Goal: Task Accomplishment & Management: Manage account settings

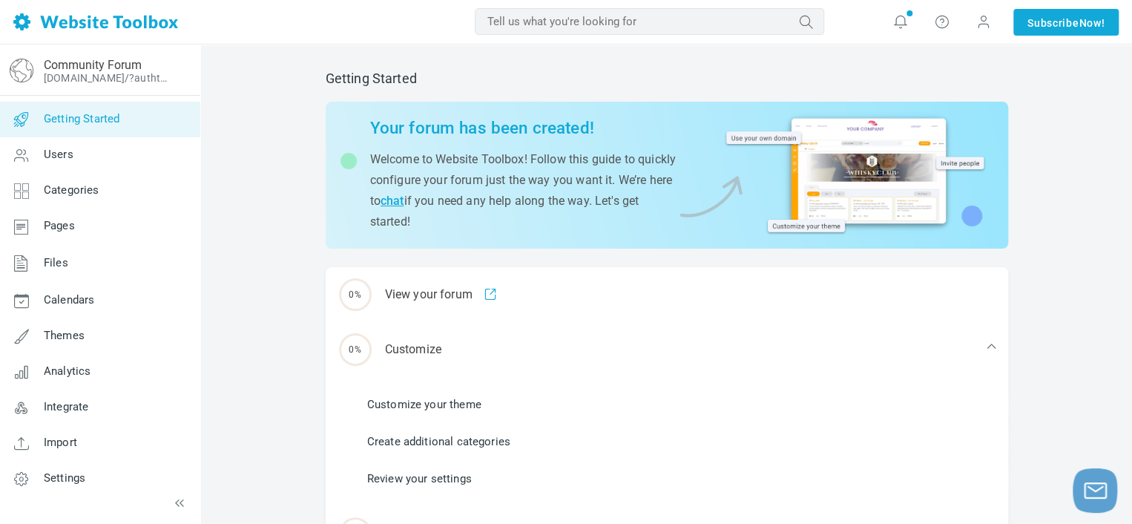
click at [813, 179] on div at bounding box center [855, 172] width 262 height 129
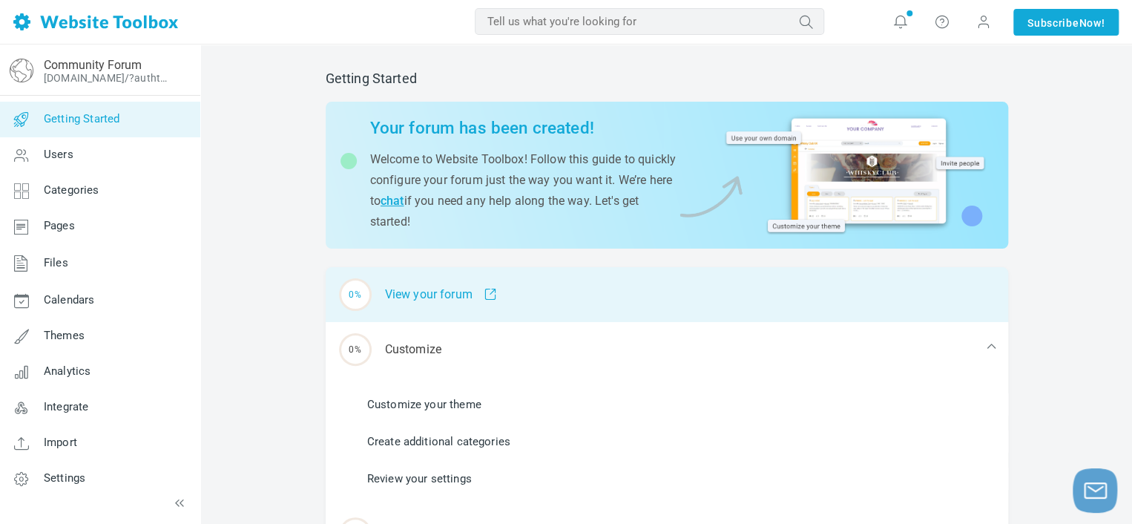
click at [461, 302] on div "0% View your forum" at bounding box center [667, 294] width 683 height 55
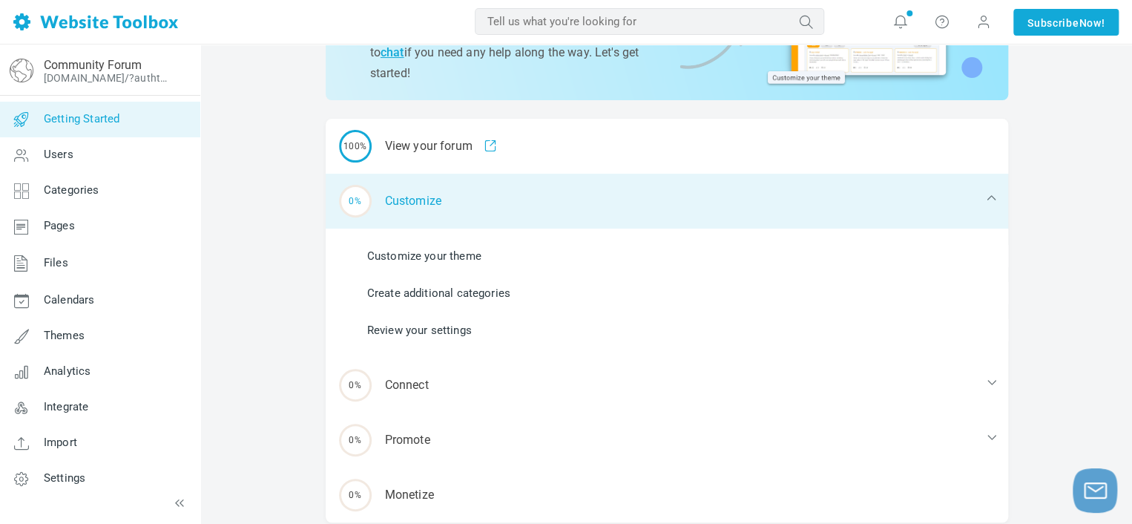
click at [416, 203] on div "0% Customize" at bounding box center [667, 201] width 683 height 55
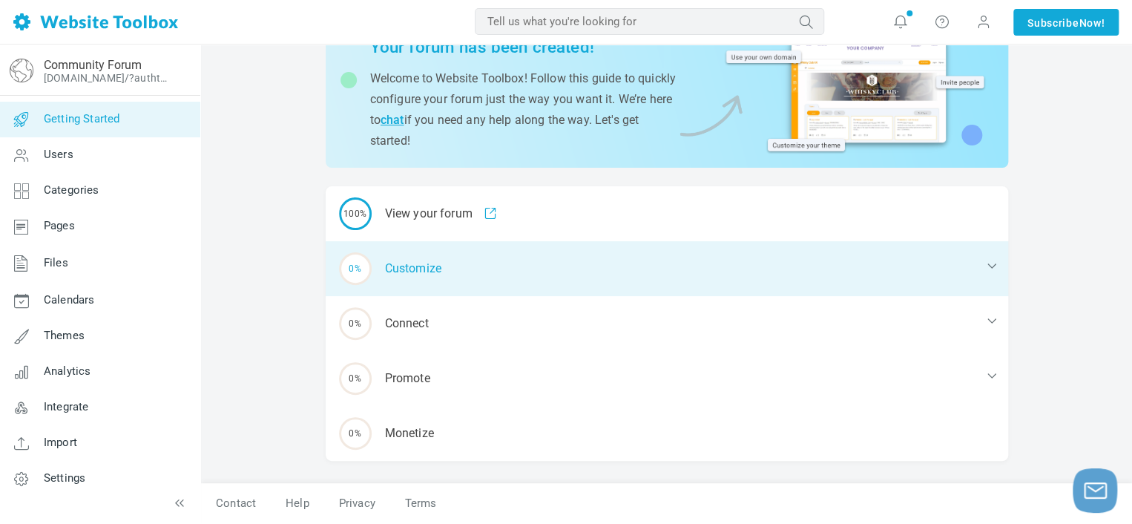
click at [424, 266] on div "0% Customize" at bounding box center [667, 268] width 683 height 55
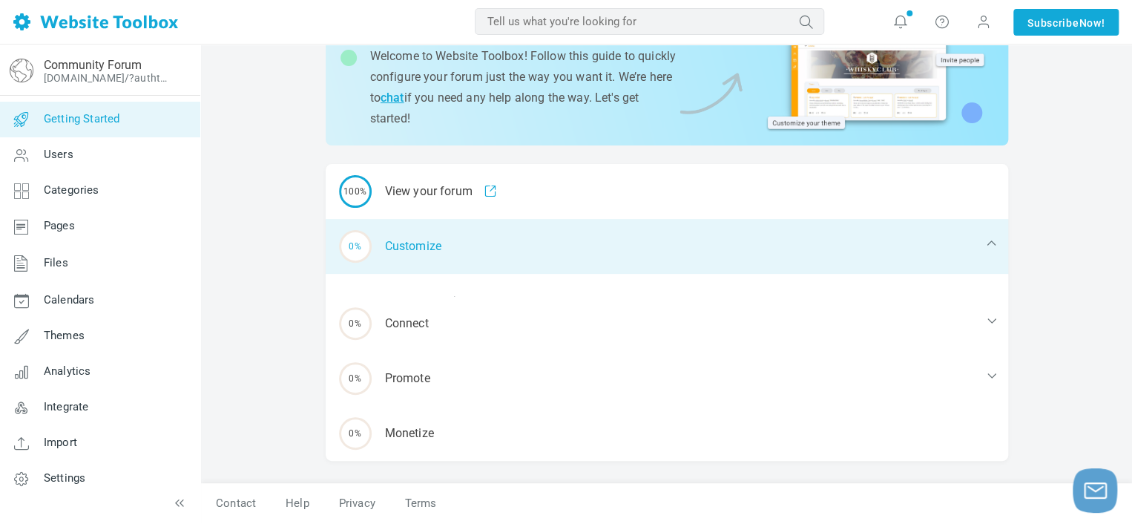
scroll to position [148, 0]
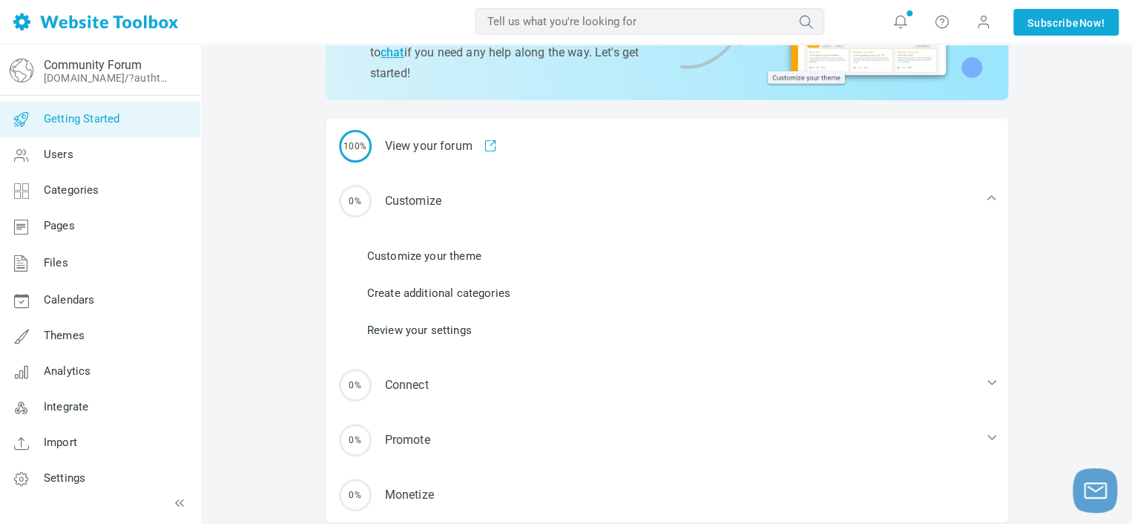
click at [416, 259] on link "Customize your theme" at bounding box center [424, 256] width 114 height 16
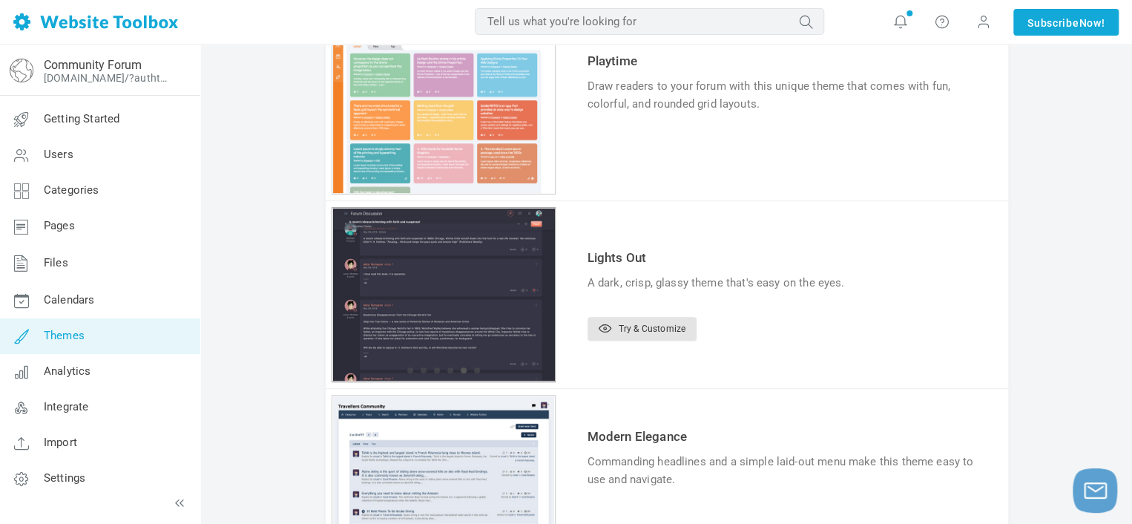
scroll to position [291, 0]
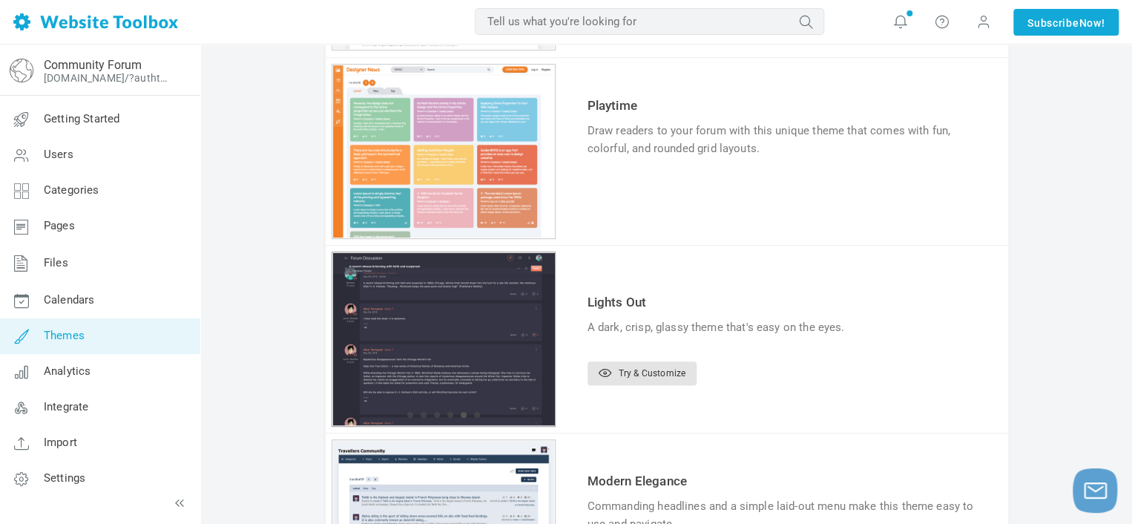
click at [383, 332] on div "1 2 3 4 5 6" at bounding box center [444, 339] width 224 height 175
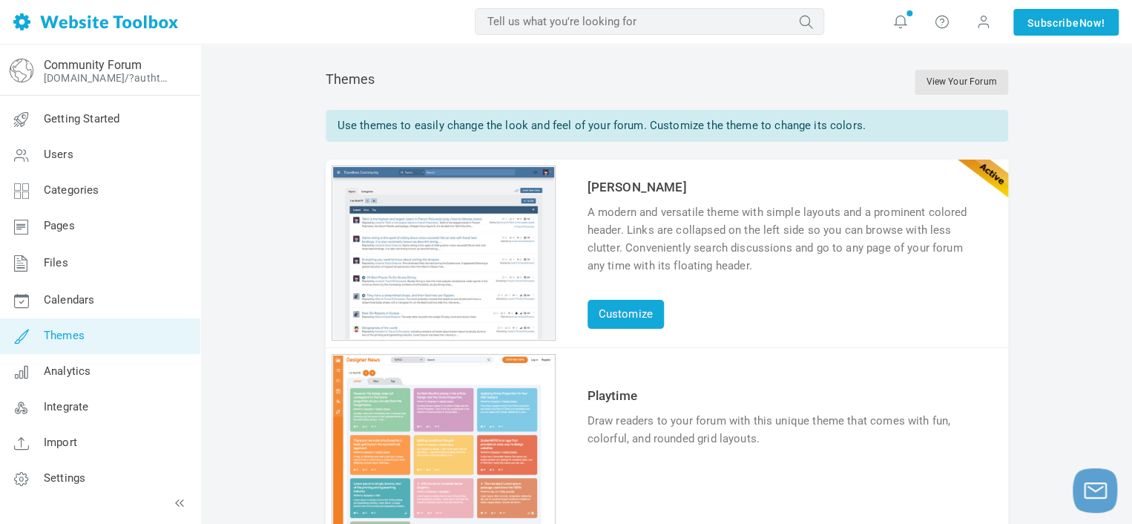
scroll to position [0, 0]
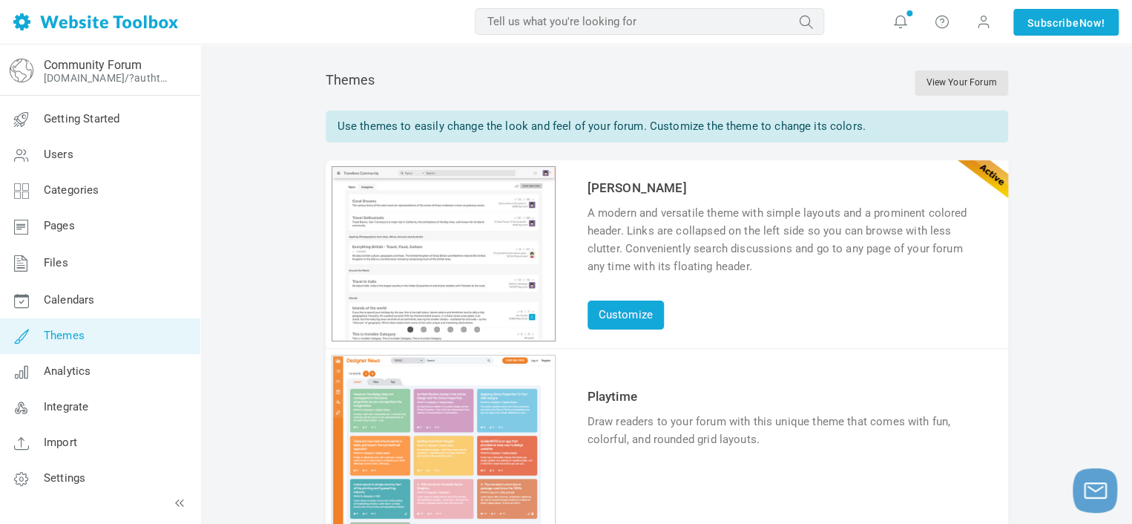
click at [483, 255] on div "1 2 3 4 5 6" at bounding box center [444, 253] width 224 height 175
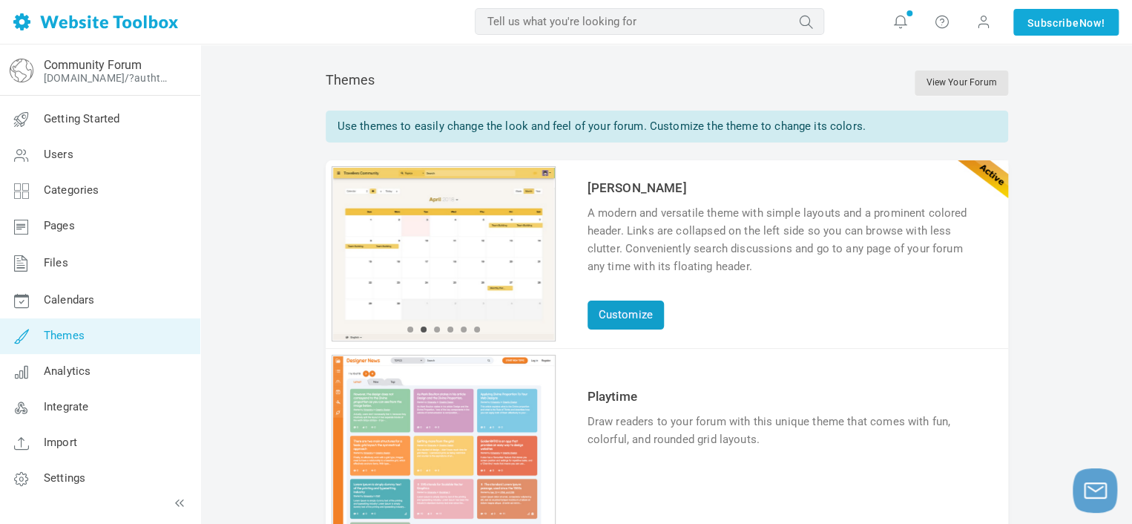
click at [614, 311] on link "Customize" at bounding box center [626, 315] width 76 height 29
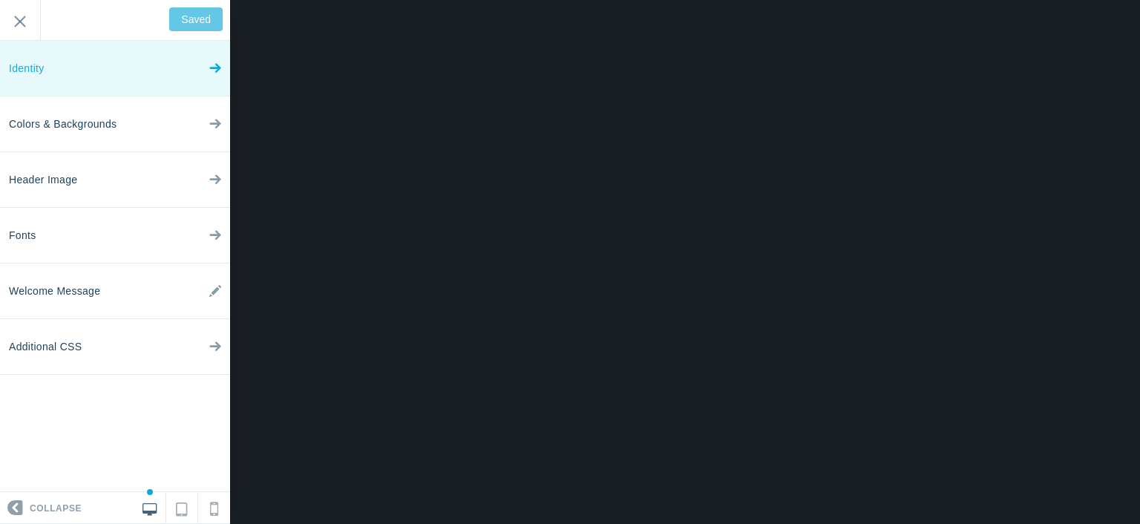
click at [197, 69] on link "Identity" at bounding box center [115, 69] width 230 height 56
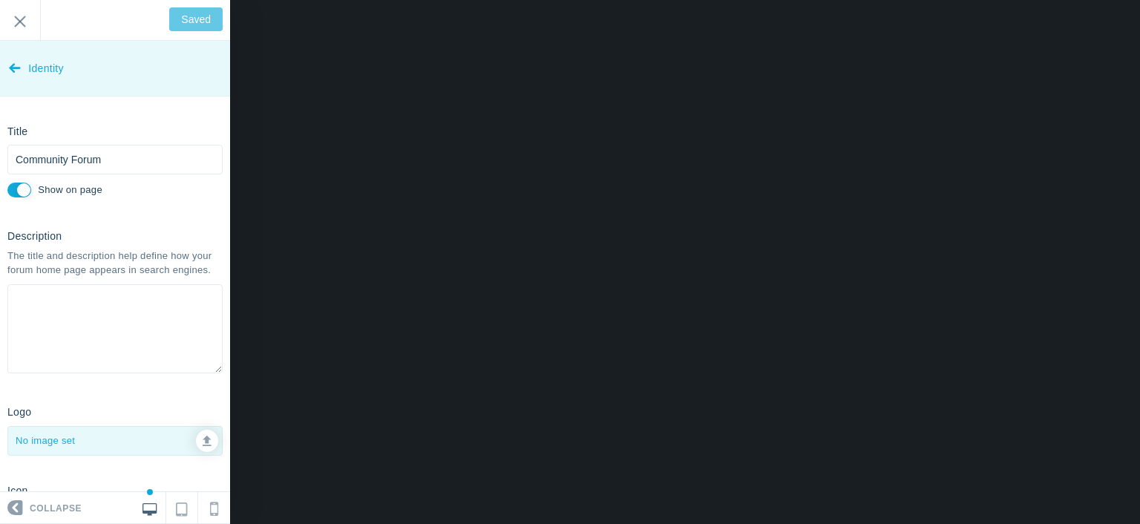
click at [27, 70] on link "Identity" at bounding box center [115, 69] width 230 height 56
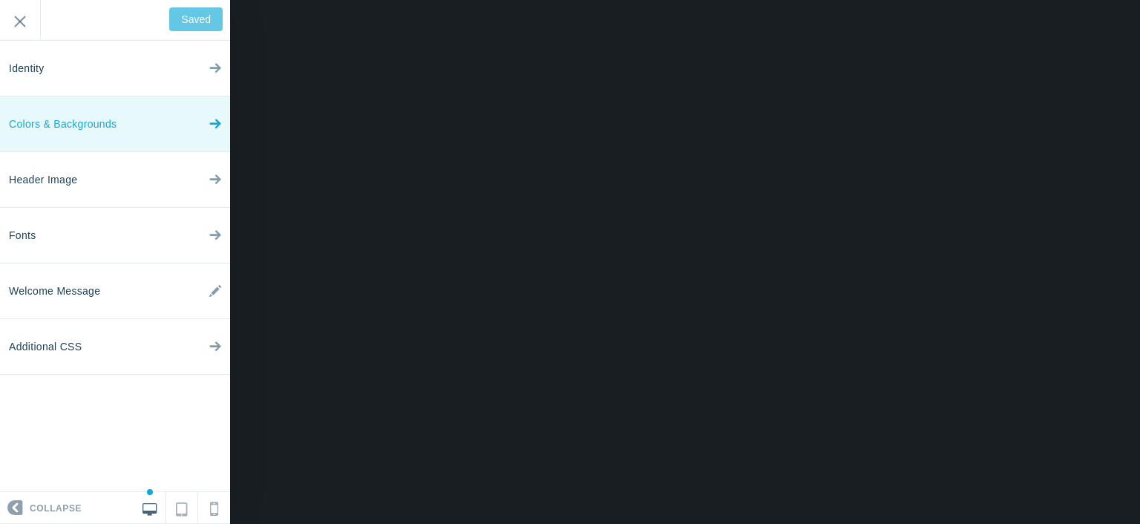
click at [87, 133] on span "Colors & Backgrounds" at bounding box center [63, 124] width 108 height 56
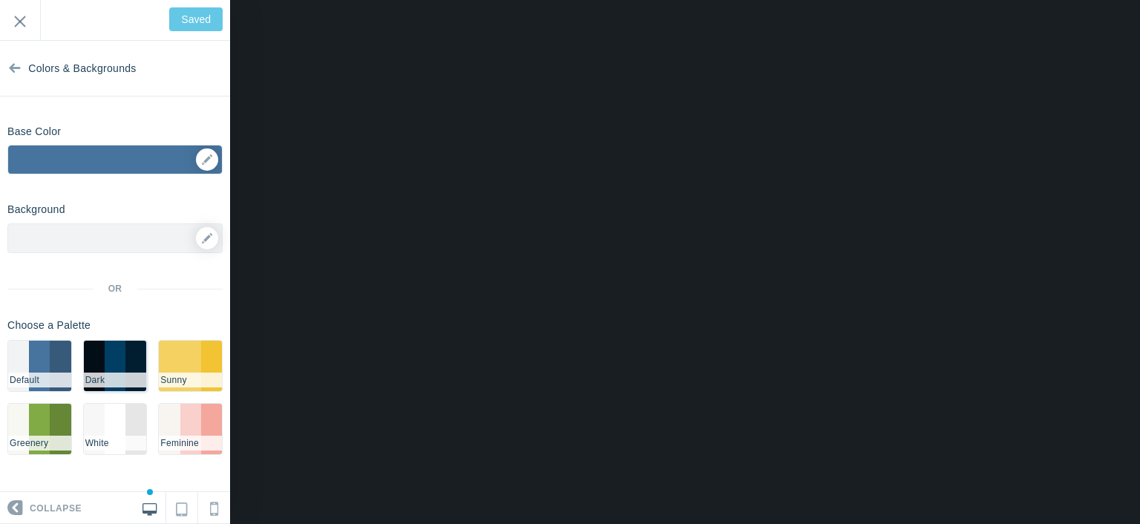
click at [113, 356] on li "#003e63" at bounding box center [115, 366] width 21 height 50
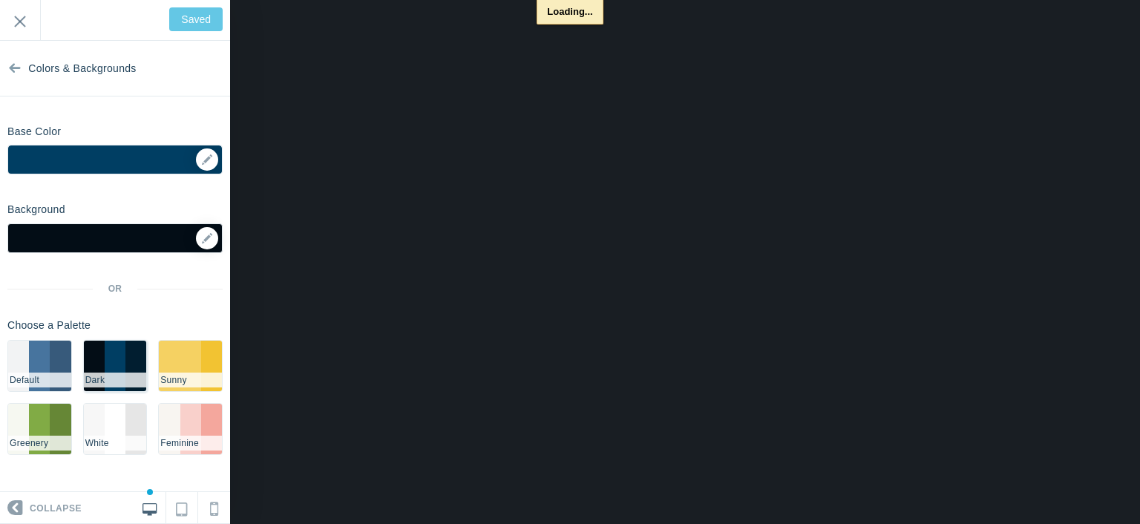
type input "Save"
click at [65, 364] on li "#375a7b" at bounding box center [60, 366] width 21 height 50
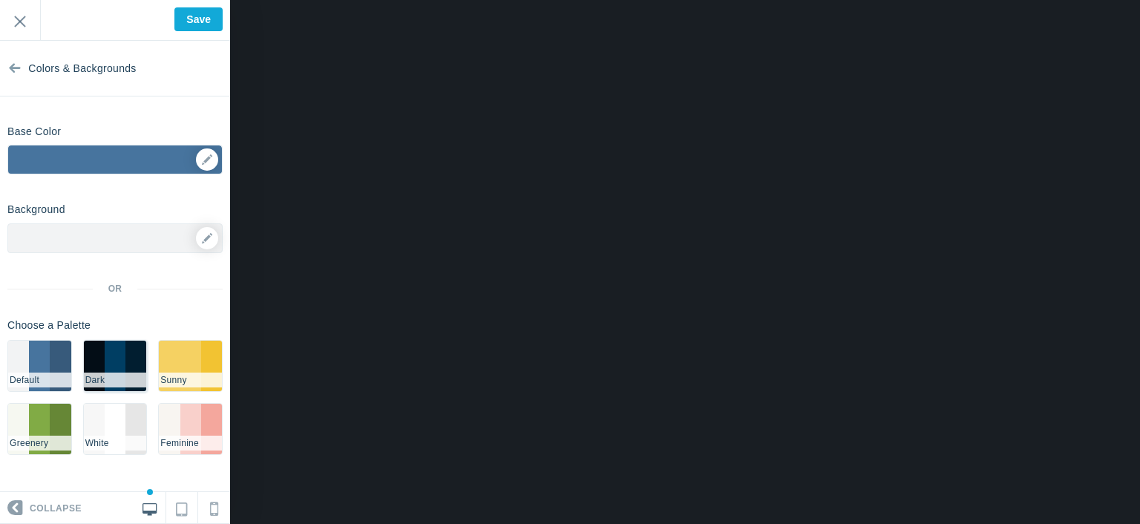
click at [111, 360] on li "#003e63" at bounding box center [115, 366] width 21 height 50
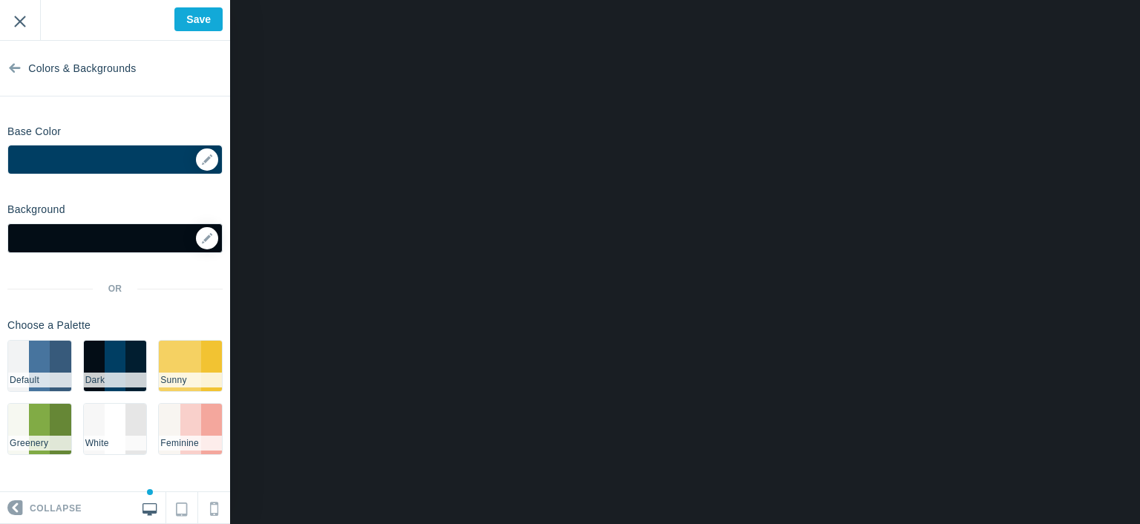
click at [15, 22] on input "Exit" at bounding box center [20, 20] width 40 height 41
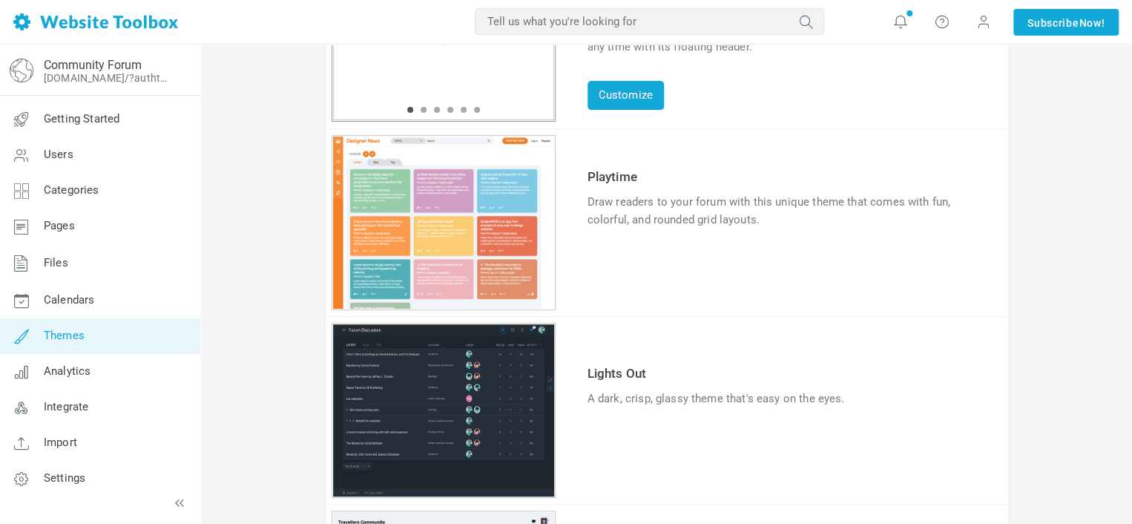
scroll to position [297, 0]
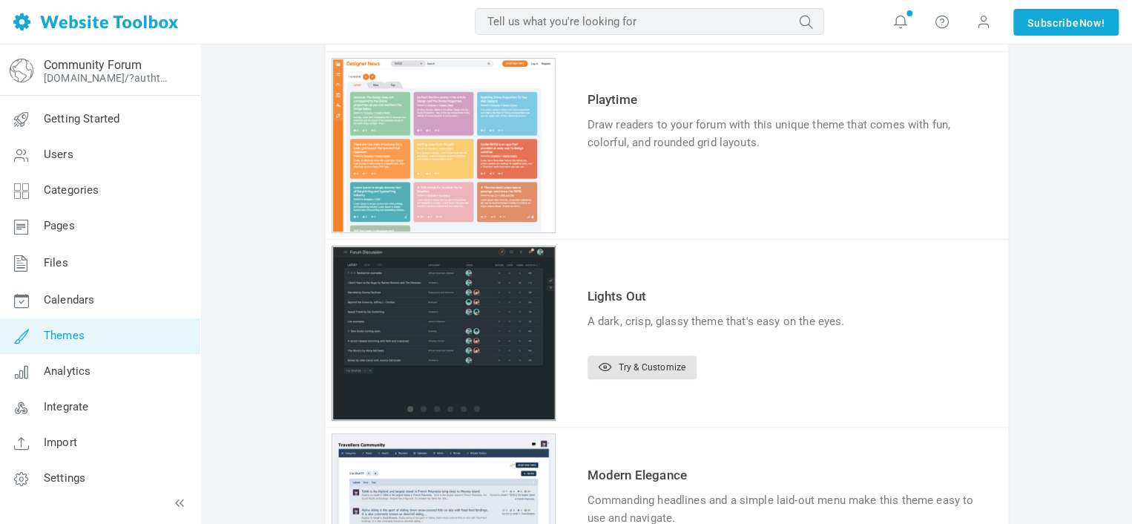
click at [430, 303] on div "1 2 3 4 5 6" at bounding box center [444, 333] width 224 height 175
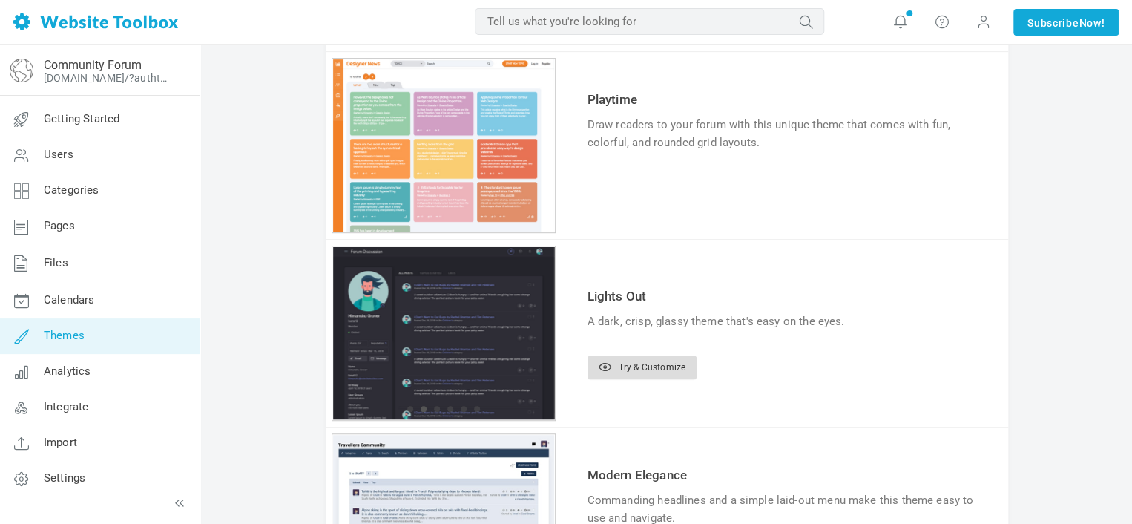
click at [627, 364] on link "Try & Customize" at bounding box center [642, 367] width 109 height 24
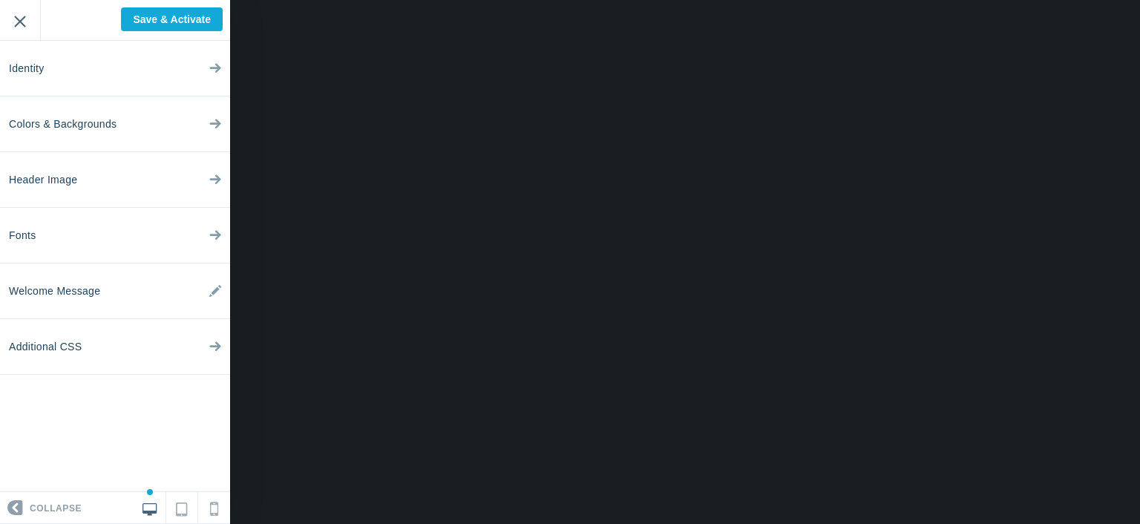
click at [27, 24] on input "Exit" at bounding box center [20, 20] width 40 height 41
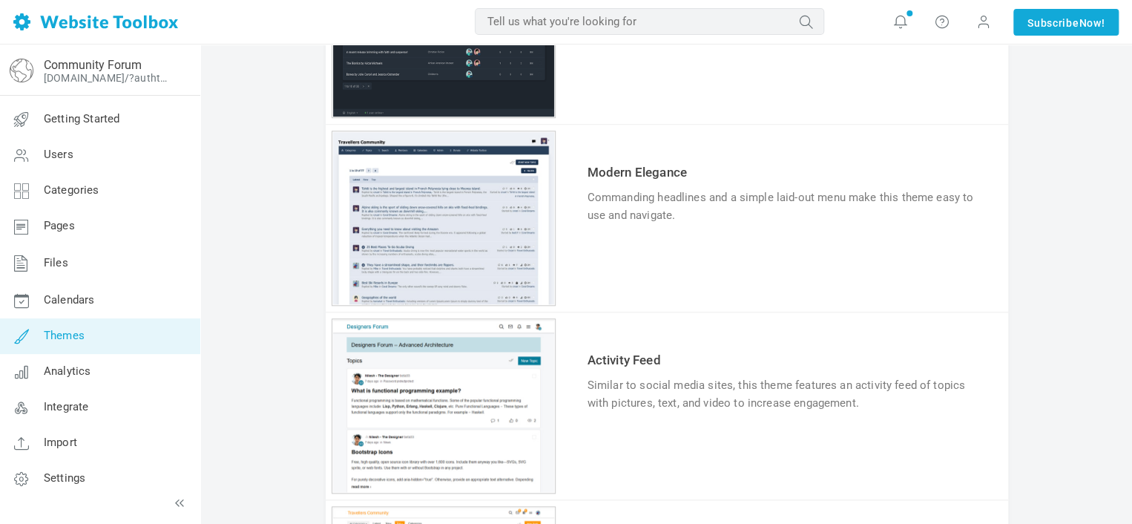
scroll to position [594, 0]
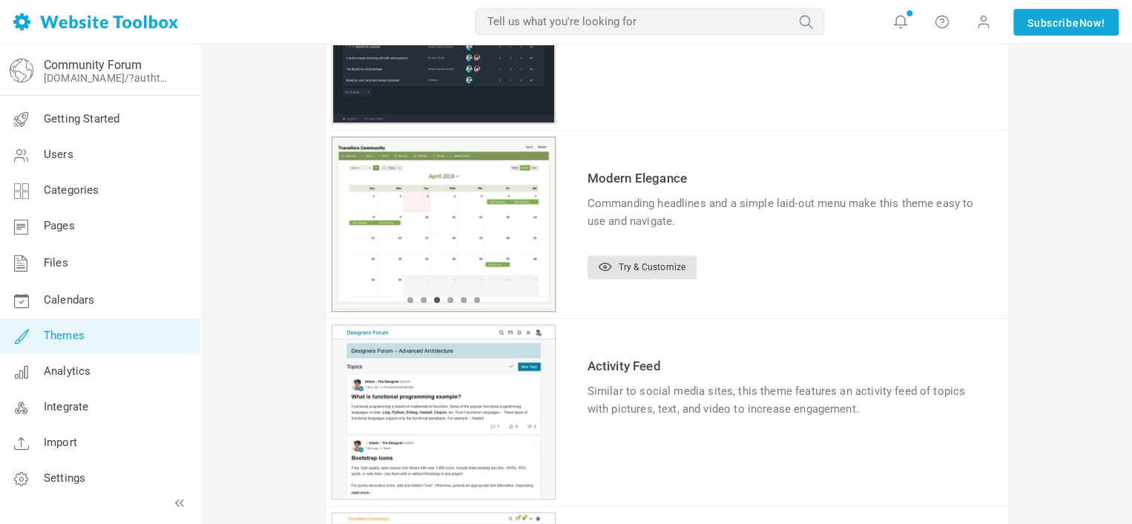
click at [447, 300] on button "4" at bounding box center [450, 300] width 6 height 6
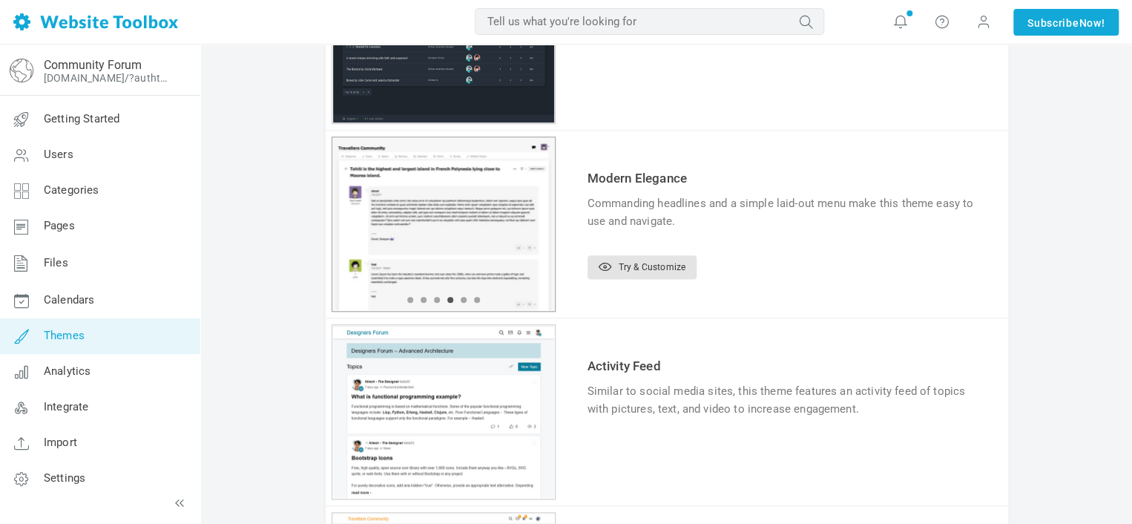
click at [461, 299] on button "5" at bounding box center [464, 300] width 6 height 6
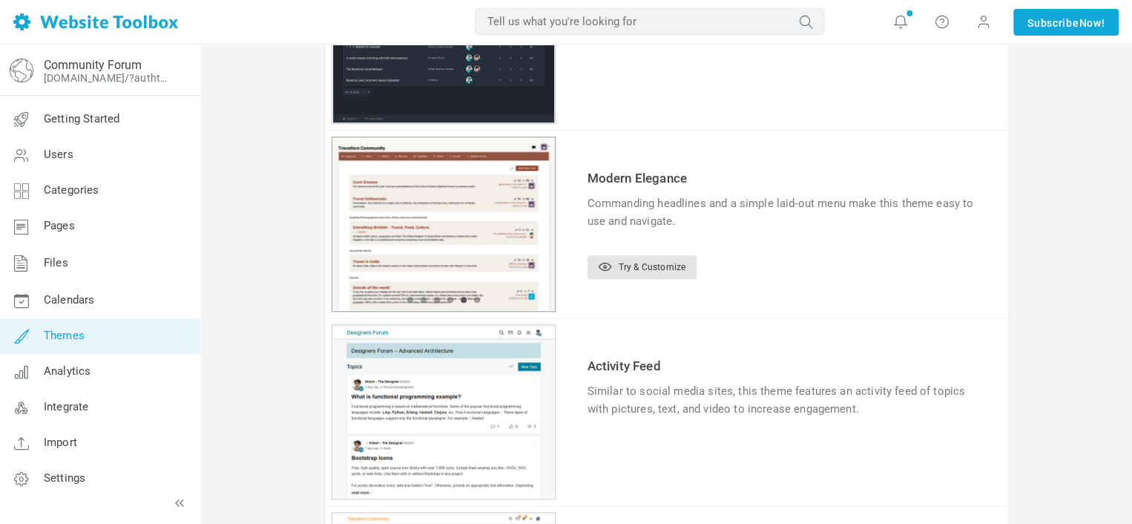
click at [475, 299] on button "6" at bounding box center [477, 300] width 6 height 6
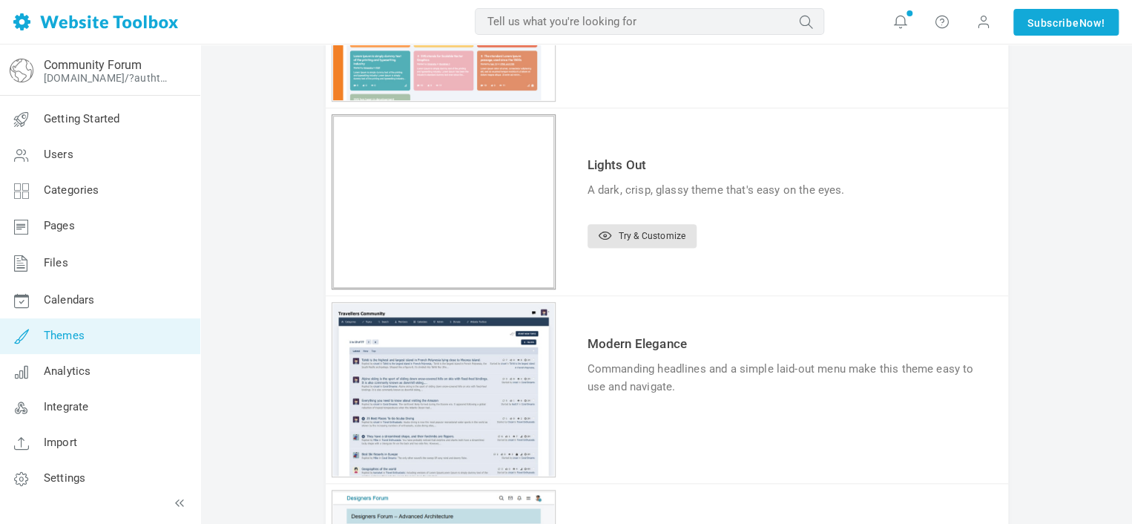
scroll to position [371, 0]
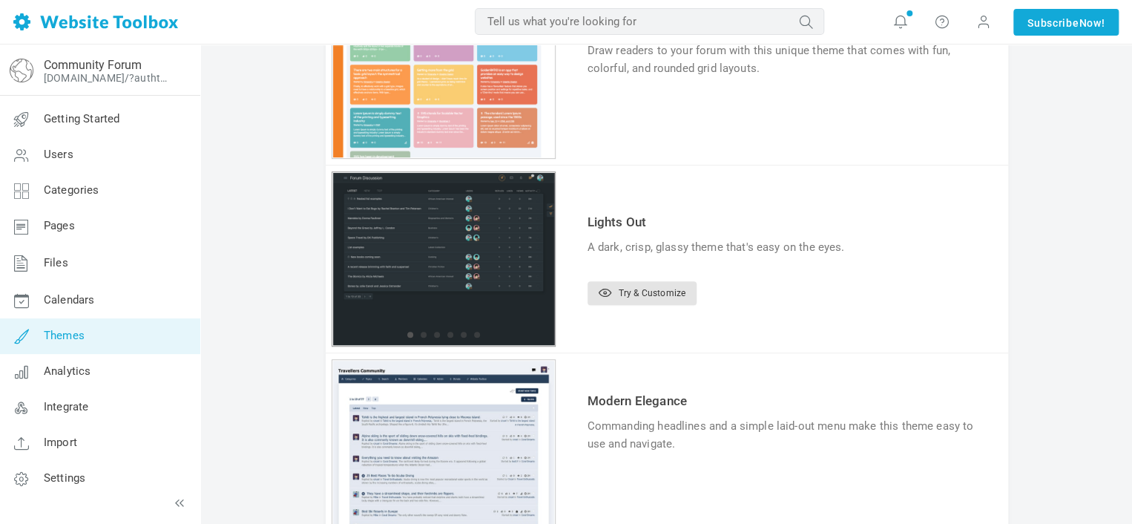
click at [422, 332] on button "2" at bounding box center [424, 335] width 6 height 6
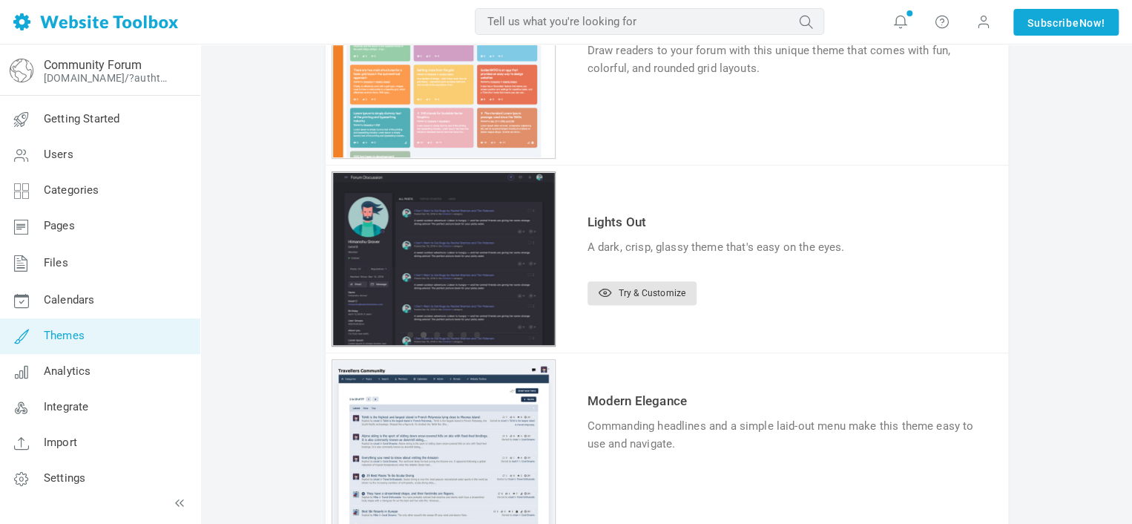
click at [432, 332] on li "3" at bounding box center [436, 335] width 13 height 6
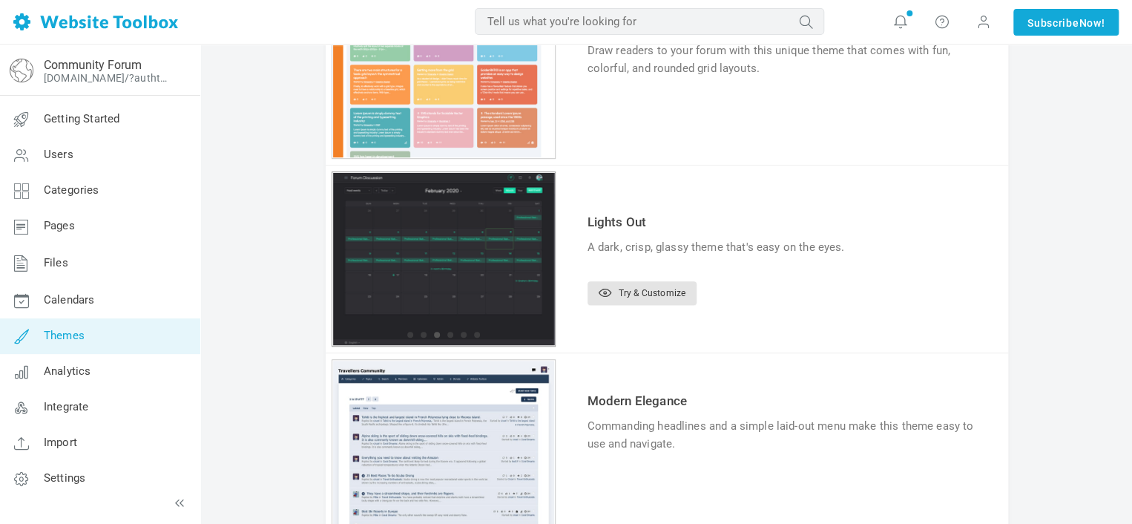
click at [446, 332] on li "4" at bounding box center [450, 335] width 13 height 6
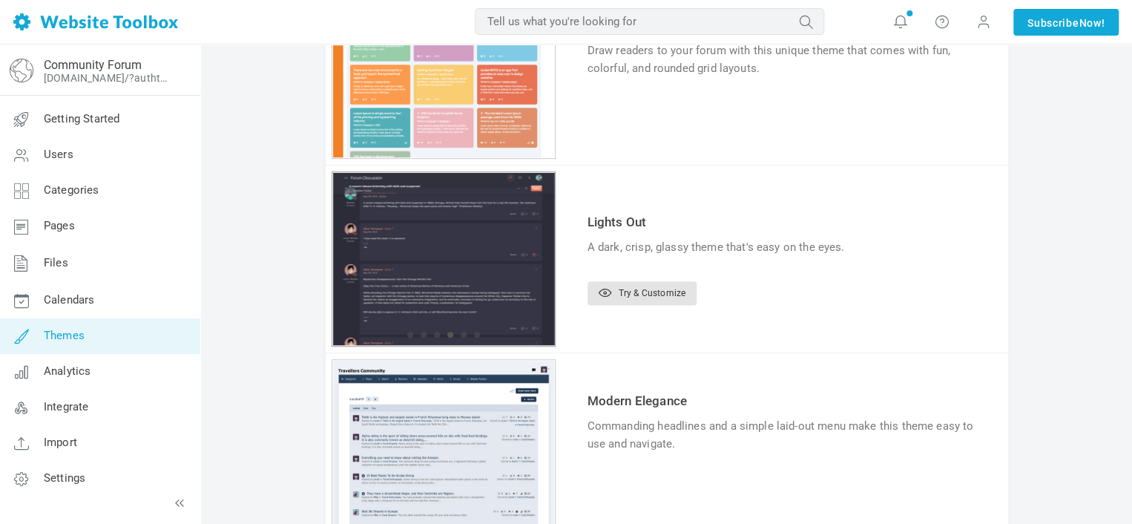
click at [462, 332] on button "5" at bounding box center [464, 335] width 6 height 6
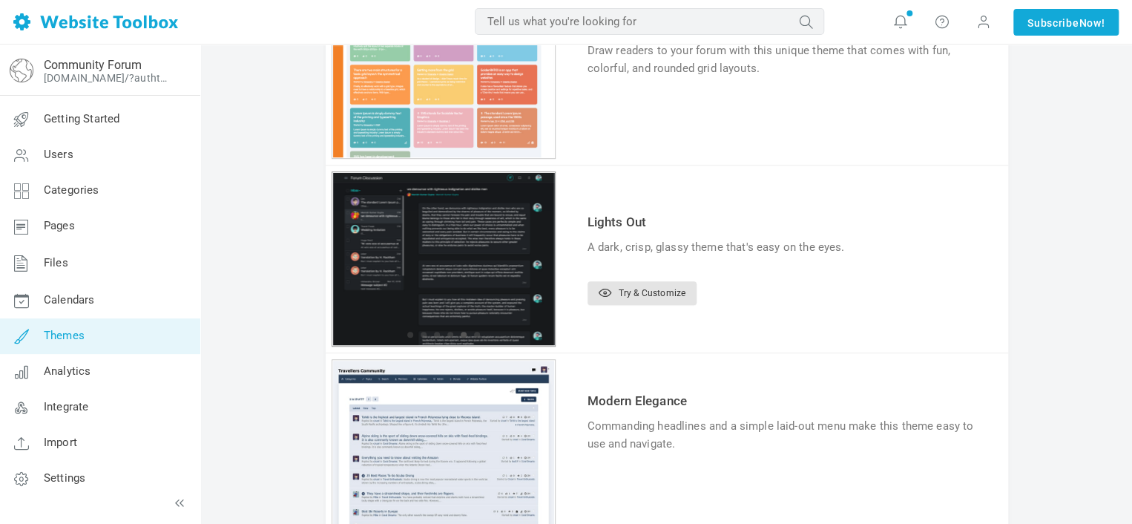
click at [475, 333] on button "6" at bounding box center [477, 335] width 6 height 6
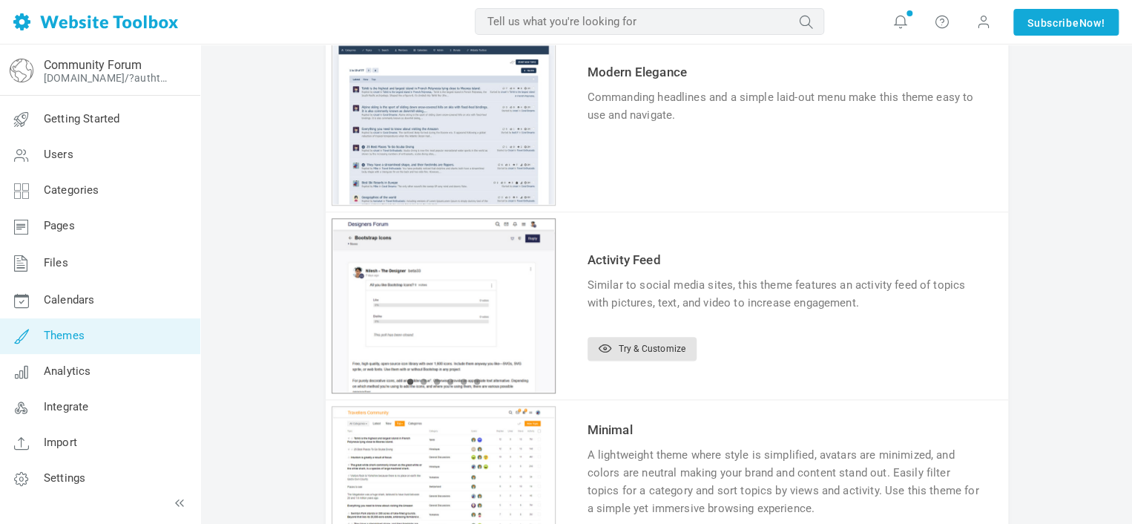
scroll to position [742, 0]
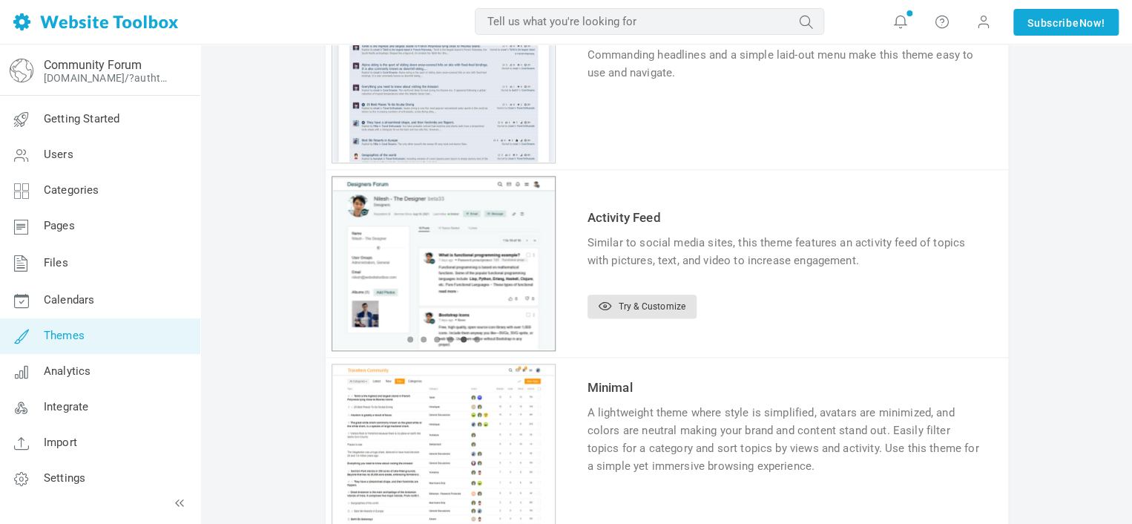
click at [409, 340] on button "1" at bounding box center [410, 339] width 6 height 6
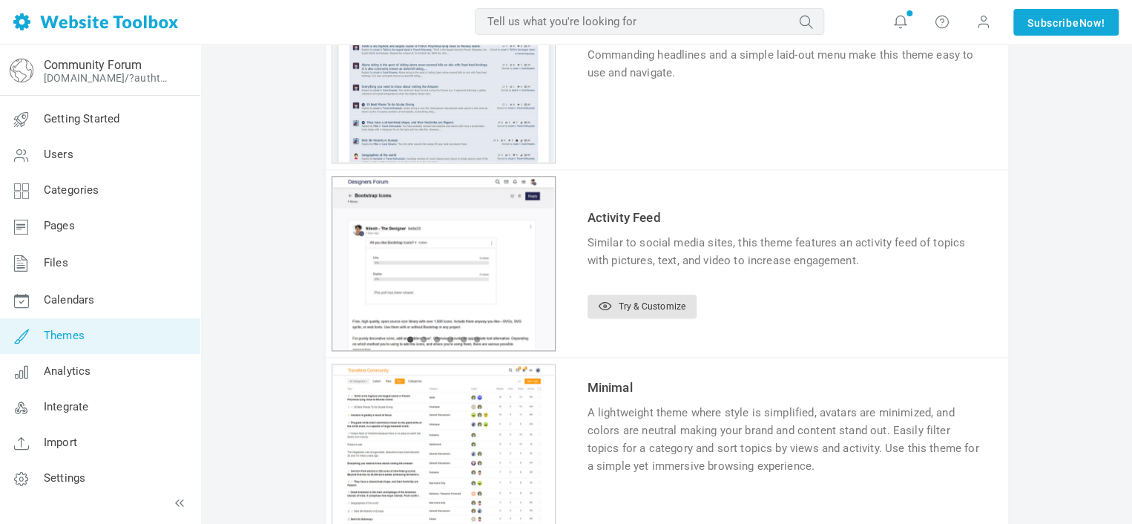
click at [421, 338] on button "2" at bounding box center [424, 339] width 6 height 6
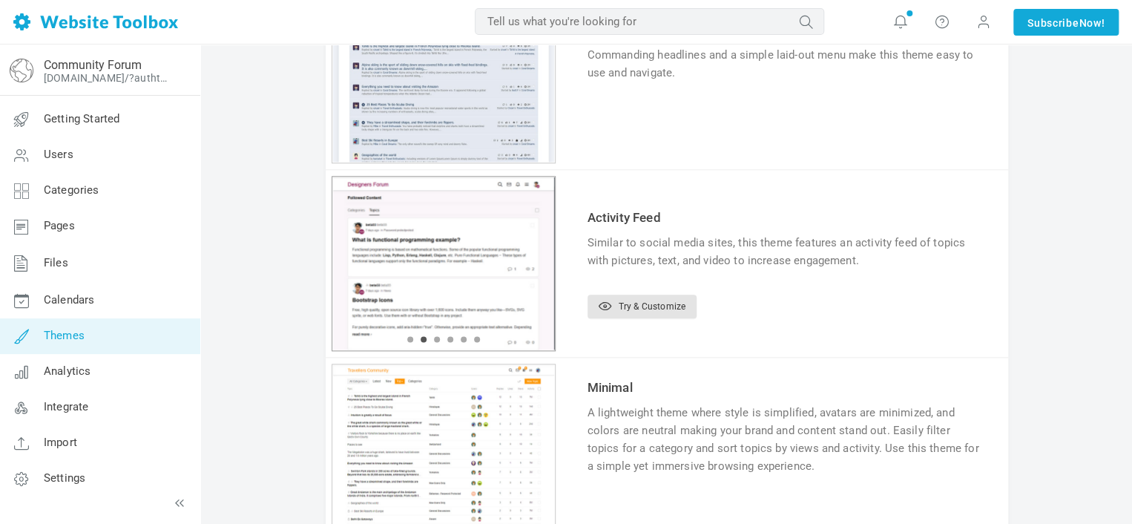
click at [439, 338] on li "3" at bounding box center [436, 339] width 13 height 6
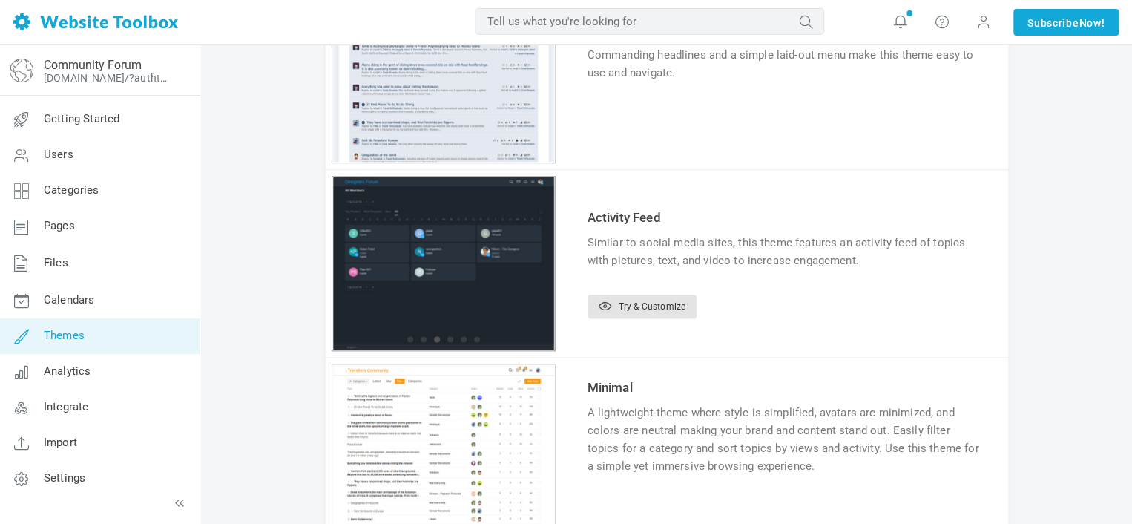
click at [448, 338] on button "4" at bounding box center [450, 339] width 6 height 6
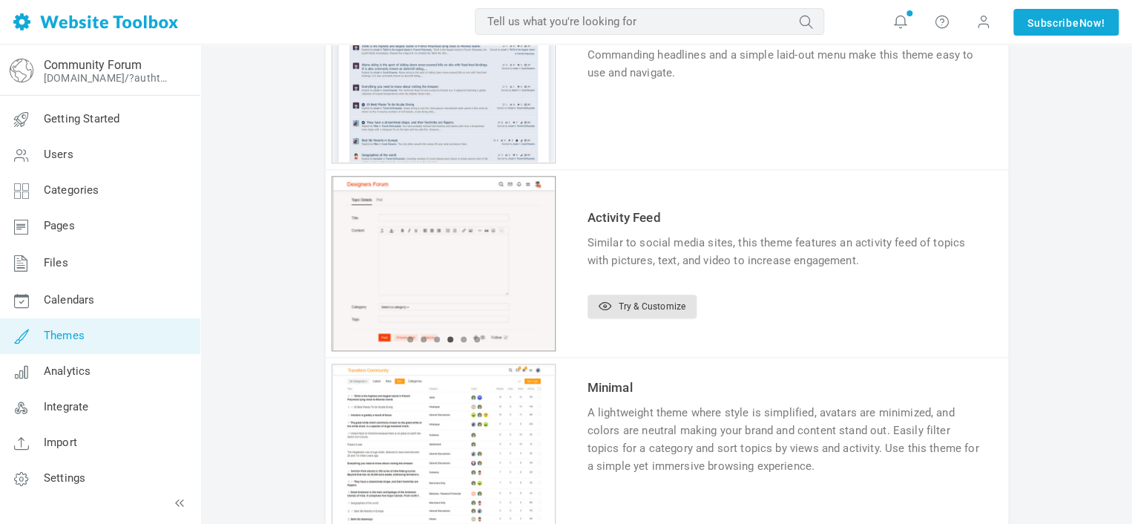
click at [465, 338] on button "5" at bounding box center [464, 339] width 6 height 6
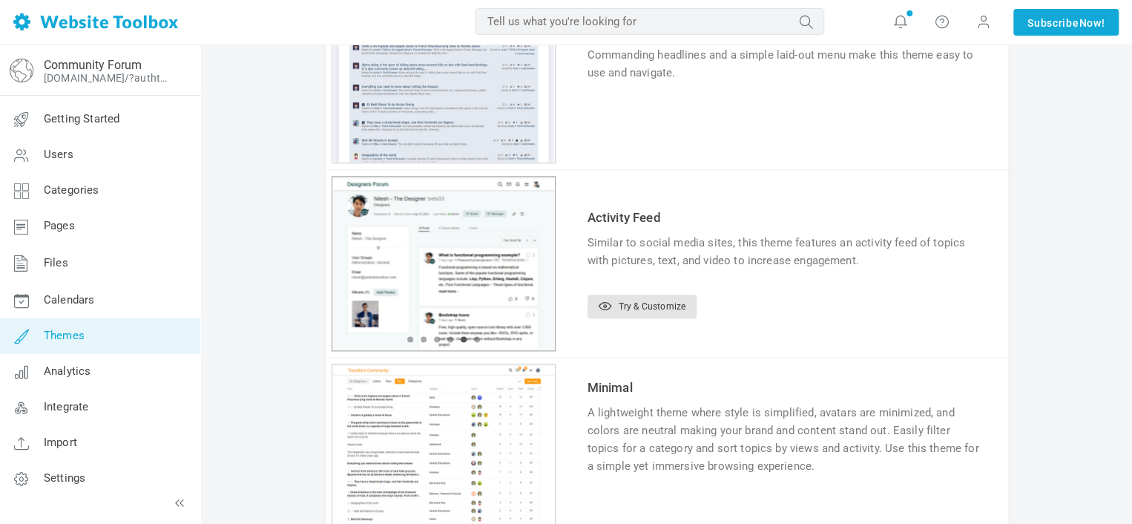
click at [478, 338] on button "6" at bounding box center [477, 339] width 6 height 6
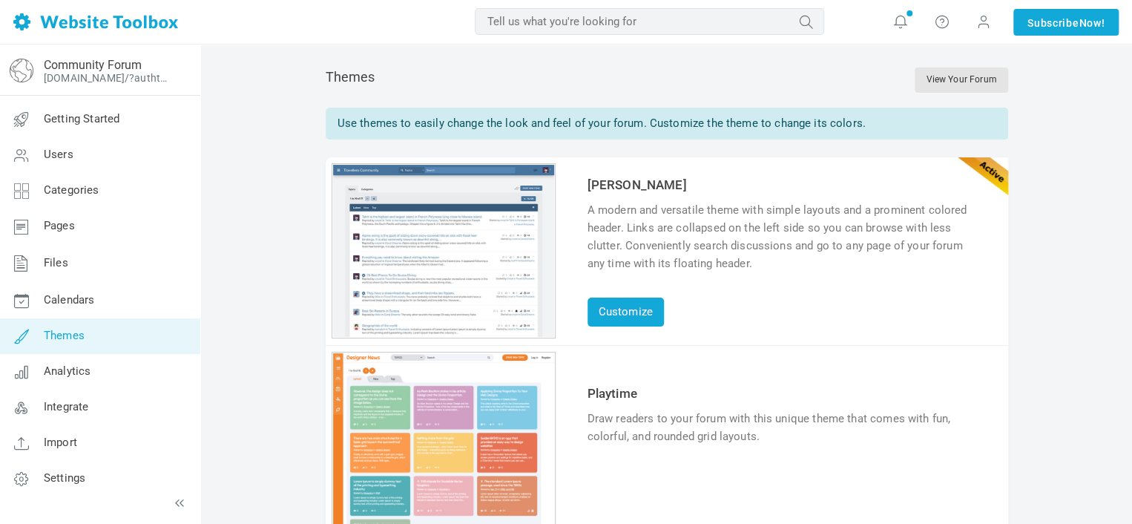
scroll to position [0, 0]
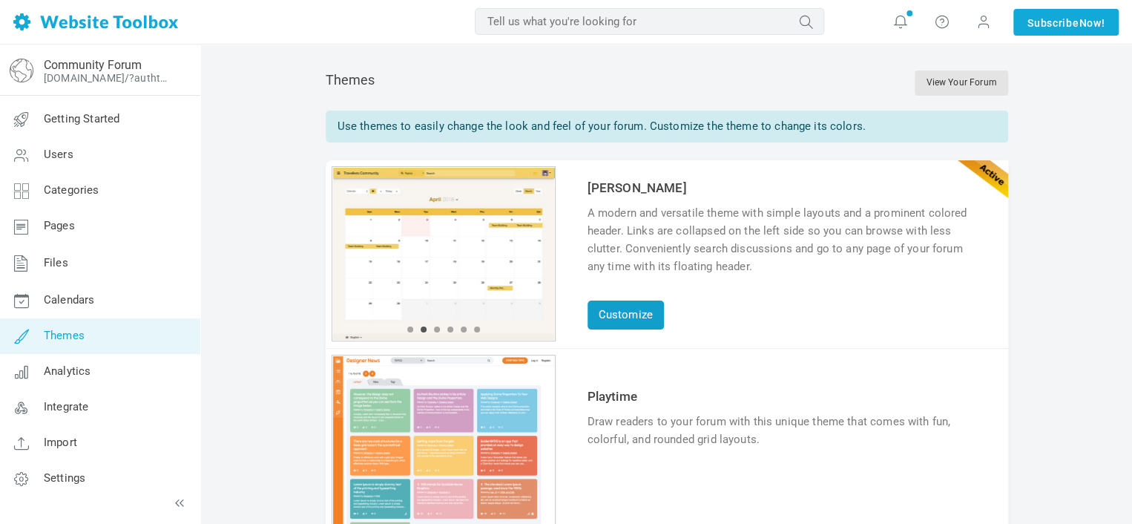
click at [605, 323] on link "Customize" at bounding box center [626, 315] width 76 height 29
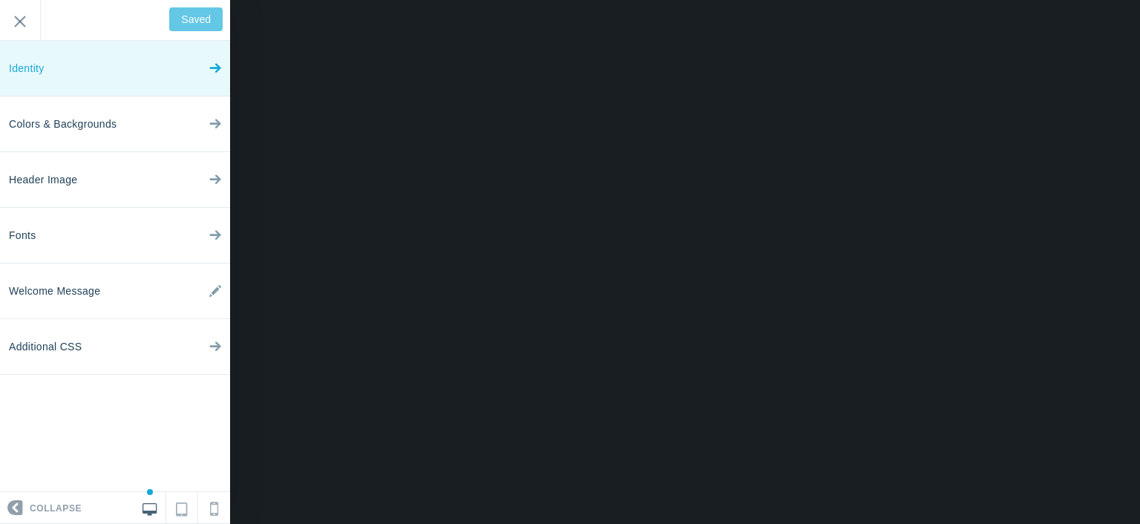
click at [112, 69] on link "Identity" at bounding box center [115, 69] width 230 height 56
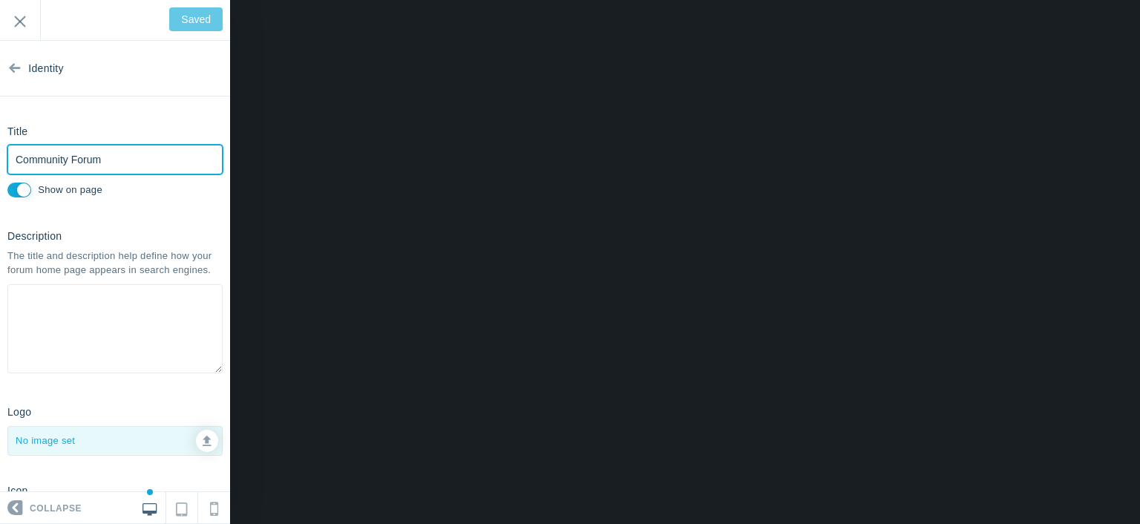
drag, startPoint x: 111, startPoint y: 155, endPoint x: 4, endPoint y: 143, distance: 108.3
click at [4, 143] on div "Title Community Forum Please fill out this field. Show on page" at bounding box center [115, 160] width 230 height 82
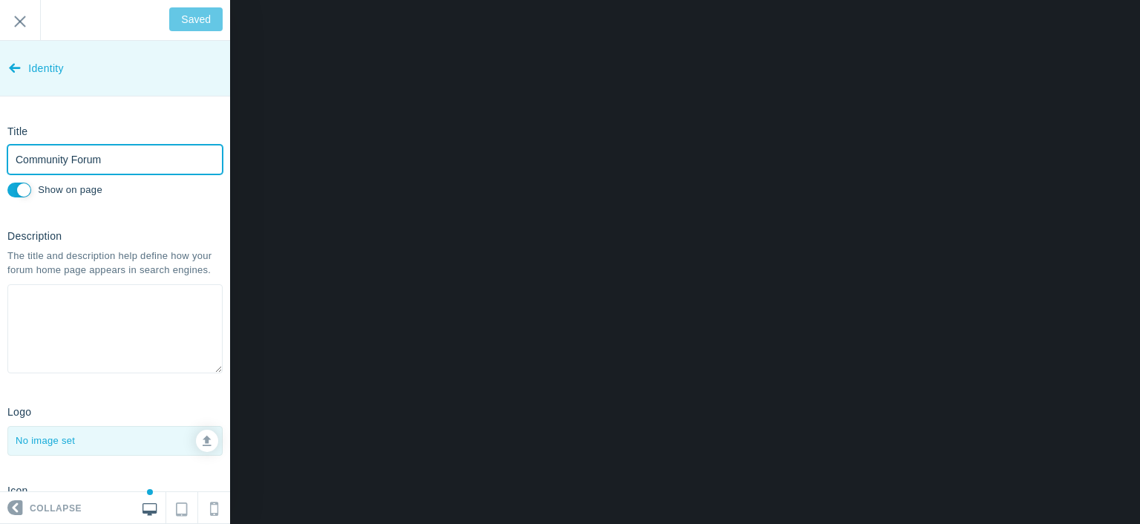
type input "V"
type input "Save"
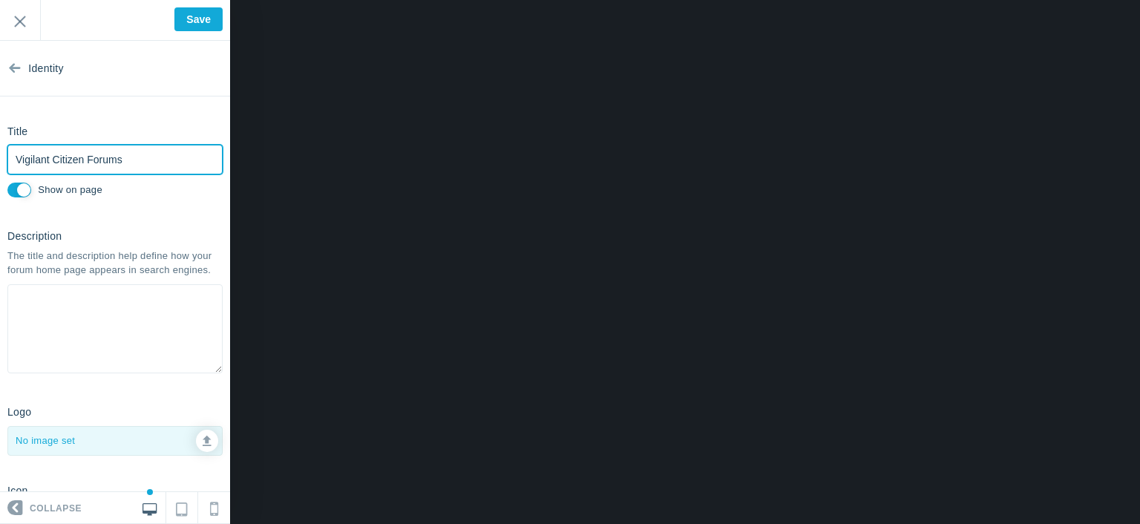
type input "Vigilant Citizen Forums"
click at [102, 263] on div "The title and description help define how your forum home page appears in searc…" at bounding box center [114, 262] width 215 height 27
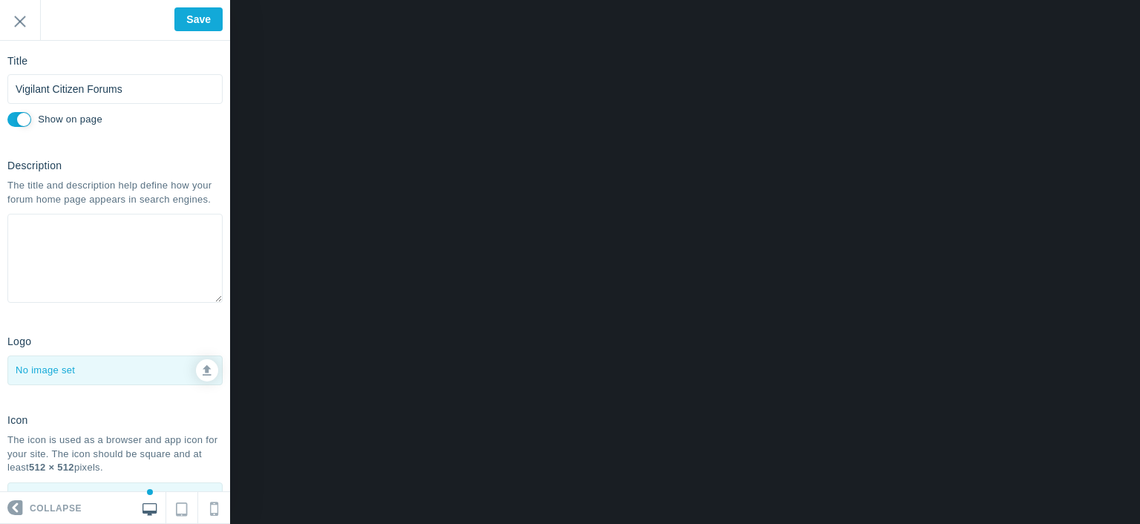
scroll to position [74, 0]
click at [90, 381] on div at bounding box center [115, 366] width 214 height 28
click at [41, 381] on div at bounding box center [115, 366] width 214 height 28
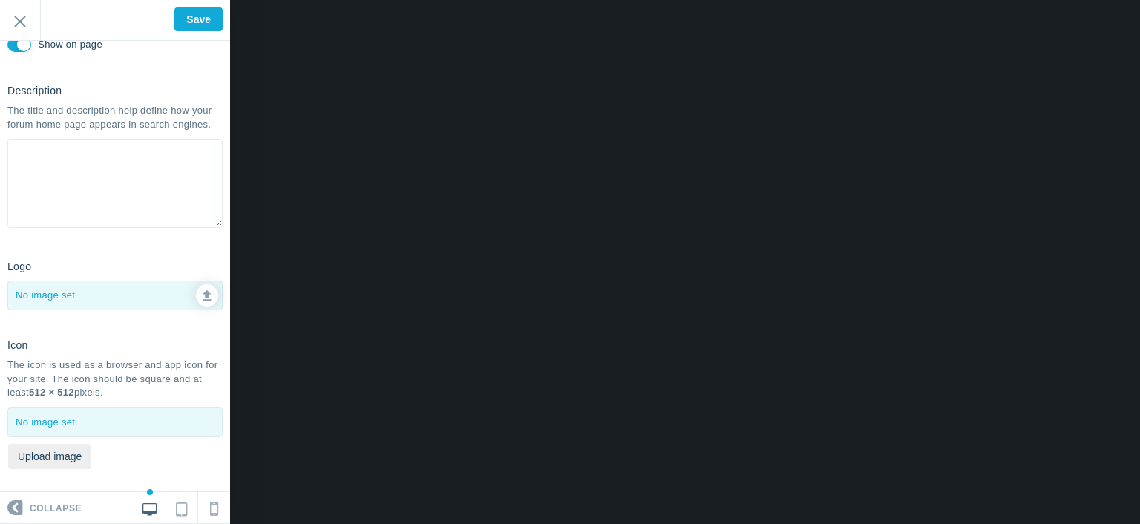
scroll to position [148, 0]
click at [203, 295] on icon at bounding box center [207, 290] width 9 height 10
type input "C:\fakepath\logosvg14.svg"
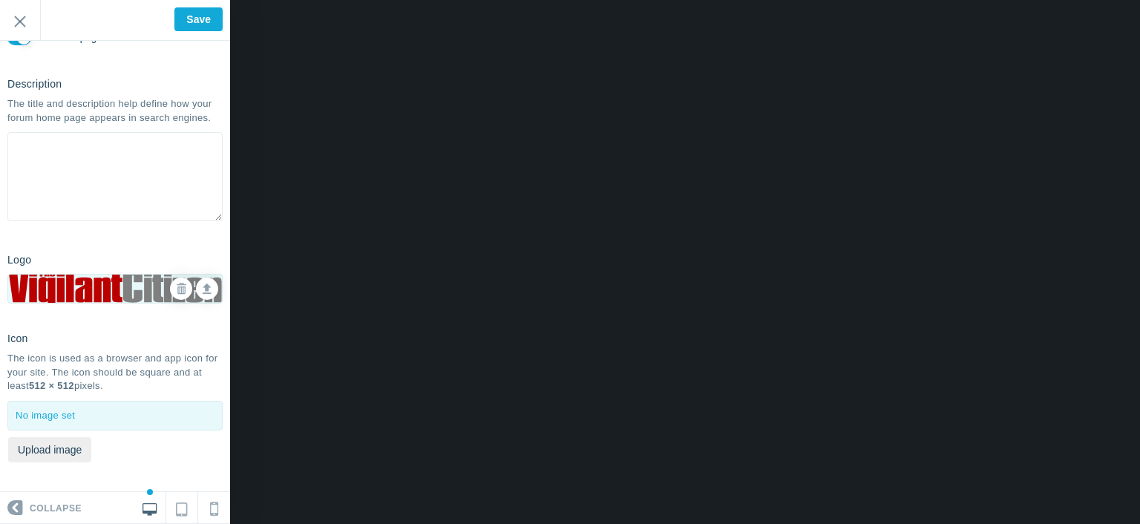
scroll to position [165, 0]
click at [56, 457] on button "Upload image" at bounding box center [49, 449] width 83 height 25
type input "C:\fakepath\icon2.png"
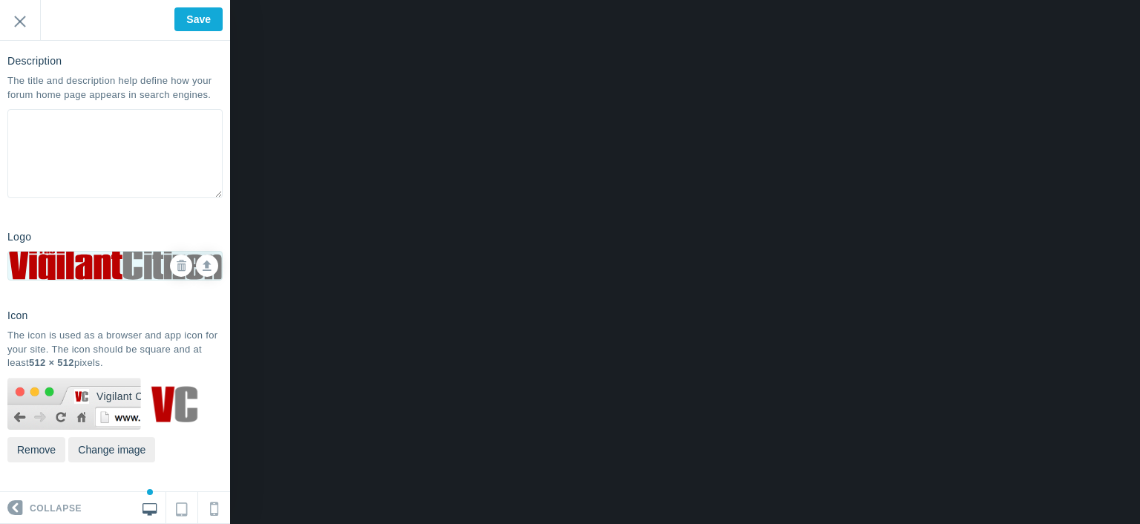
scroll to position [188, 0]
click at [196, 23] on input "Save" at bounding box center [198, 19] width 48 height 24
type input "Saved"
click at [19, 25] on input "Exit" at bounding box center [20, 20] width 40 height 41
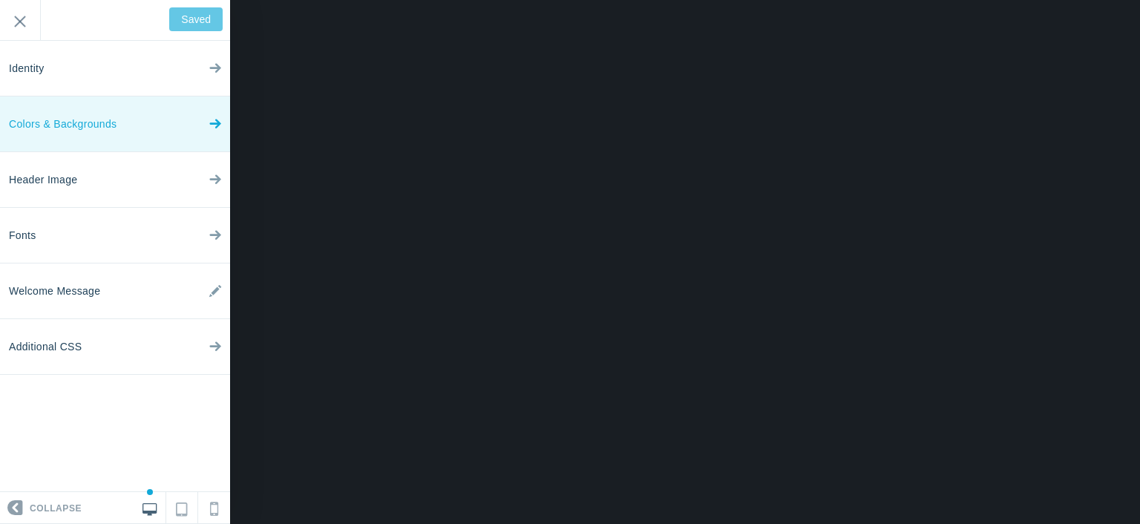
click at [85, 112] on span "Colors & Backgrounds" at bounding box center [63, 124] width 108 height 56
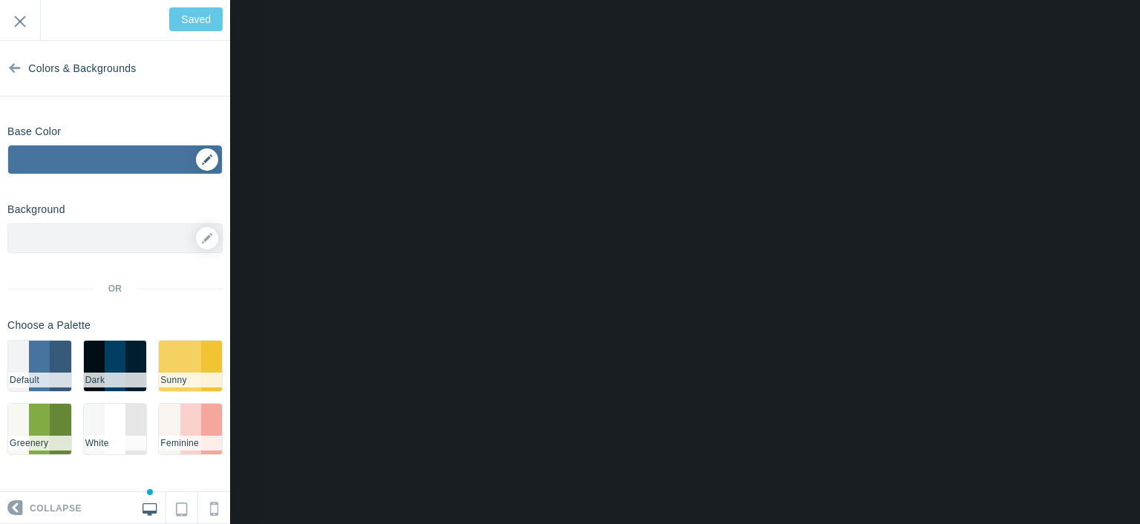
click at [127, 157] on div "▼" at bounding box center [115, 163] width 214 height 37
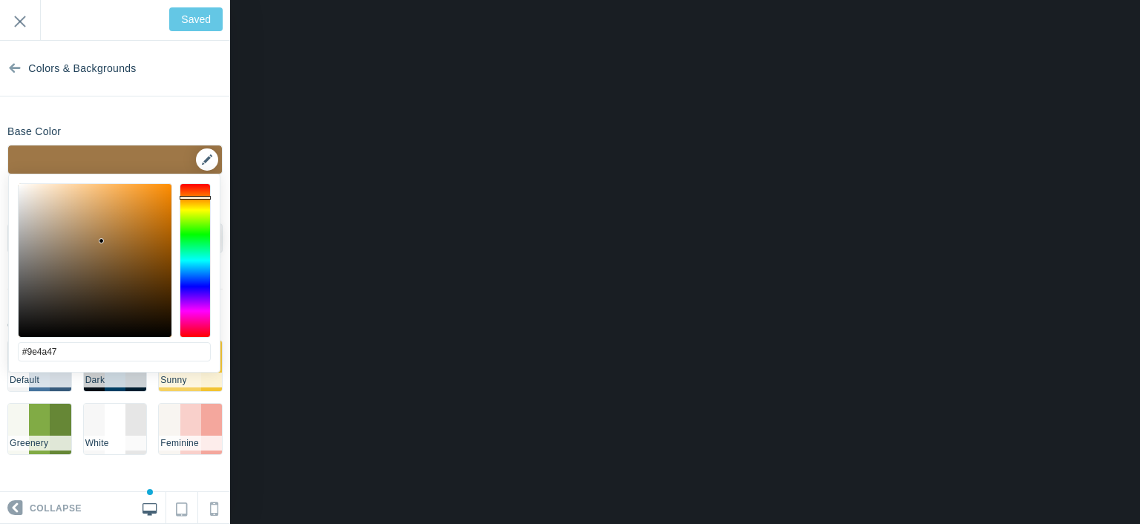
type input "#9e4747"
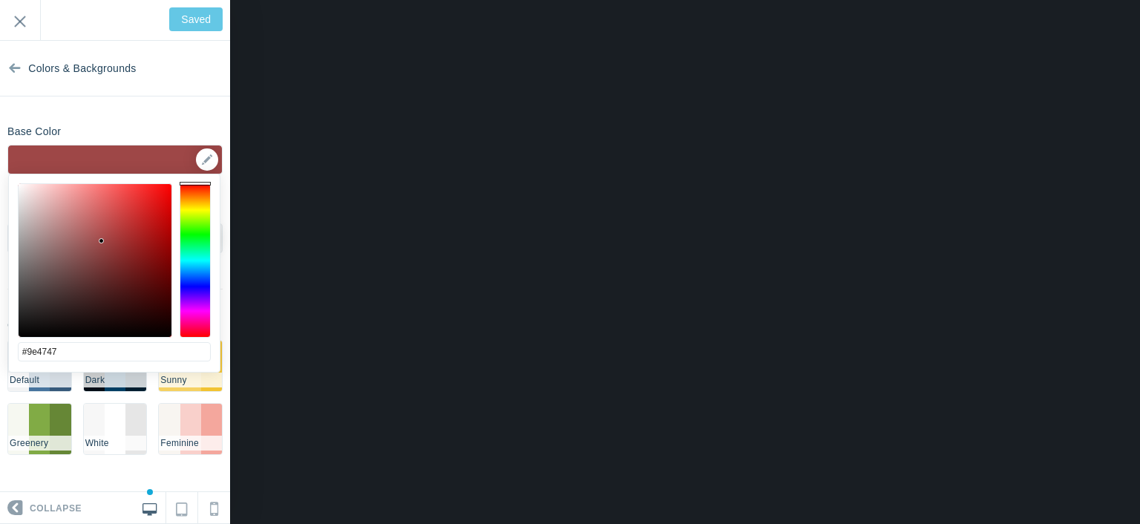
drag, startPoint x: 192, startPoint y: 237, endPoint x: 192, endPoint y: 142, distance: 95.0
click at [192, 0] on body "Loading... Loading... Collapse Identity Colors & Backgrounds Header Image Fonts…" at bounding box center [570, 0] width 1140 height 0
type input "Save"
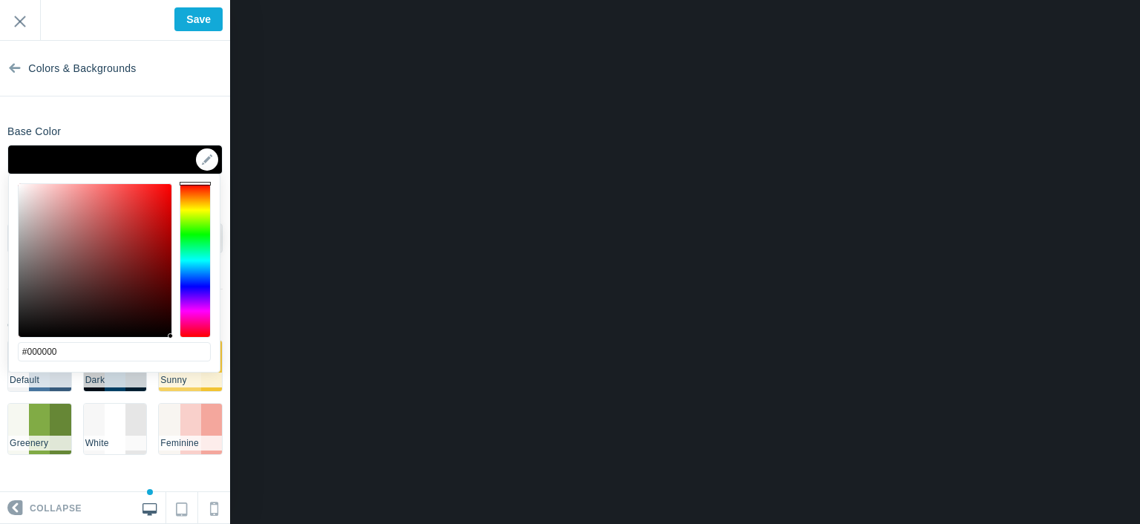
drag, startPoint x: 115, startPoint y: 234, endPoint x: 196, endPoint y: 344, distance: 136.4
click at [196, 344] on div "#000000 cancel choose" at bounding box center [114, 380] width 211 height 413
drag, startPoint x: 160, startPoint y: 329, endPoint x: 165, endPoint y: 285, distance: 44.1
click at [165, 285] on div at bounding box center [95, 260] width 153 height 153
type input "#525252"
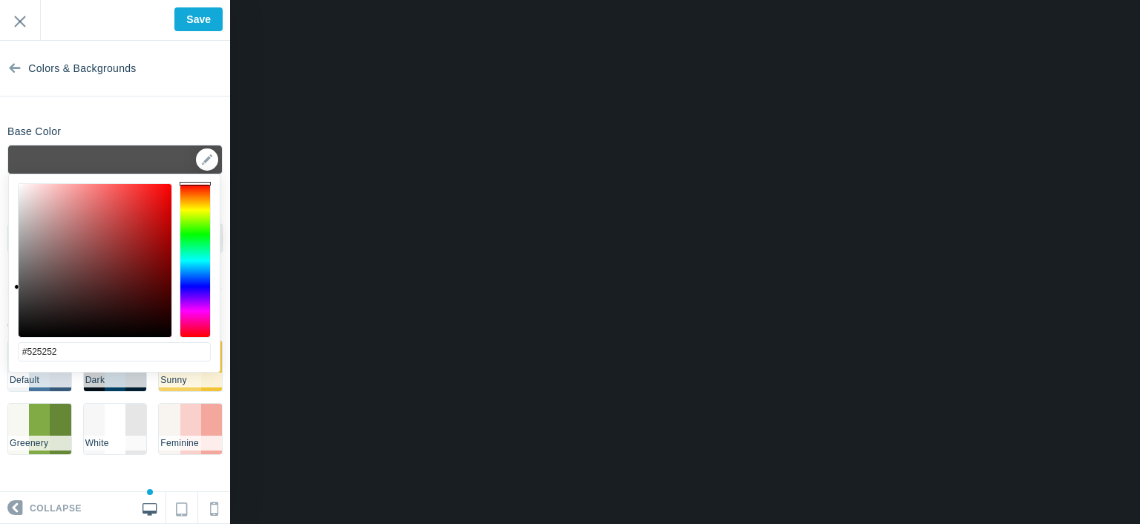
drag, startPoint x: 165, startPoint y: 286, endPoint x: 6, endPoint y: 287, distance: 158.8
click at [6, 0] on body "Loading... Loading... Collapse Identity Colors & Backgrounds Header Image Fonts…" at bounding box center [570, 0] width 1140 height 0
click at [91, 382] on li "Dark" at bounding box center [115, 380] width 63 height 15
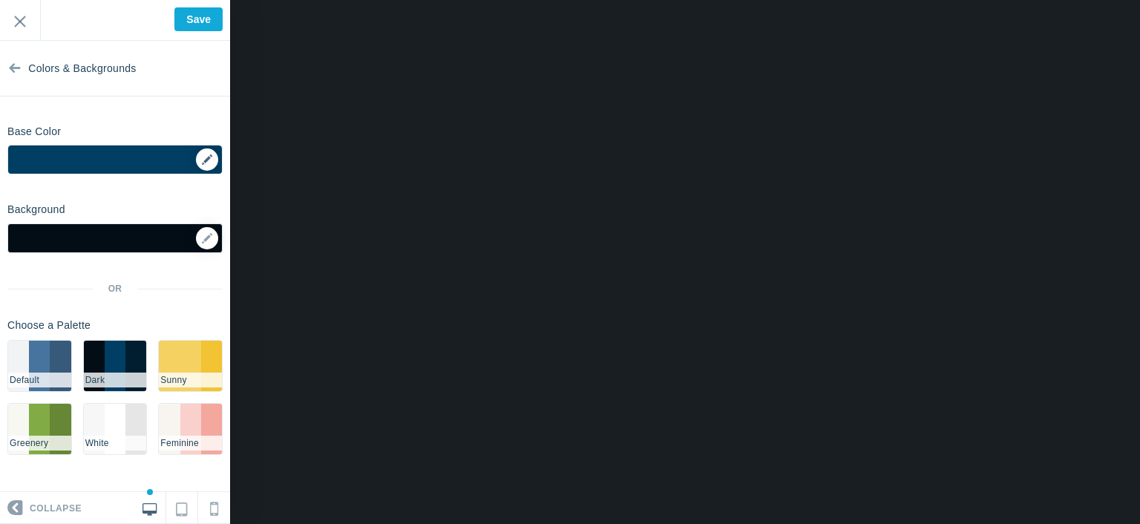
click at [137, 157] on div "▼" at bounding box center [115, 163] width 214 height 37
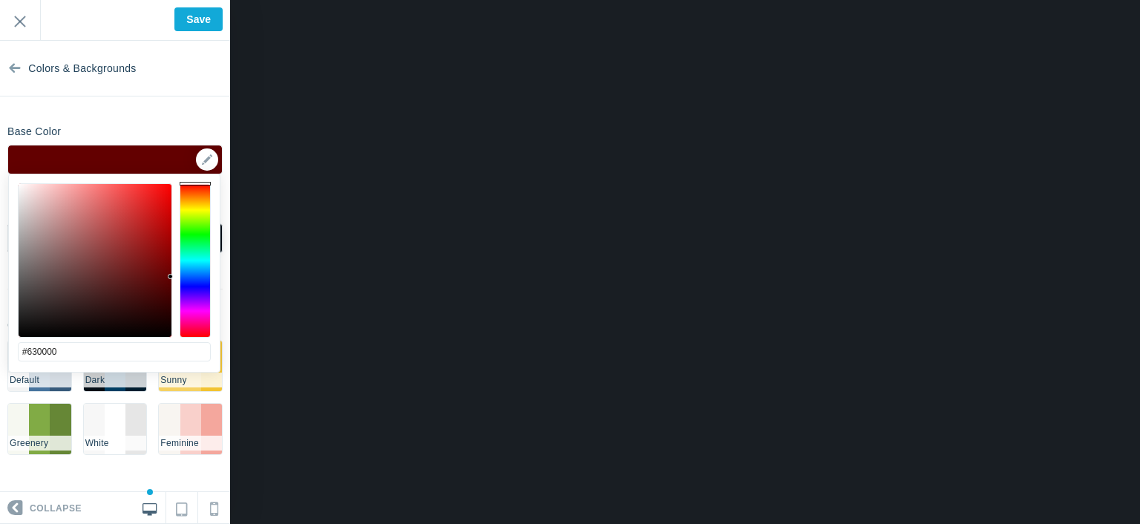
drag, startPoint x: 192, startPoint y: 224, endPoint x: 186, endPoint y: 124, distance: 100.4
click at [186, 0] on body "Loading... Loading... Collapse Identity Colors & Backgrounds Header Image Fonts…" at bounding box center [570, 0] width 1140 height 0
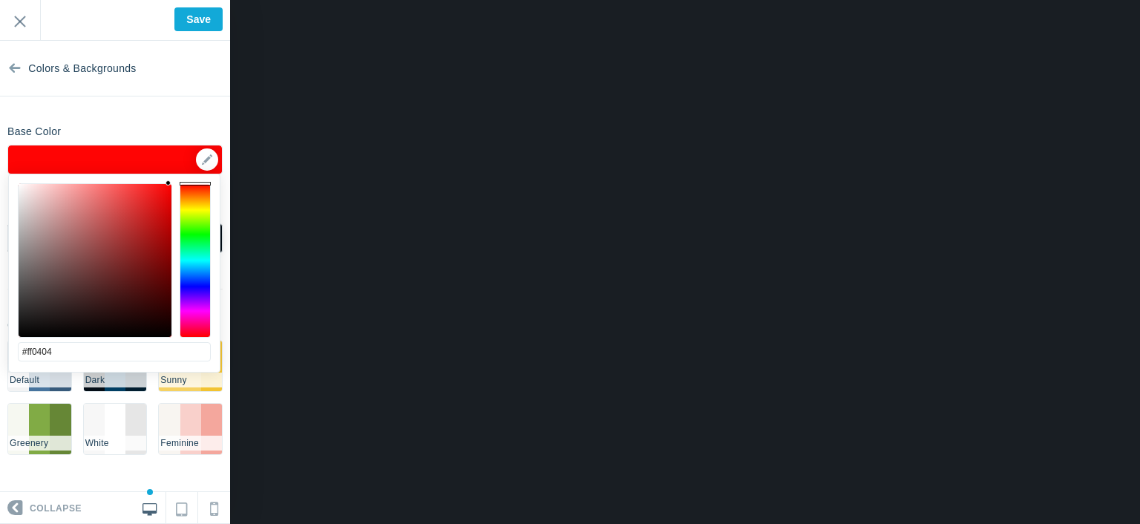
drag, startPoint x: 163, startPoint y: 257, endPoint x: 168, endPoint y: 178, distance: 78.8
click at [168, 178] on div "#ff0404 cancel choose" at bounding box center [114, 380] width 211 height 413
drag, startPoint x: 33, startPoint y: 354, endPoint x: 104, endPoint y: 353, distance: 70.5
click at [104, 353] on input "#ff0404" at bounding box center [114, 351] width 193 height 19
click at [148, 111] on section "Colors & Backgrounds Base Color #ff0000 ▼ Background Options Select Image ▼ Pos…" at bounding box center [115, 266] width 230 height 451
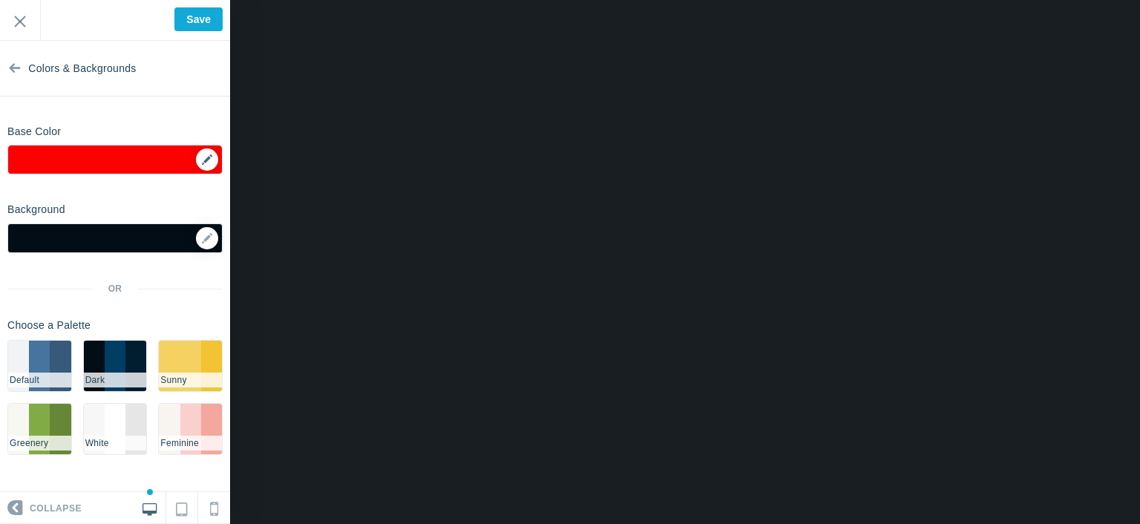
click at [121, 170] on div "▼" at bounding box center [115, 163] width 214 height 37
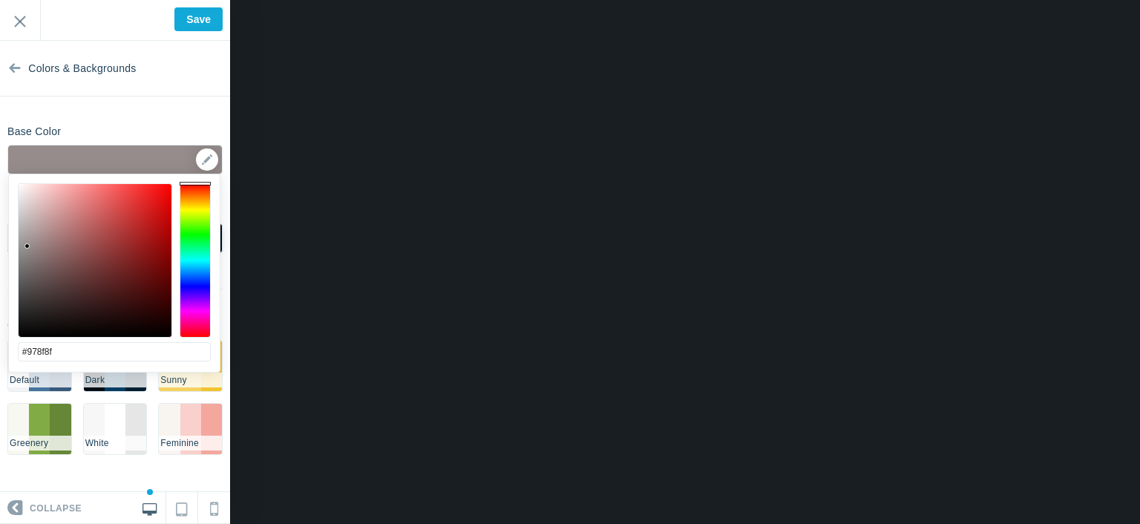
drag, startPoint x: 85, startPoint y: 260, endPoint x: 26, endPoint y: 246, distance: 61.0
click at [26, 246] on div at bounding box center [95, 260] width 153 height 153
drag, startPoint x: 25, startPoint y: 246, endPoint x: 4, endPoint y: 222, distance: 32.0
click at [4, 0] on body "Loading... Loading... Collapse Identity Colors & Backgrounds Header Image Fonts…" at bounding box center [570, 0] width 1140 height 0
type input "#fbf7f7"
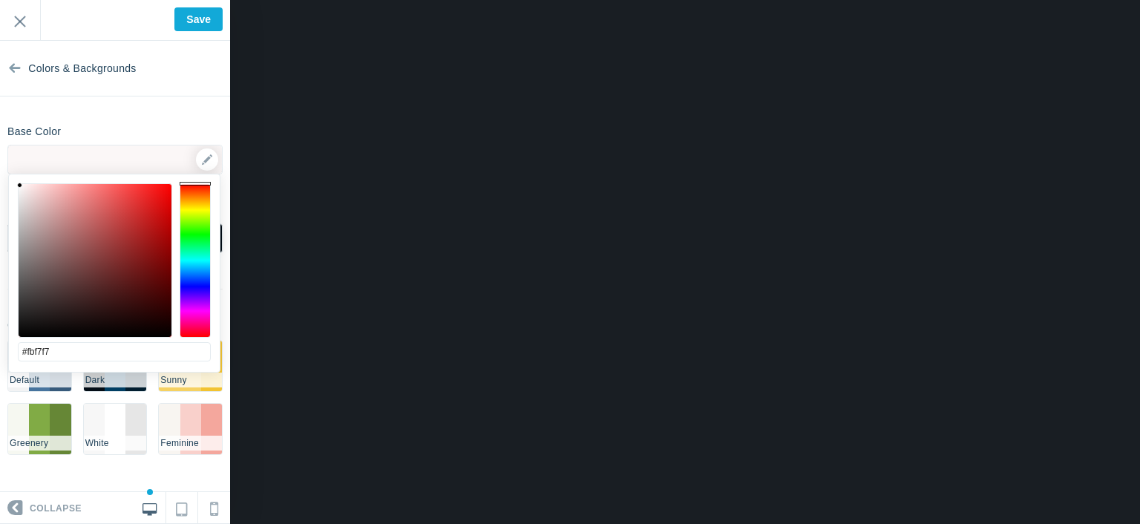
click at [20, 186] on div at bounding box center [95, 260] width 153 height 153
click at [120, 436] on li "White" at bounding box center [115, 443] width 63 height 15
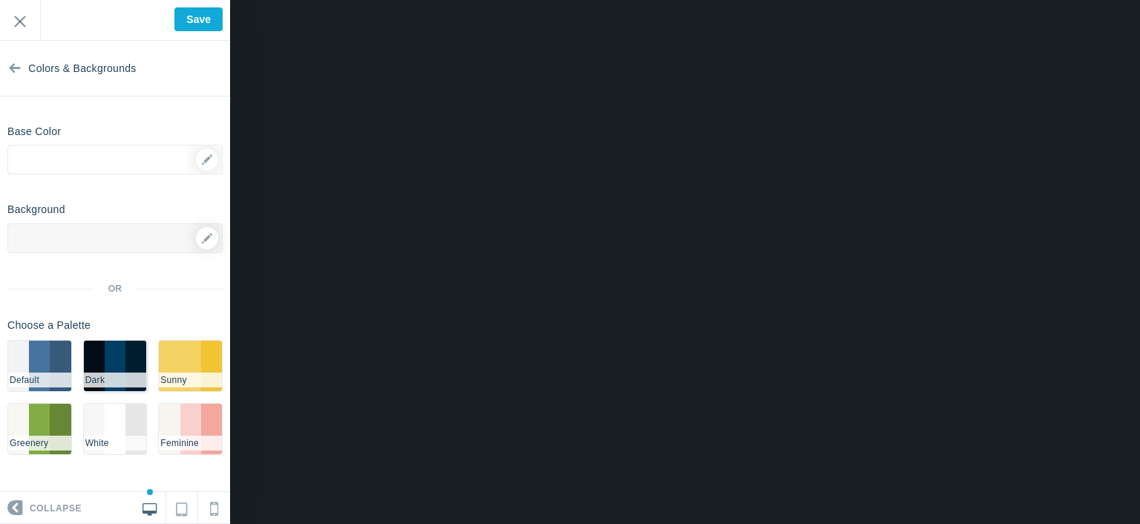
click at [128, 369] on li "#011e30" at bounding box center [135, 366] width 21 height 50
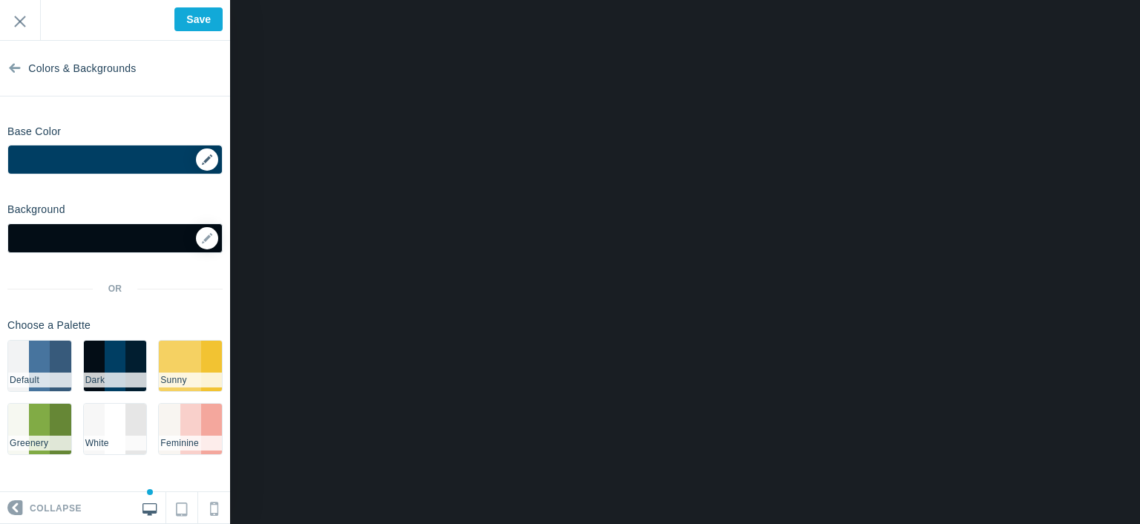
click at [98, 152] on div "▼" at bounding box center [115, 163] width 214 height 37
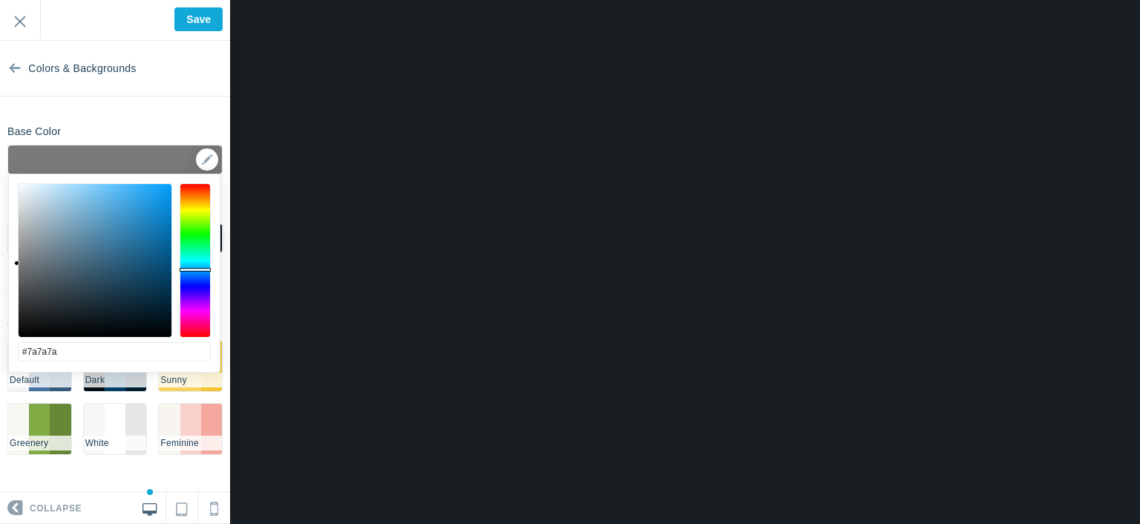
drag, startPoint x: 36, startPoint y: 246, endPoint x: 11, endPoint y: 263, distance: 30.3
click at [11, 263] on div "#7a7a7a cancel choose" at bounding box center [114, 380] width 211 height 413
click at [19, 290] on div at bounding box center [95, 260] width 153 height 153
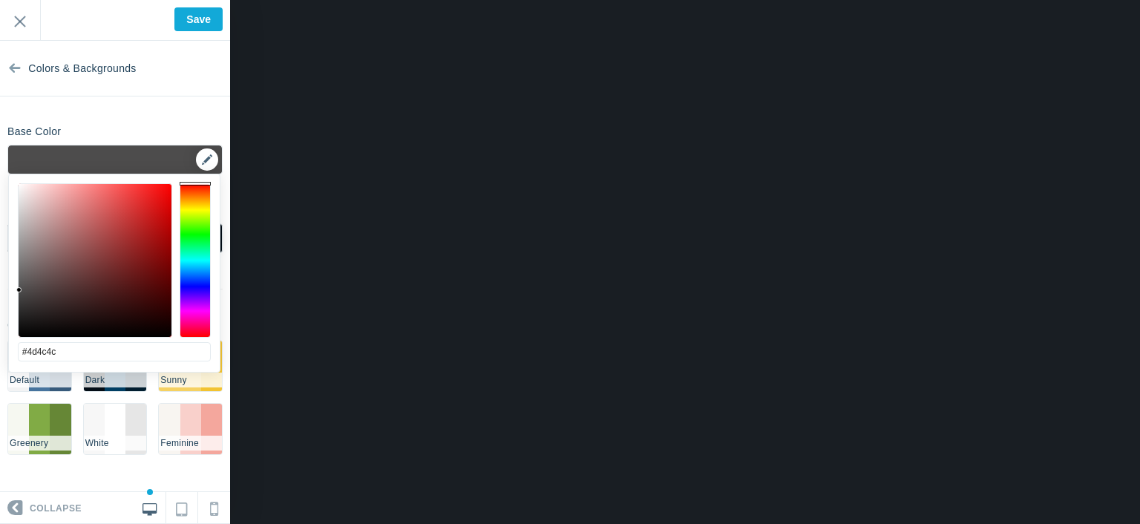
drag, startPoint x: 184, startPoint y: 185, endPoint x: 196, endPoint y: 171, distance: 17.9
click at [196, 0] on body "Loading... Loading... Collapse Identity Colors & Backgrounds Header Image Fonts…" at bounding box center [570, 0] width 1140 height 0
drag, startPoint x: 45, startPoint y: 278, endPoint x: 18, endPoint y: 301, distance: 35.8
click at [19, 301] on div at bounding box center [95, 260] width 153 height 153
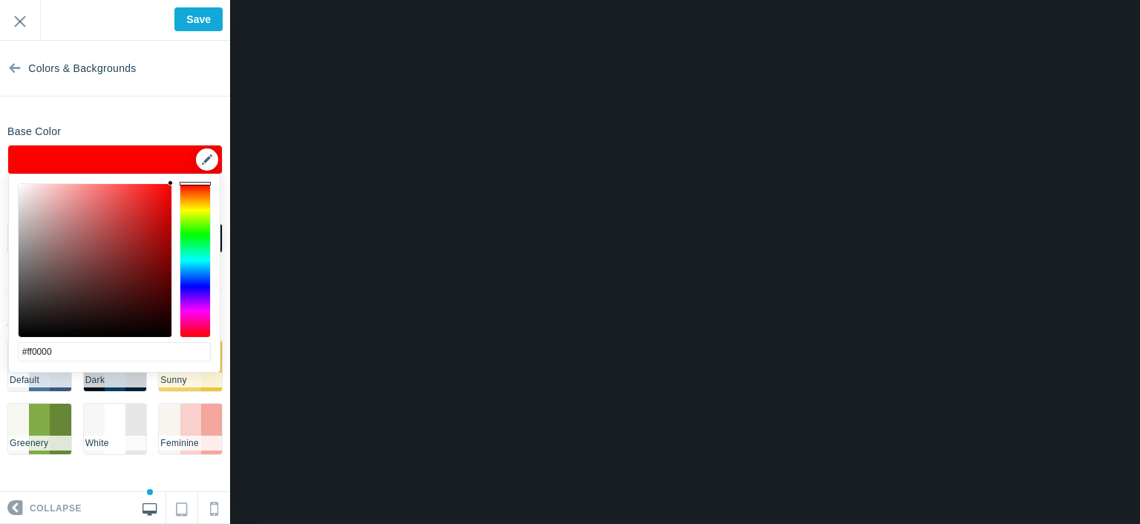
drag, startPoint x: 157, startPoint y: 203, endPoint x: 171, endPoint y: 171, distance: 34.9
click at [171, 0] on body "Loading... Loading... Collapse Identity Colors & Backgrounds Header Image Fonts…" at bounding box center [570, 0] width 1140 height 0
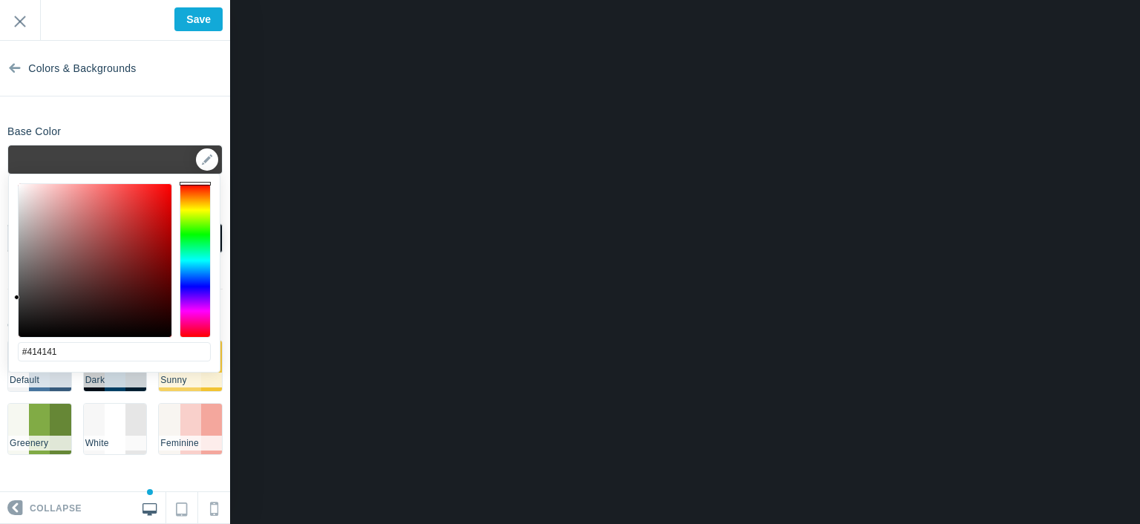
drag, startPoint x: 51, startPoint y: 272, endPoint x: 0, endPoint y: 298, distance: 57.1
click at [0, 0] on body "Loading... Loading... Collapse Identity Colors & Backgrounds Header Image Fonts…" at bounding box center [570, 0] width 1140 height 0
click at [199, 294] on div at bounding box center [195, 260] width 31 height 154
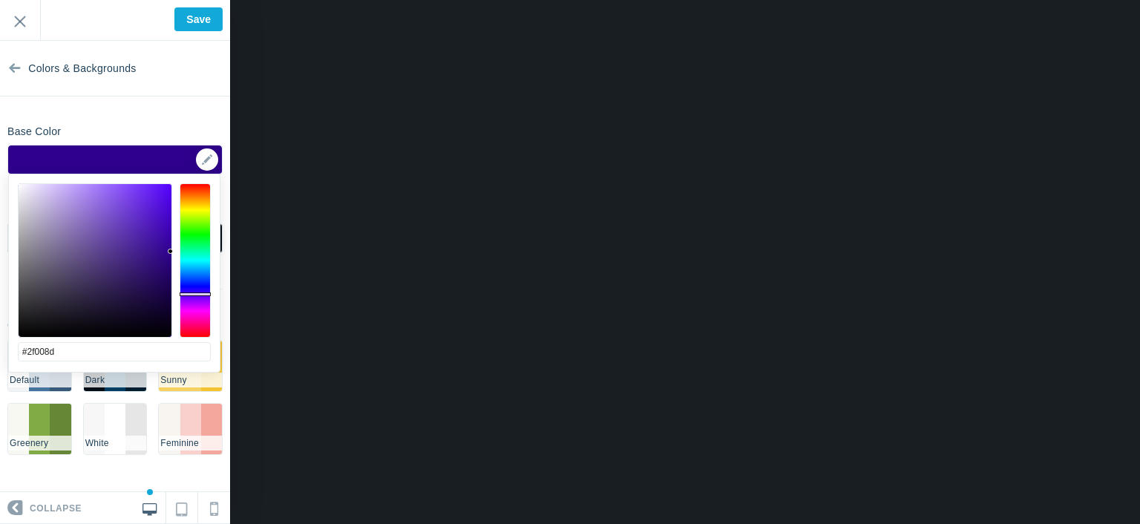
drag, startPoint x: 139, startPoint y: 258, endPoint x: 181, endPoint y: 252, distance: 42.7
click at [181, 252] on div at bounding box center [114, 260] width 193 height 154
drag, startPoint x: 158, startPoint y: 292, endPoint x: 178, endPoint y: 302, distance: 22.6
click at [178, 302] on div at bounding box center [114, 260] width 193 height 154
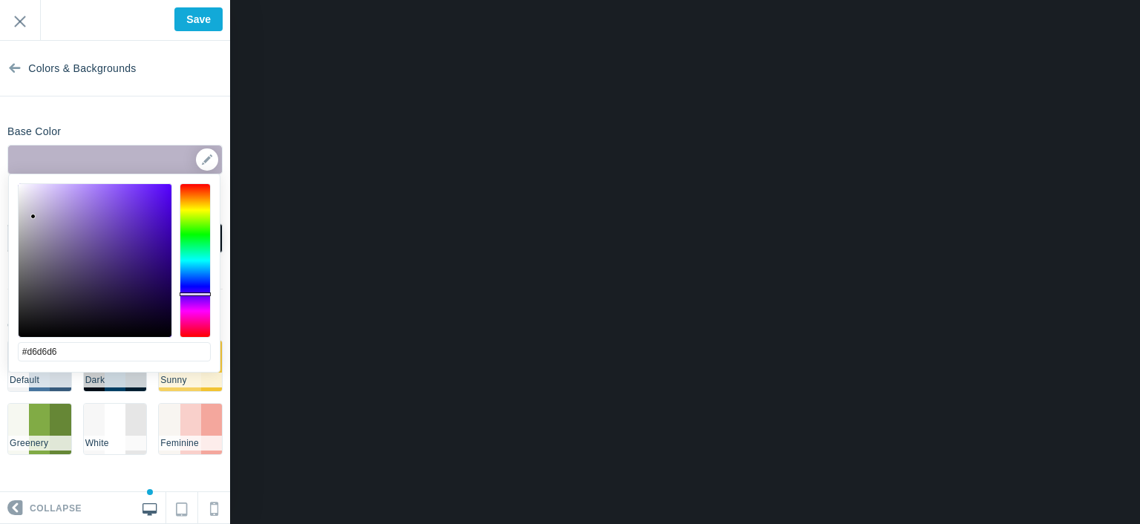
drag, startPoint x: 146, startPoint y: 266, endPoint x: 0, endPoint y: 208, distance: 157.5
click at [0, 0] on body "Loading... Loading... Collapse Identity Colors & Backgrounds Header Image Fonts…" at bounding box center [570, 0] width 1140 height 0
drag, startPoint x: 81, startPoint y: 230, endPoint x: 0, endPoint y: 129, distance: 129.3
click at [0, 0] on body "Loading... Loading... Collapse Identity Colors & Backgrounds Header Image Fonts…" at bounding box center [570, 0] width 1140 height 0
type input "#ffffff"
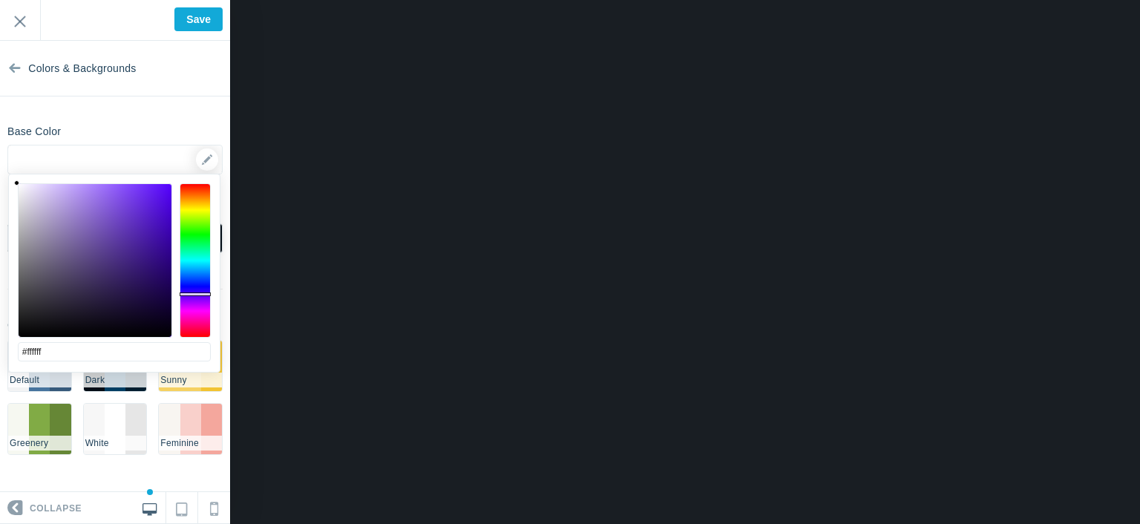
drag, startPoint x: 36, startPoint y: 223, endPoint x: 0, endPoint y: 145, distance: 85.0
click at [0, 0] on body "Loading... Loading... Collapse Identity Colors & Backgrounds Header Image Fonts…" at bounding box center [570, 0] width 1140 height 0
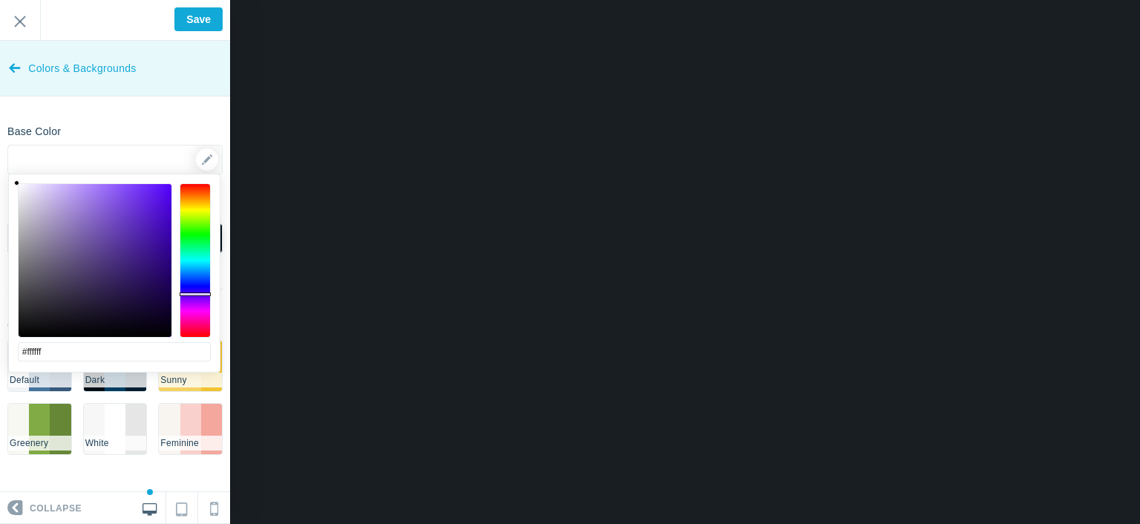
click at [22, 65] on link "Colors & Backgrounds" at bounding box center [115, 69] width 230 height 56
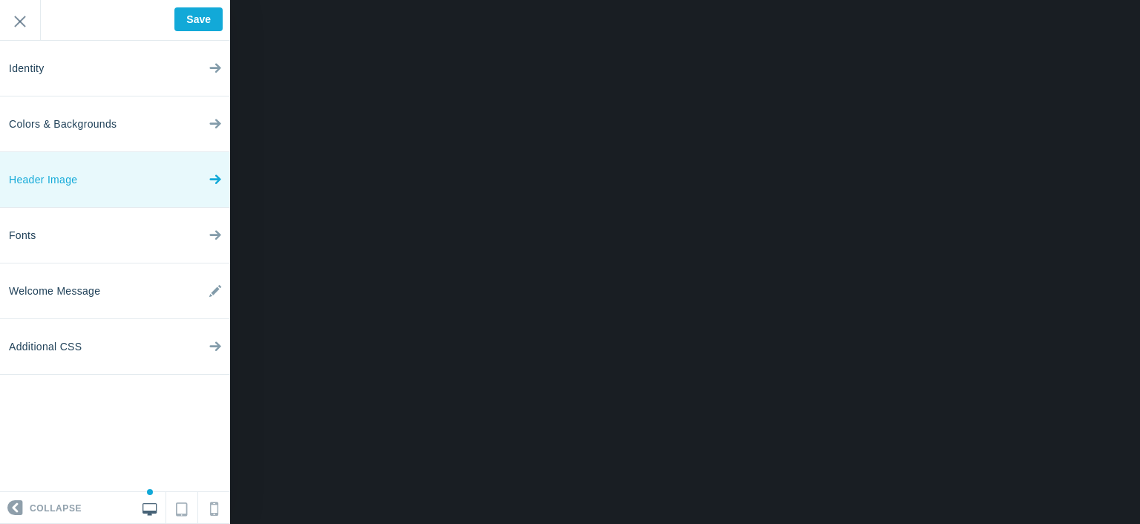
click at [95, 183] on link "Header Image" at bounding box center [115, 180] width 230 height 56
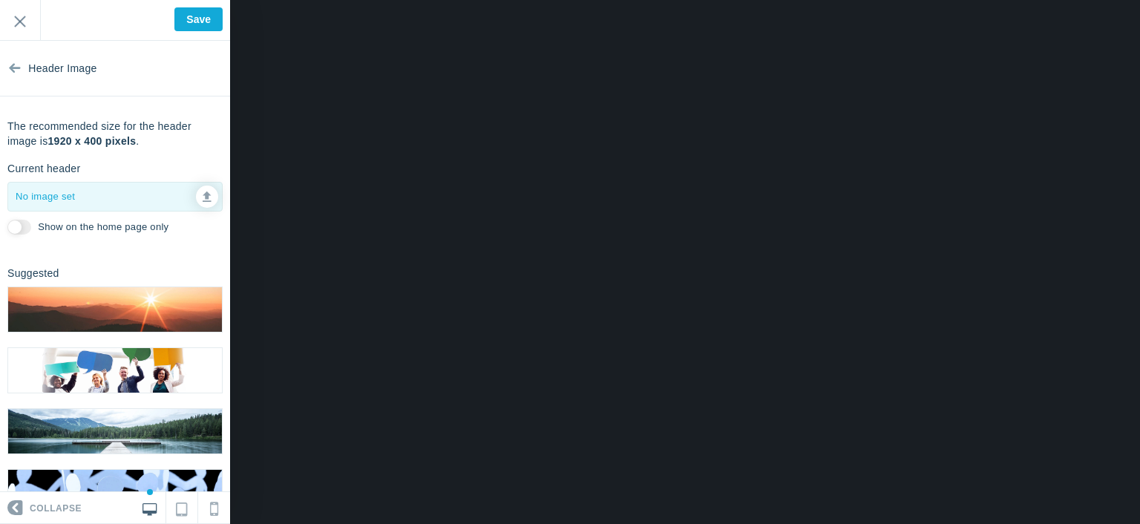
click at [61, 198] on div at bounding box center [115, 197] width 214 height 28
click at [196, 200] on link at bounding box center [207, 197] width 22 height 22
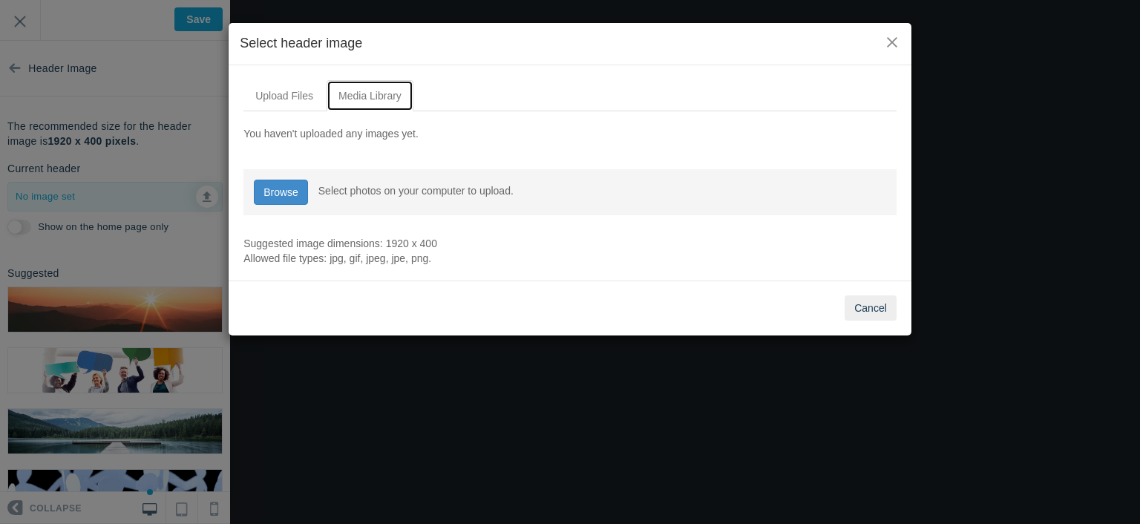
click at [355, 92] on link "Media Library" at bounding box center [370, 95] width 87 height 31
click at [294, 102] on link "Upload Files" at bounding box center [284, 95] width 82 height 31
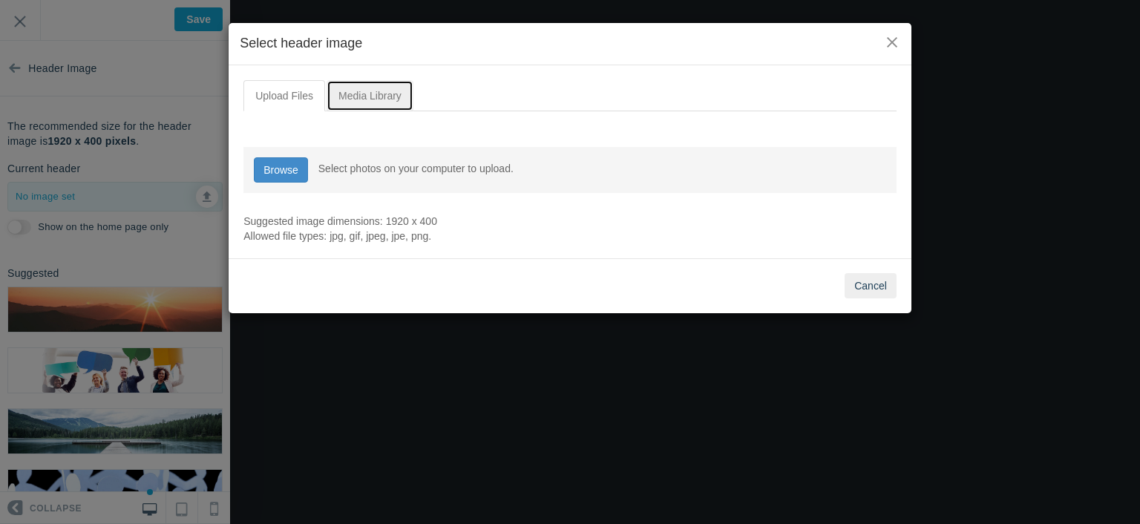
click at [357, 96] on link "Media Library" at bounding box center [370, 95] width 87 height 31
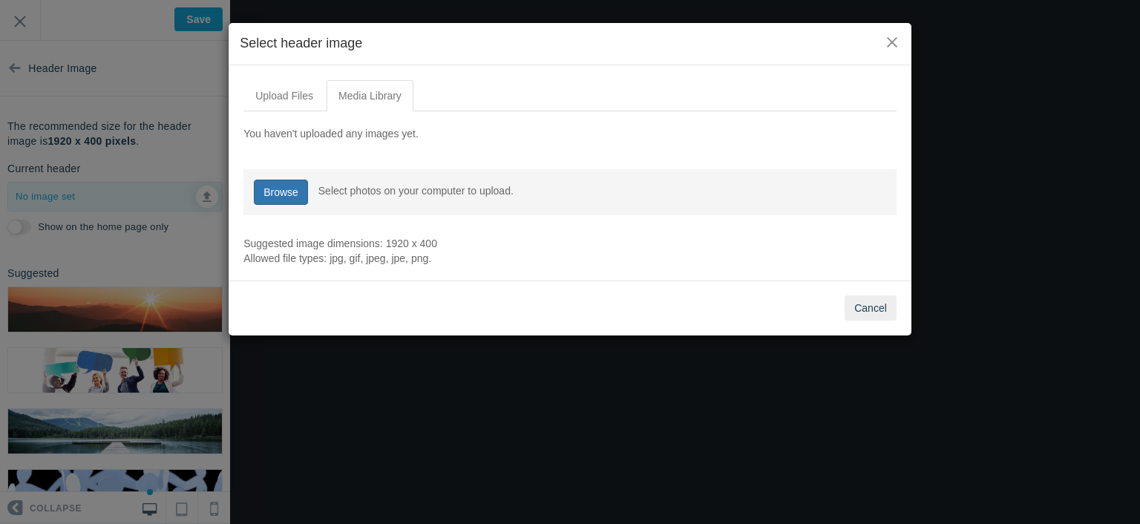
click at [283, 188] on link "Browse" at bounding box center [281, 192] width 54 height 25
type input "C:\fakepath\logosvg14.svg"
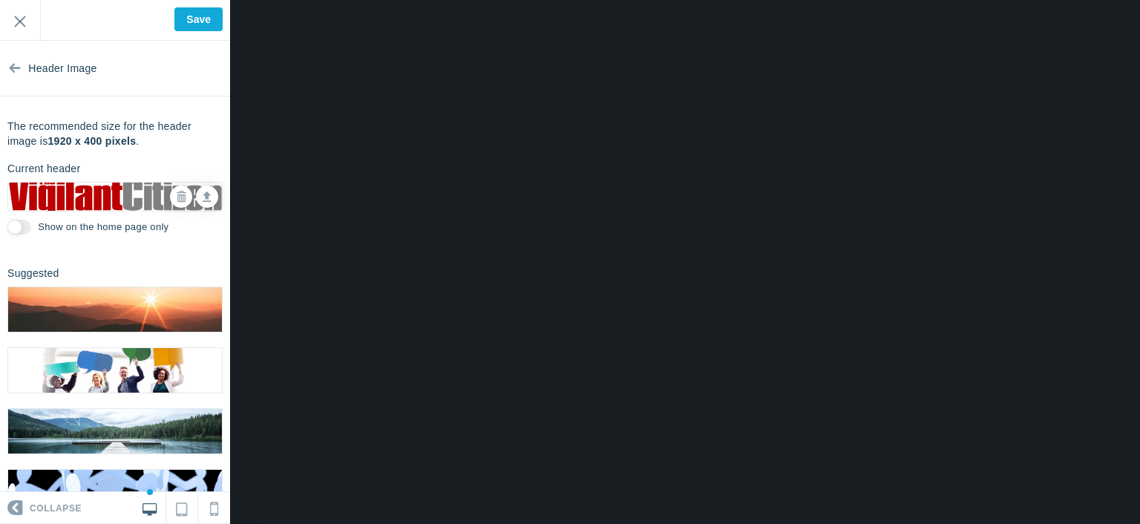
click at [30, 226] on input "Show on the home page only" at bounding box center [19, 227] width 24 height 15
click at [146, 289] on img at bounding box center [115, 309] width 214 height 45
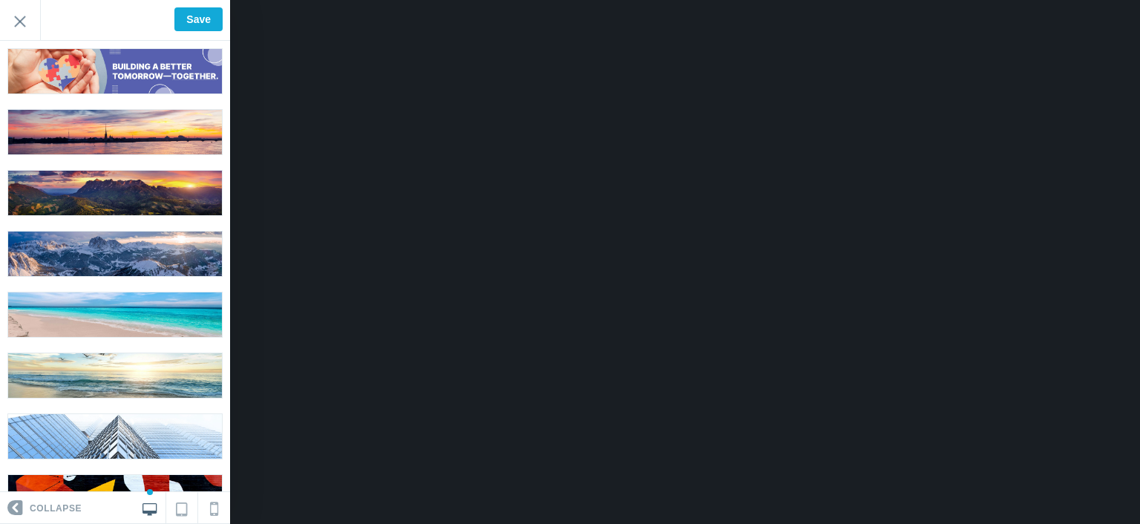
scroll to position [923, 0]
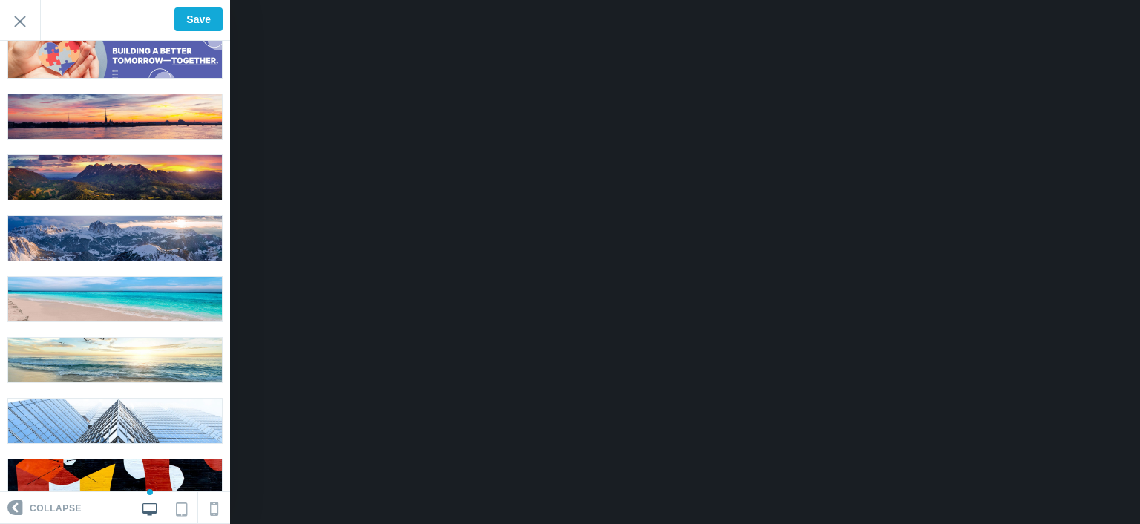
click at [154, 338] on img at bounding box center [115, 360] width 214 height 45
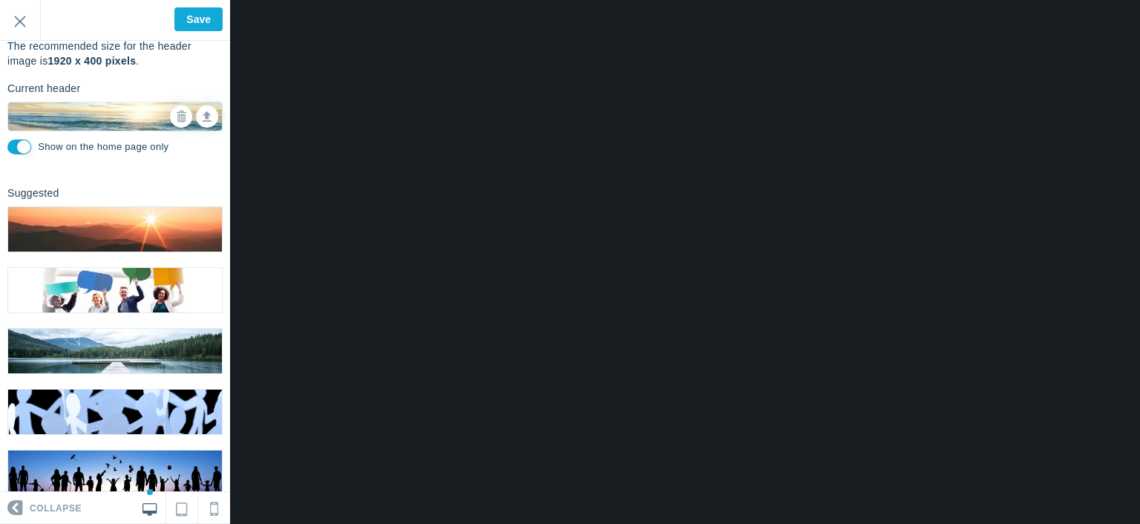
scroll to position [0, 0]
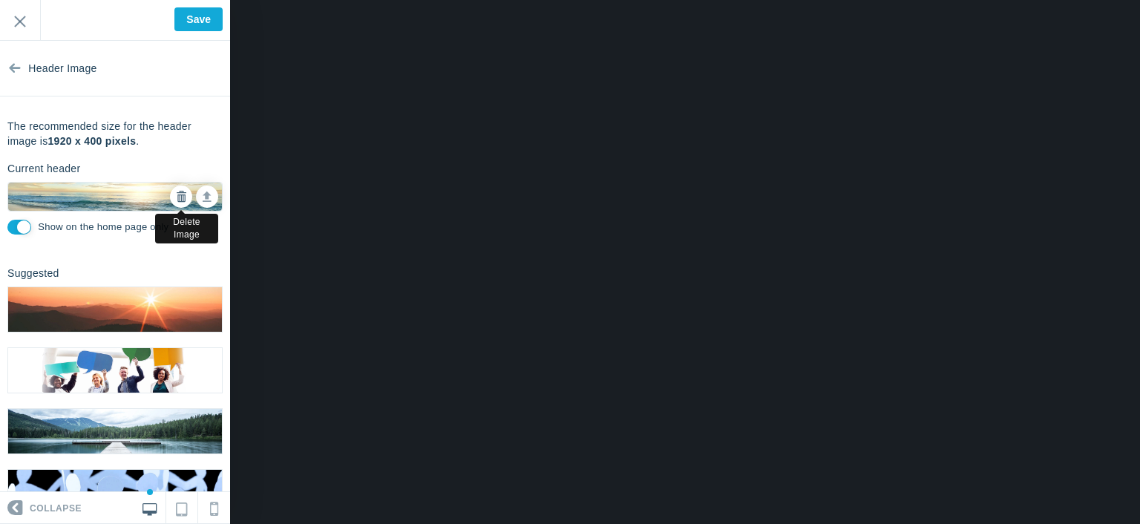
click at [170, 191] on link at bounding box center [181, 197] width 22 height 22
checkbox input "false"
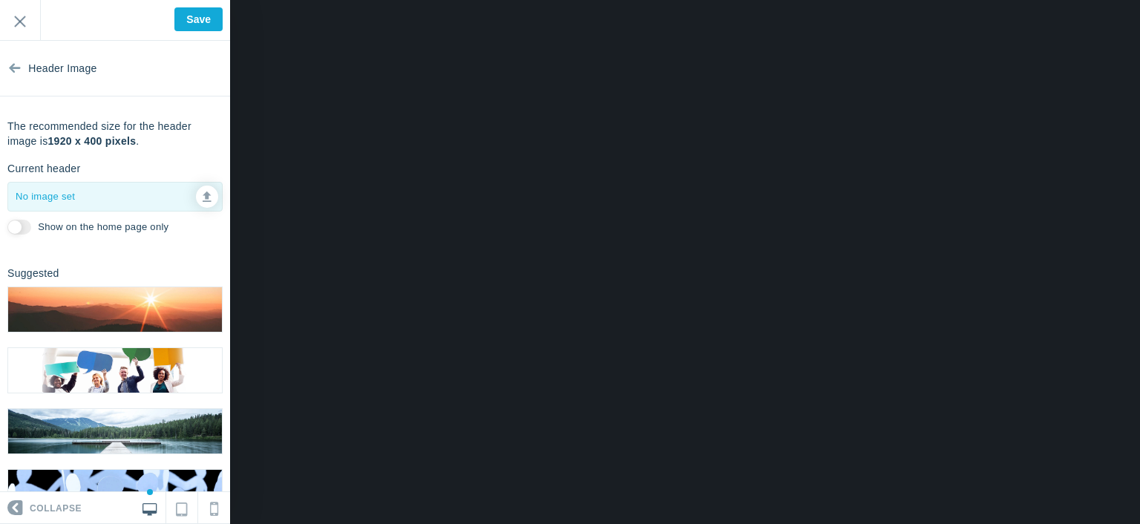
click at [137, 197] on div at bounding box center [115, 197] width 214 height 28
click at [206, 196] on link at bounding box center [207, 197] width 22 height 22
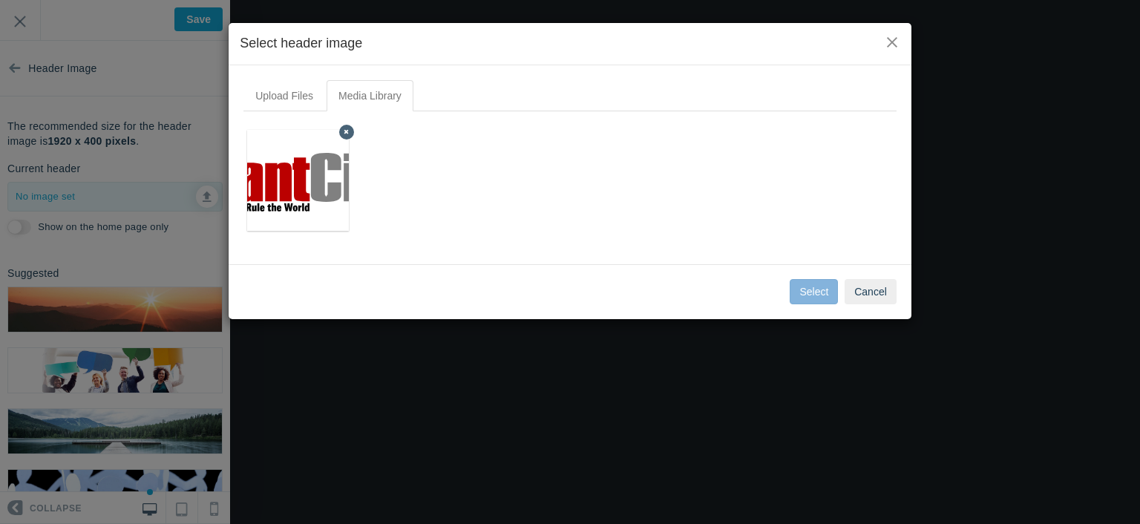
click at [275, 186] on img at bounding box center [298, 180] width 334 height 70
click at [813, 285] on button "Select" at bounding box center [814, 291] width 48 height 25
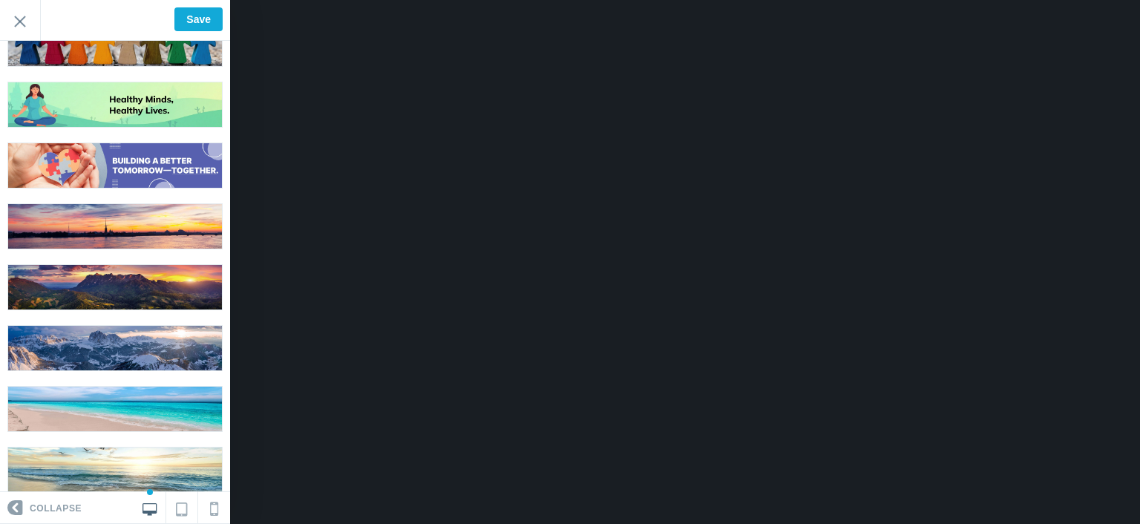
scroll to position [552, 0]
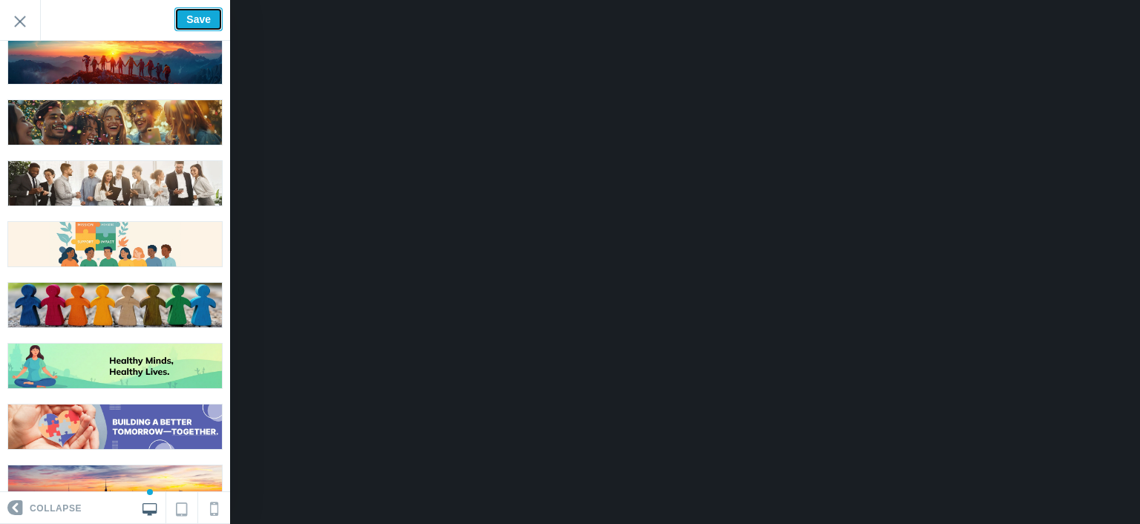
click at [177, 19] on input "Save" at bounding box center [198, 19] width 48 height 24
type input "Saved"
click at [13, 504] on span at bounding box center [11, 508] width 22 height 22
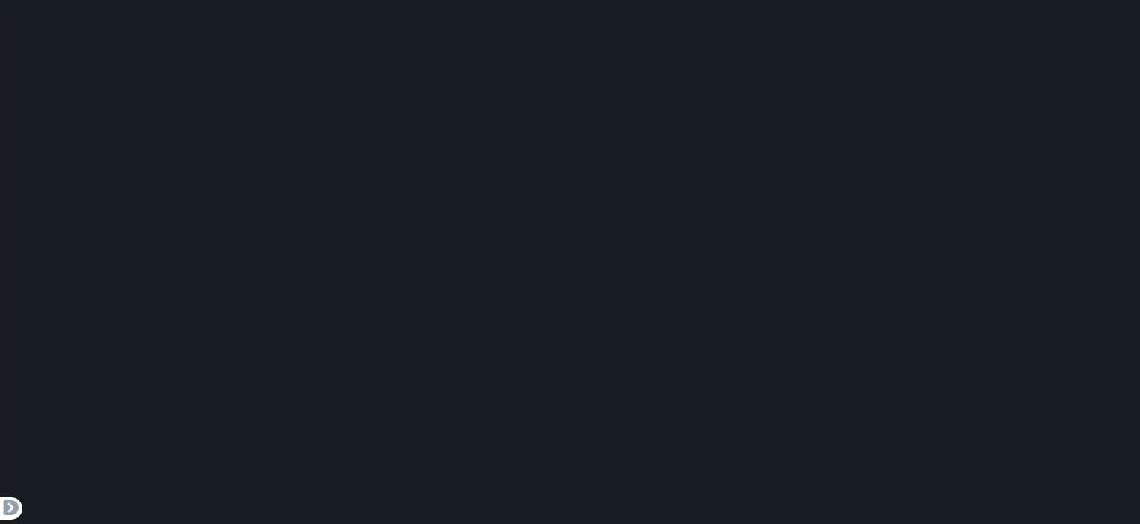
click at [6, 501] on span at bounding box center [11, 508] width 22 height 22
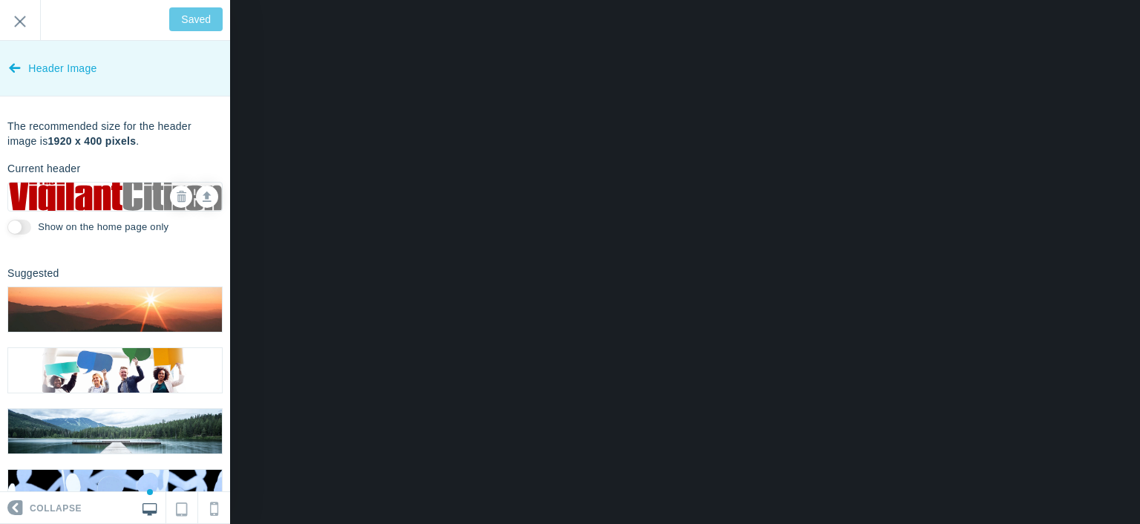
click at [60, 76] on span "Header Image" at bounding box center [62, 69] width 68 height 56
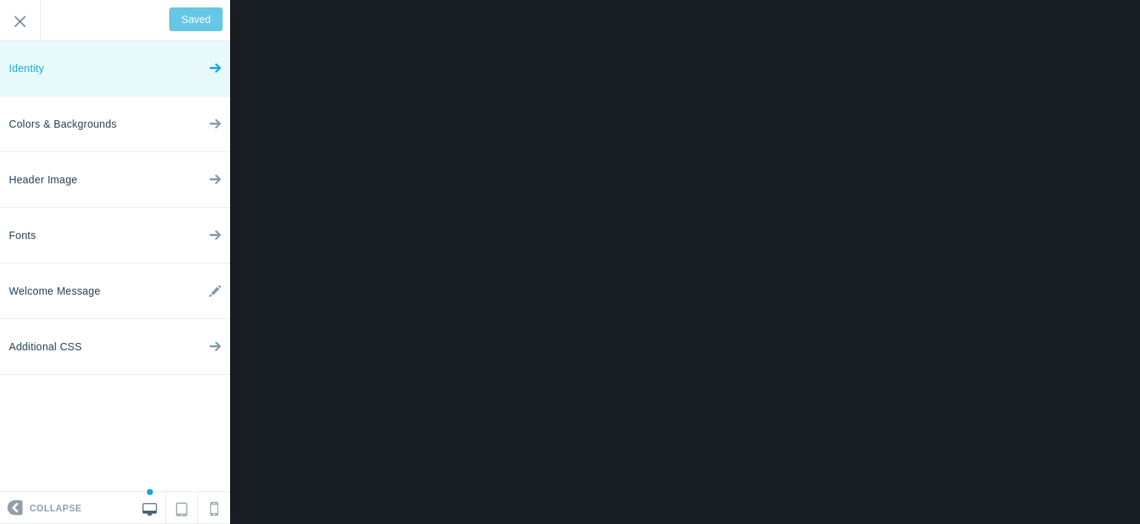
click at [54, 73] on link "Identity" at bounding box center [115, 69] width 230 height 56
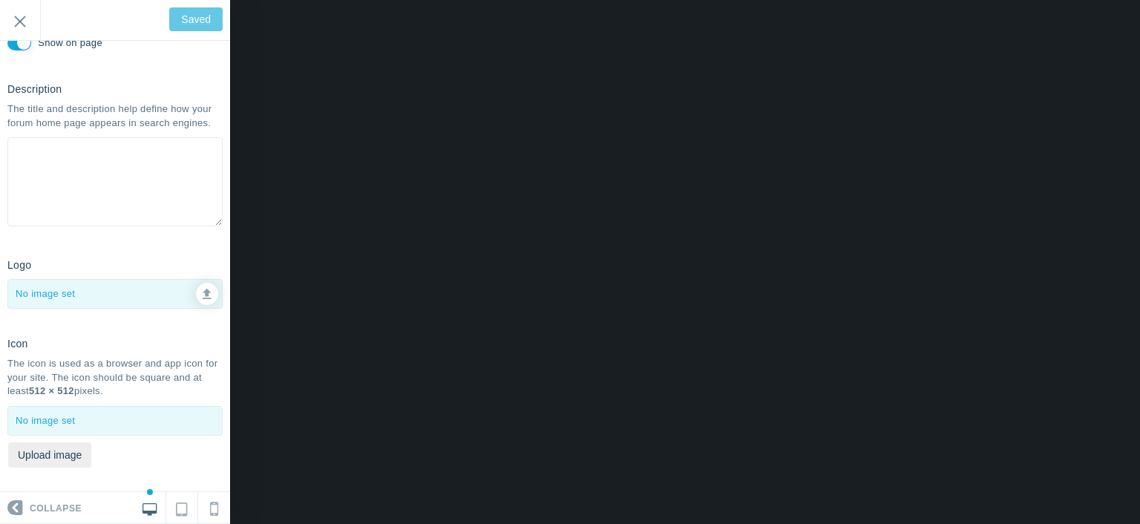
scroll to position [148, 0]
click at [96, 306] on div at bounding box center [115, 292] width 214 height 28
click at [203, 295] on icon at bounding box center [207, 290] width 9 height 10
type input "C:\fakepath\logoheader10.png"
type input "Save"
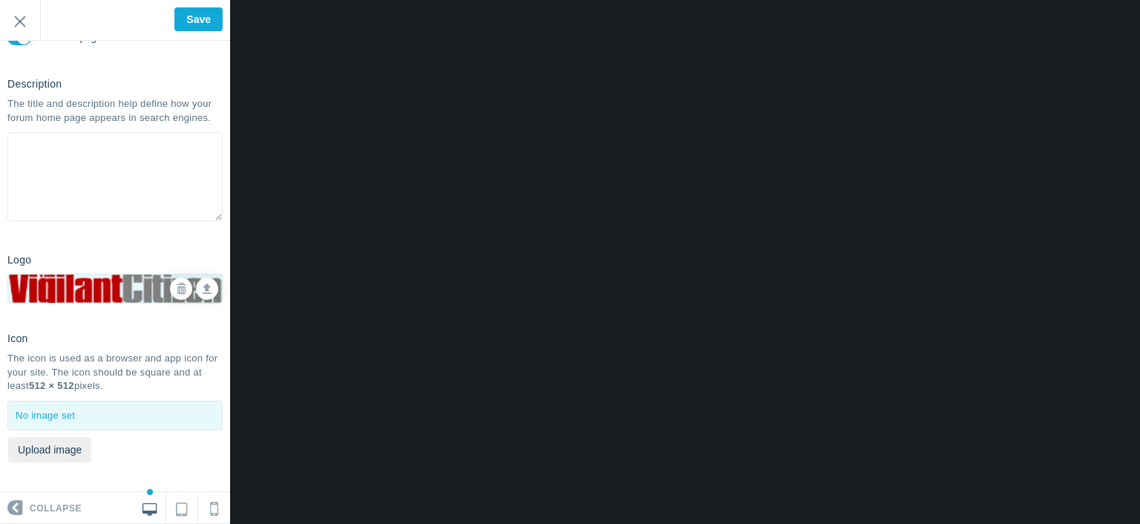
scroll to position [165, 0]
click at [74, 453] on button "Upload image" at bounding box center [49, 449] width 83 height 25
type input "C:\fakepath\icon2.png"
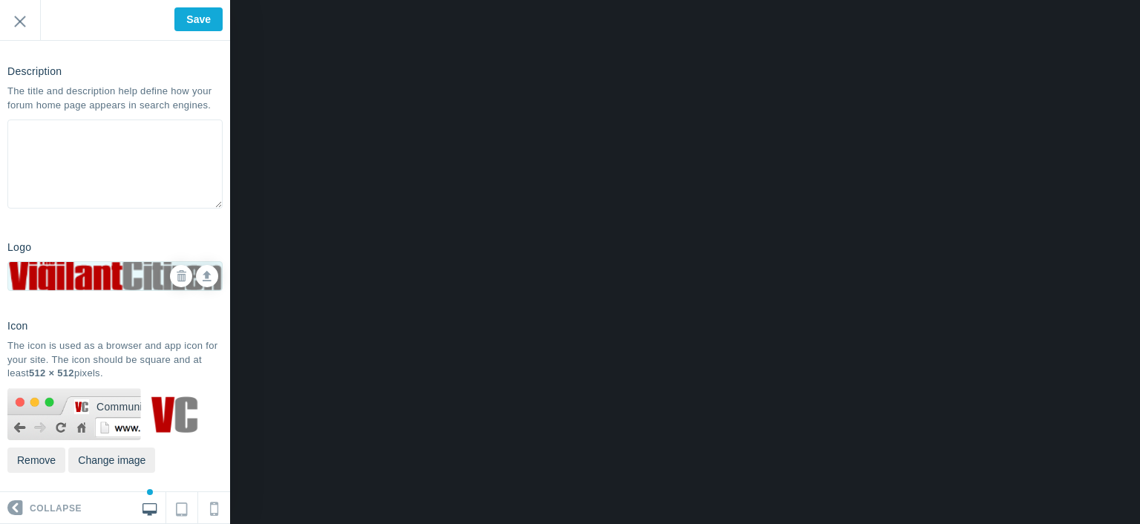
scroll to position [0, 0]
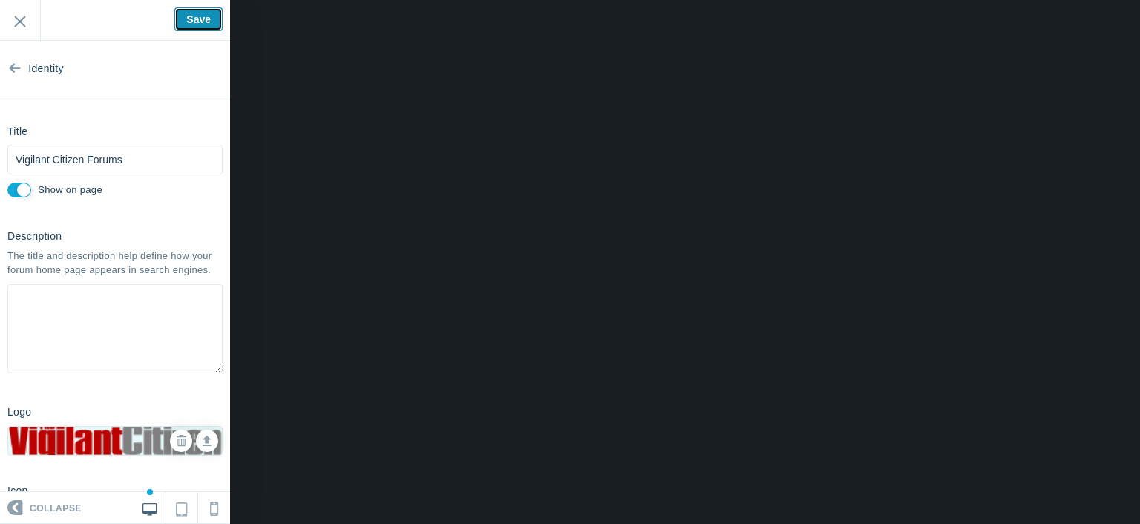
click at [198, 10] on input "Save" at bounding box center [198, 19] width 48 height 24
type input "Saved"
click at [18, 192] on input "Show on page" at bounding box center [19, 190] width 24 height 15
checkbox input "false"
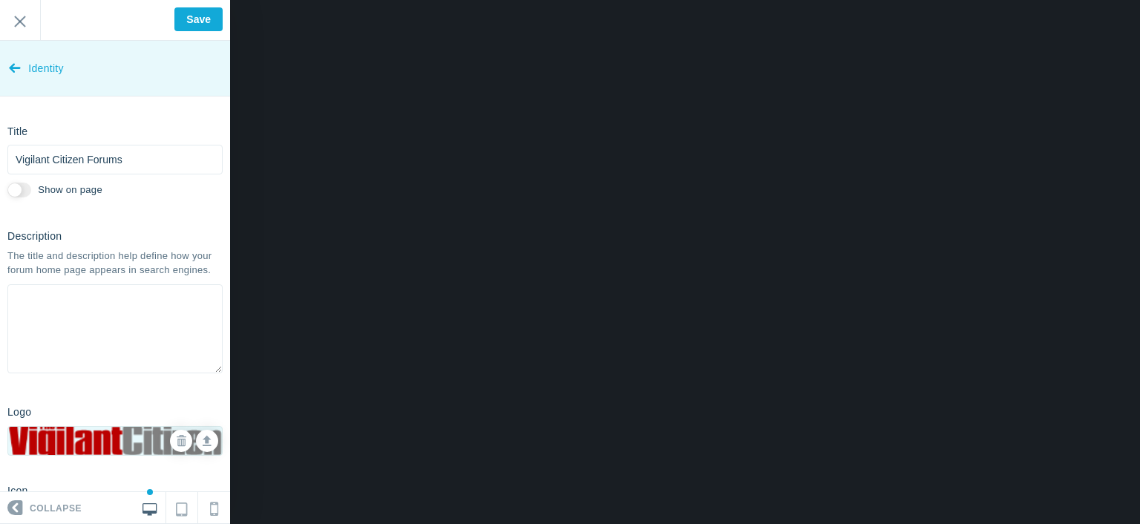
click at [27, 65] on link "Identity" at bounding box center [115, 69] width 230 height 56
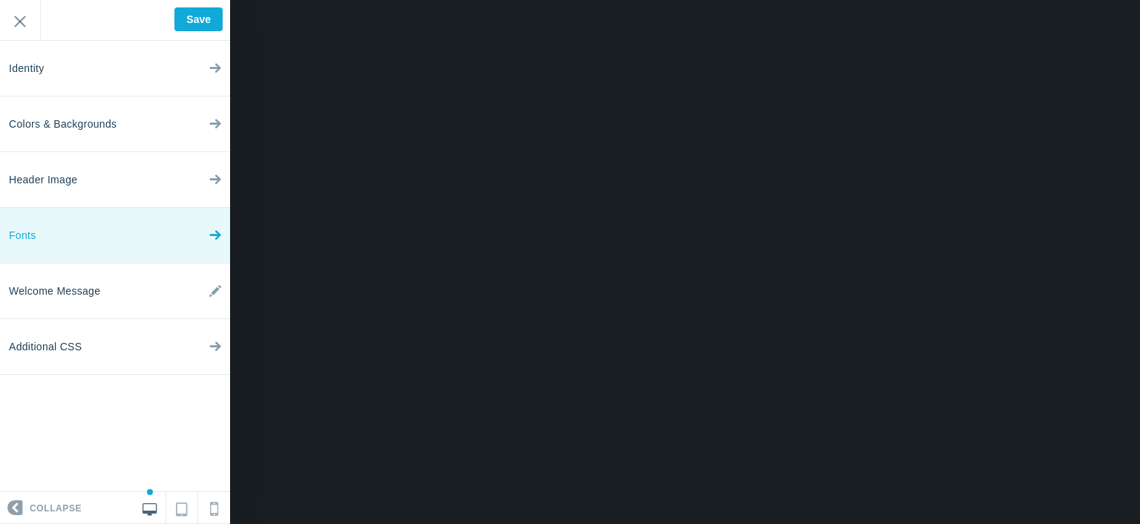
click at [102, 234] on link "Fonts" at bounding box center [115, 236] width 230 height 56
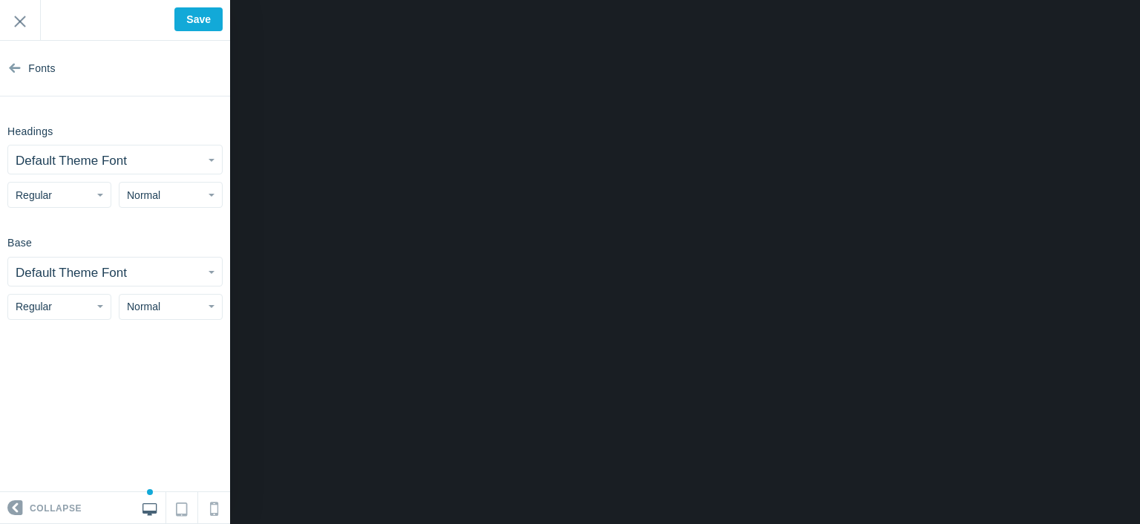
click at [98, 158] on small "Default Theme Font" at bounding box center [71, 161] width 111 height 14
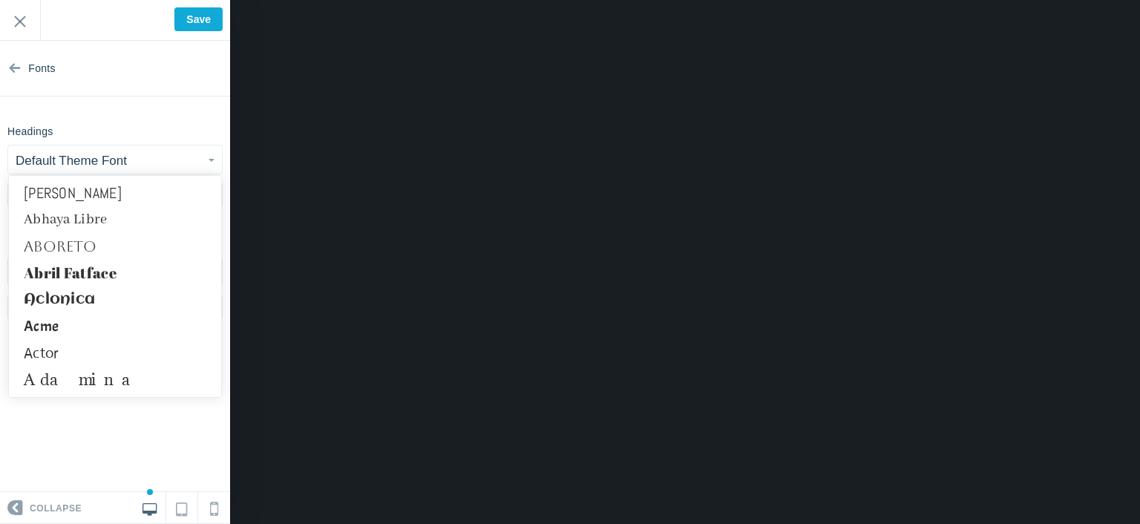
click at [105, 122] on div "Headings Default Theme Font Abel Abhaya Libre Aboreto Abril Fatface Aclonica Ac…" at bounding box center [115, 163] width 230 height 89
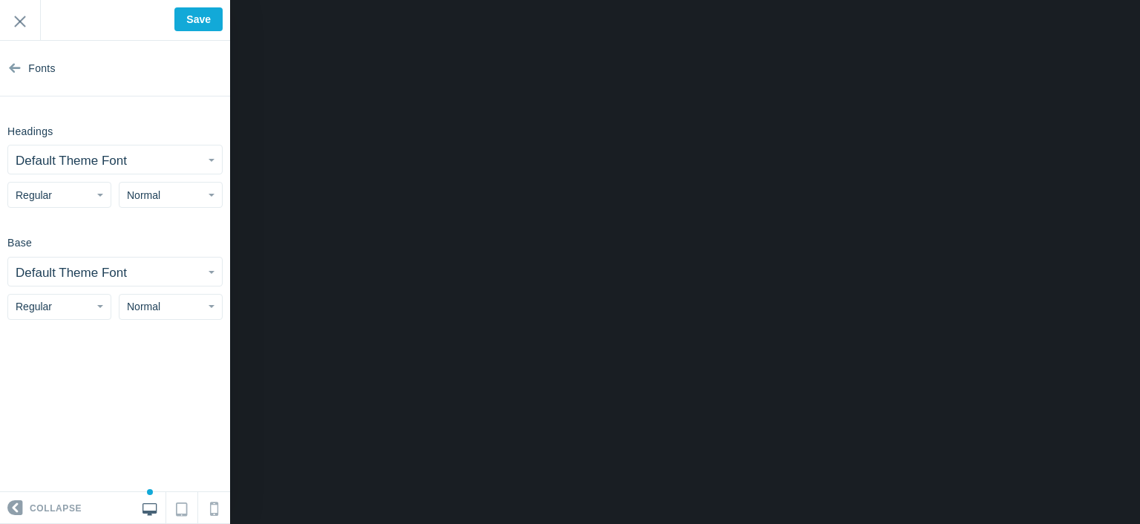
click at [98, 163] on small "Default Theme Font" at bounding box center [71, 161] width 111 height 14
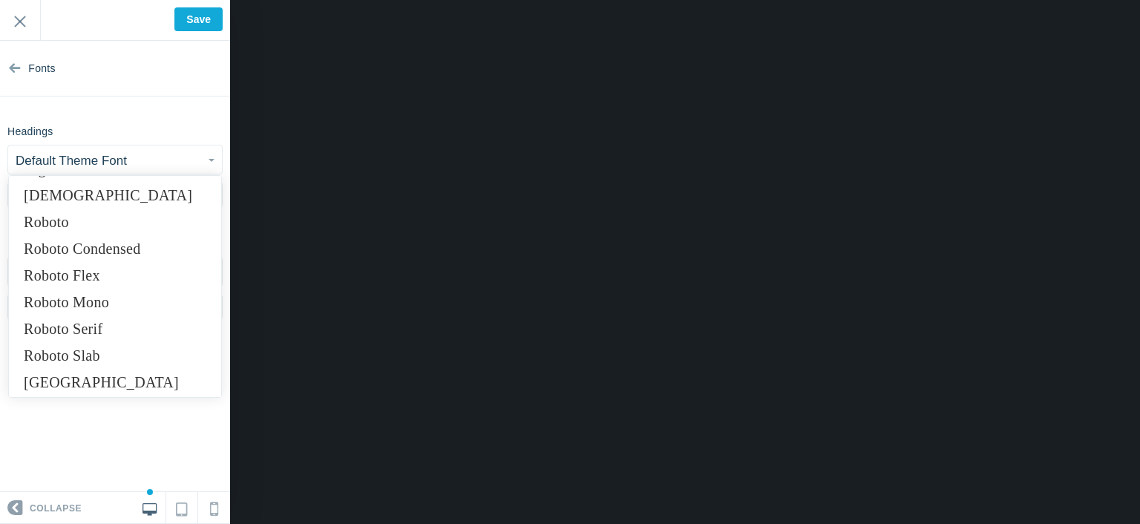
scroll to position [9647, 0]
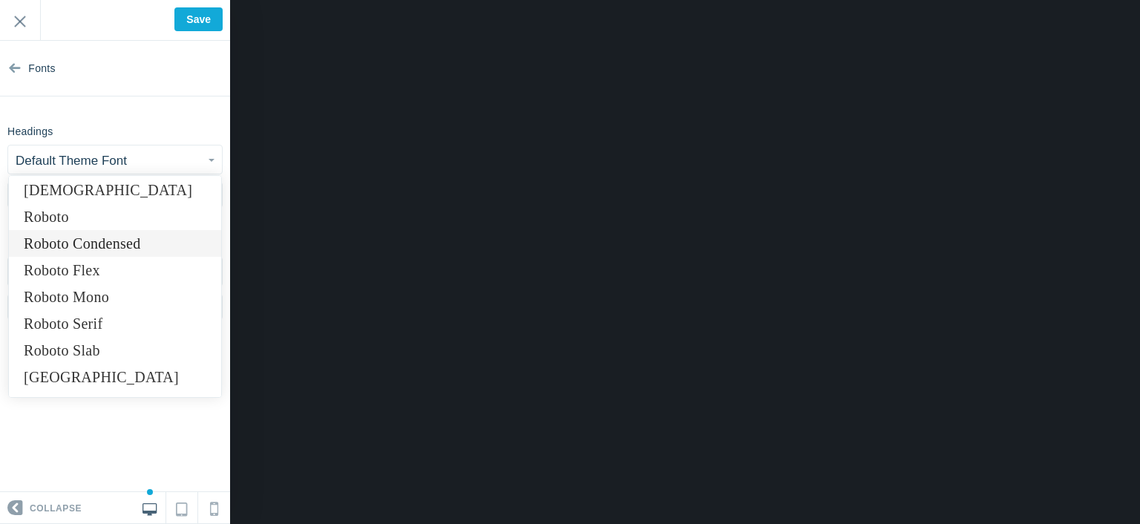
click at [126, 239] on link "Roboto Condensed" at bounding box center [115, 243] width 212 height 27
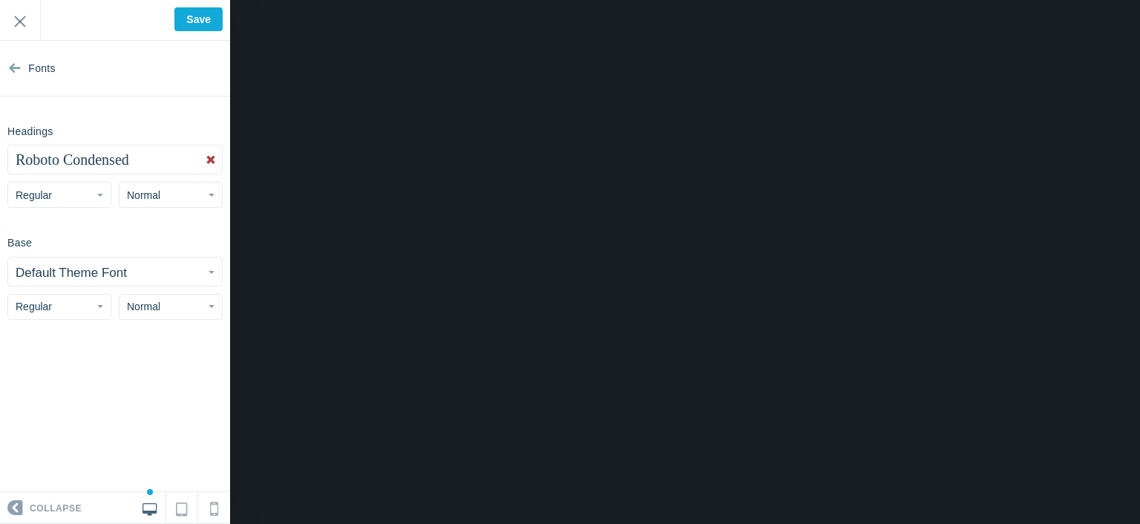
click at [144, 202] on button "Normal" at bounding box center [171, 195] width 104 height 26
click at [84, 233] on div "Base Default Theme Font Abel Abhaya Libre Aboreto Abril Fatface Aclonica Acme A…" at bounding box center [115, 274] width 230 height 89
click at [104, 269] on small "Default Theme Font" at bounding box center [71, 273] width 111 height 14
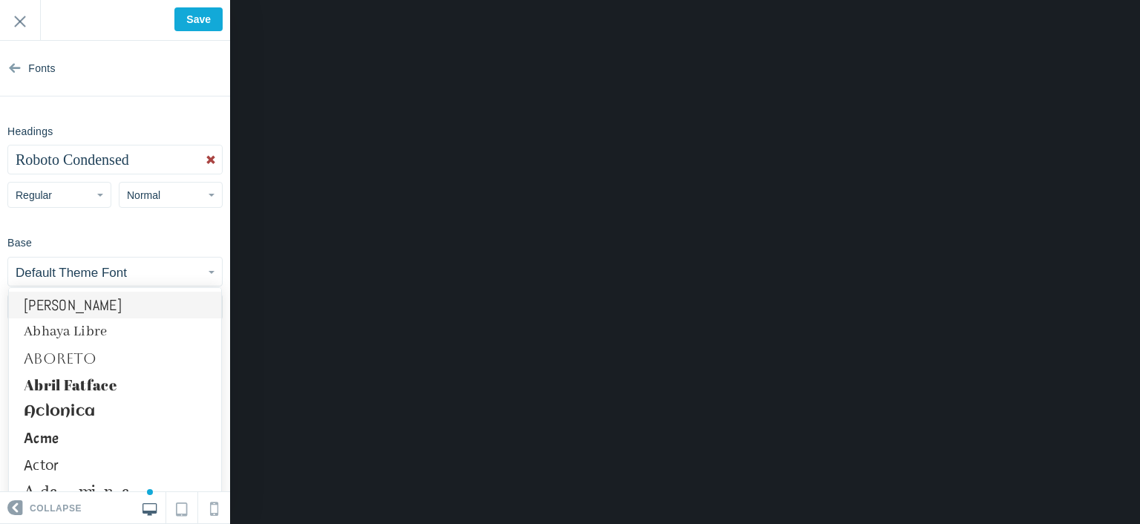
click at [108, 298] on link "Abel" at bounding box center [115, 305] width 212 height 27
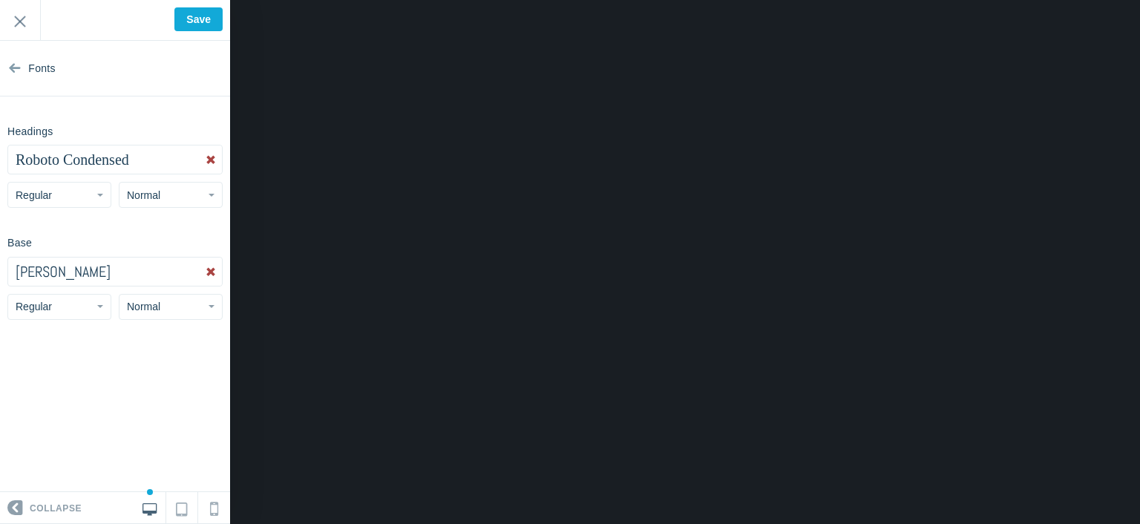
click at [104, 266] on button "Abel" at bounding box center [115, 272] width 214 height 28
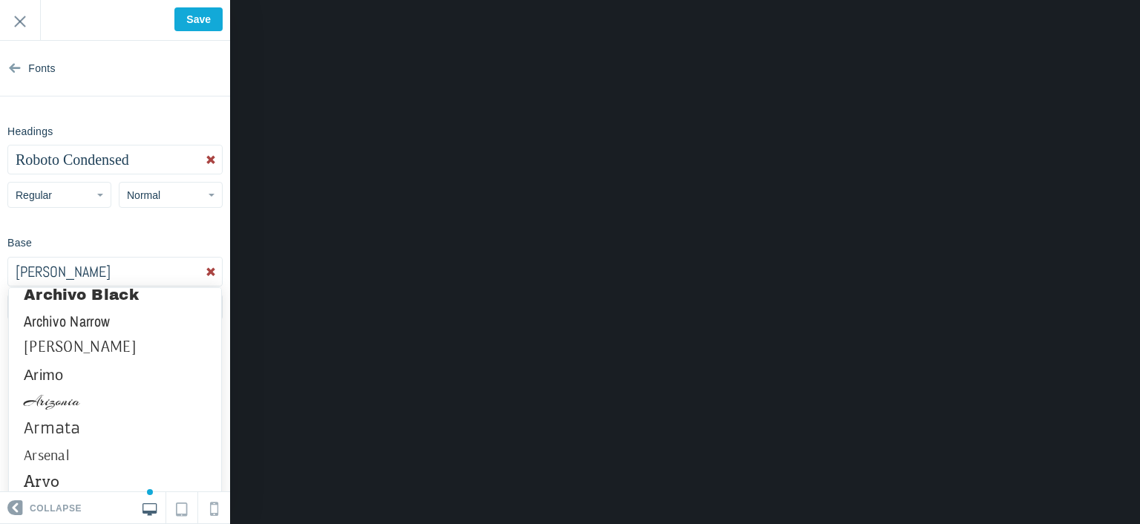
scroll to position [890, 0]
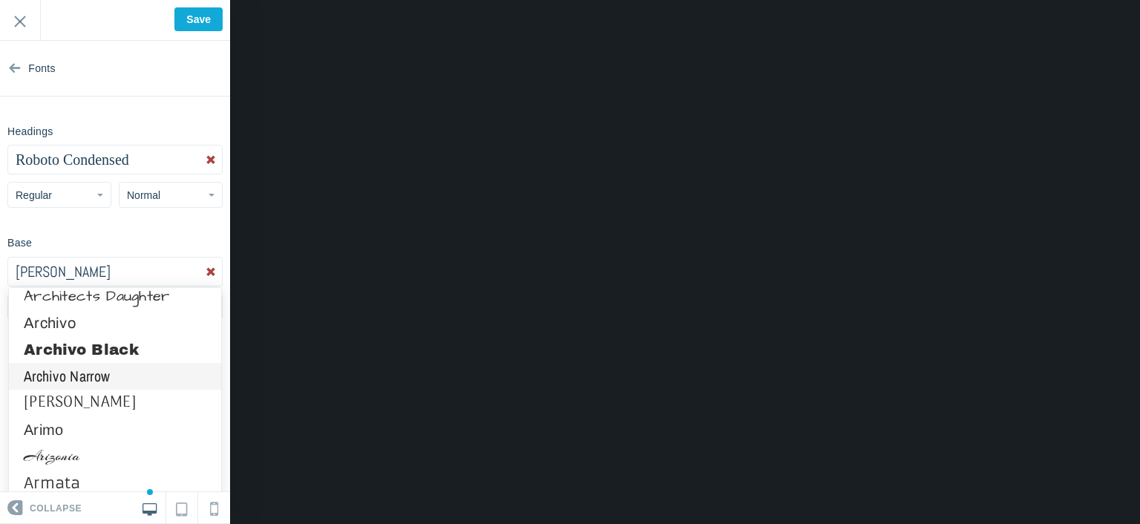
click at [105, 368] on link "Archivo Narrow" at bounding box center [115, 376] width 212 height 27
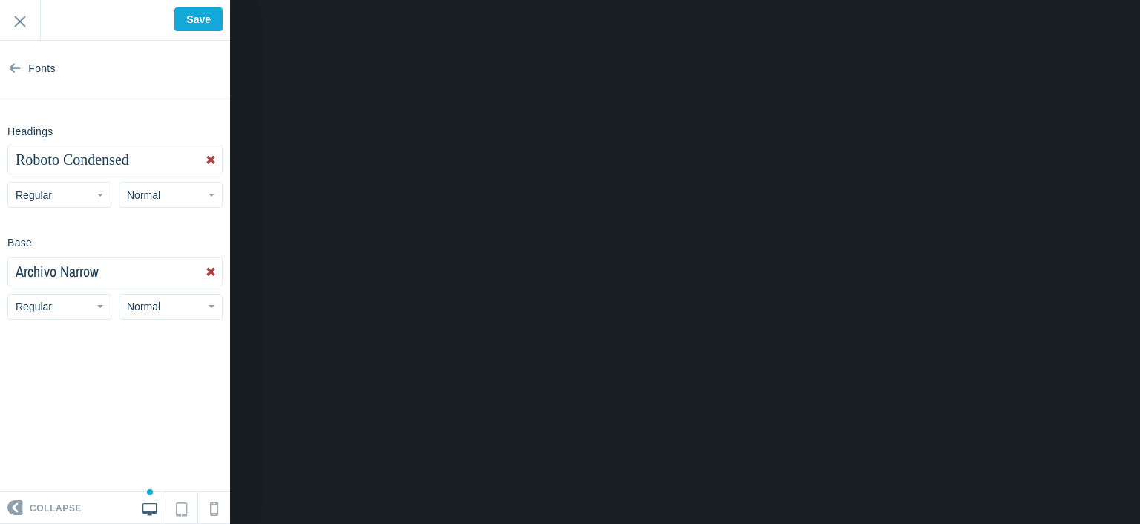
click at [102, 279] on button "Archivo Narrow" at bounding box center [115, 272] width 214 height 28
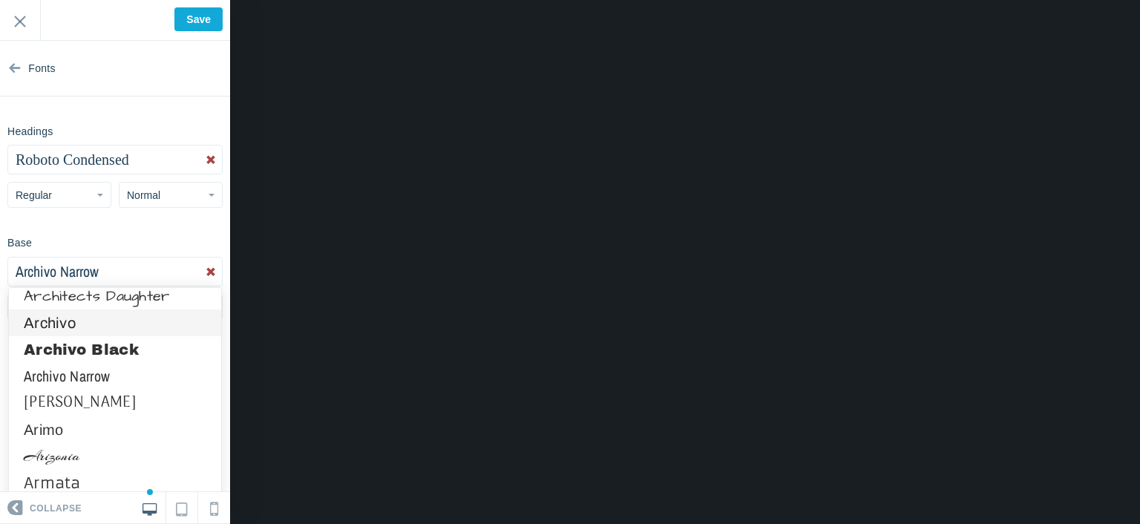
click at [108, 329] on link "Archivo" at bounding box center [115, 322] width 212 height 27
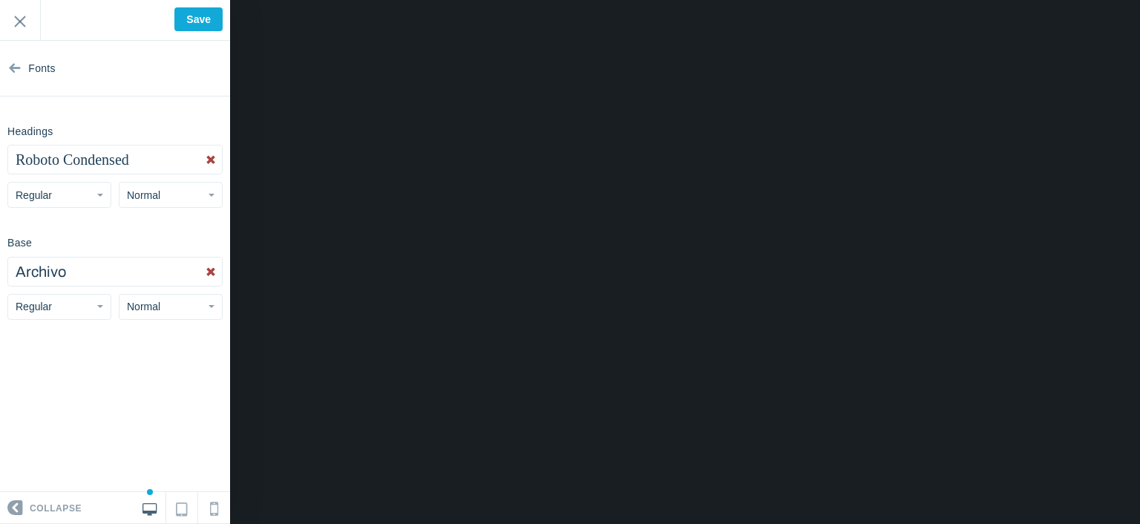
click at [100, 275] on button "Archivo" at bounding box center [115, 272] width 214 height 28
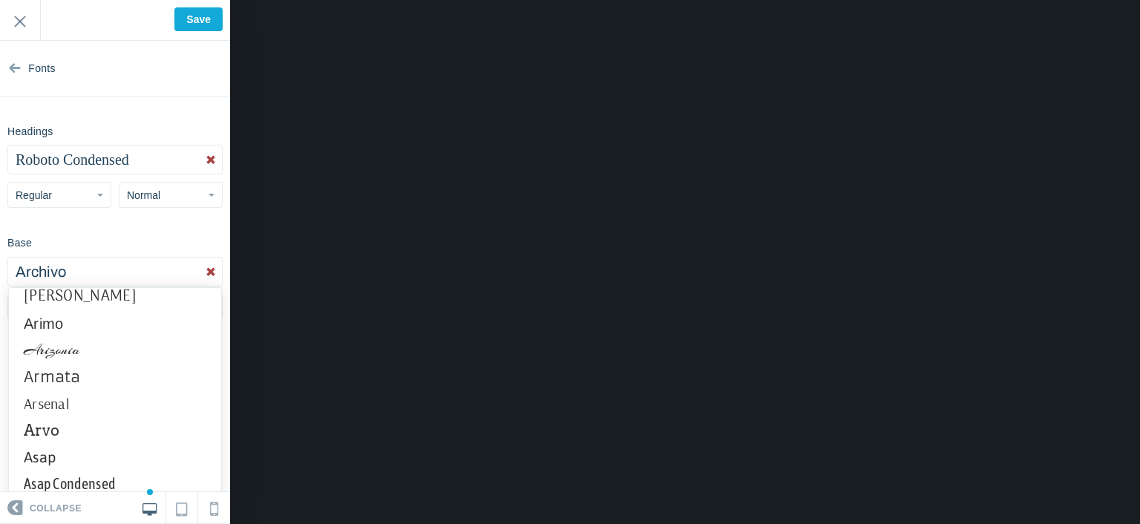
scroll to position [1039, 0]
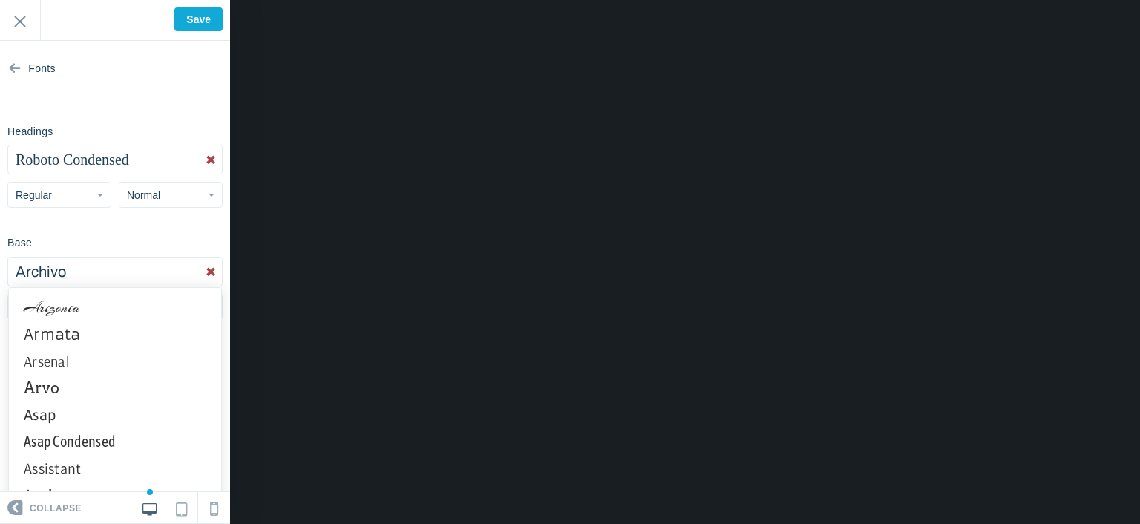
click at [114, 362] on link "Arsenal" at bounding box center [115, 361] width 212 height 27
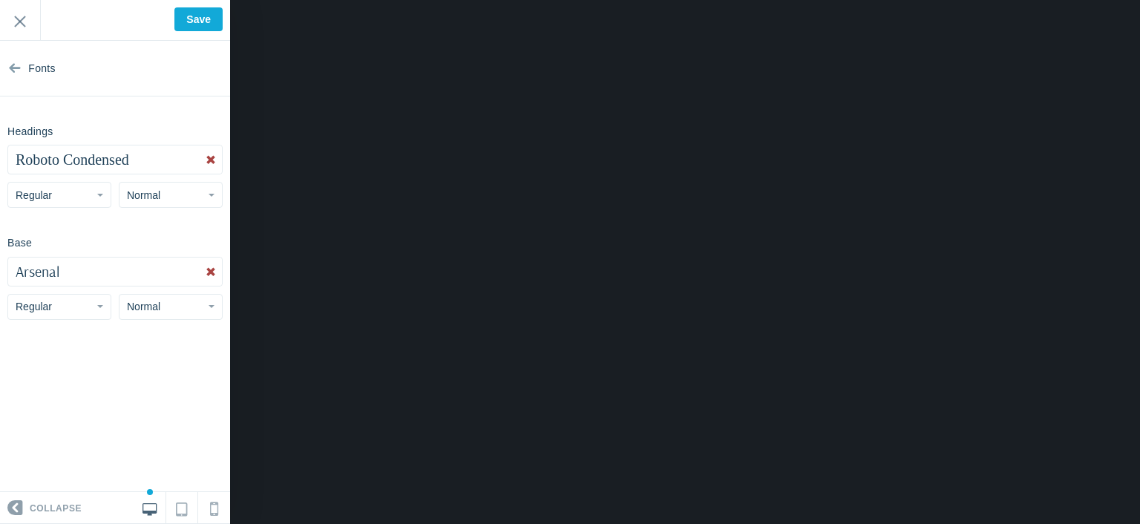
click at [80, 308] on button "Regular" at bounding box center [59, 307] width 104 height 26
click at [151, 311] on span "Normal" at bounding box center [143, 307] width 33 height 12
click at [154, 387] on link "Large" at bounding box center [170, 392] width 102 height 27
click at [174, 283] on button "Arsenal" at bounding box center [115, 272] width 214 height 28
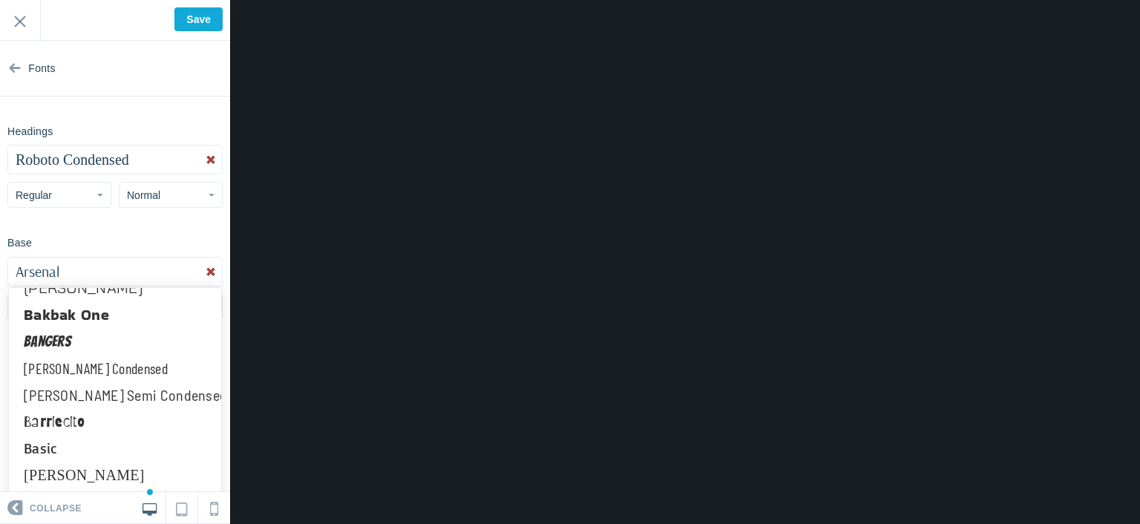
scroll to position [1410, 0]
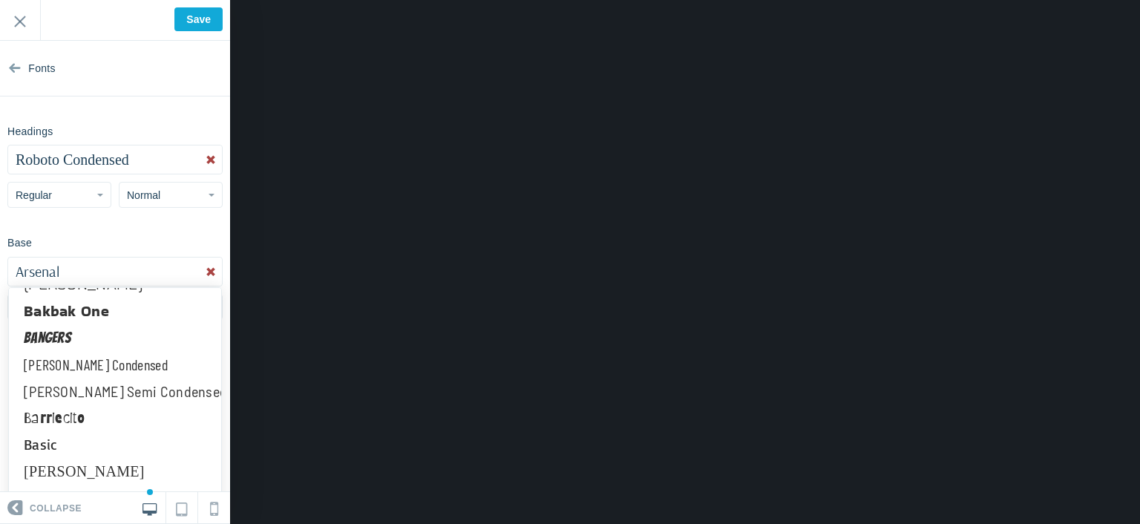
click at [142, 367] on link "Barlow Condensed" at bounding box center [115, 364] width 212 height 27
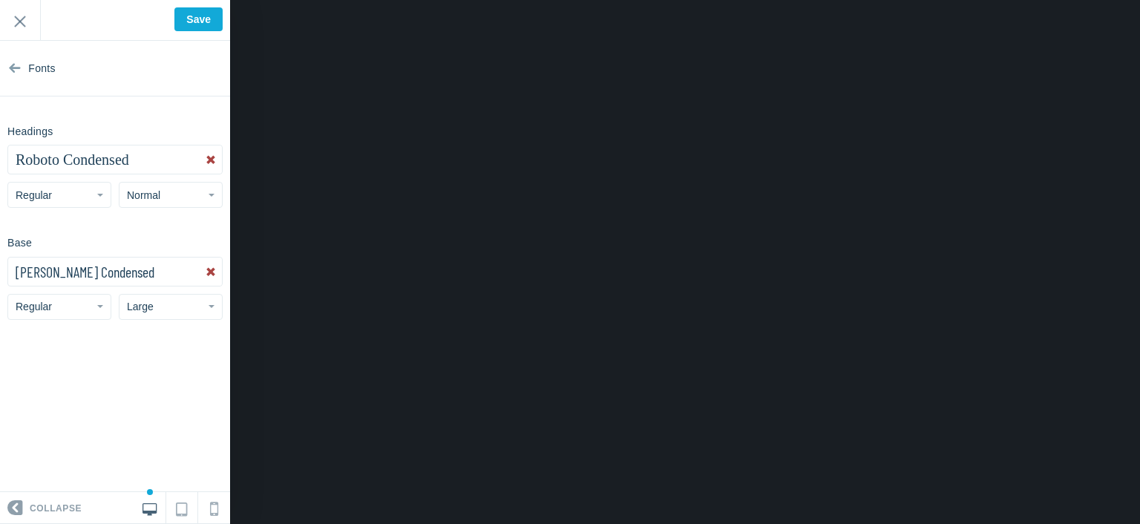
click at [105, 272] on span "Barlow Condensed" at bounding box center [85, 272] width 139 height 18
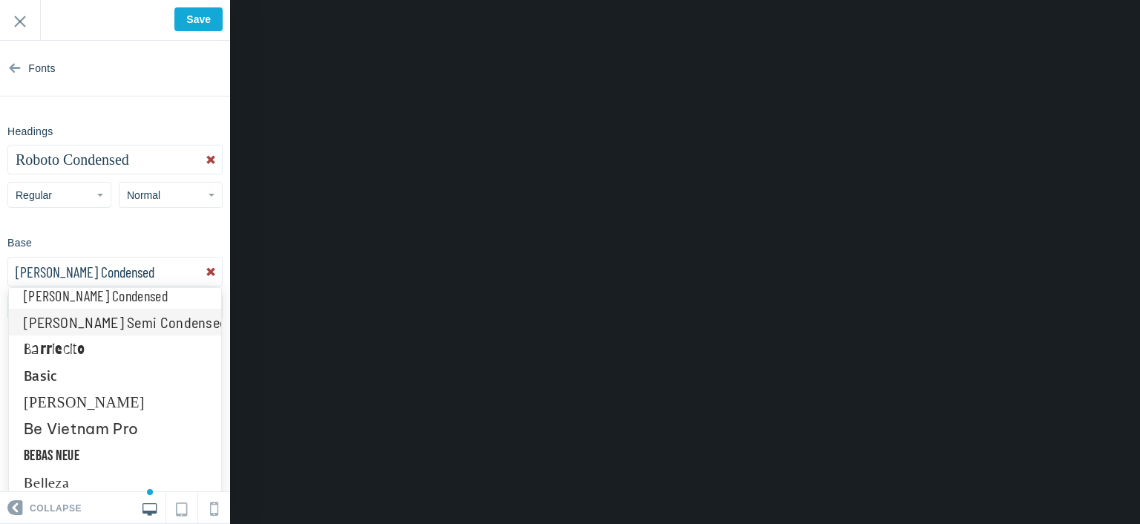
scroll to position [1484, 0]
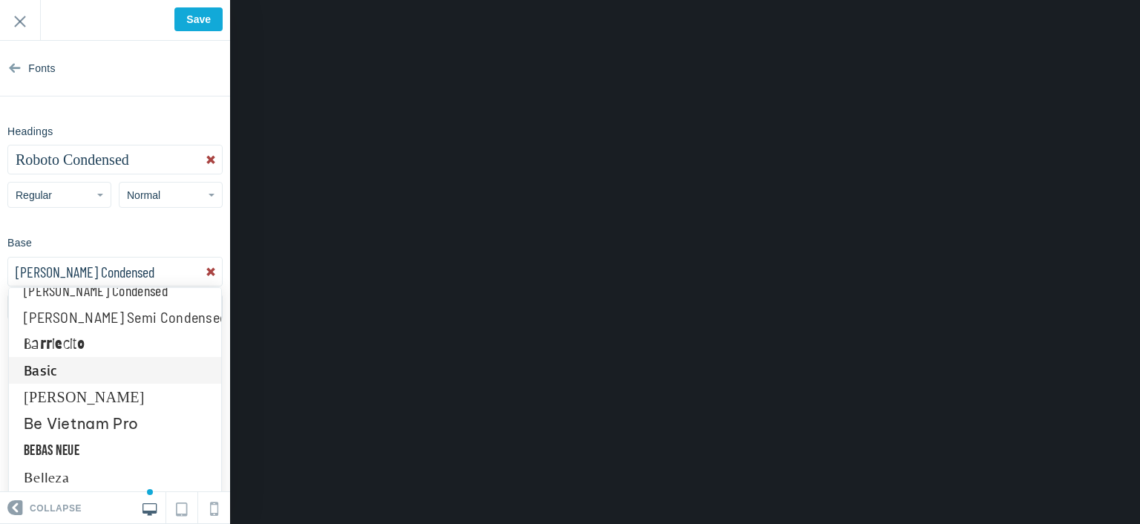
click at [114, 370] on link "Basic" at bounding box center [115, 370] width 212 height 27
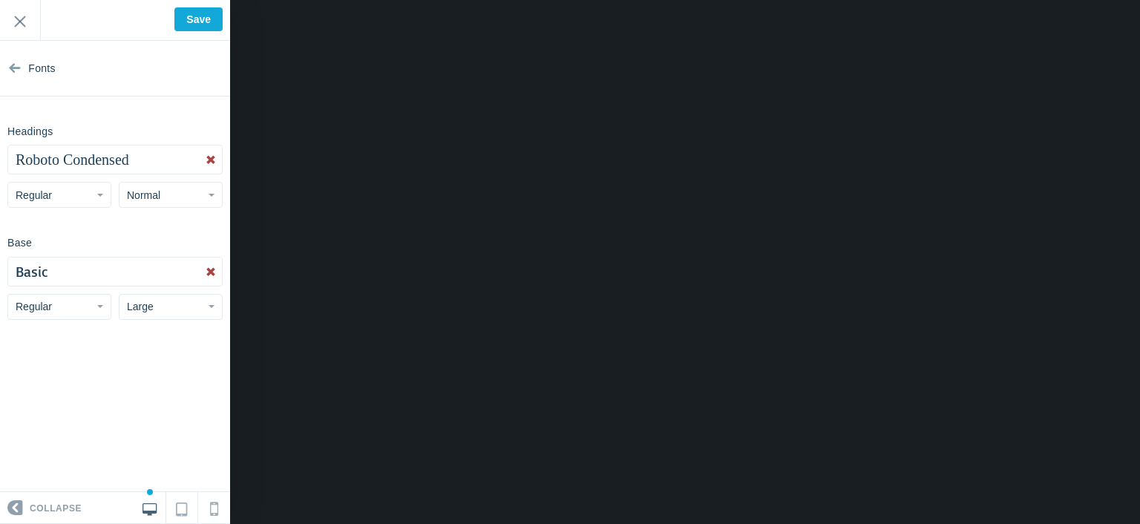
click at [107, 274] on button "Basic" at bounding box center [115, 272] width 214 height 28
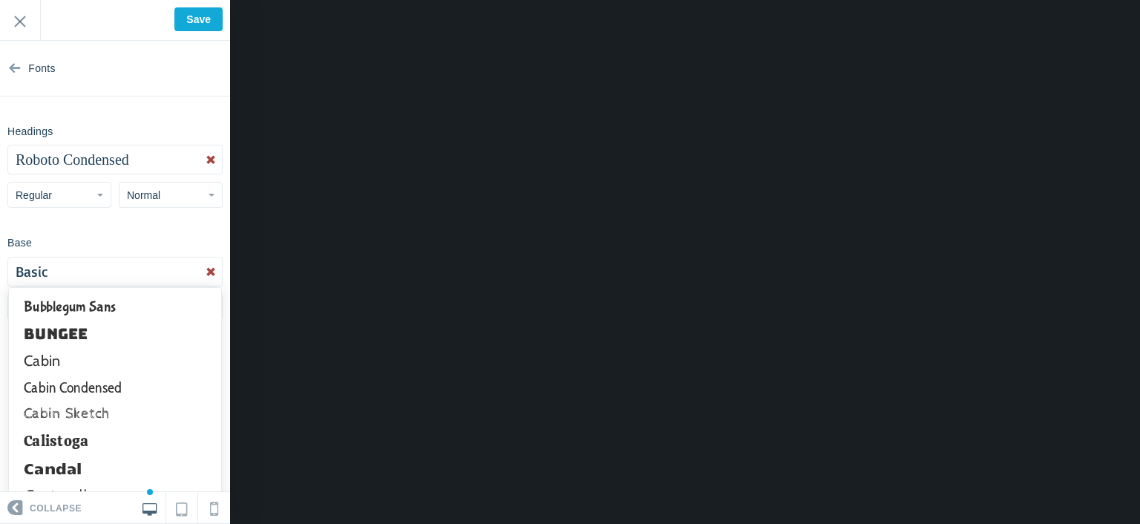
scroll to position [2004, 0]
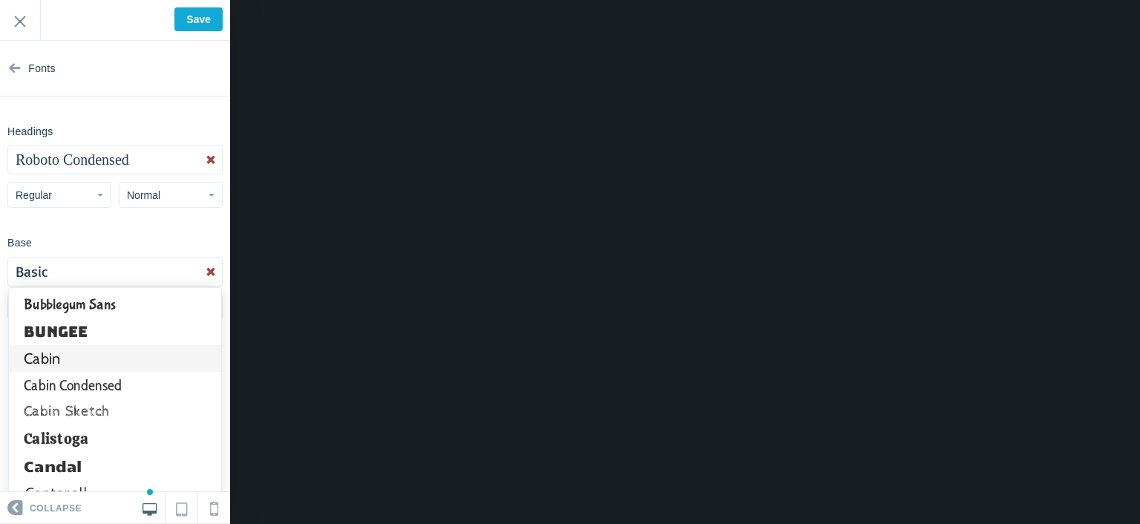
click at [111, 364] on link "Cabin" at bounding box center [115, 358] width 212 height 27
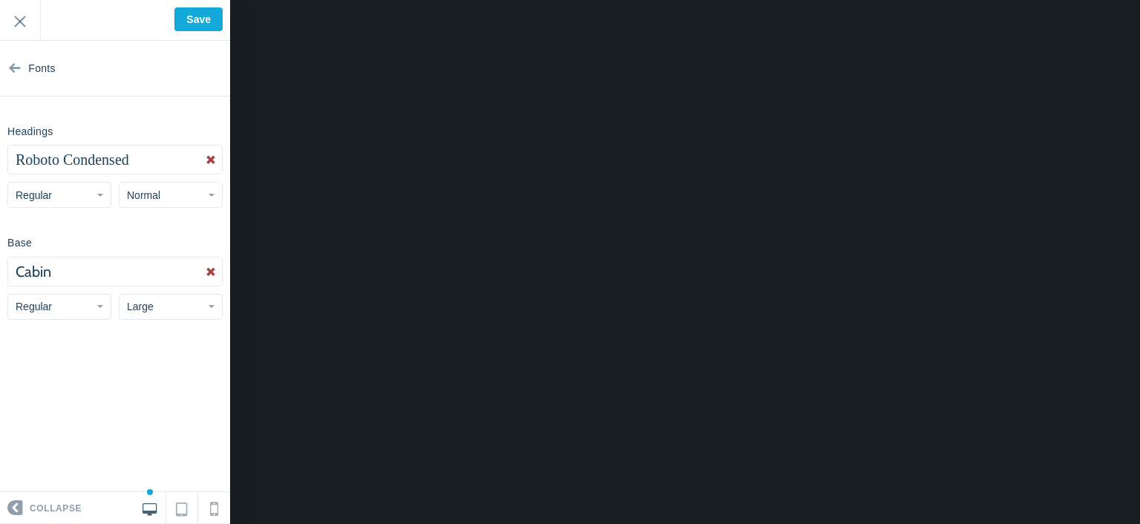
click at [96, 274] on button "Cabin" at bounding box center [115, 272] width 214 height 28
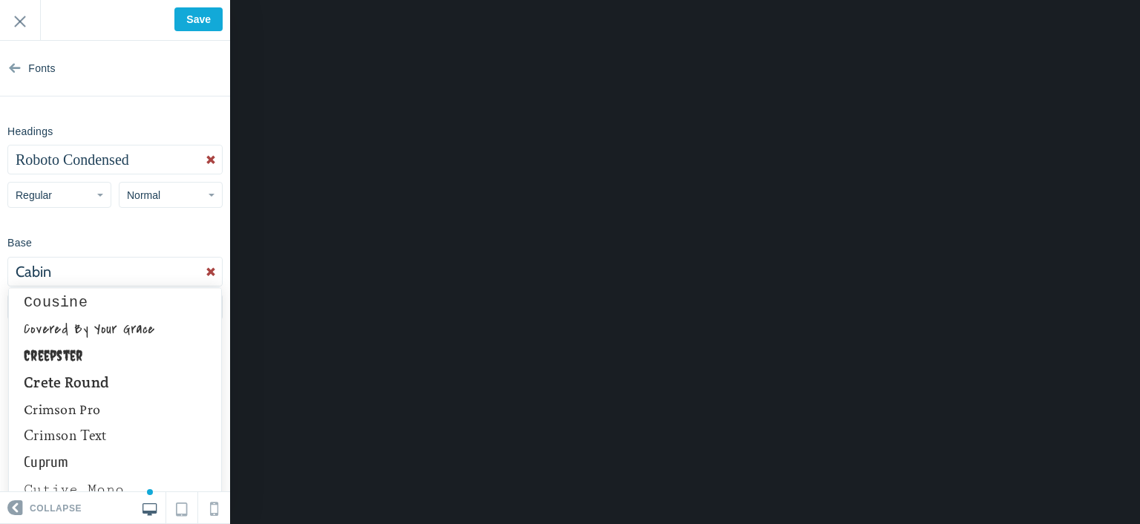
scroll to position [3043, 0]
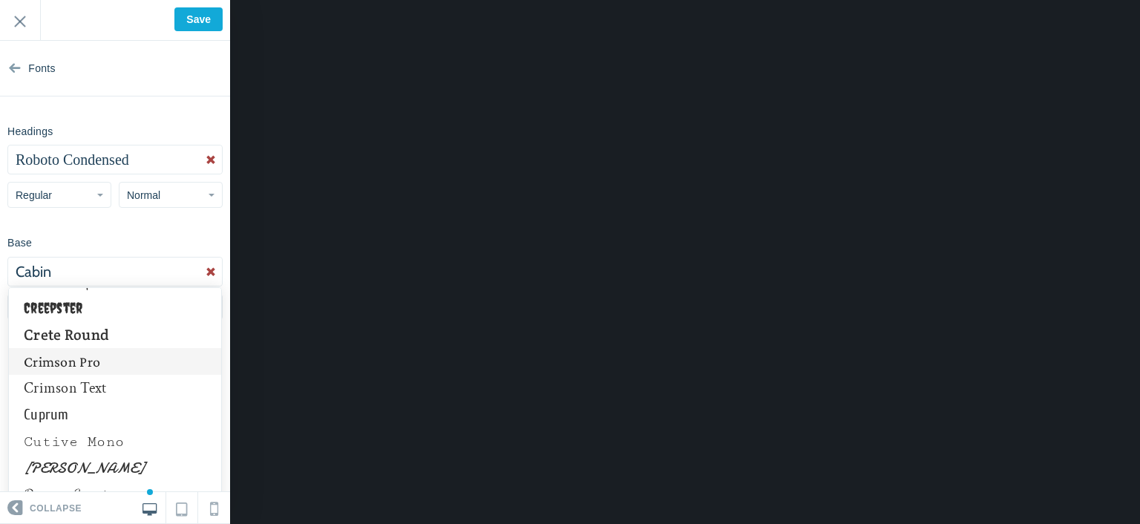
click at [125, 368] on link "Crimson Pro" at bounding box center [115, 361] width 212 height 27
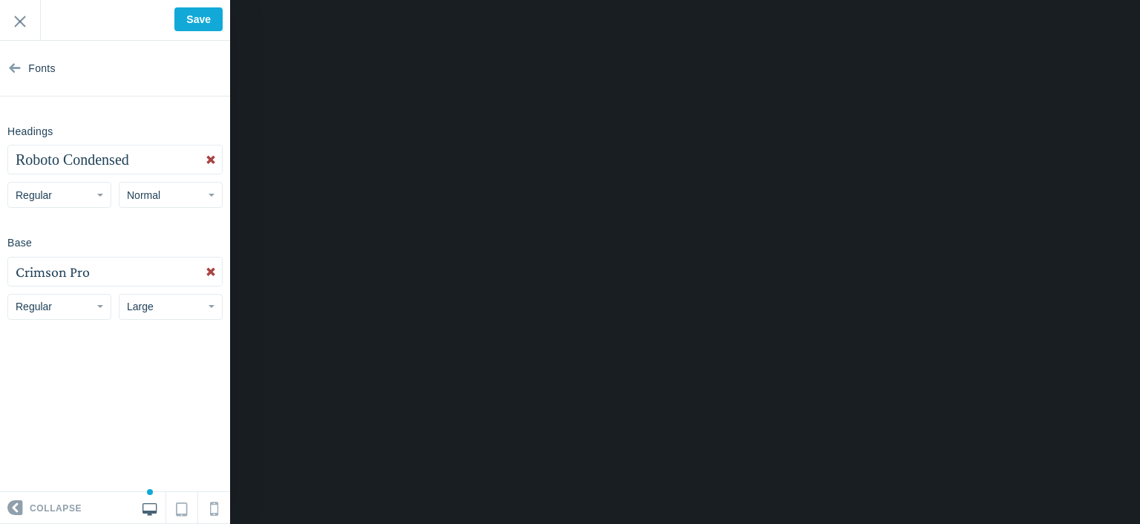
click at [108, 276] on button "Crimson Pro" at bounding box center [115, 272] width 214 height 28
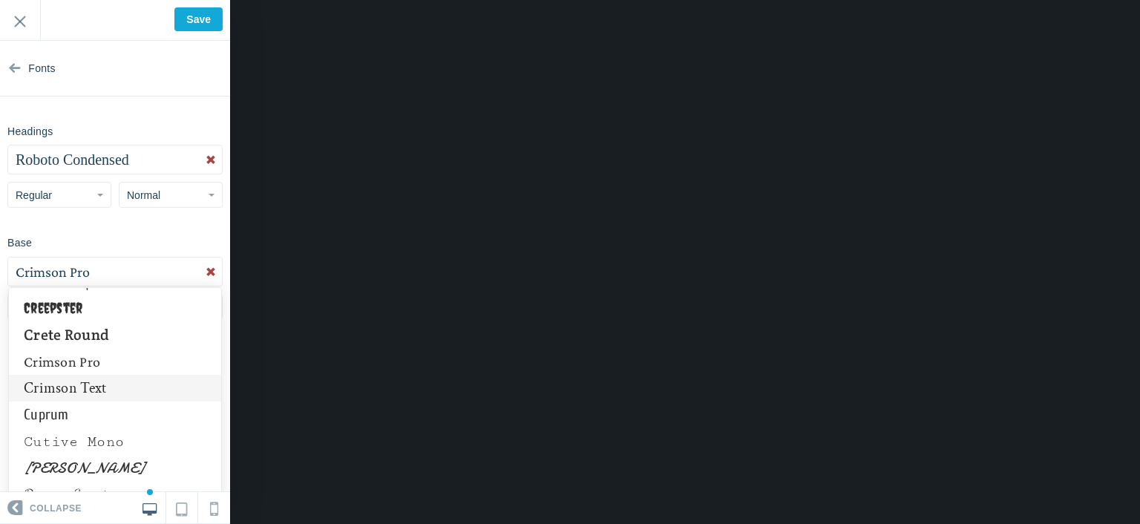
click at [103, 379] on link "Crimson Text" at bounding box center [115, 388] width 212 height 27
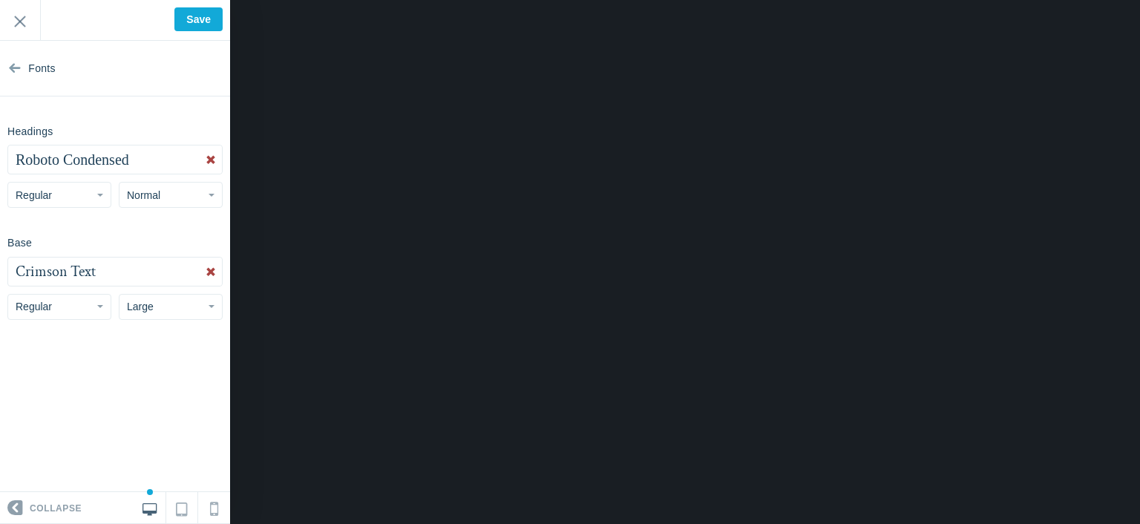
click at [100, 274] on button "Crimson Text" at bounding box center [115, 272] width 214 height 28
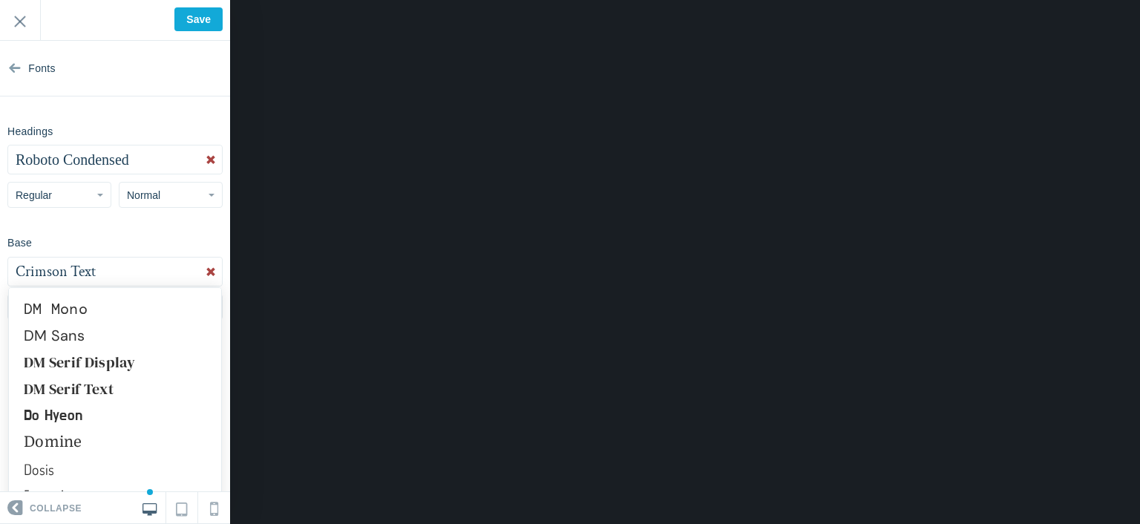
scroll to position [3339, 0]
click at [119, 358] on link "DM Serif Display" at bounding box center [115, 358] width 212 height 27
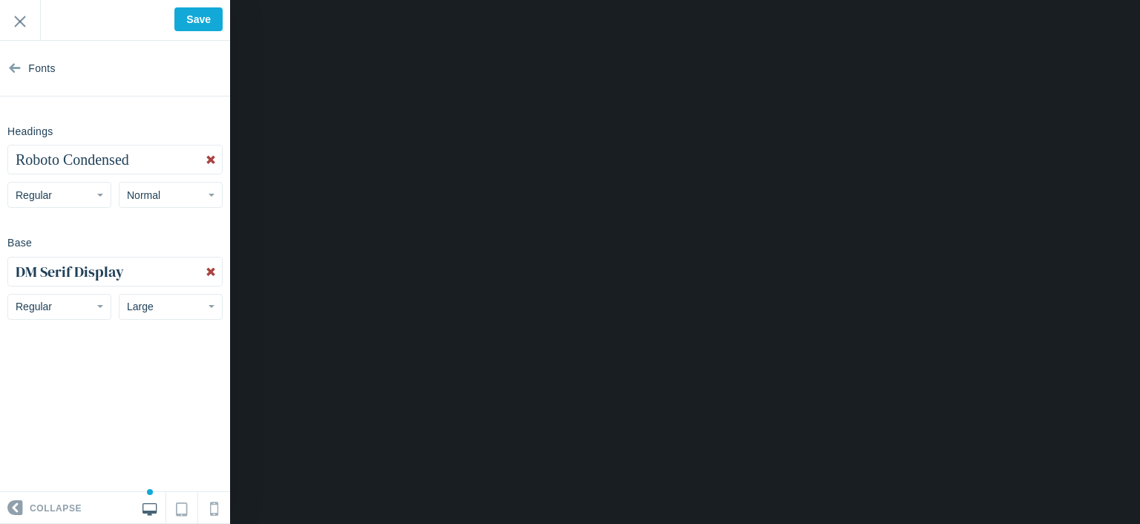
click at [121, 275] on span "DM Serif Display" at bounding box center [70, 271] width 108 height 21
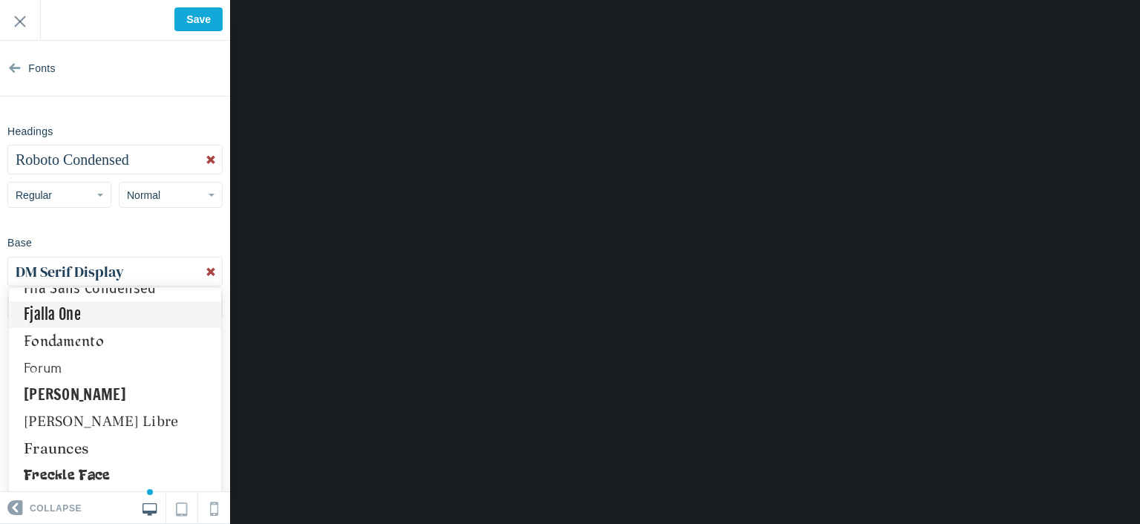
scroll to position [4081, 0]
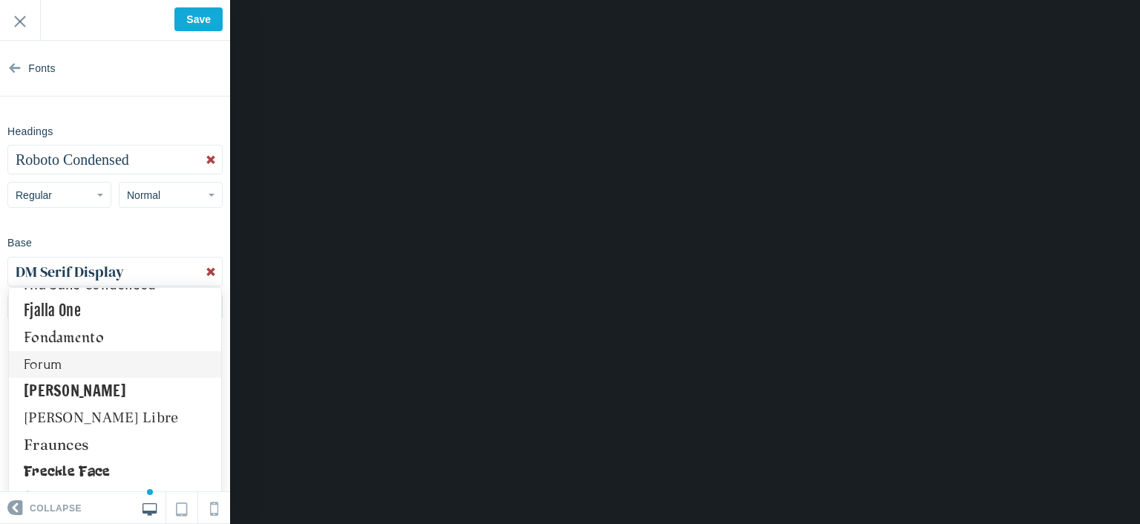
click at [137, 370] on link "Forum" at bounding box center [115, 364] width 212 height 27
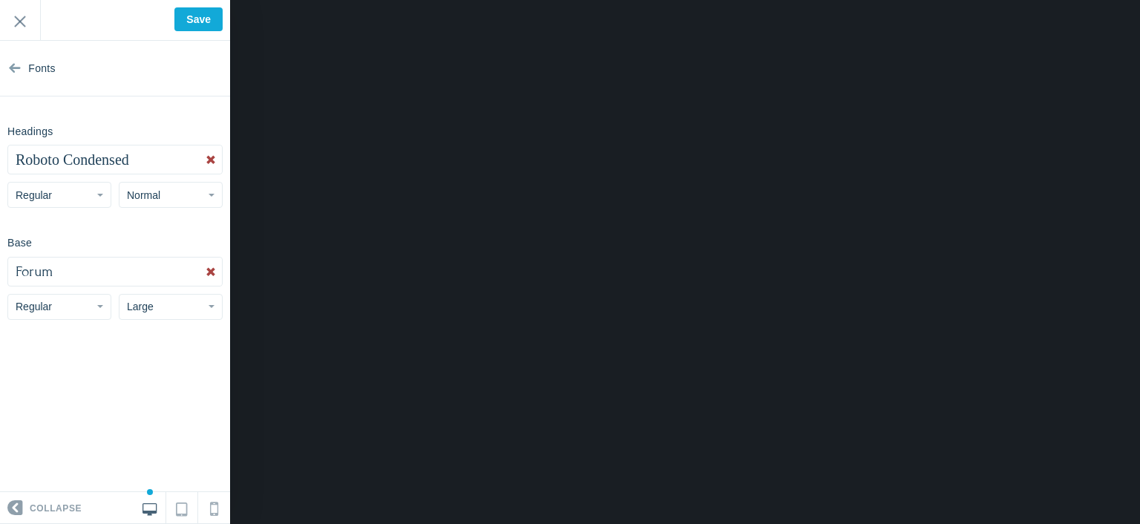
click at [125, 274] on button "Forum" at bounding box center [115, 272] width 214 height 28
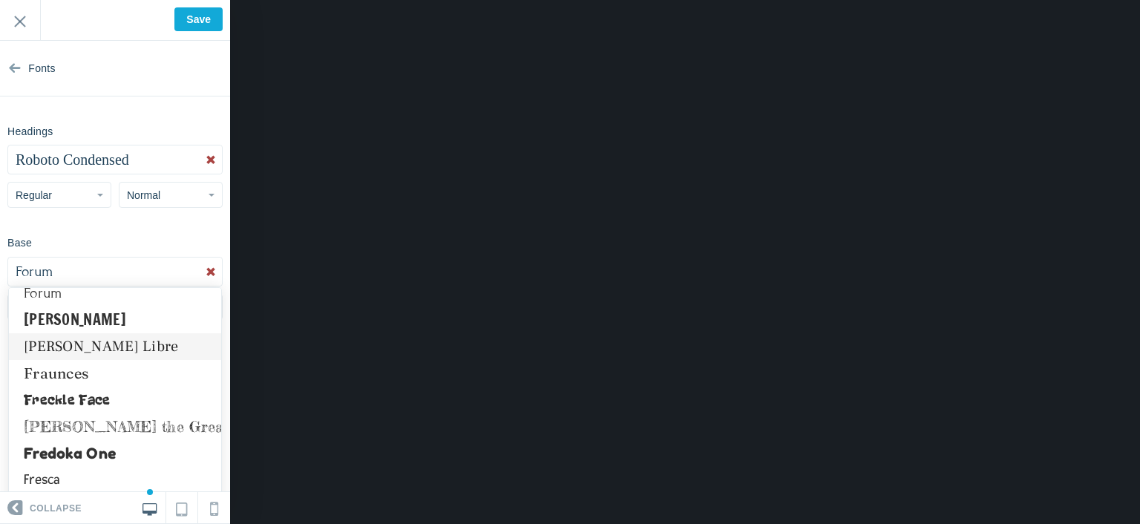
scroll to position [4156, 0]
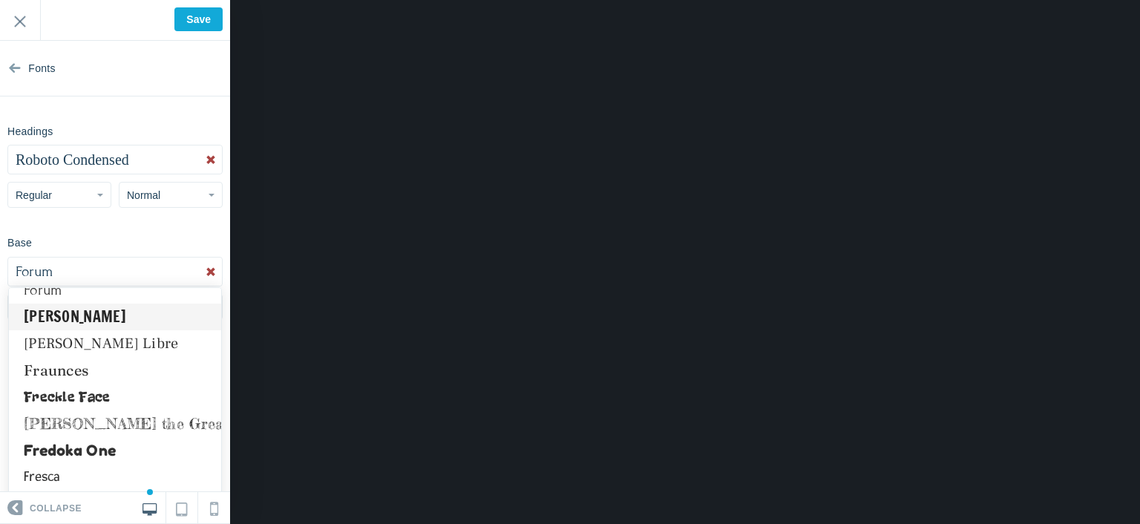
click at [125, 317] on link "Francois One" at bounding box center [115, 317] width 212 height 27
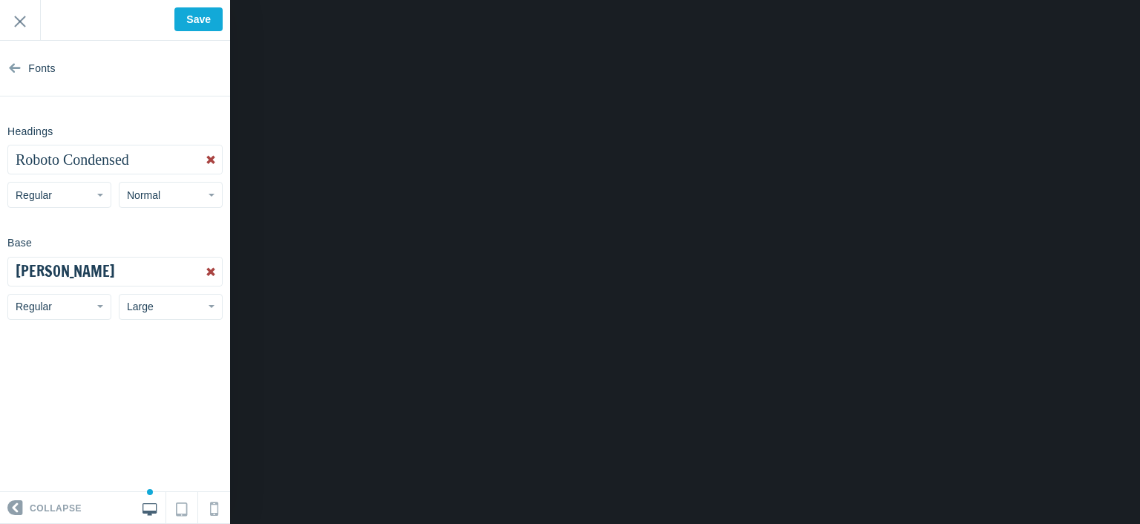
click at [108, 280] on button "Francois One" at bounding box center [115, 272] width 214 height 28
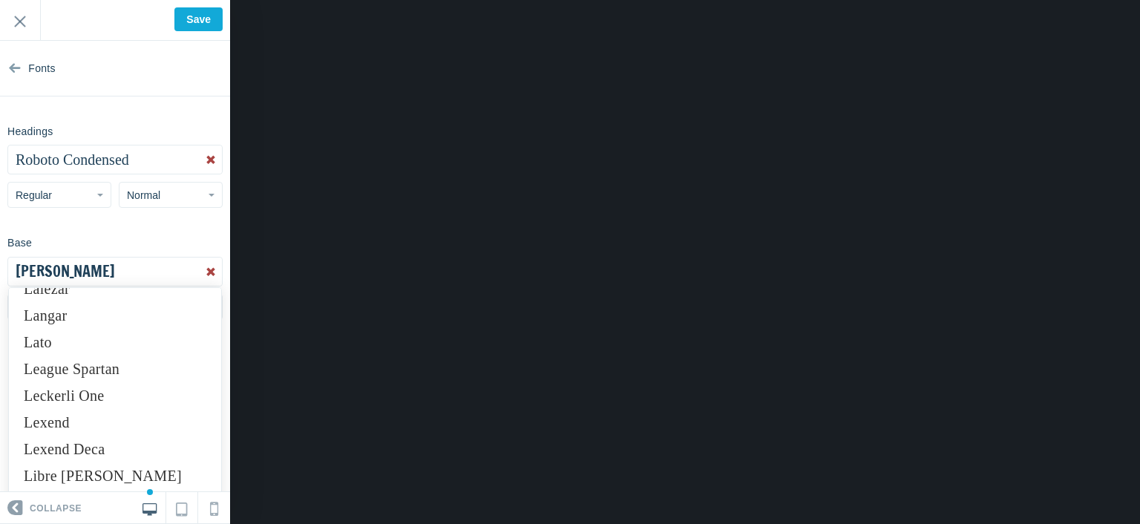
scroll to position [5937, 0]
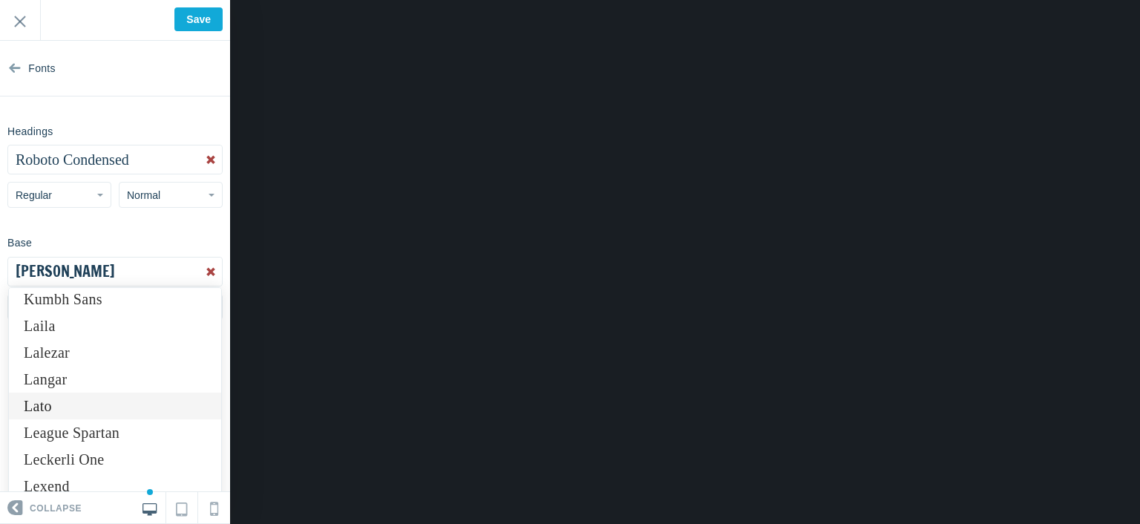
click at [98, 403] on link "Lato" at bounding box center [115, 406] width 212 height 27
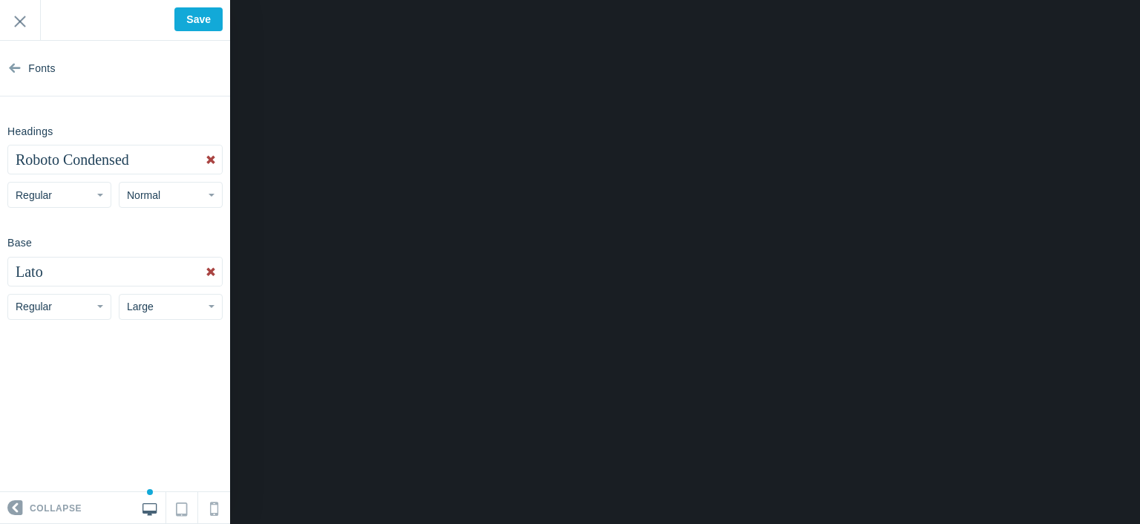
click at [103, 284] on button "Lato" at bounding box center [115, 272] width 214 height 28
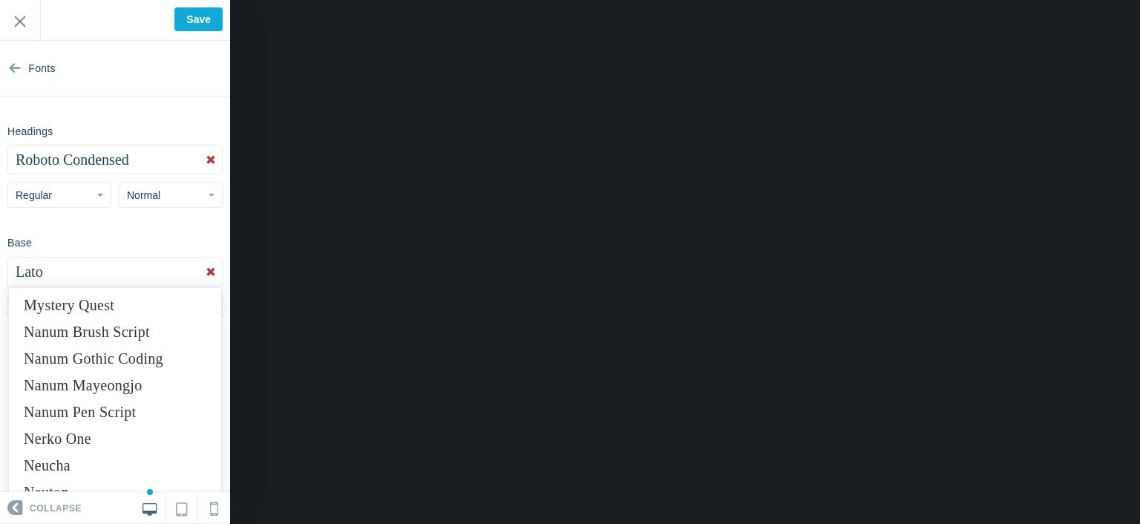
scroll to position [7272, 0]
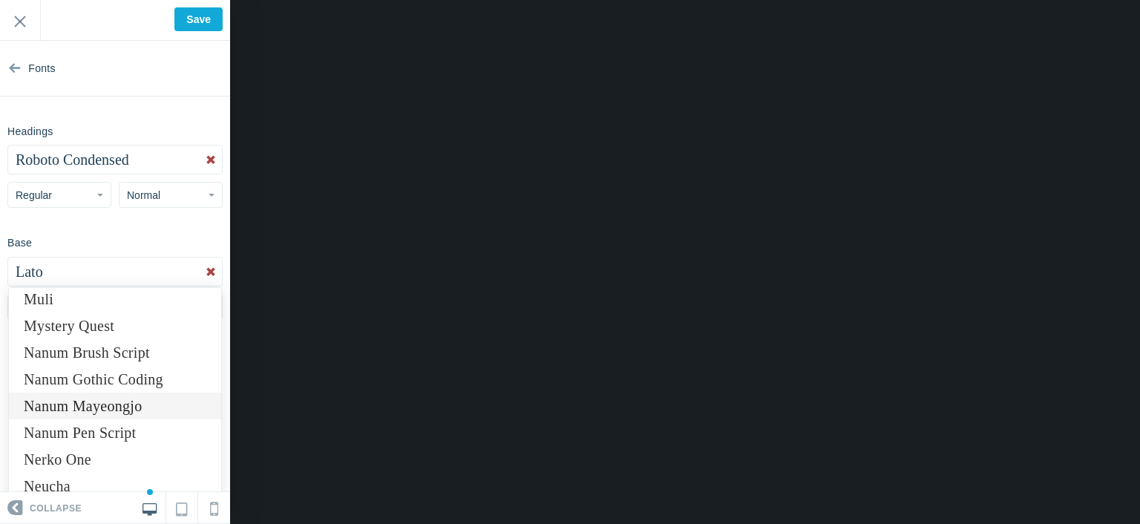
click at [120, 405] on link "Nanum Mayeongjo" at bounding box center [115, 406] width 212 height 27
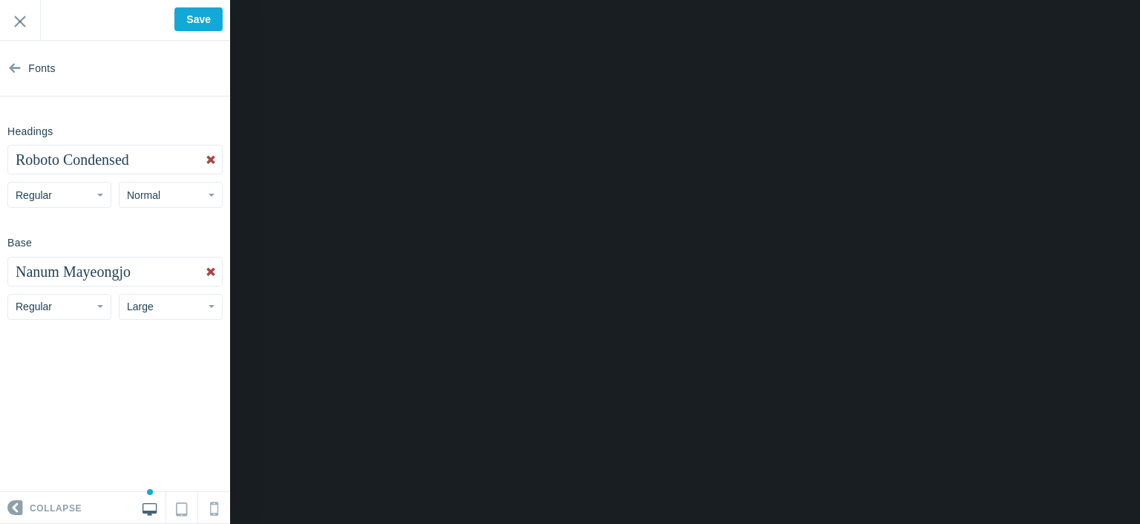
click at [119, 275] on span "Nanum Mayeongjo" at bounding box center [73, 271] width 115 height 16
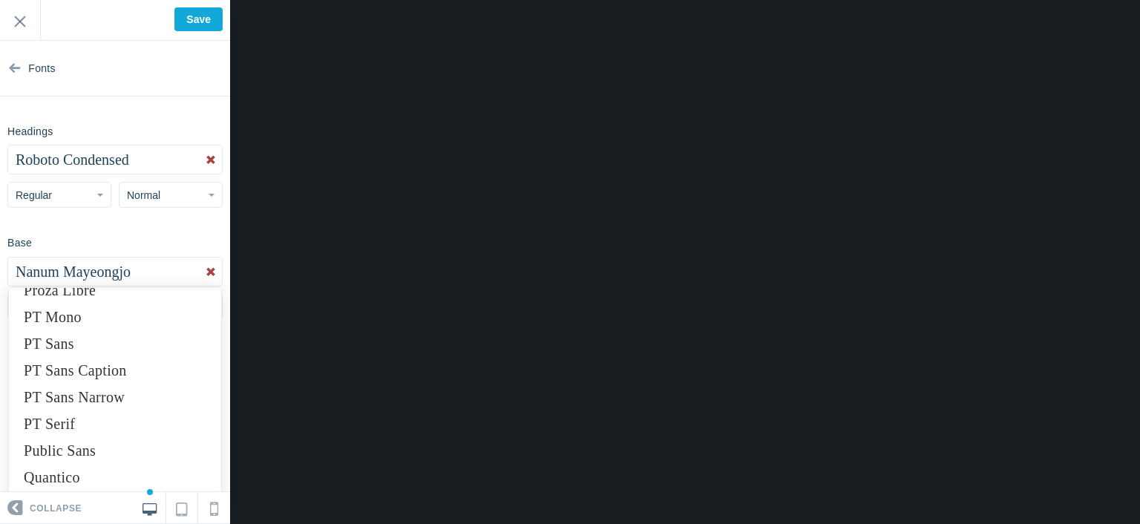
scroll to position [8979, 0]
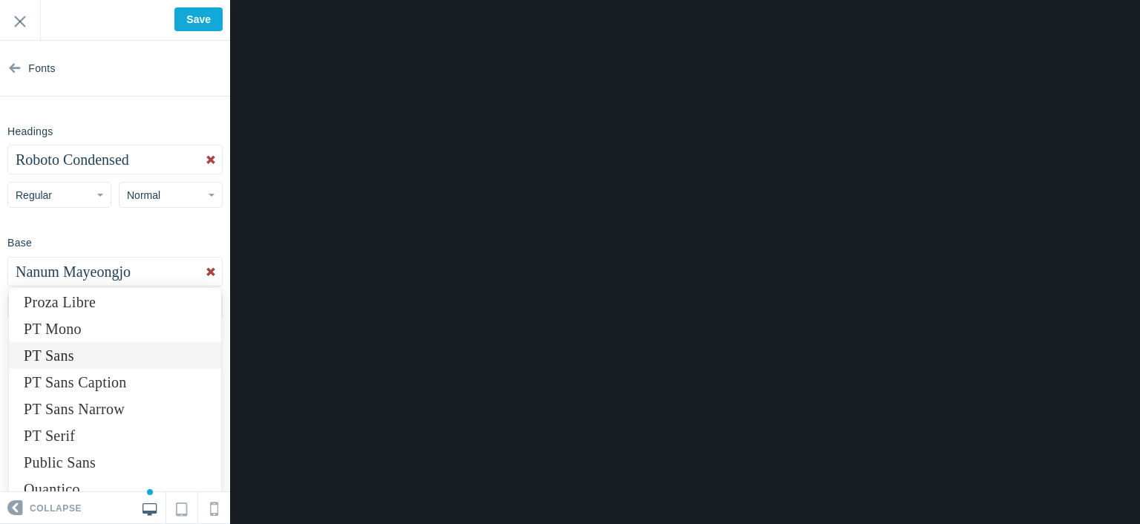
click at [131, 361] on link "PT Sans" at bounding box center [115, 355] width 212 height 27
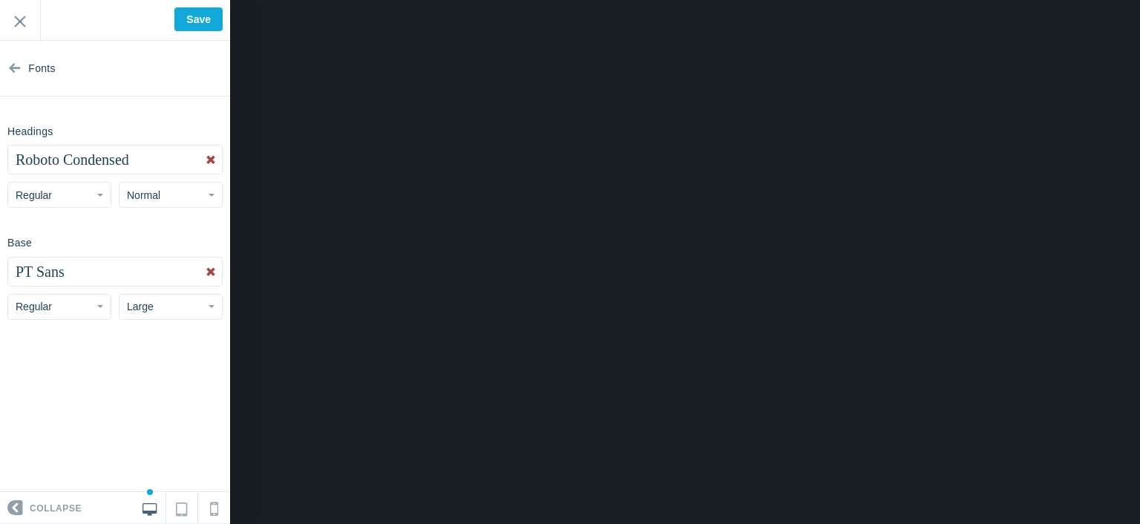
click at [108, 276] on button "PT Sans" at bounding box center [115, 272] width 214 height 28
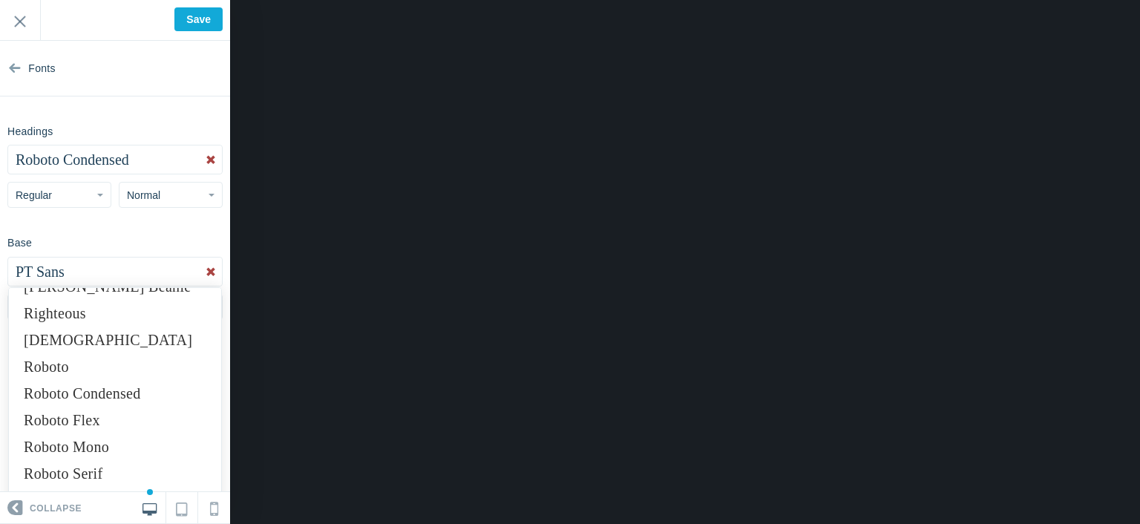
scroll to position [9647, 0]
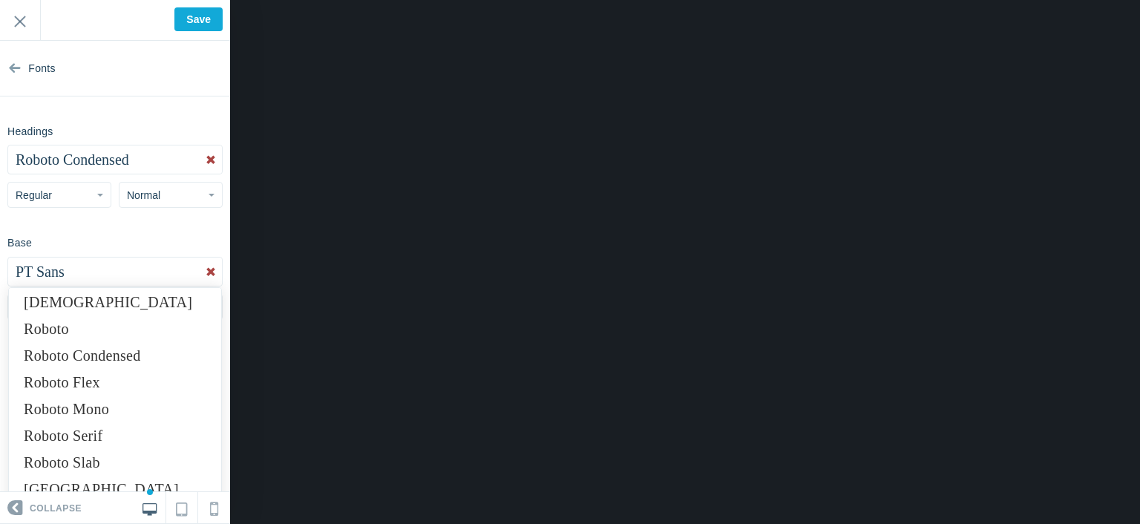
click at [117, 333] on link "Roboto" at bounding box center [115, 328] width 212 height 27
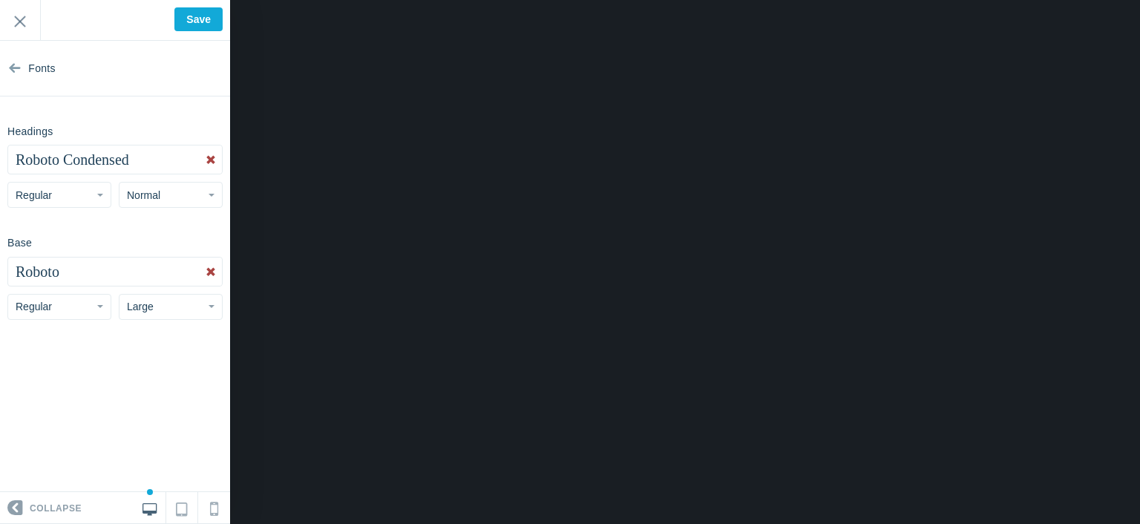
click at [91, 274] on button "Roboto" at bounding box center [115, 272] width 214 height 28
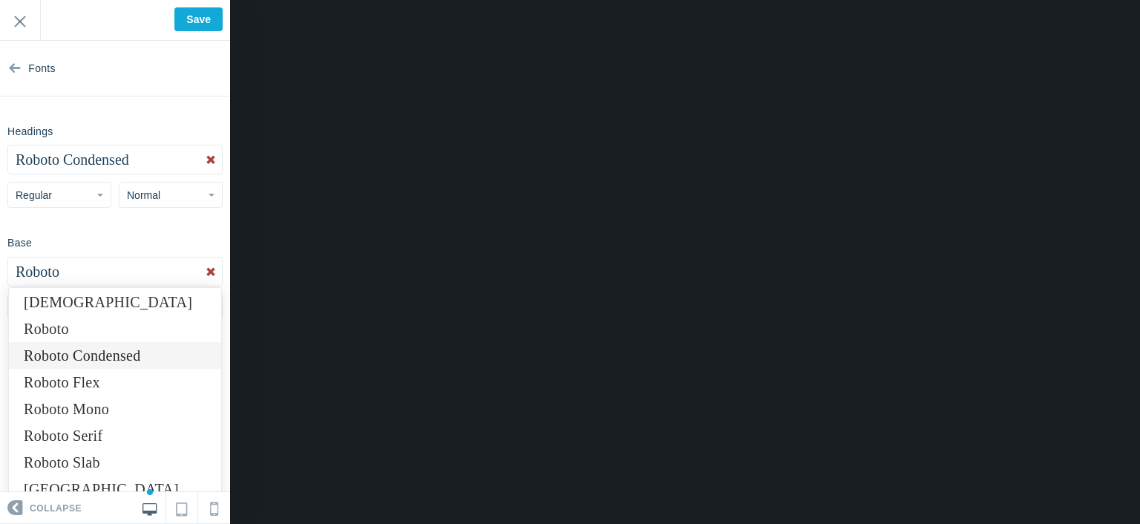
click at [125, 358] on link "Roboto Condensed" at bounding box center [115, 355] width 212 height 27
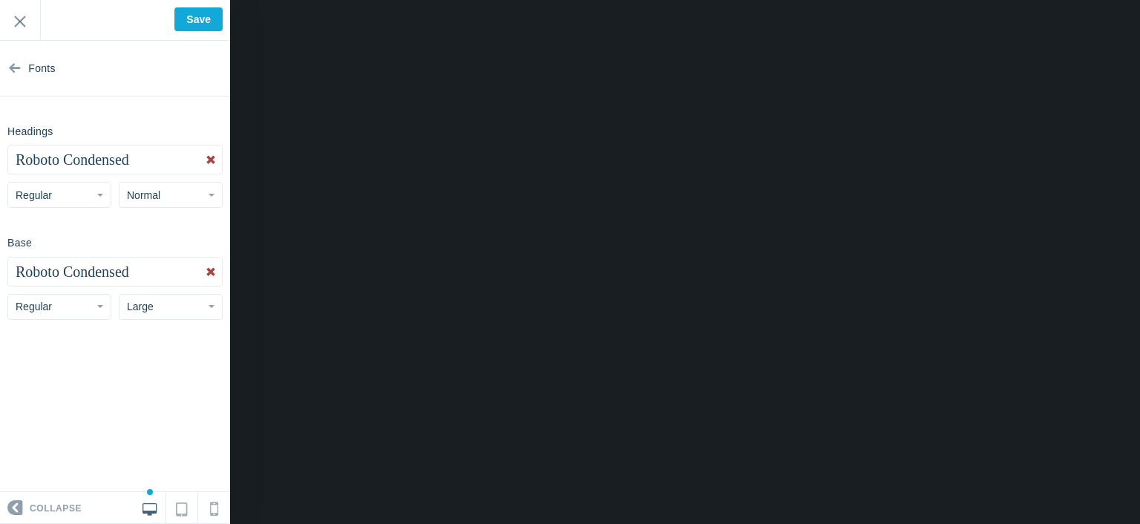
click at [117, 273] on span "Roboto Condensed" at bounding box center [73, 271] width 114 height 16
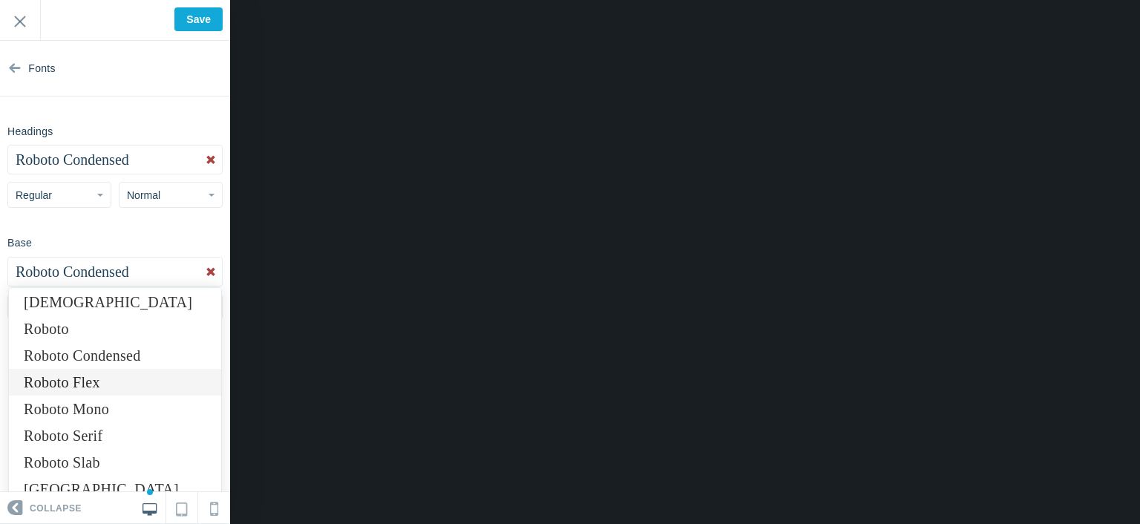
click at [115, 372] on link "Roboto Flex" at bounding box center [115, 382] width 212 height 27
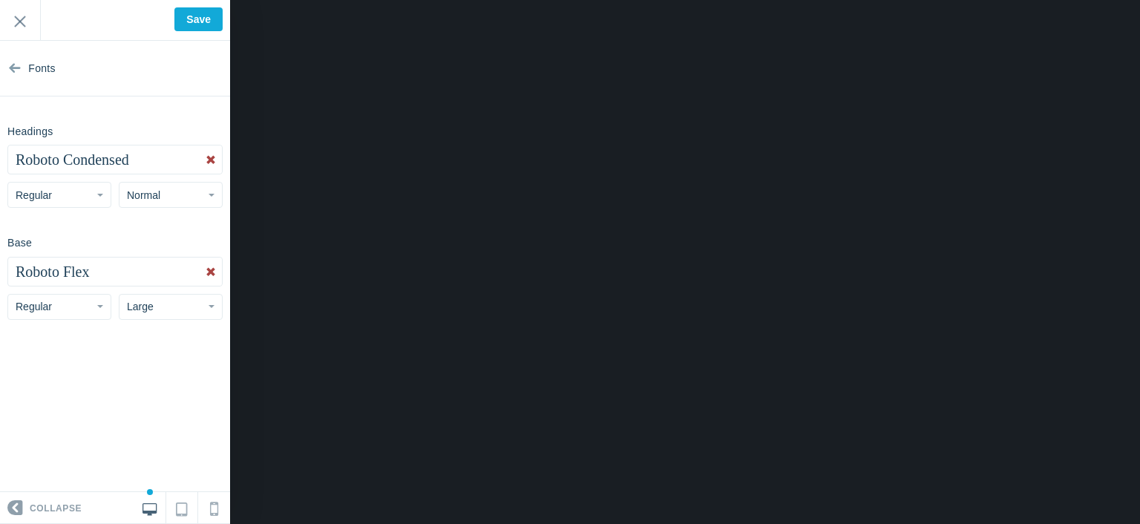
click at [118, 312] on div "Base Roboto Flex Abel Abhaya Libre Aboreto Abril Fatface Aclonica Acme Actor Ad…" at bounding box center [115, 274] width 230 height 89
click at [131, 314] on button "Large" at bounding box center [171, 307] width 104 height 26
click at [157, 359] on link "Normal" at bounding box center [170, 365] width 102 height 27
click at [190, 21] on input "Save" at bounding box center [198, 19] width 48 height 24
type input "Saved"
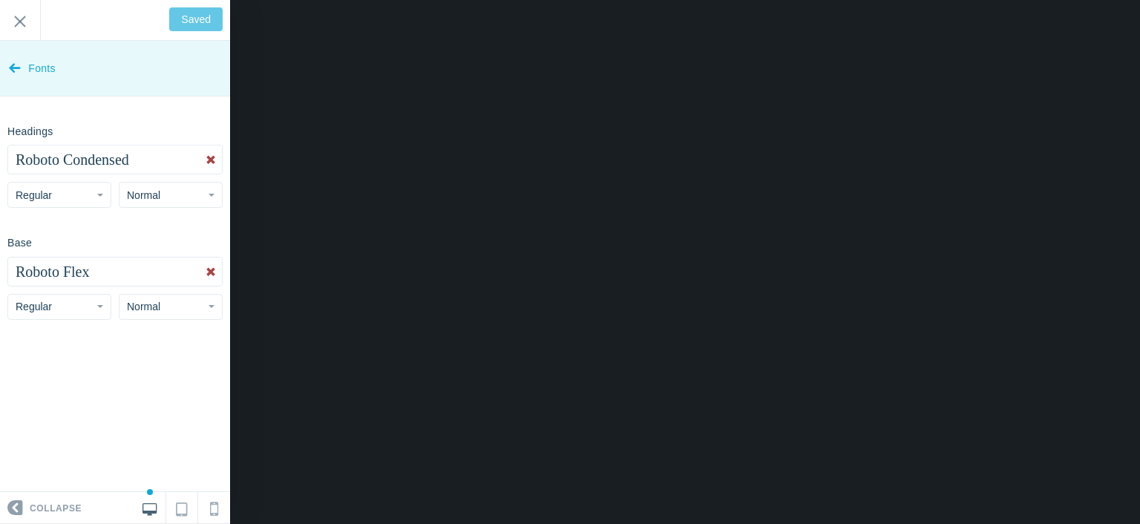
click at [33, 69] on span "Fonts" at bounding box center [41, 69] width 27 height 56
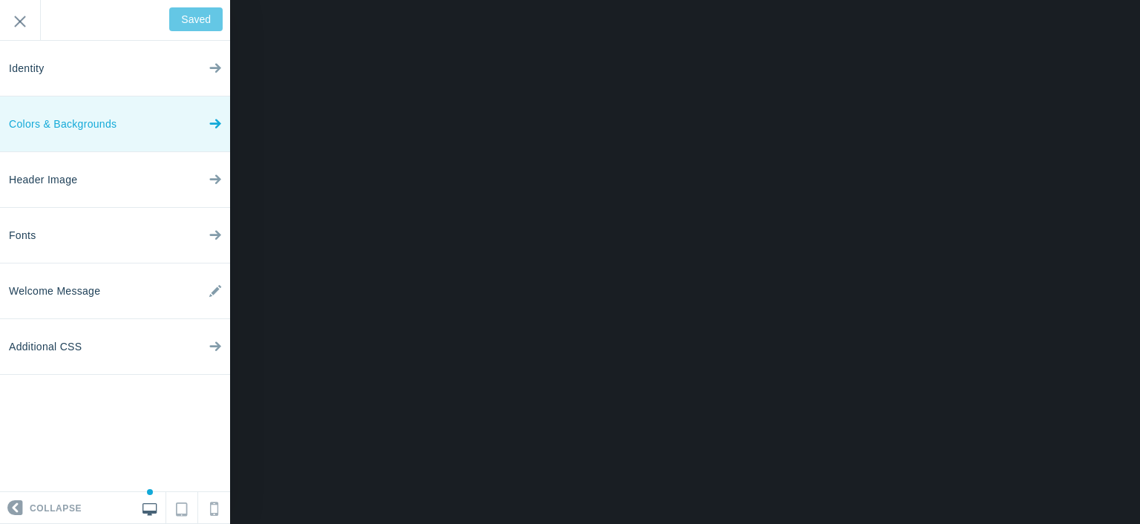
click at [90, 119] on span "Colors & Backgrounds" at bounding box center [63, 124] width 108 height 56
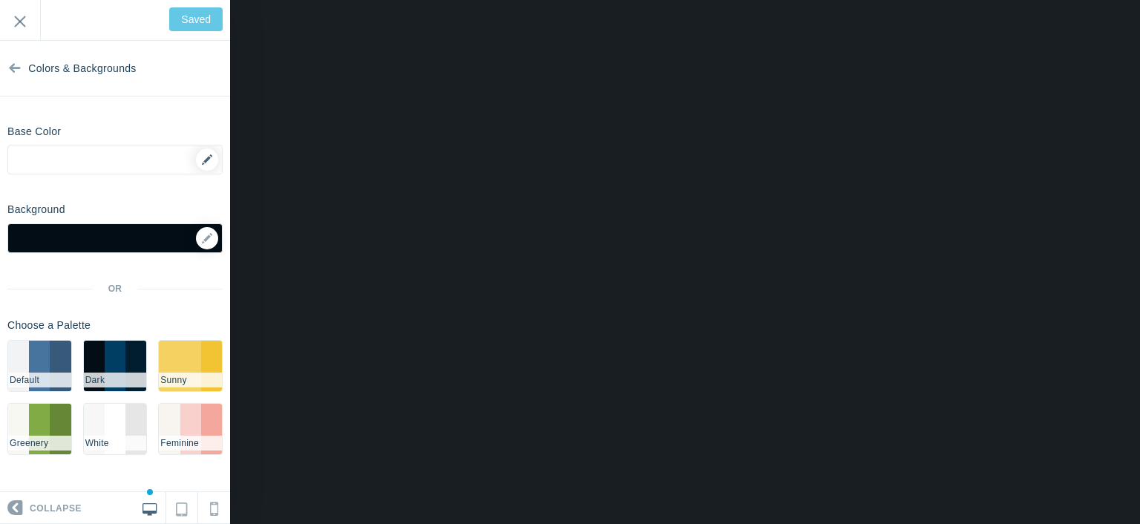
click at [105, 154] on div "▼" at bounding box center [115, 163] width 214 height 37
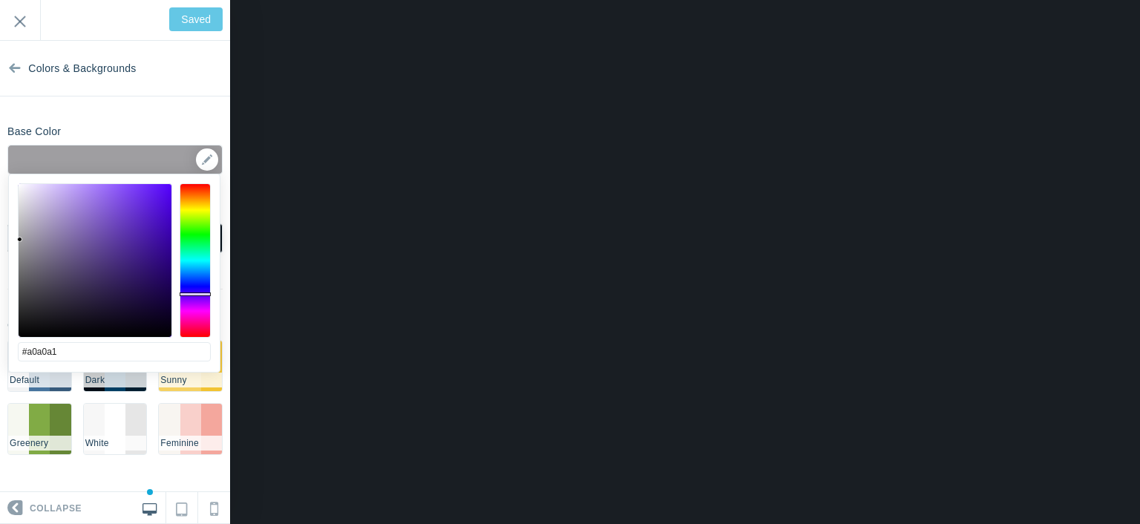
type input "#a1a1a1"
drag, startPoint x: 48, startPoint y: 240, endPoint x: 18, endPoint y: 240, distance: 30.4
click at [19, 240] on div at bounding box center [95, 260] width 153 height 153
type input "Save"
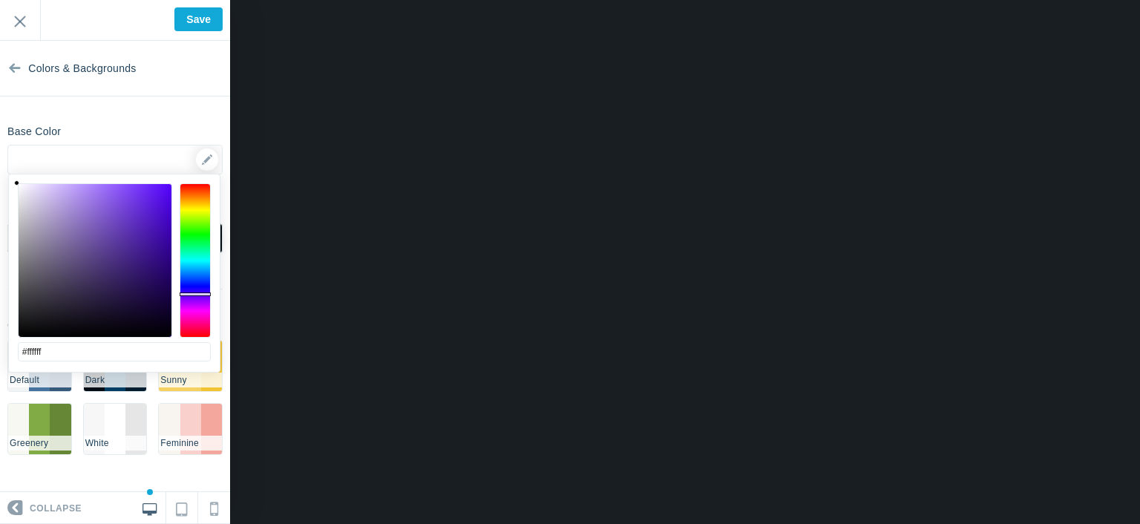
drag, startPoint x: 18, startPoint y: 240, endPoint x: 4, endPoint y: 163, distance: 78.5
click at [4, 0] on body "Loading... Loading... Collapse Identity Colors & Backgrounds Header Image Fonts…" at bounding box center [570, 0] width 1140 height 0
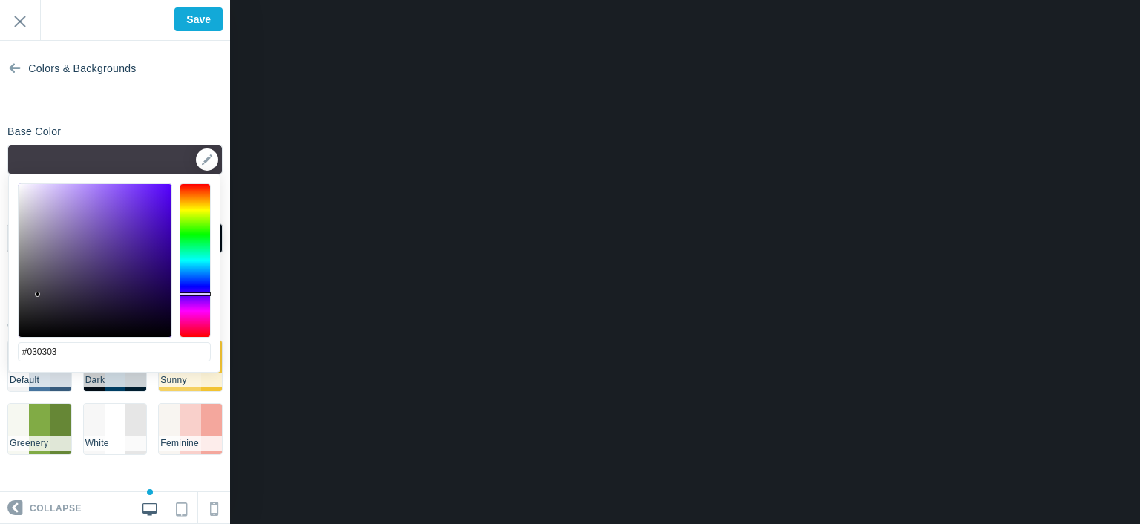
type input "#000000"
drag, startPoint x: 42, startPoint y: 289, endPoint x: 12, endPoint y: 348, distance: 66.4
click at [12, 348] on div "#000000 cancel choose" at bounding box center [114, 380] width 211 height 413
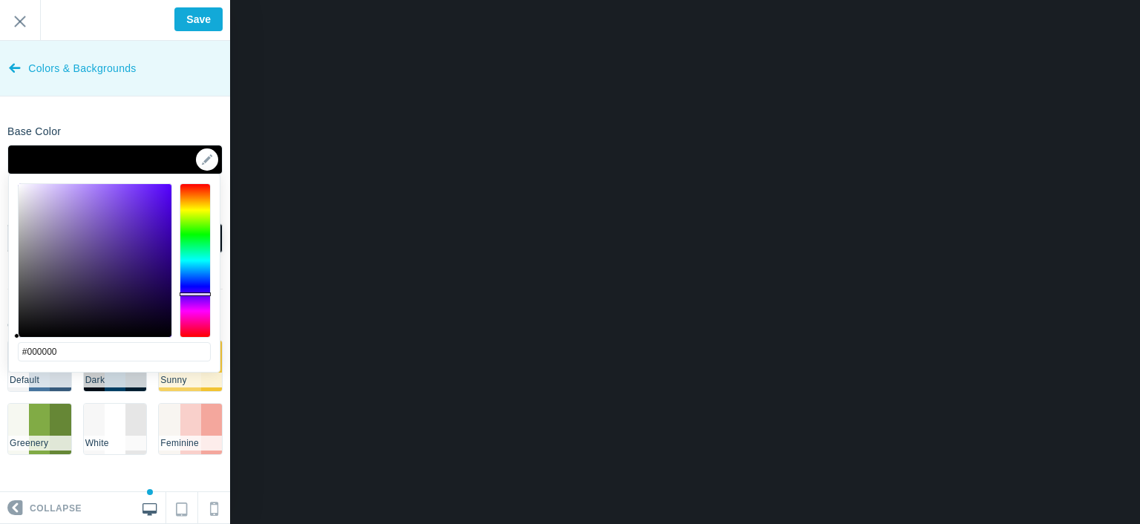
click at [23, 65] on link "Colors & Backgrounds" at bounding box center [115, 69] width 230 height 56
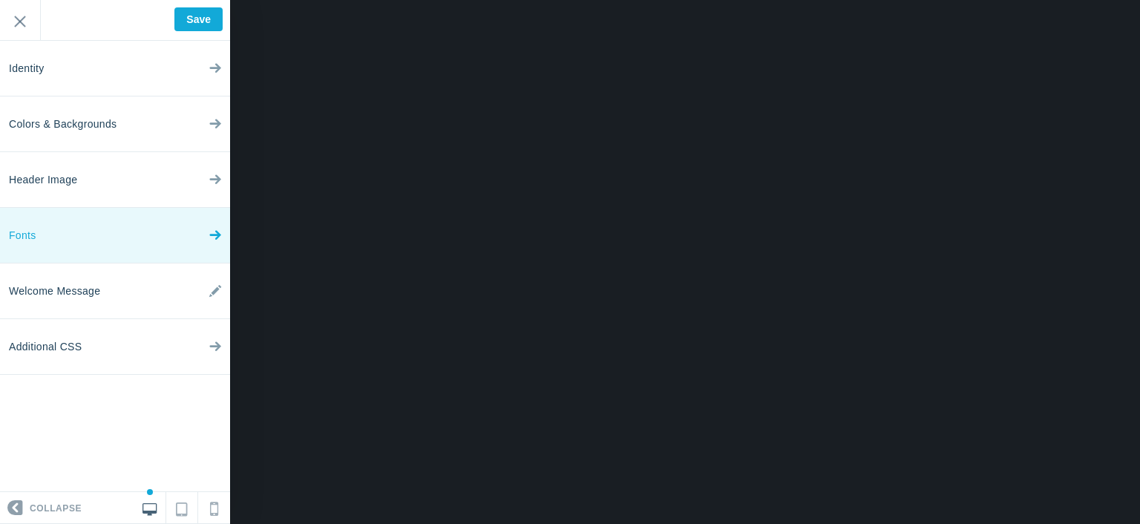
click at [85, 223] on link "Fonts" at bounding box center [115, 236] width 230 height 56
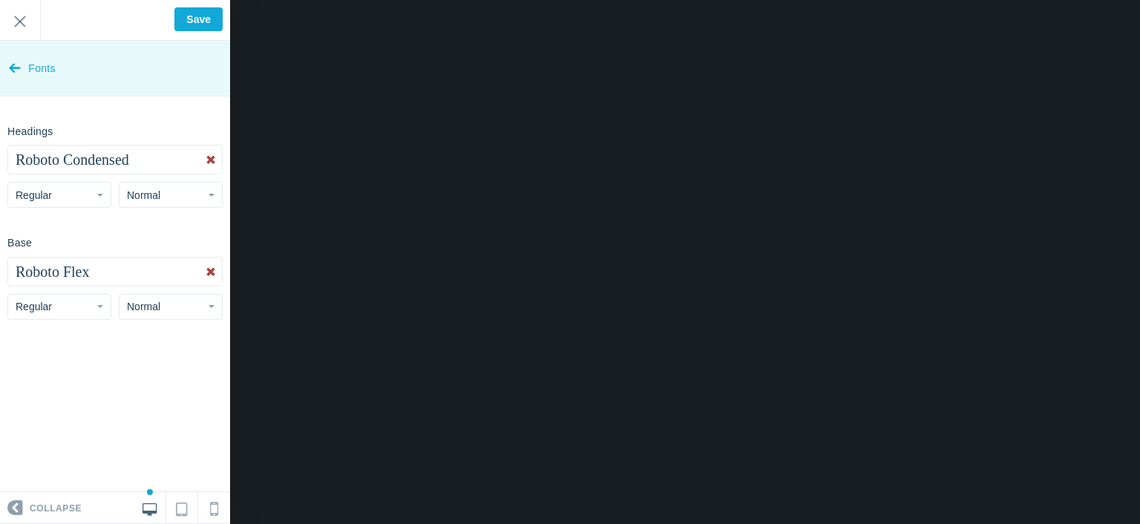
click at [17, 67] on icon at bounding box center [15, 65] width 12 height 56
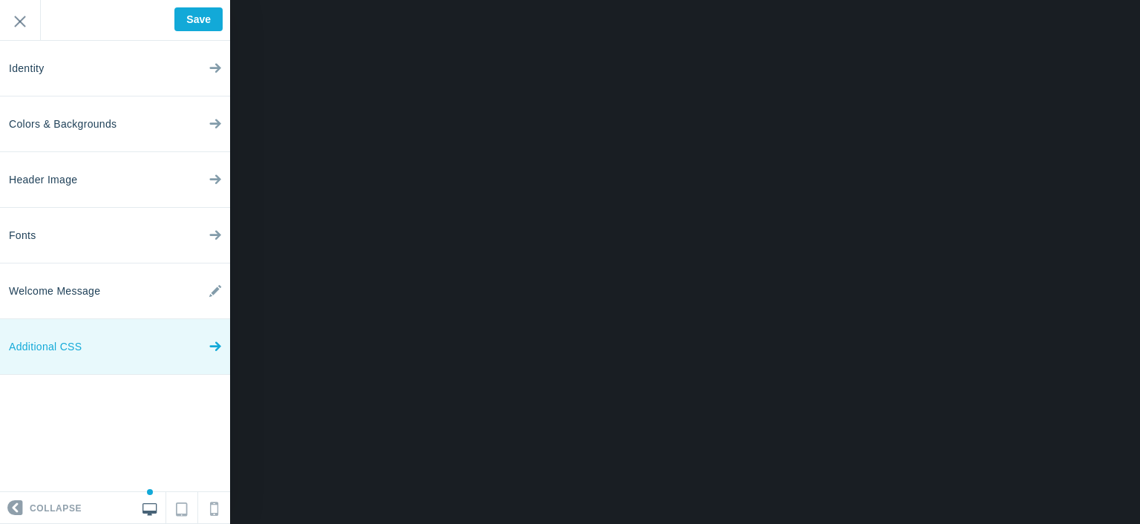
click at [85, 338] on link "Additional CSS" at bounding box center [115, 347] width 230 height 56
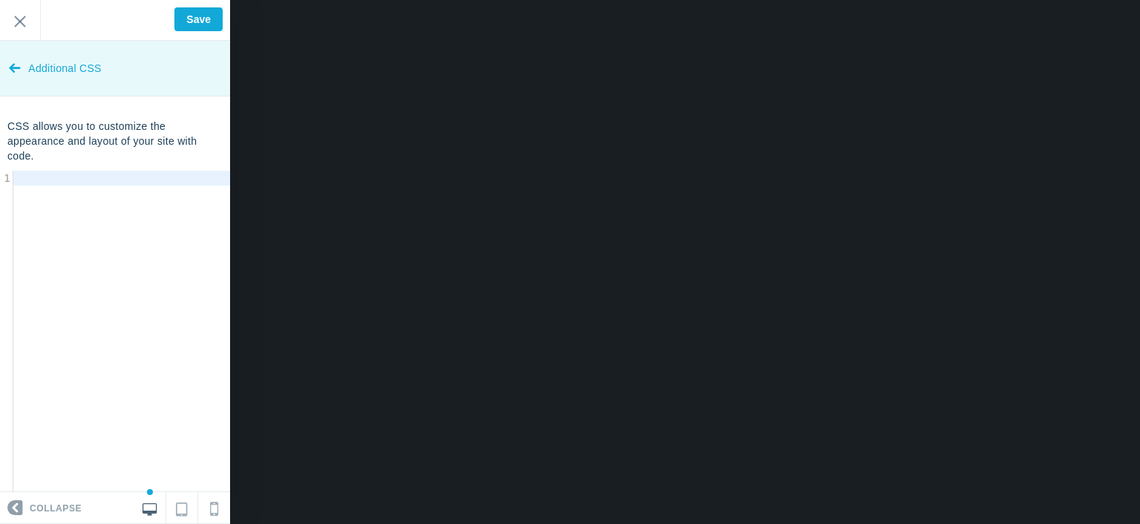
click at [16, 62] on icon at bounding box center [15, 65] width 12 height 56
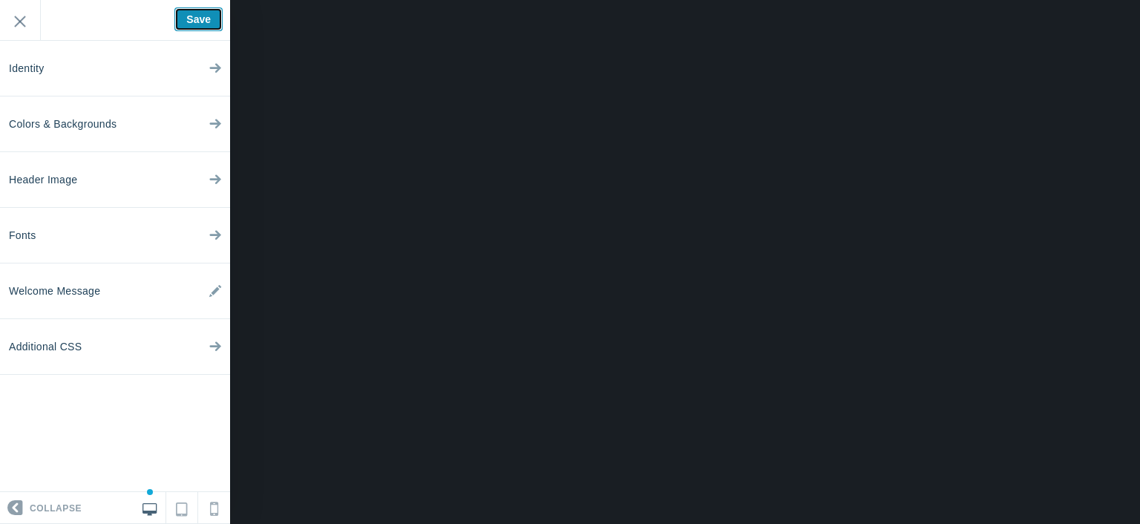
click at [186, 18] on input "Save" at bounding box center [198, 19] width 48 height 24
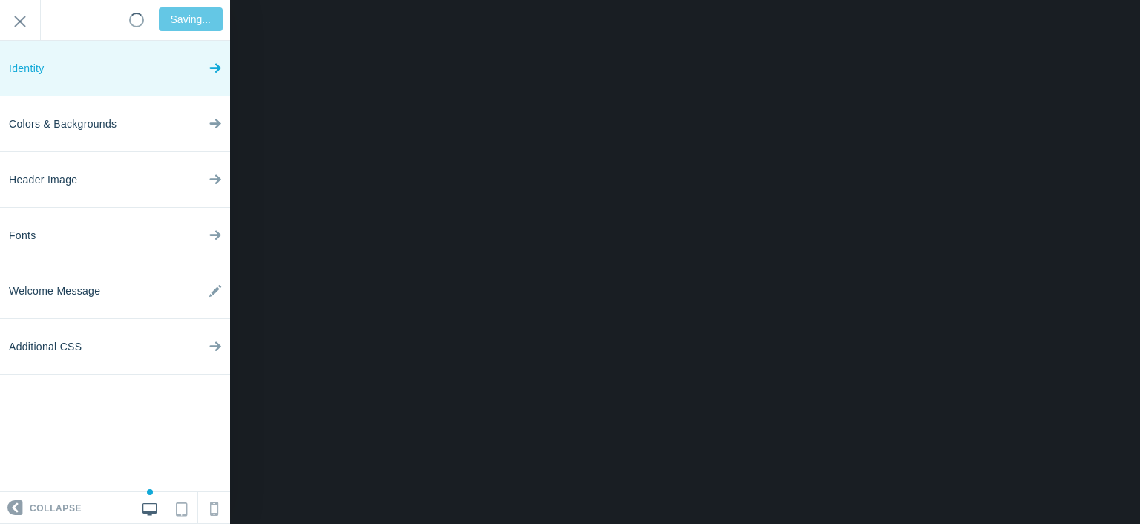
type input "Saved"
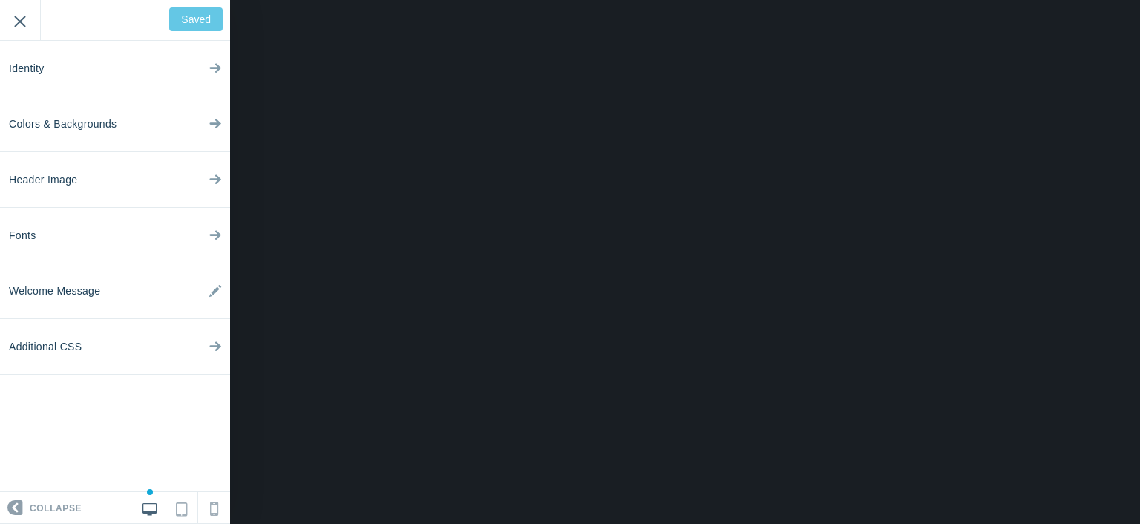
click at [30, 22] on input "Exit" at bounding box center [20, 20] width 40 height 41
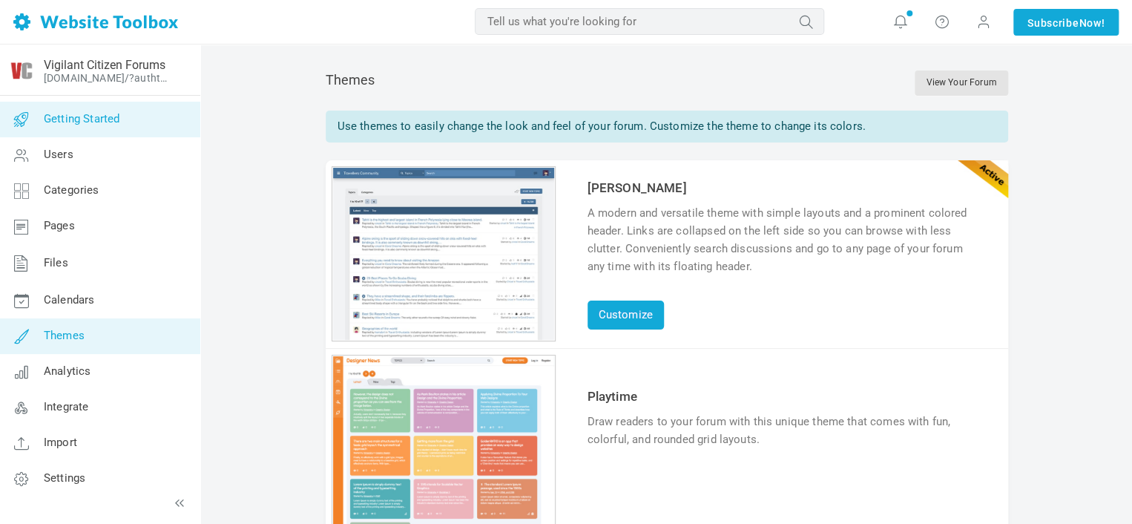
click at [148, 109] on link "Getting Started" at bounding box center [99, 120] width 201 height 36
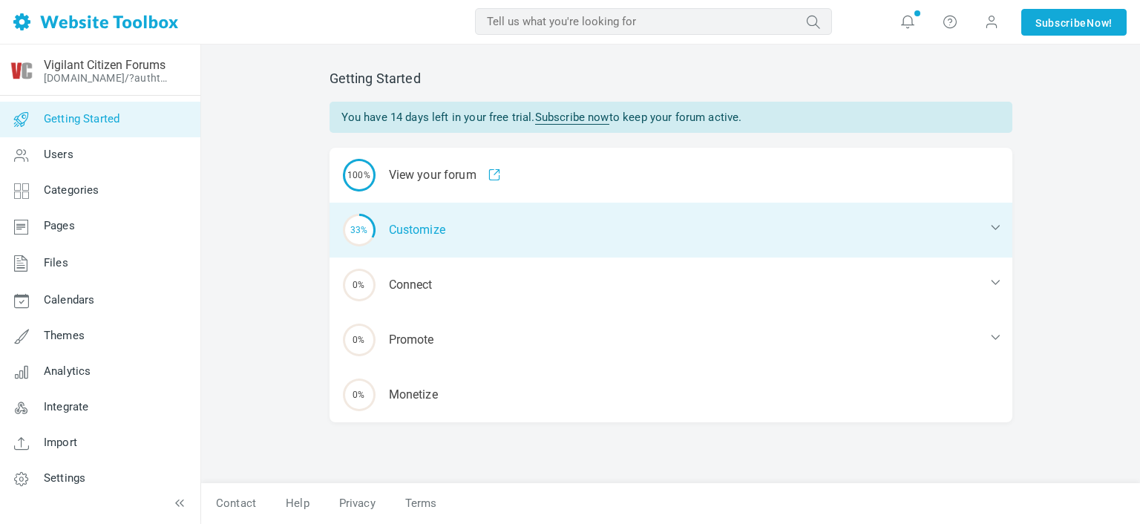
click at [457, 221] on div "33% Customize" at bounding box center [670, 230] width 683 height 55
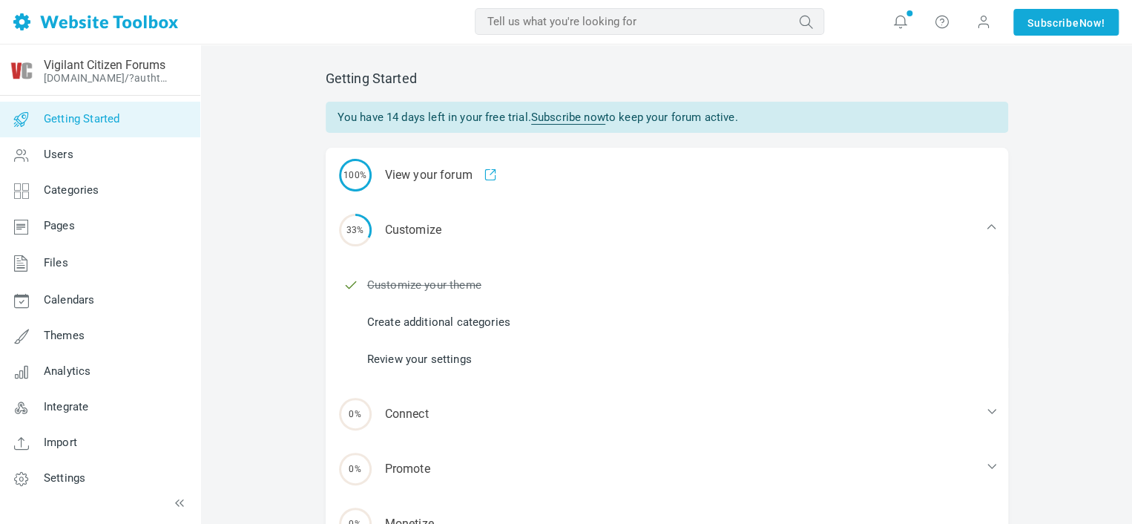
click at [443, 318] on link "Create additional categories" at bounding box center [438, 322] width 143 height 16
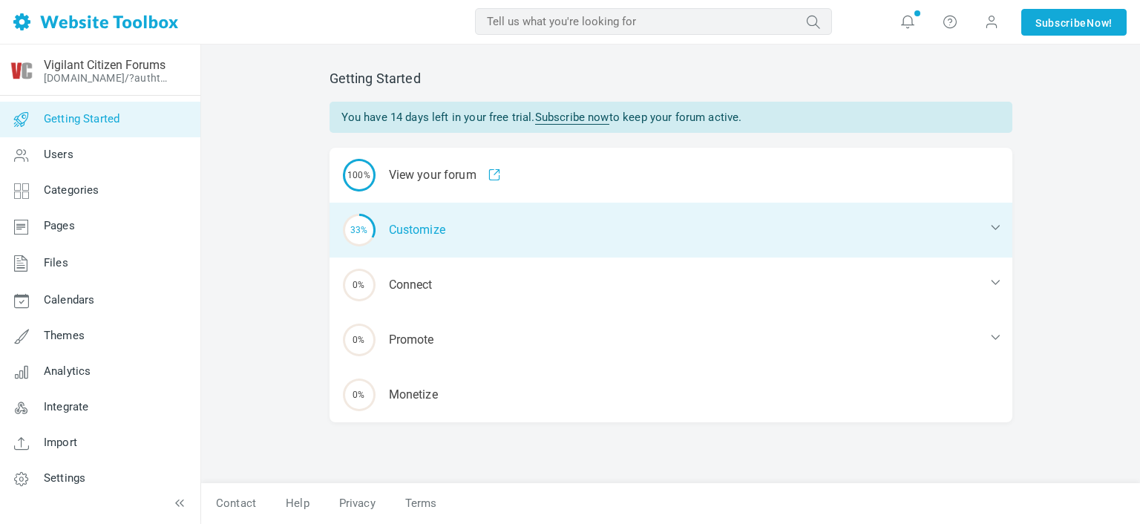
click at [405, 223] on div "33% Customize" at bounding box center [670, 230] width 683 height 55
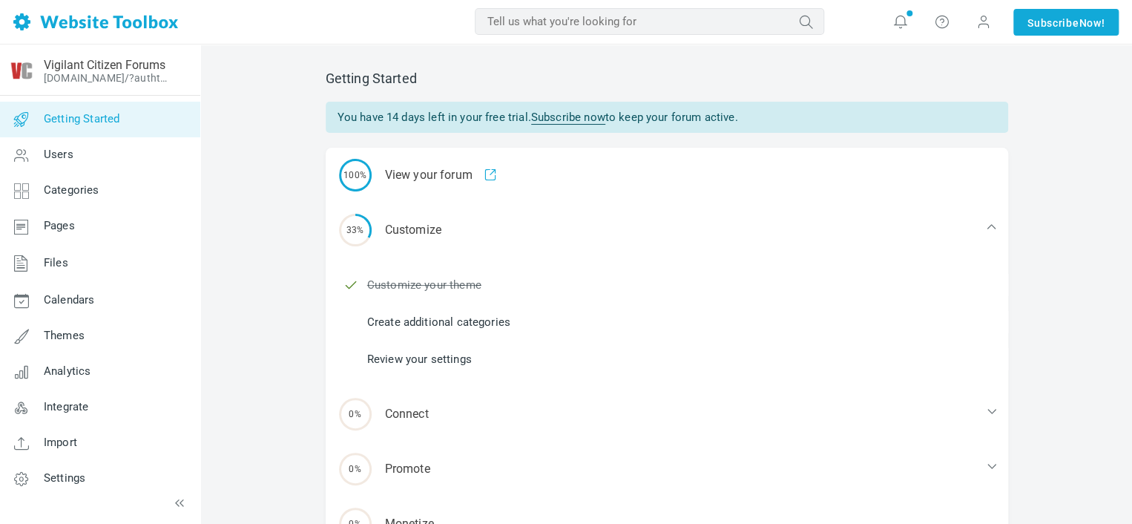
click at [446, 319] on link "Create additional categories" at bounding box center [438, 322] width 143 height 16
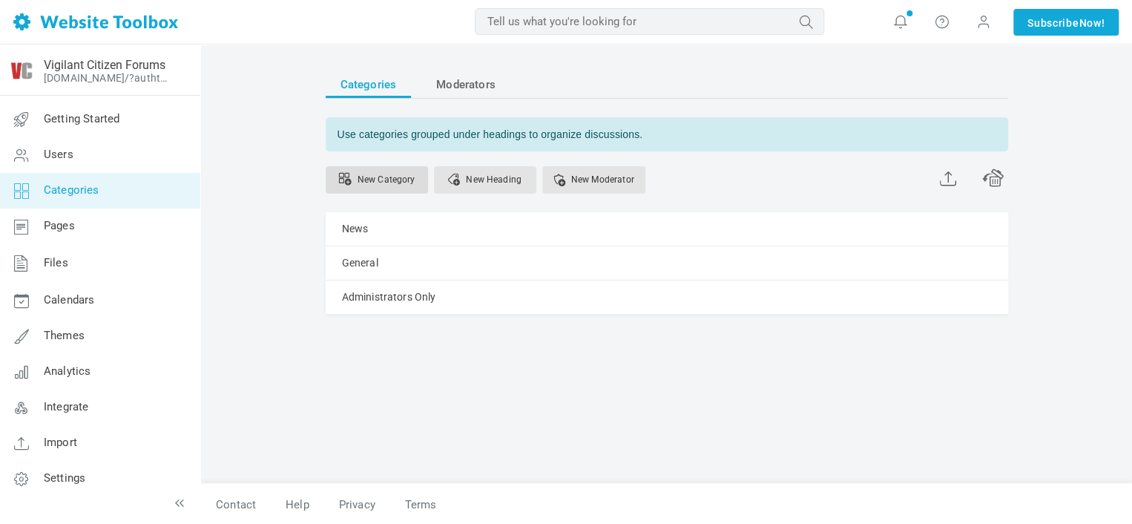
click at [370, 174] on link "New Category" at bounding box center [377, 179] width 102 height 27
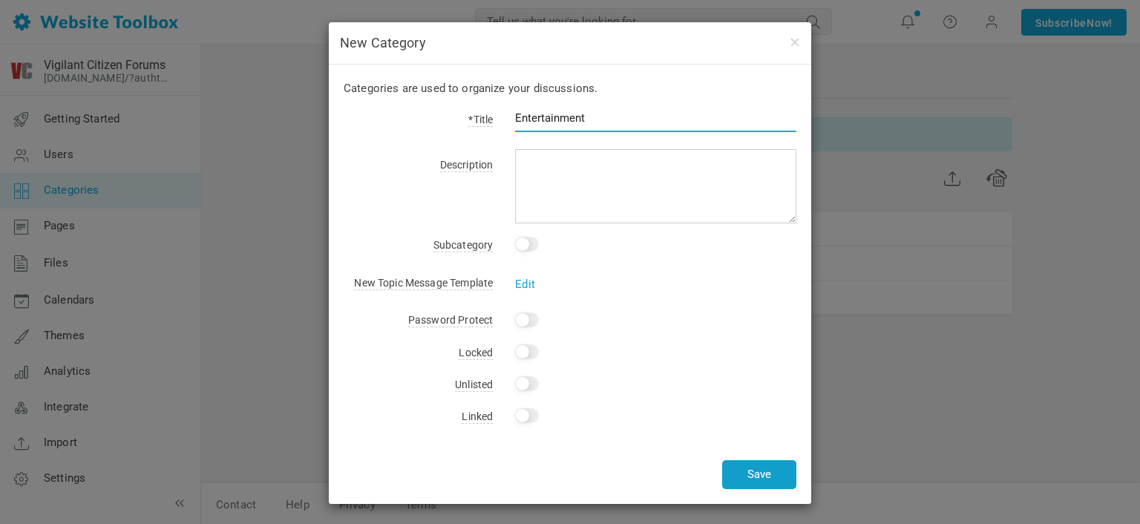
type input "Entertainment"
click at [738, 465] on button "Save" at bounding box center [759, 474] width 74 height 29
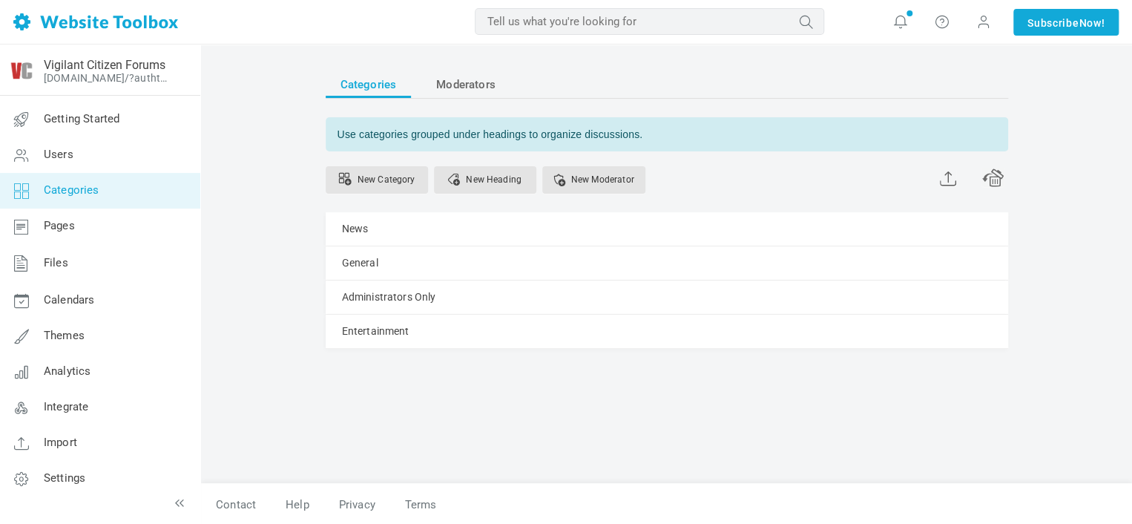
click at [103, 192] on link "Categories" at bounding box center [99, 191] width 201 height 36
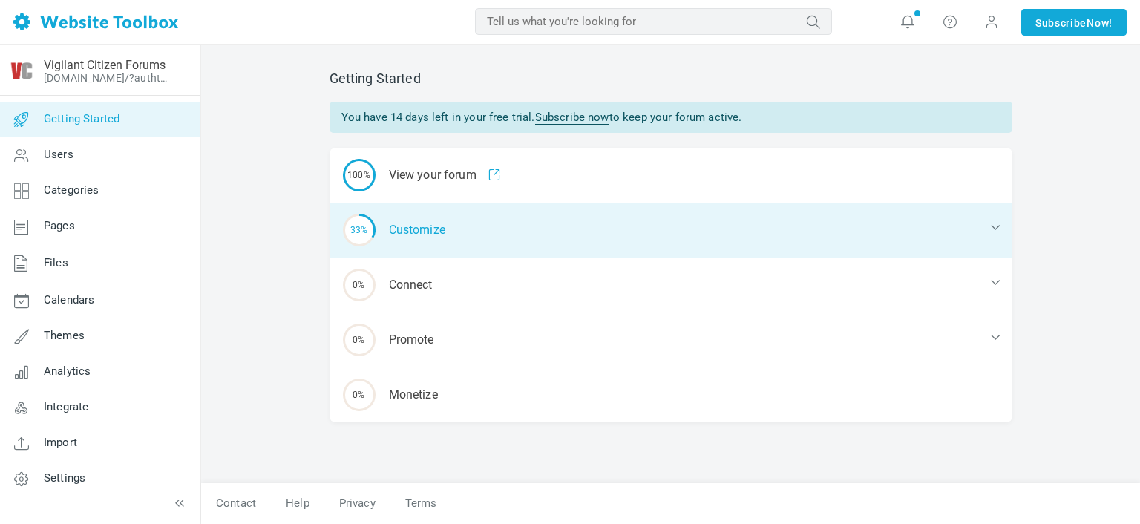
click at [453, 226] on div "33% Customize" at bounding box center [670, 230] width 683 height 55
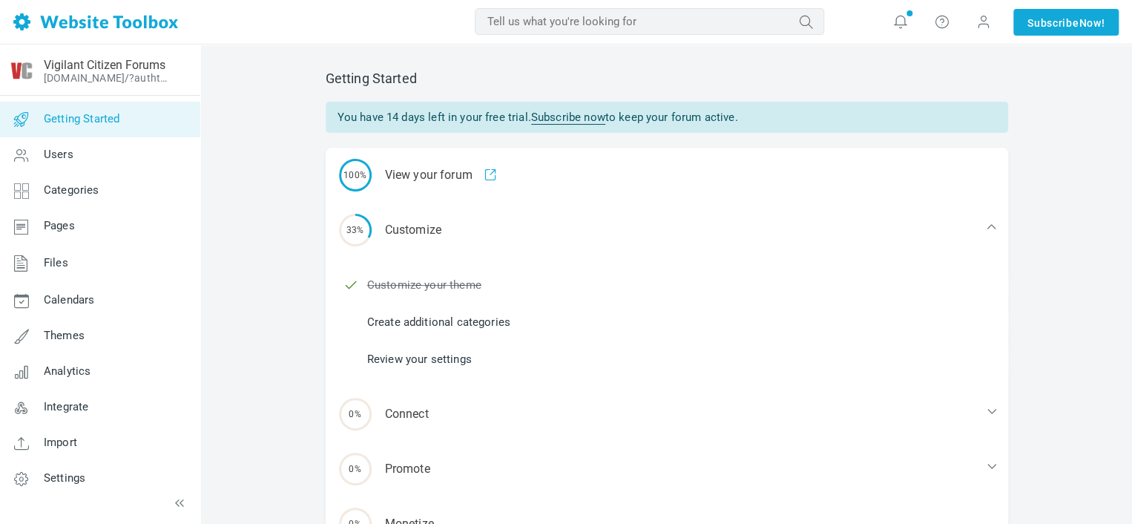
click at [448, 361] on link "Review your settings" at bounding box center [419, 359] width 105 height 16
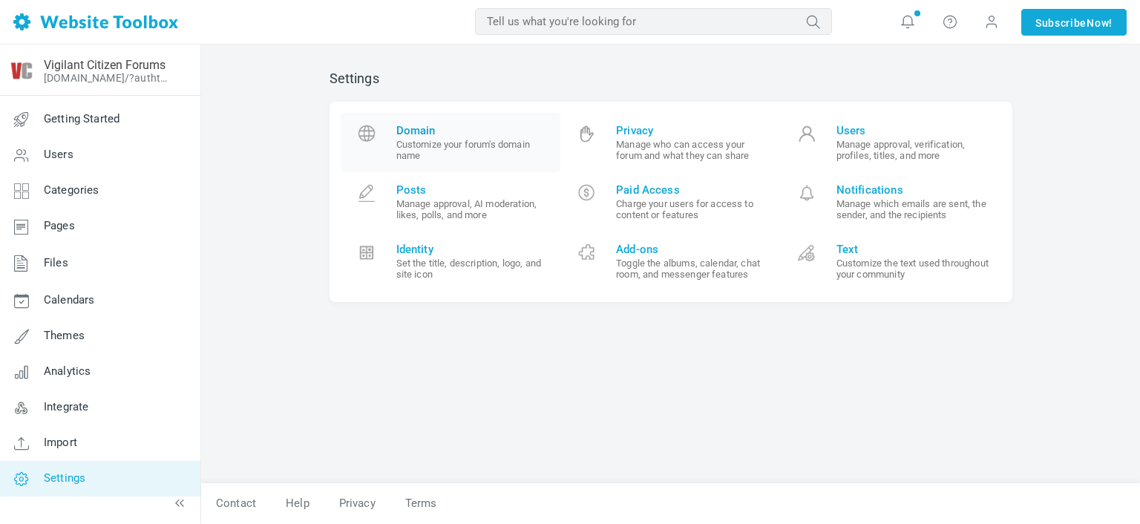
click at [416, 130] on span "Domain" at bounding box center [473, 130] width 154 height 13
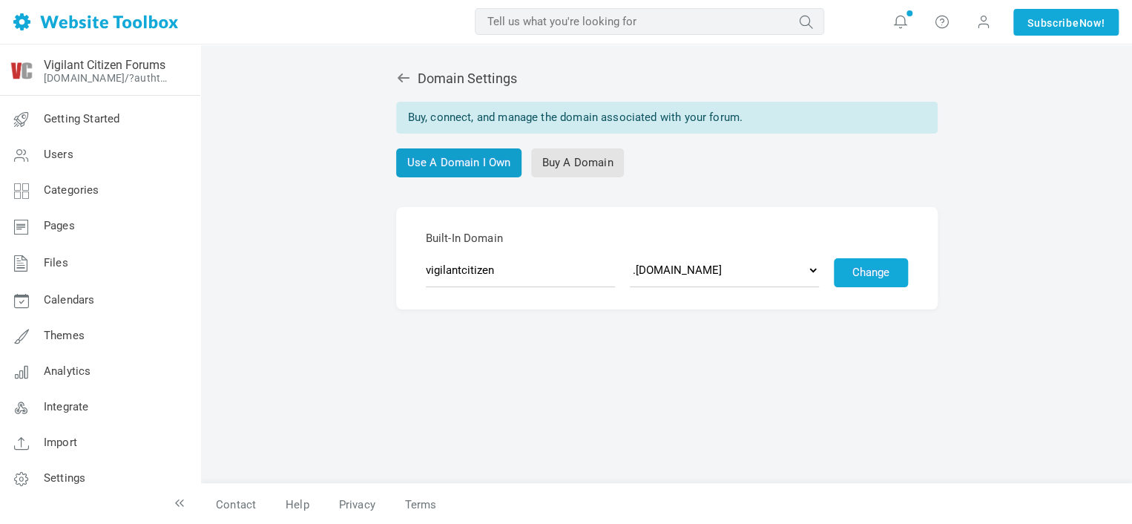
click at [470, 163] on link "Use A Domain I Own" at bounding box center [459, 162] width 126 height 29
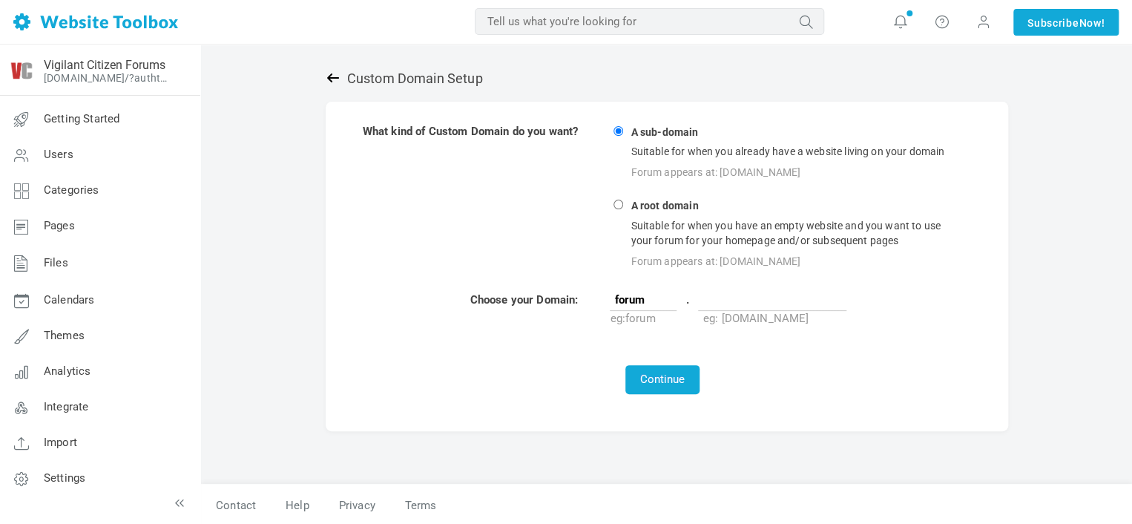
click at [334, 76] on icon at bounding box center [333, 77] width 15 height 15
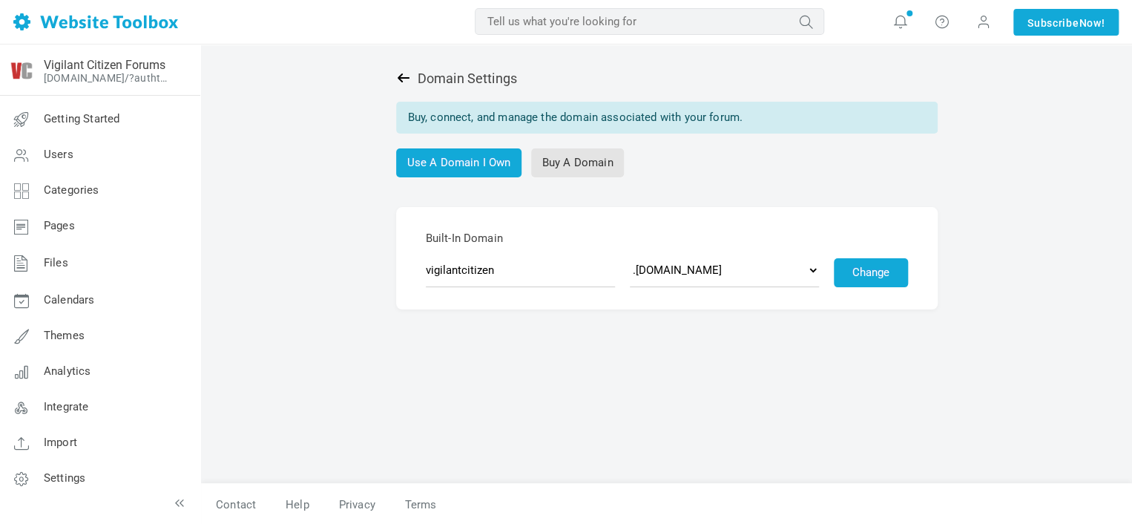
click at [401, 76] on icon at bounding box center [403, 77] width 15 height 15
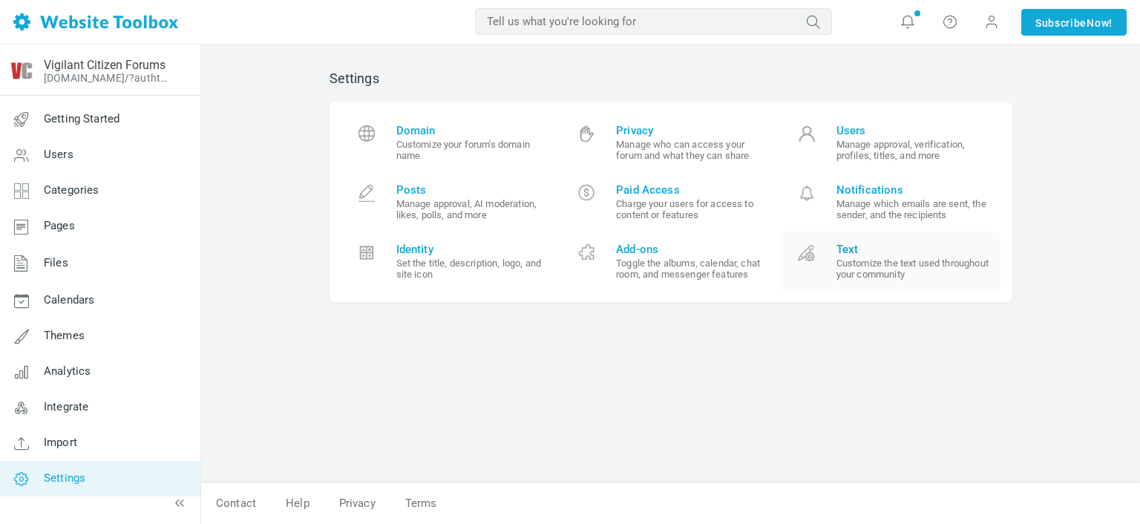
click at [882, 256] on span "Text" at bounding box center [913, 249] width 154 height 13
click at [407, 248] on span "Identity" at bounding box center [473, 249] width 154 height 13
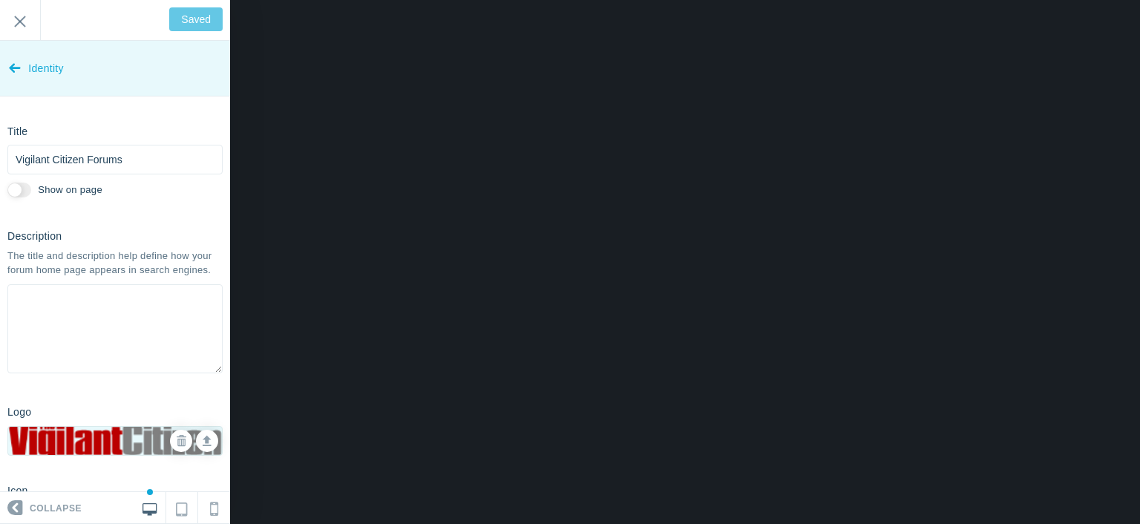
click at [12, 62] on icon at bounding box center [15, 65] width 12 height 56
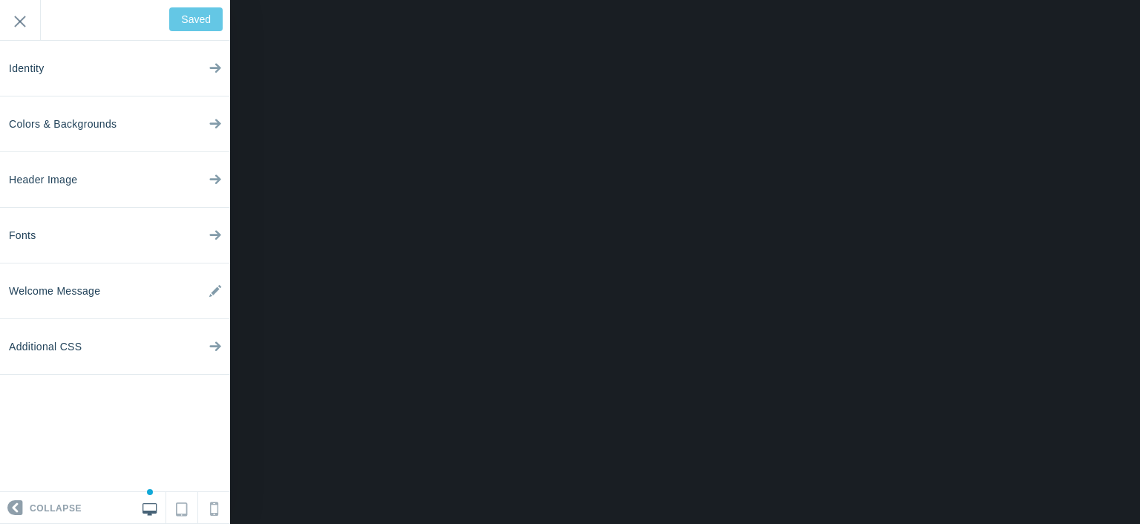
click at [191, 14] on div "Welcome to your new forum! Remember, this is your forum, and you have the freed…" at bounding box center [115, 20] width 230 height 41
click at [27, 18] on input "Exit" at bounding box center [20, 20] width 40 height 41
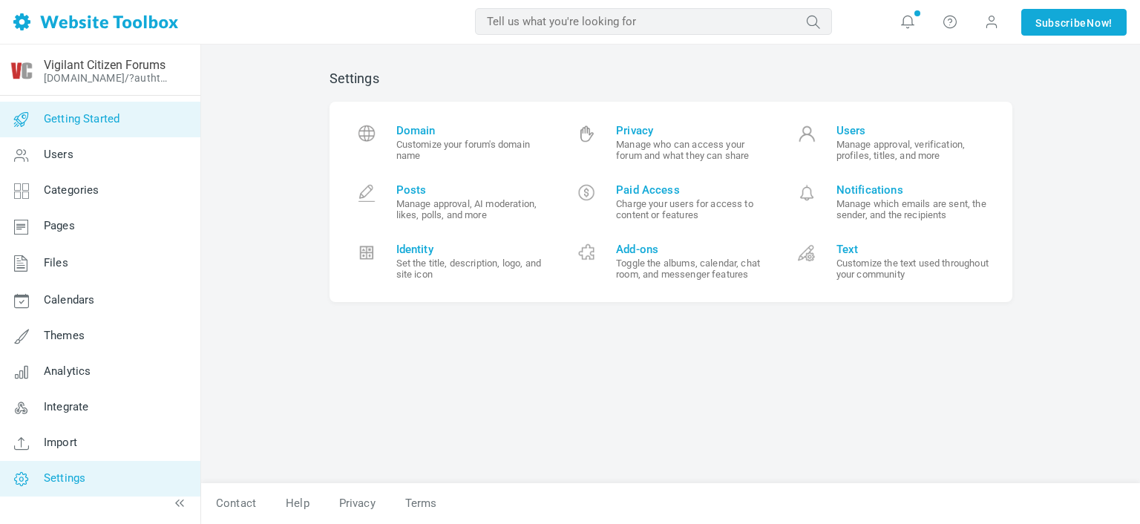
click at [119, 108] on link "Getting Started" at bounding box center [99, 120] width 201 height 36
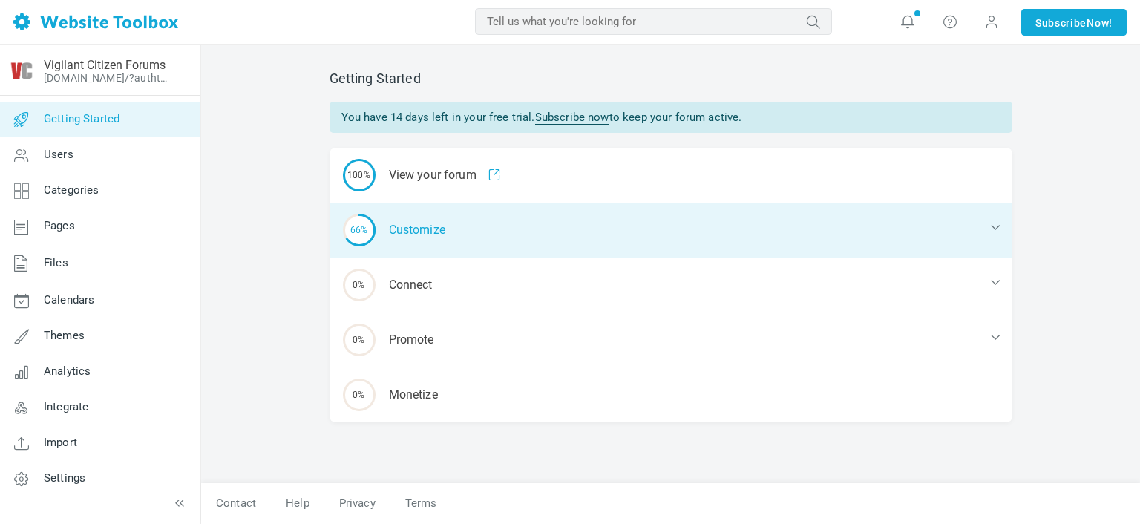
click at [452, 226] on div "66% Customize" at bounding box center [670, 230] width 683 height 55
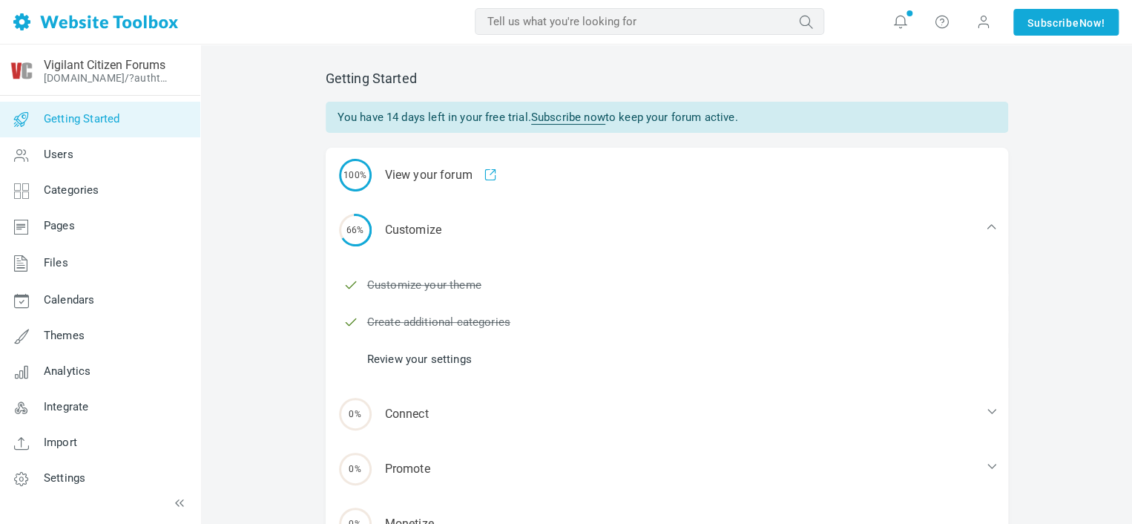
click at [448, 356] on link "Review your settings" at bounding box center [419, 359] width 105 height 16
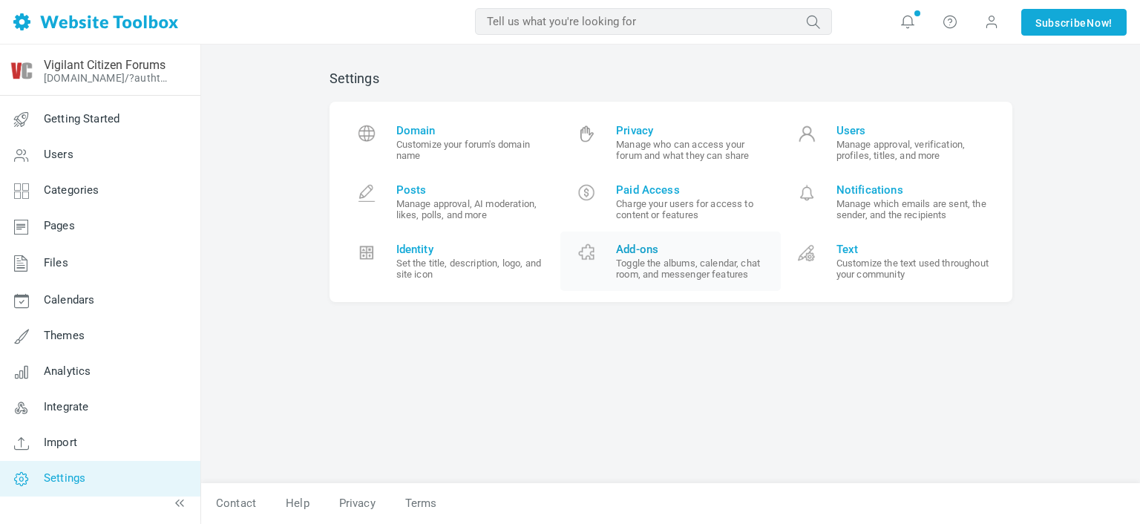
click at [646, 240] on link "Add-ons Toggle the albums, calendar, chat room, and messenger features" at bounding box center [670, 261] width 220 height 59
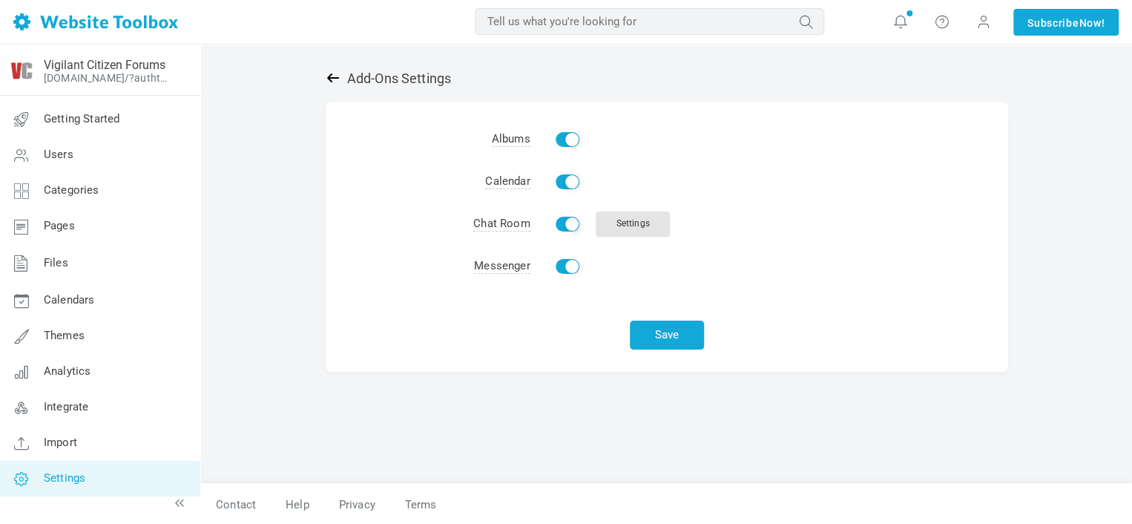
click at [346, 80] on link at bounding box center [337, 78] width 22 height 16
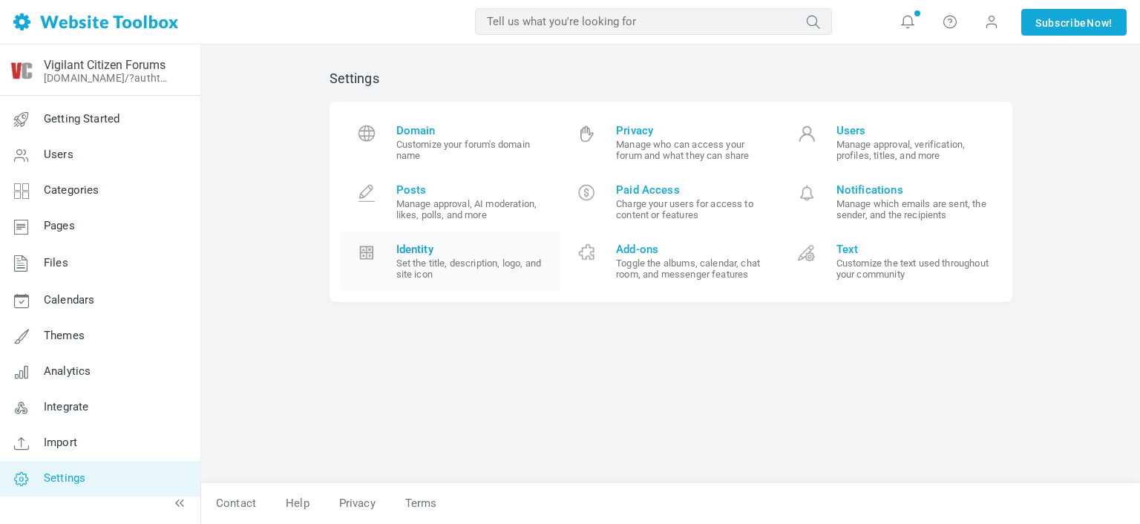
click at [428, 246] on span "Identity" at bounding box center [473, 249] width 154 height 13
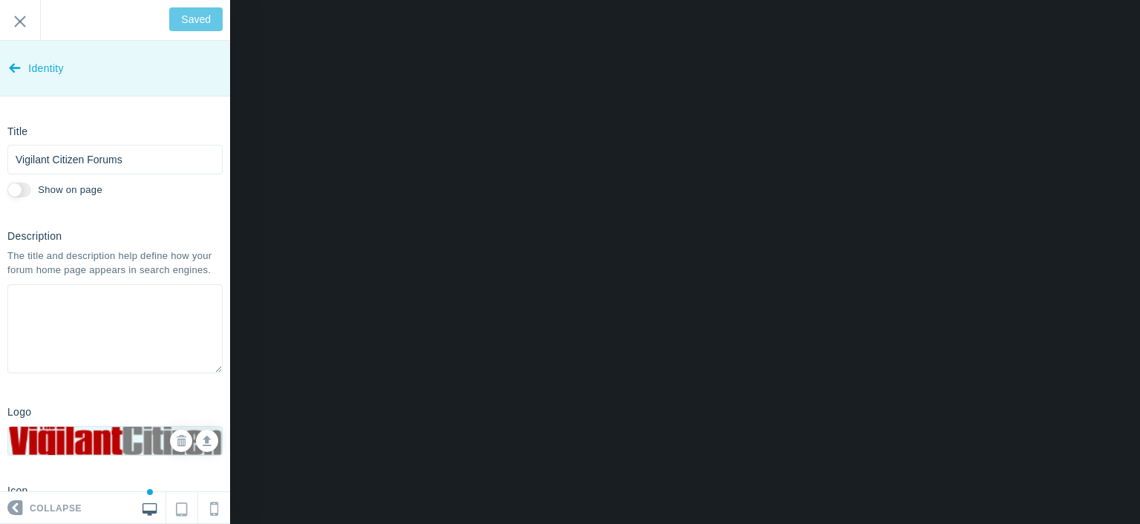
click at [26, 67] on link "Identity" at bounding box center [115, 69] width 230 height 56
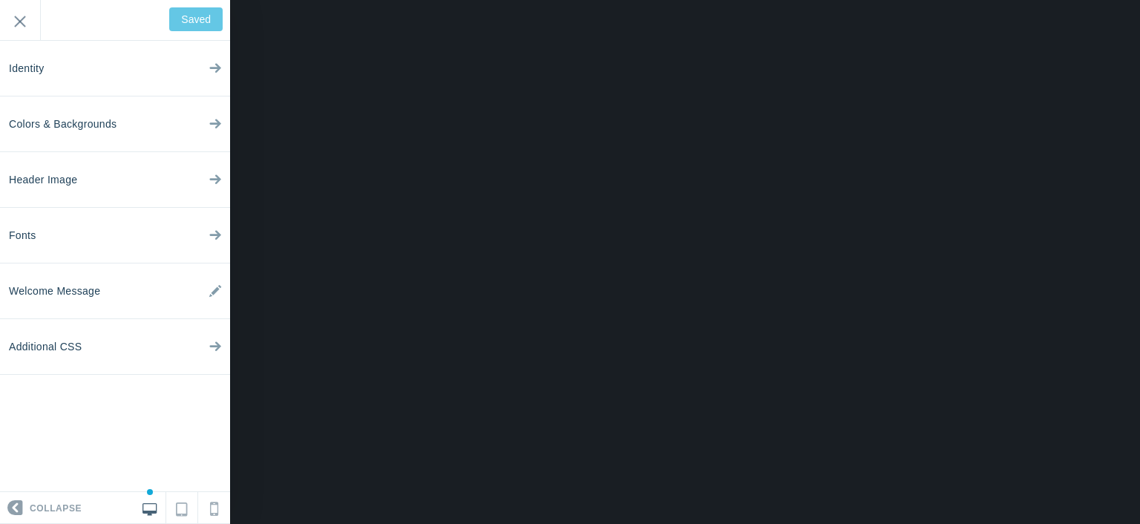
click at [206, 13] on div "Welcome to your new forum! Remember, this is your forum, and you have the freed…" at bounding box center [115, 20] width 230 height 41
click at [24, 10] on input "Exit" at bounding box center [20, 20] width 40 height 41
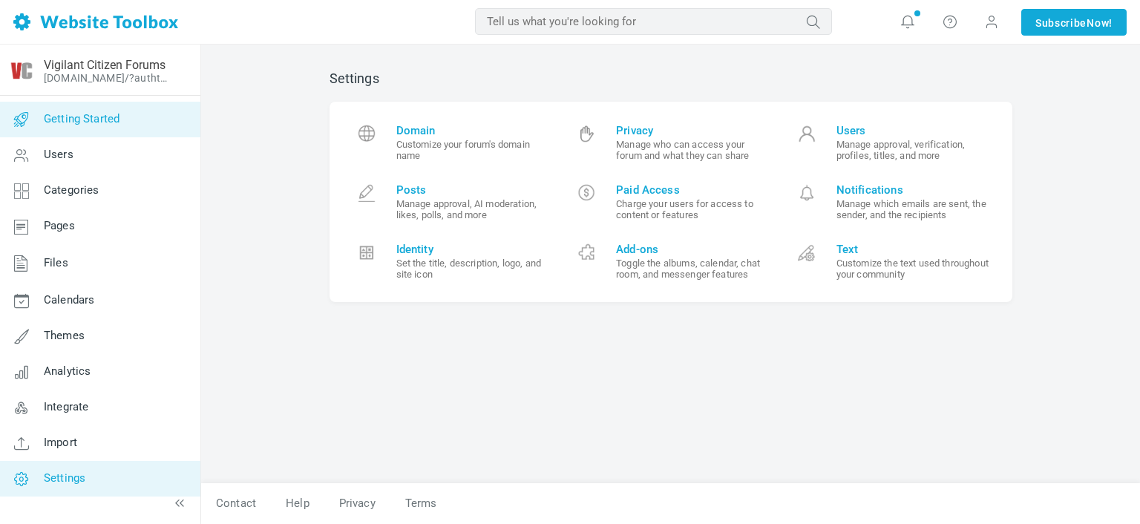
click at [134, 127] on link "Getting Started" at bounding box center [99, 120] width 201 height 36
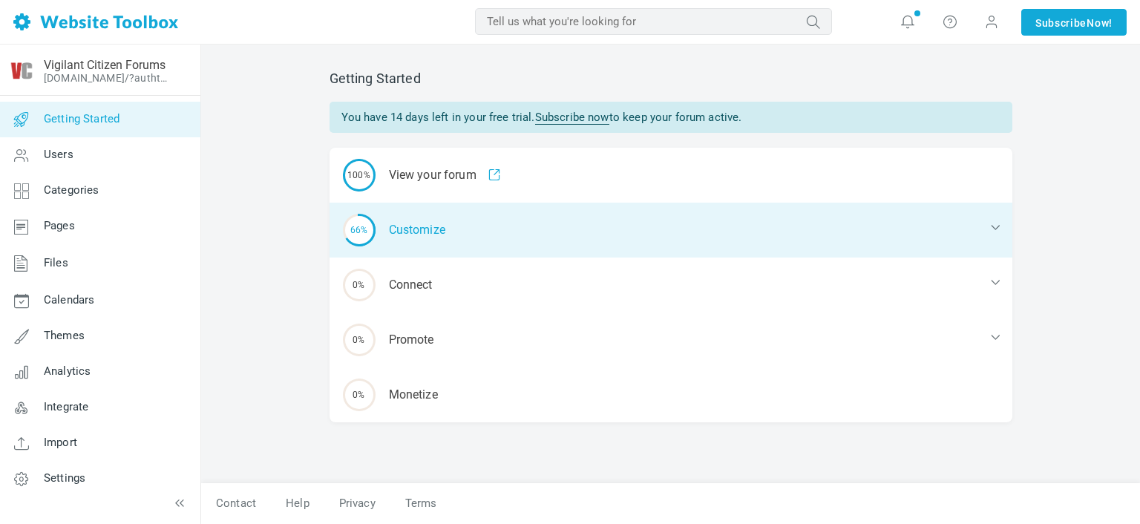
click at [729, 226] on div "66% Customize" at bounding box center [670, 230] width 683 height 55
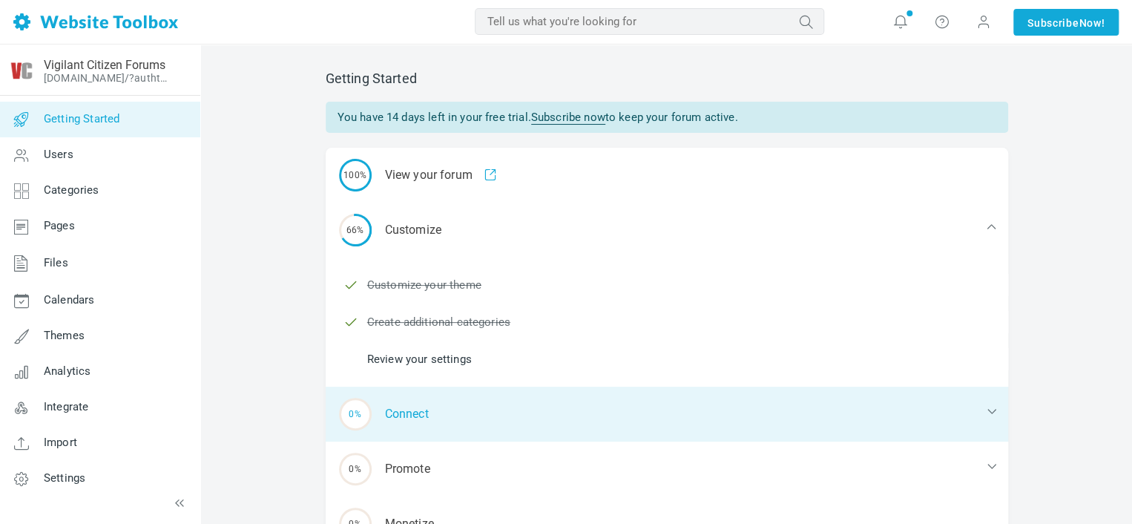
click at [456, 401] on div "0% Connect" at bounding box center [667, 414] width 683 height 55
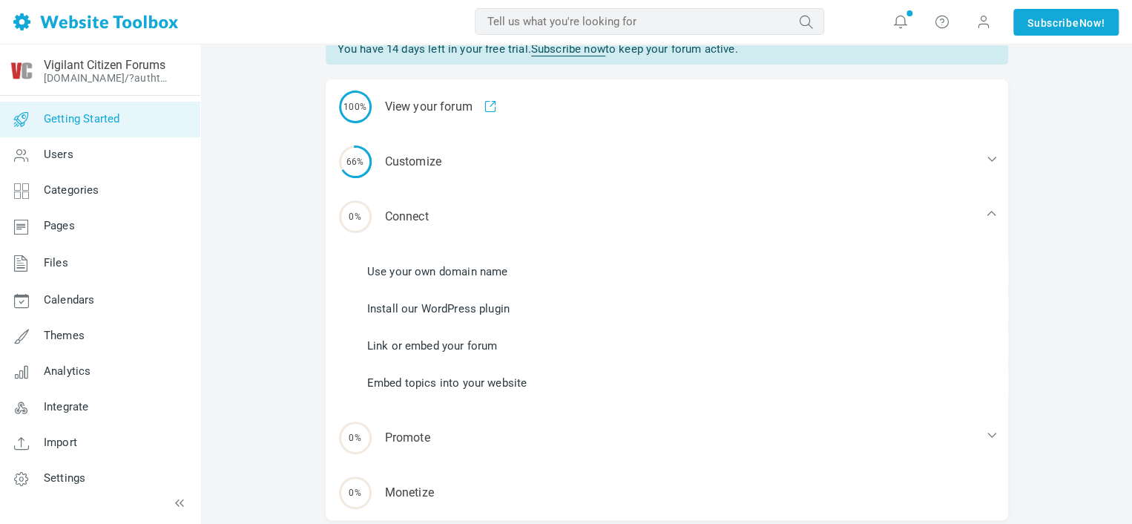
scroll to position [74, 0]
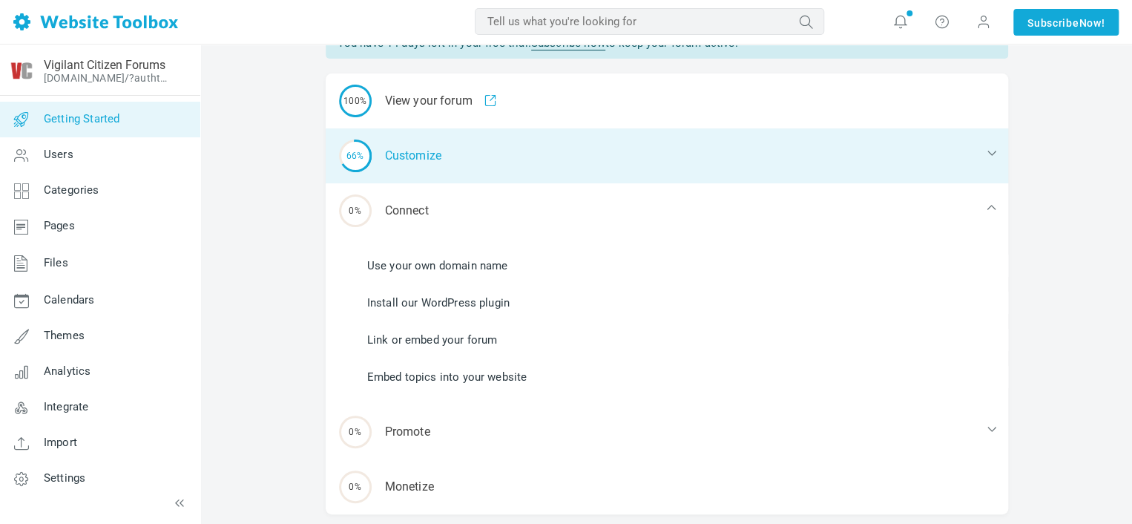
click at [450, 164] on div "66% Customize" at bounding box center [667, 155] width 683 height 55
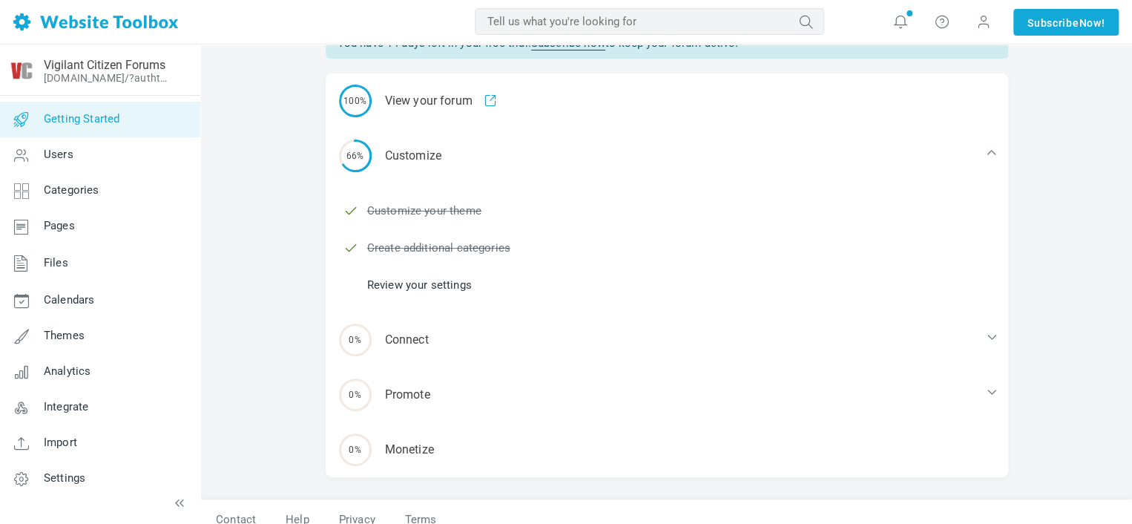
click at [448, 280] on link "Review your settings" at bounding box center [419, 285] width 105 height 16
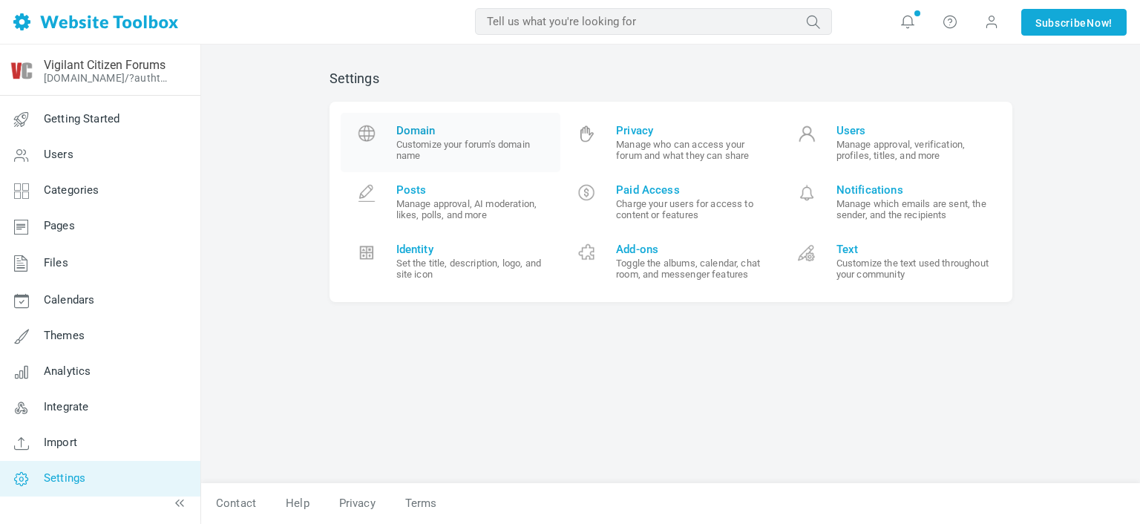
click at [423, 134] on span "Domain" at bounding box center [473, 130] width 154 height 13
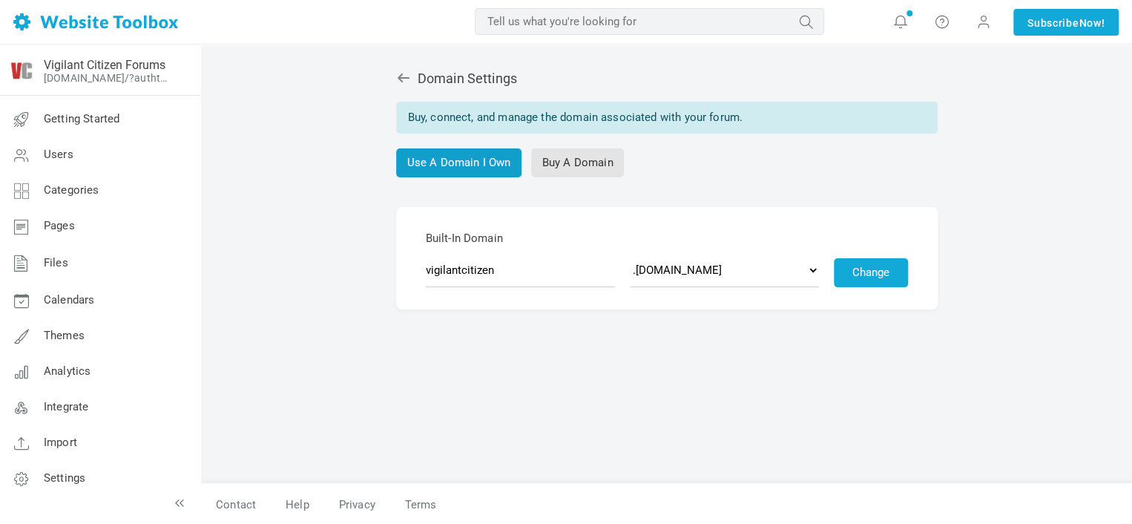
click at [469, 166] on link "Use A Domain I Own" at bounding box center [459, 162] width 126 height 29
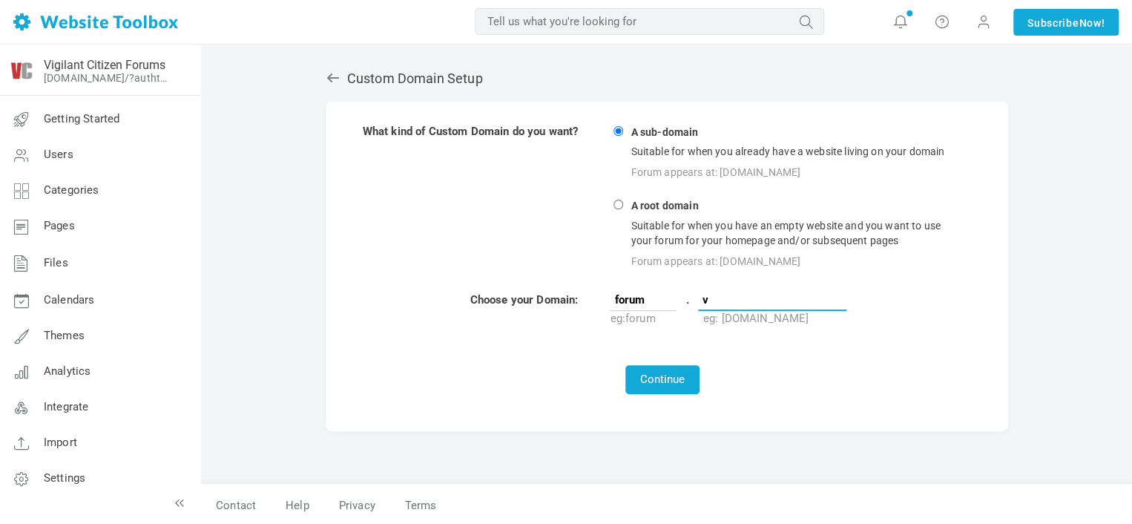
type input "vigilantcitizen.com"
click at [678, 387] on button "Continue" at bounding box center [663, 379] width 74 height 29
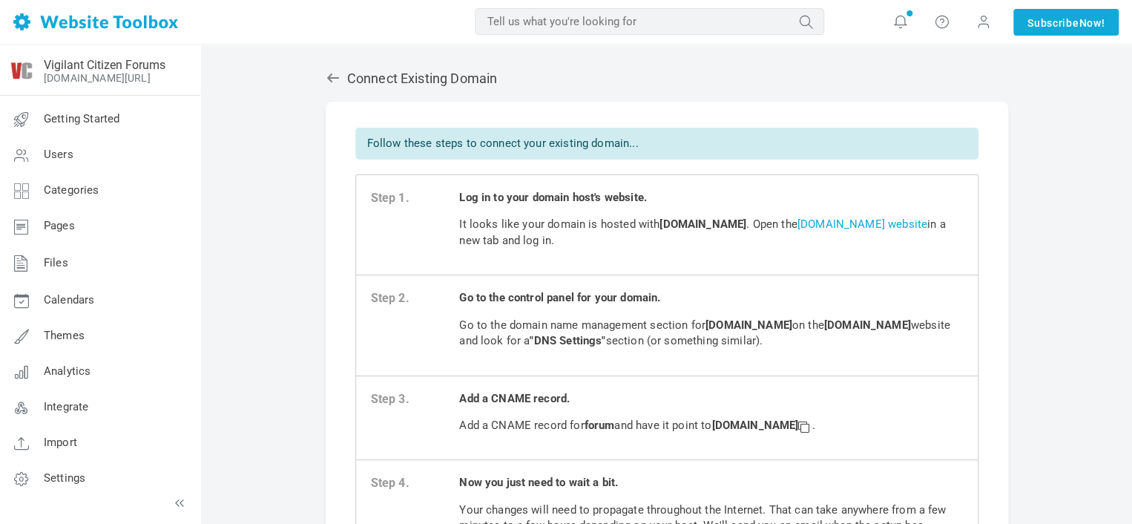
scroll to position [271, 0]
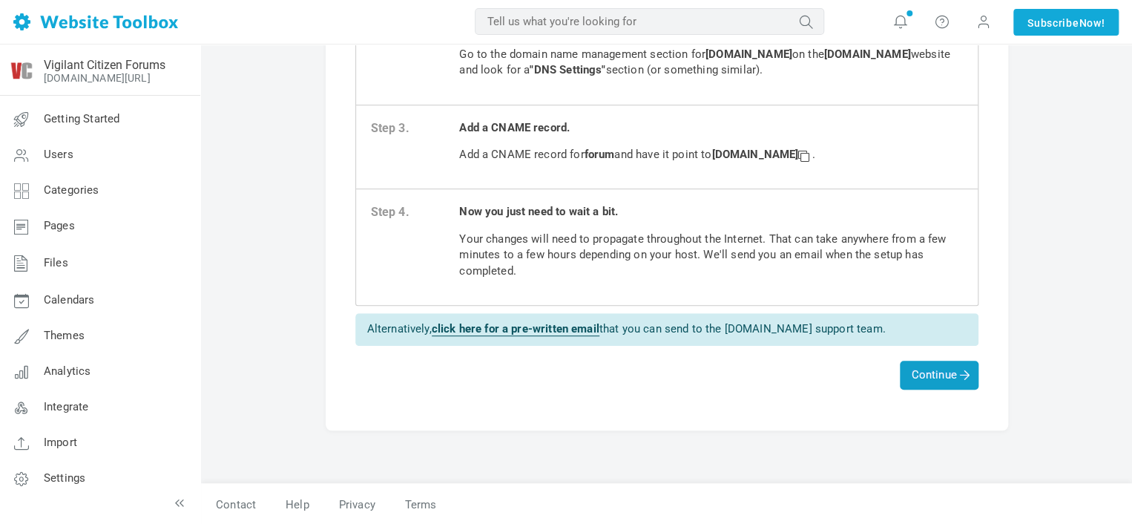
click at [942, 368] on span "Continue" at bounding box center [939, 374] width 56 height 13
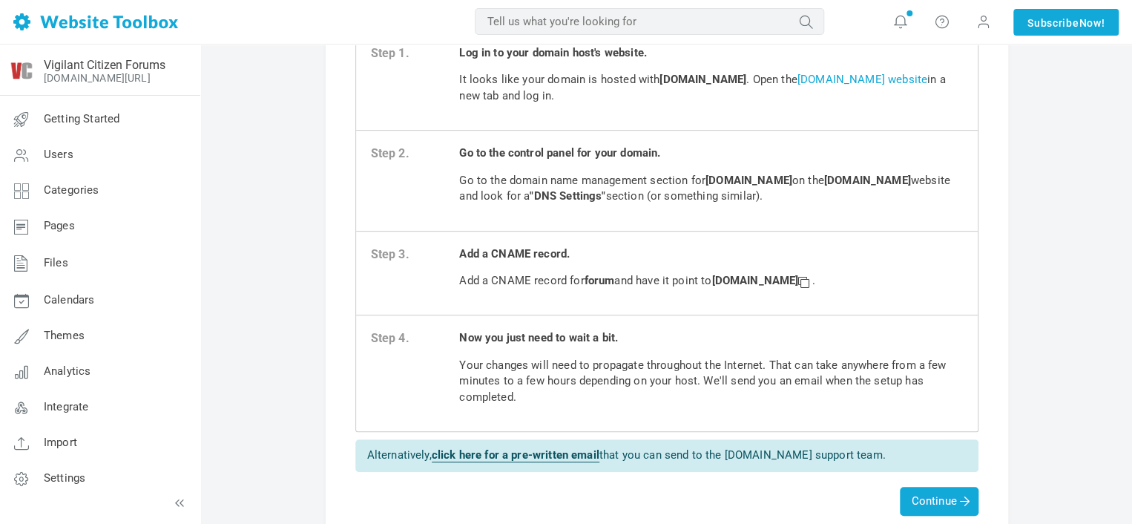
scroll to position [148, 0]
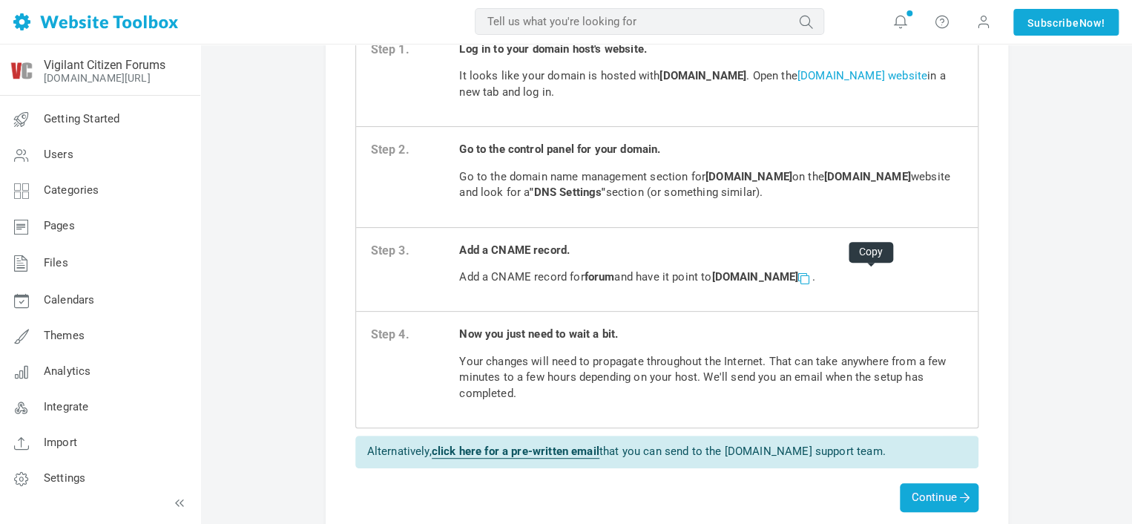
click at [809, 273] on span at bounding box center [803, 277] width 10 height 10
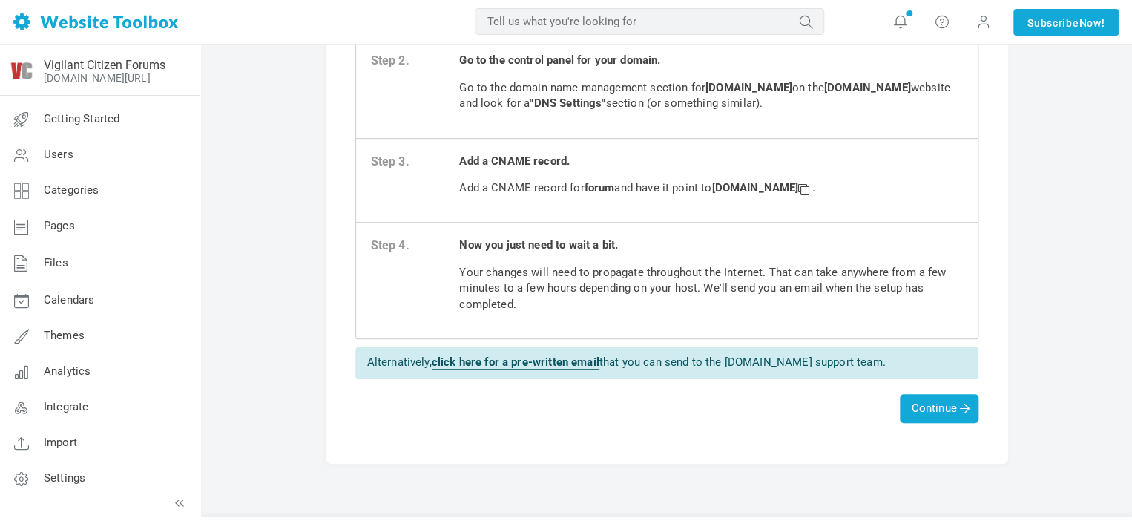
scroll to position [271, 0]
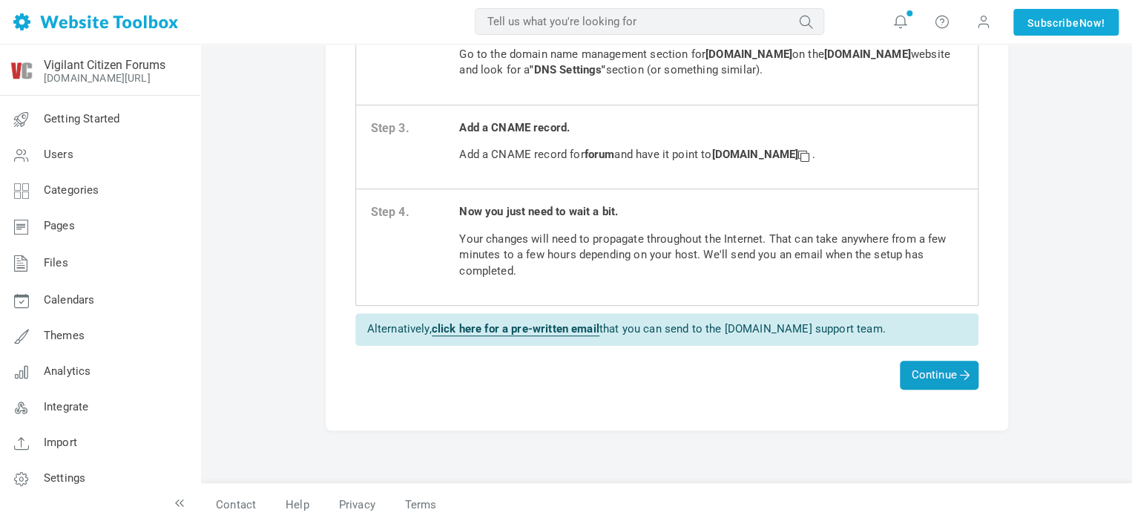
click at [913, 378] on span "Continue" at bounding box center [939, 374] width 56 height 13
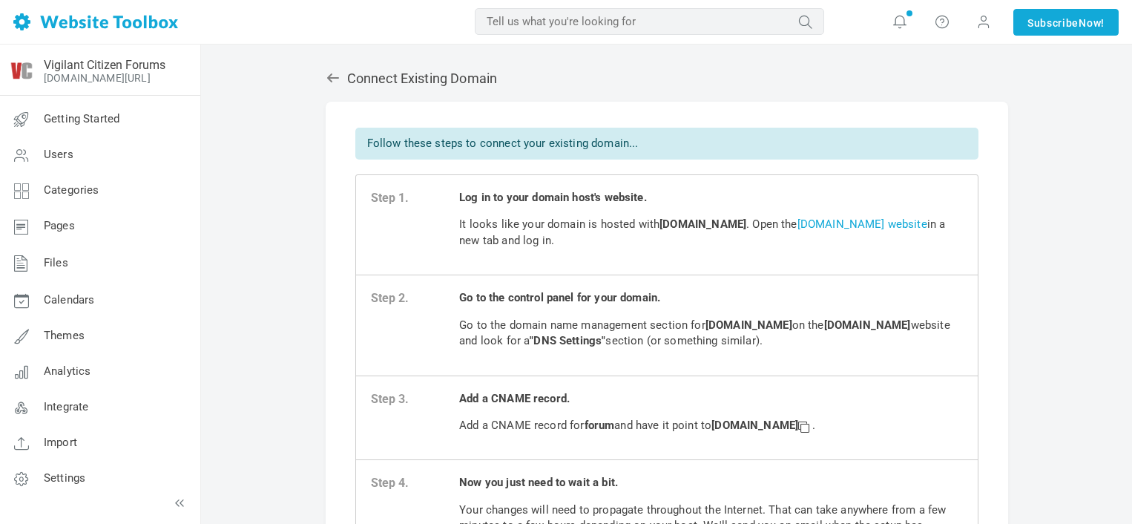
scroll to position [271, 0]
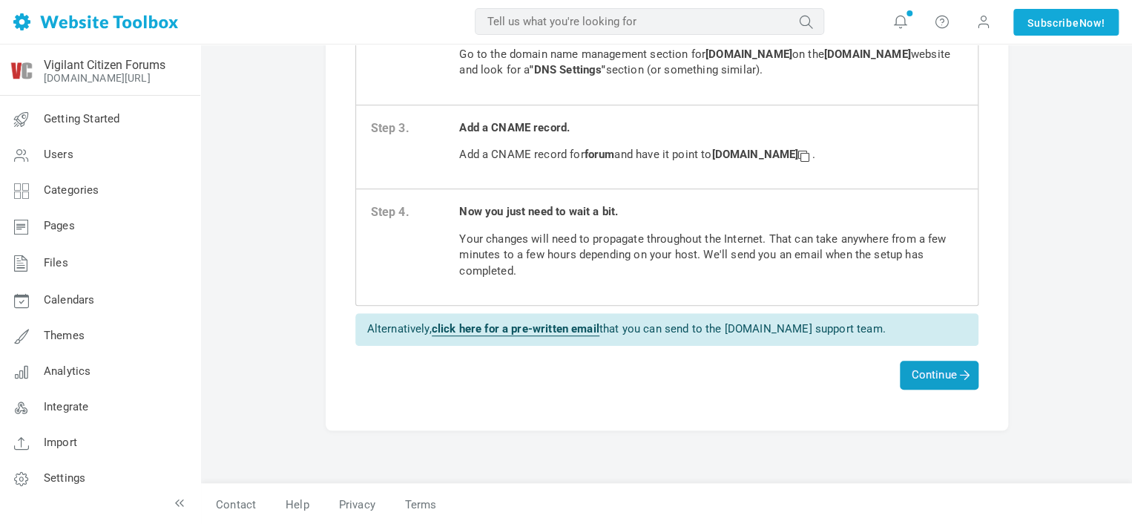
click at [902, 378] on span "Continue" at bounding box center [939, 375] width 78 height 29
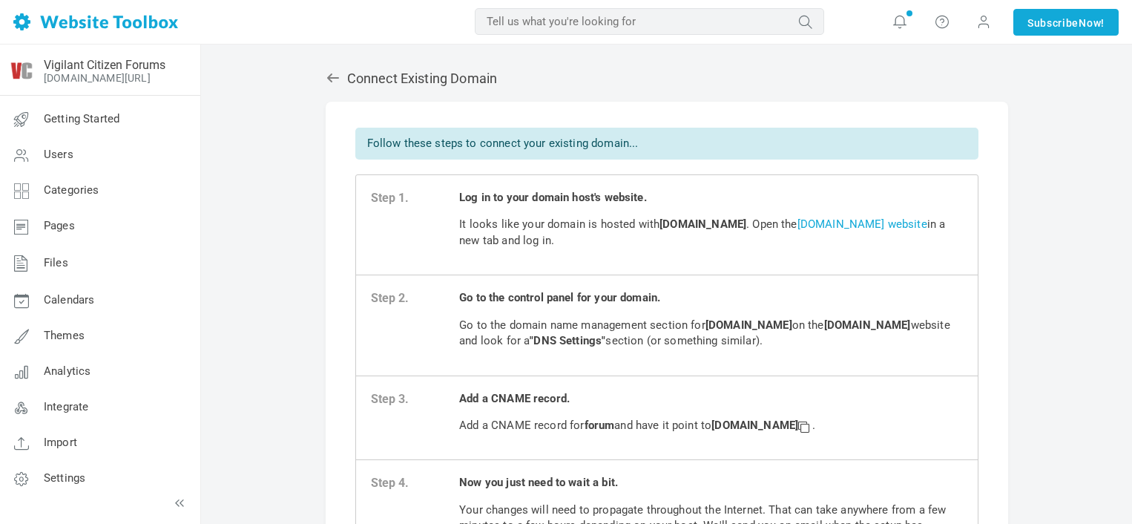
scroll to position [271, 0]
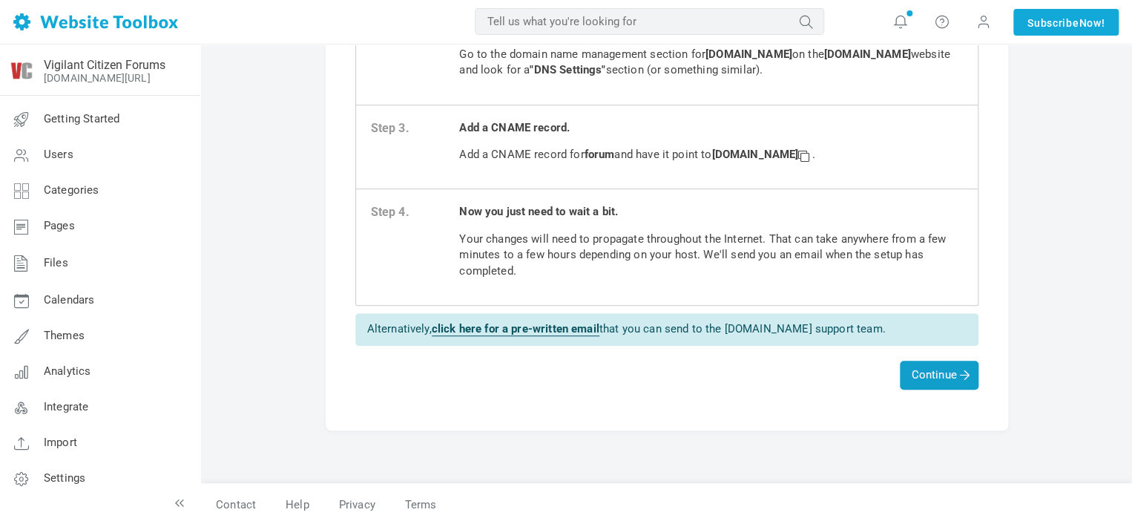
click at [908, 381] on span "Continue" at bounding box center [939, 375] width 78 height 29
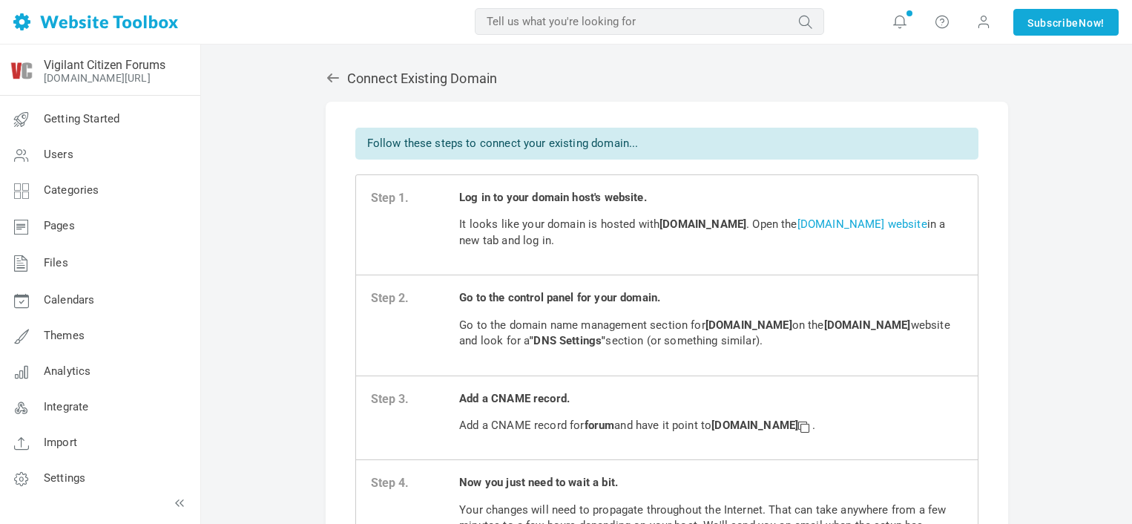
scroll to position [271, 0]
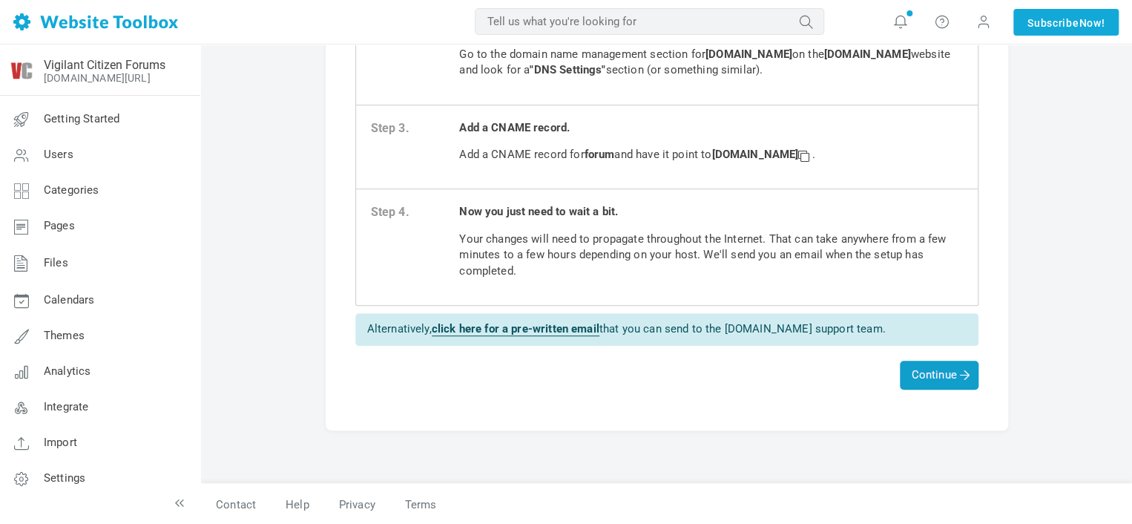
click at [944, 373] on span "Continue" at bounding box center [939, 374] width 56 height 13
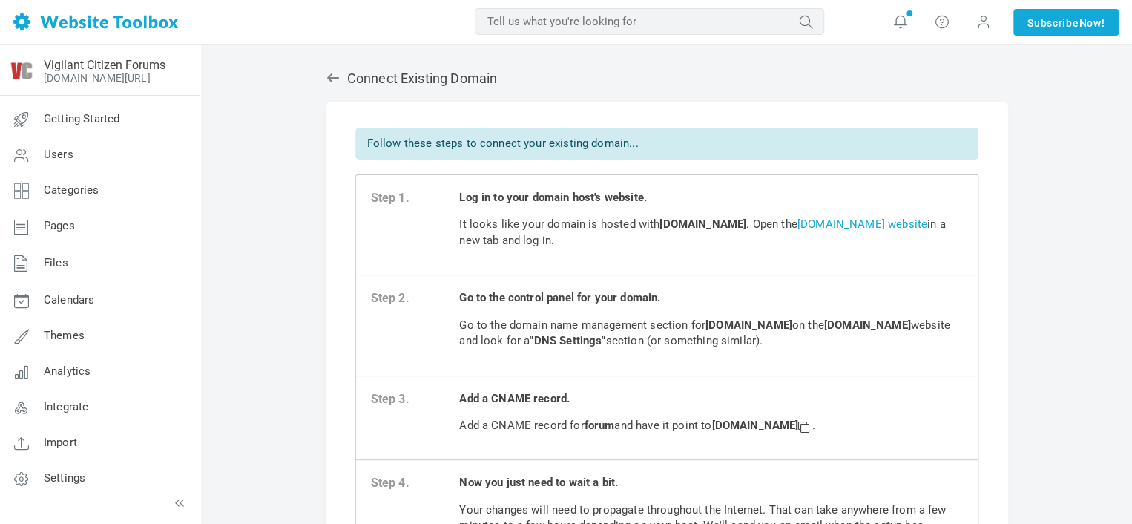
scroll to position [271, 0]
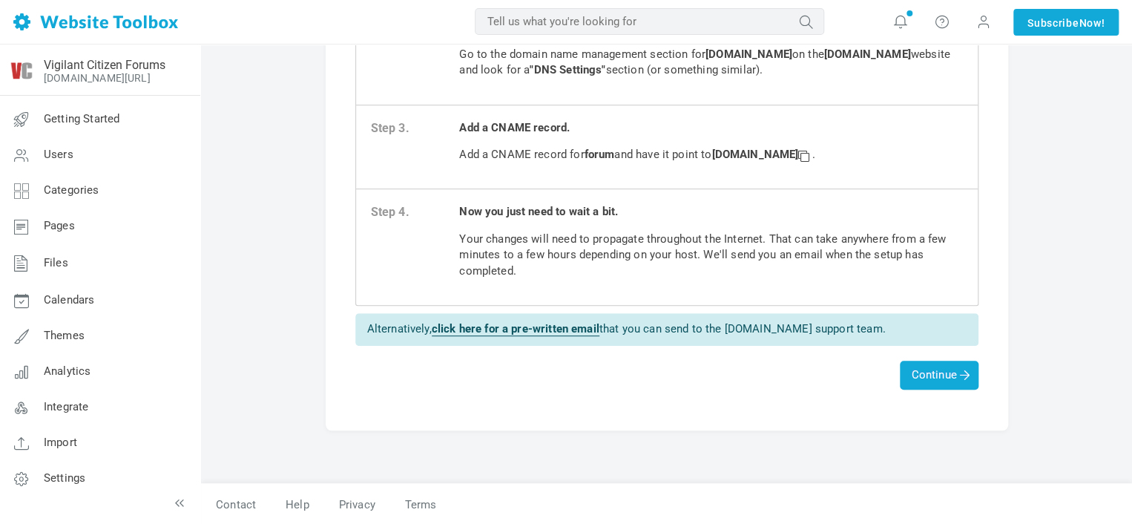
click at [635, 255] on p "Your changes will need to propagate throughout the Internet. That can take anyw…" at bounding box center [710, 255] width 503 height 47
click at [921, 373] on span "Continue" at bounding box center [939, 374] width 56 height 13
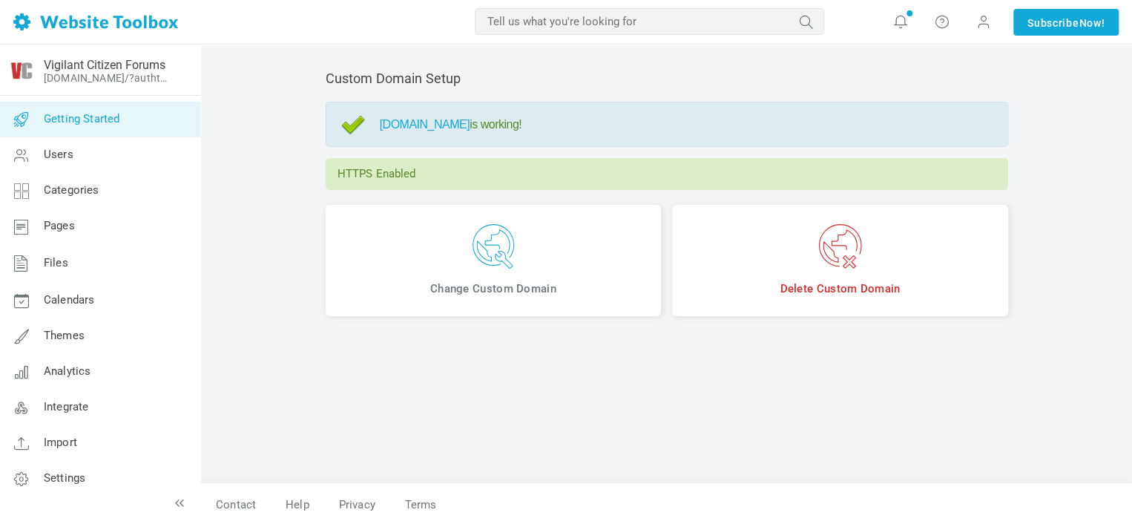
click at [119, 125] on link "Getting Started" at bounding box center [99, 120] width 201 height 36
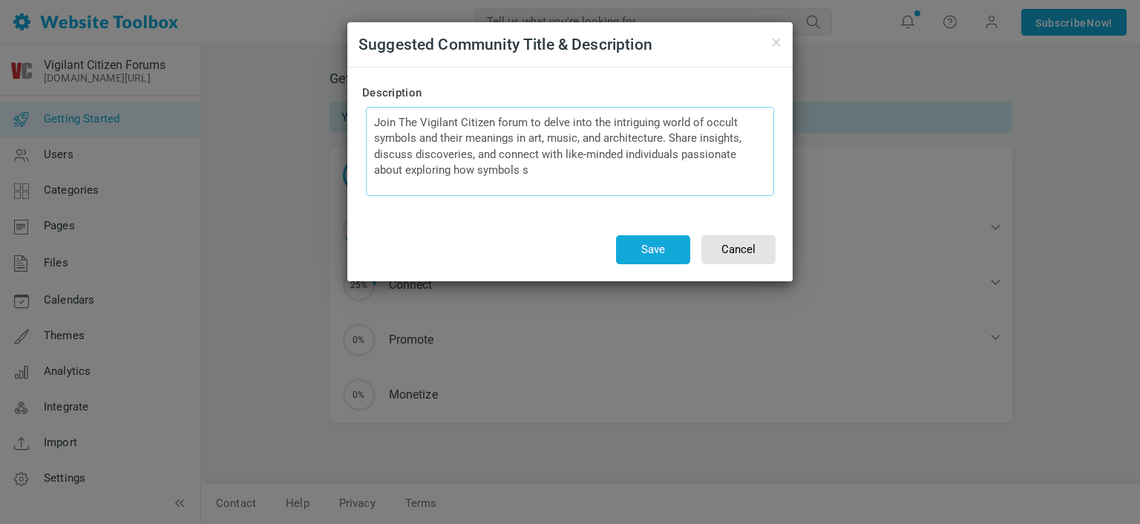
click at [456, 166] on textarea "Join The Vigilant Citizen forum to delve into the intriguing world of occult sy…" at bounding box center [570, 151] width 408 height 89
drag, startPoint x: 506, startPoint y: 170, endPoint x: 520, endPoint y: 170, distance: 14.1
click at [520, 170] on textarea "Join The Vigilant Citizen forum to delve into the intriguing world of occult sy…" at bounding box center [570, 151] width 408 height 89
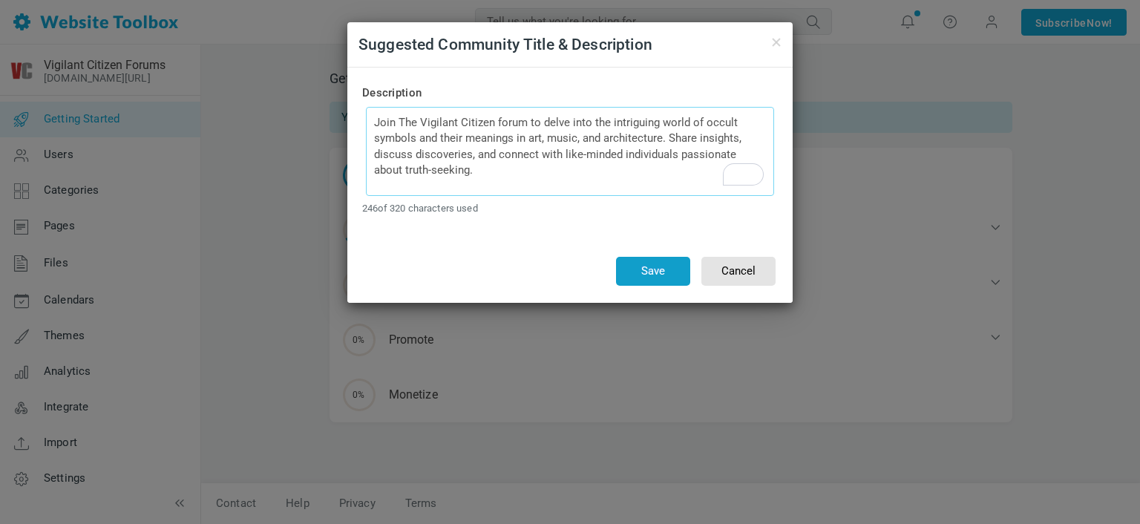
type textarea "Join The Vigilant Citizen forum to delve into the intriguing world of occult sy…"
click at [627, 272] on button "Save" at bounding box center [653, 271] width 74 height 29
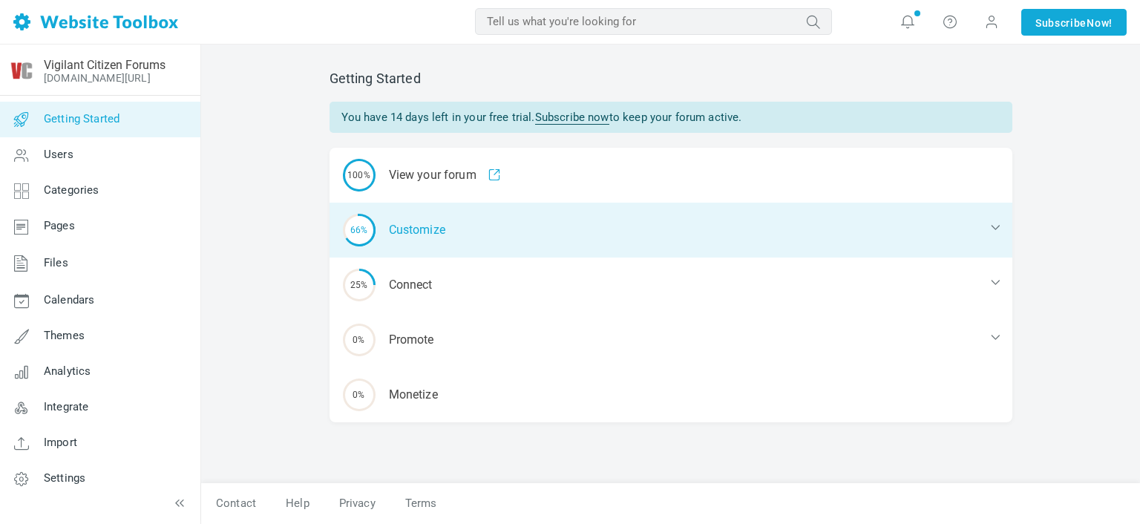
click at [594, 232] on div "66% Customize" at bounding box center [670, 230] width 683 height 55
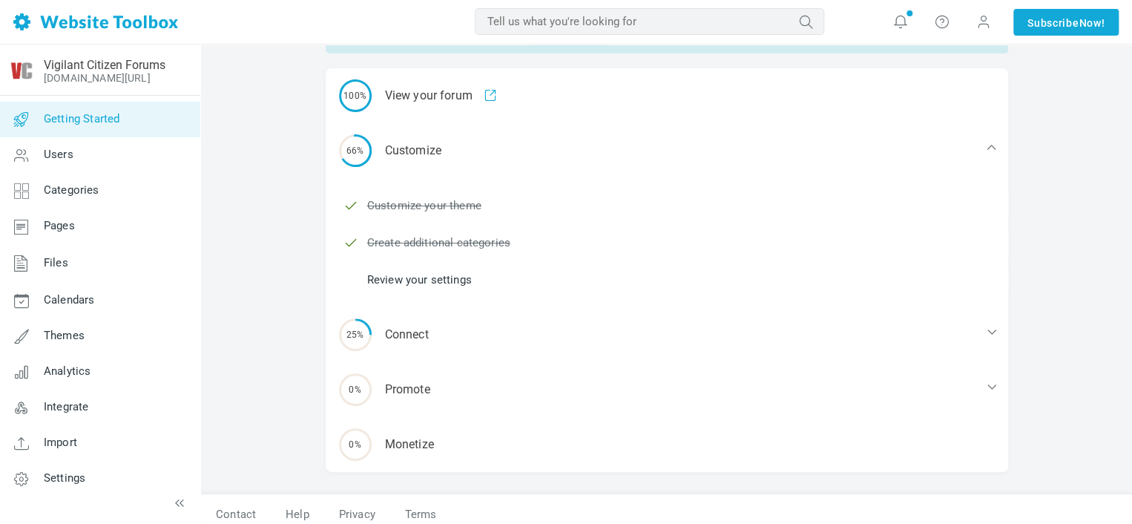
scroll to position [90, 0]
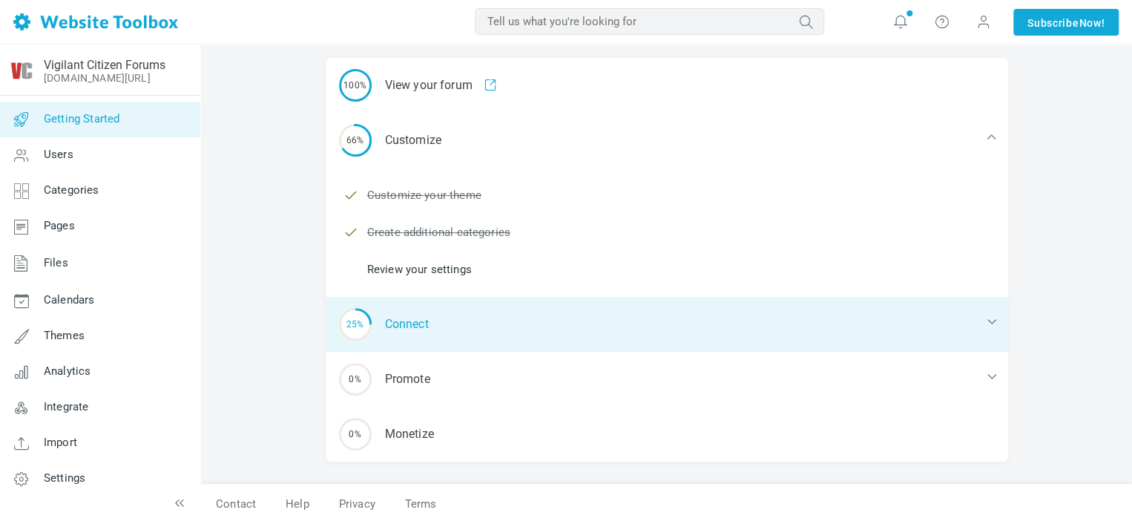
click at [427, 324] on div "25% Connect" at bounding box center [667, 324] width 683 height 55
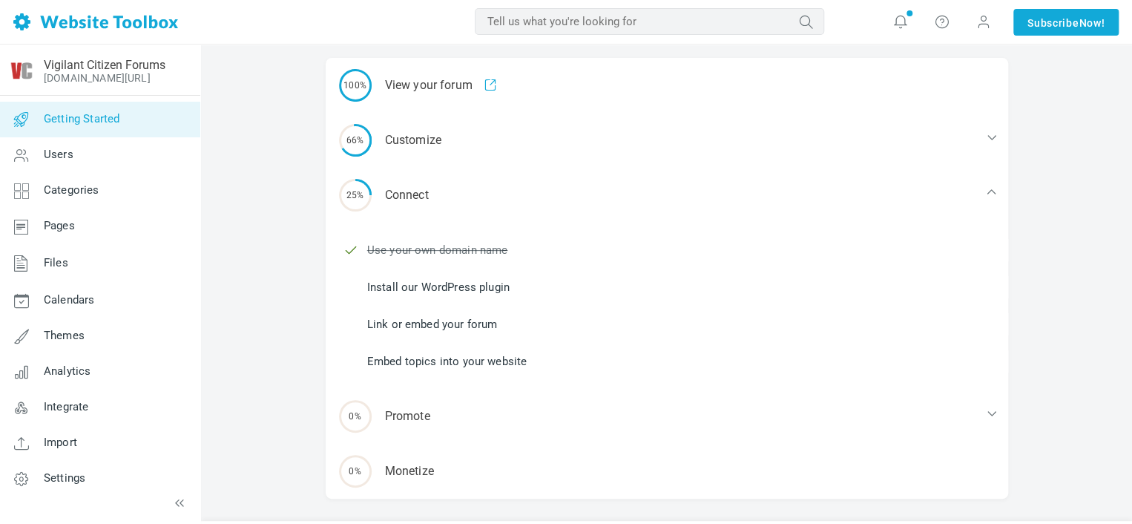
click at [449, 281] on link "Install our WordPress plugin" at bounding box center [438, 287] width 142 height 16
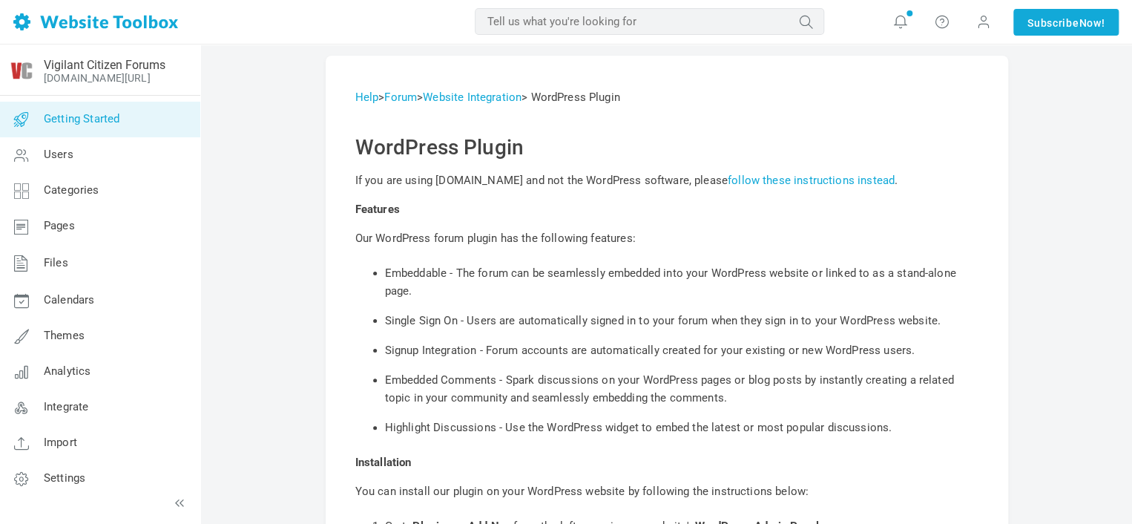
click at [119, 106] on link "Getting Started" at bounding box center [99, 120] width 201 height 36
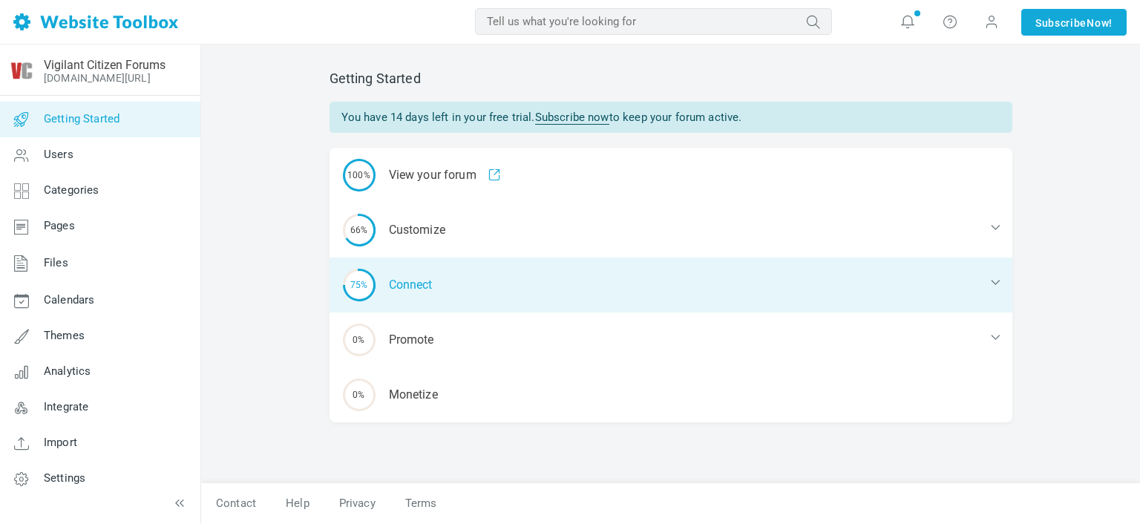
click at [473, 290] on div "75% Connect" at bounding box center [670, 285] width 683 height 55
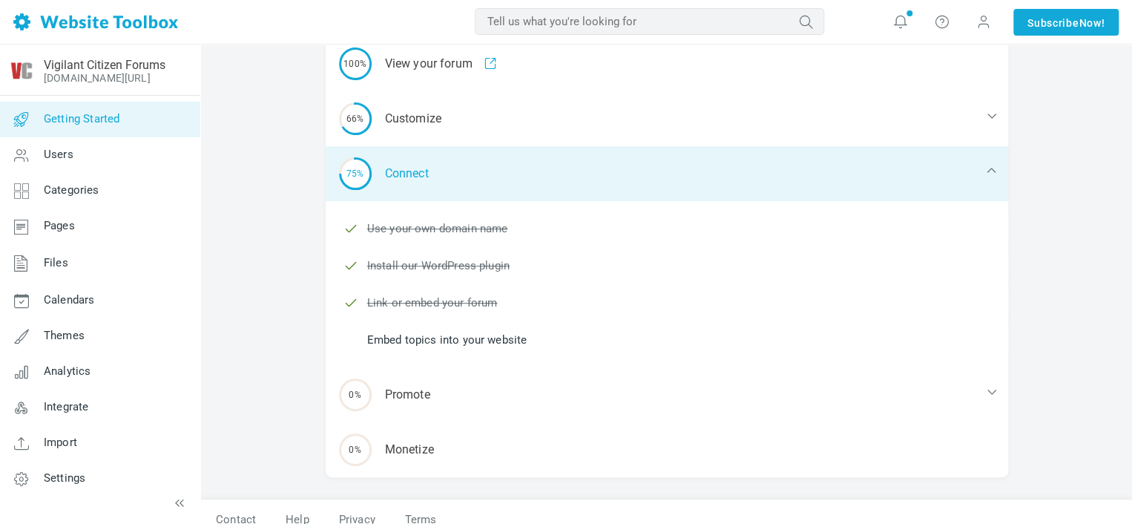
scroll to position [128, 0]
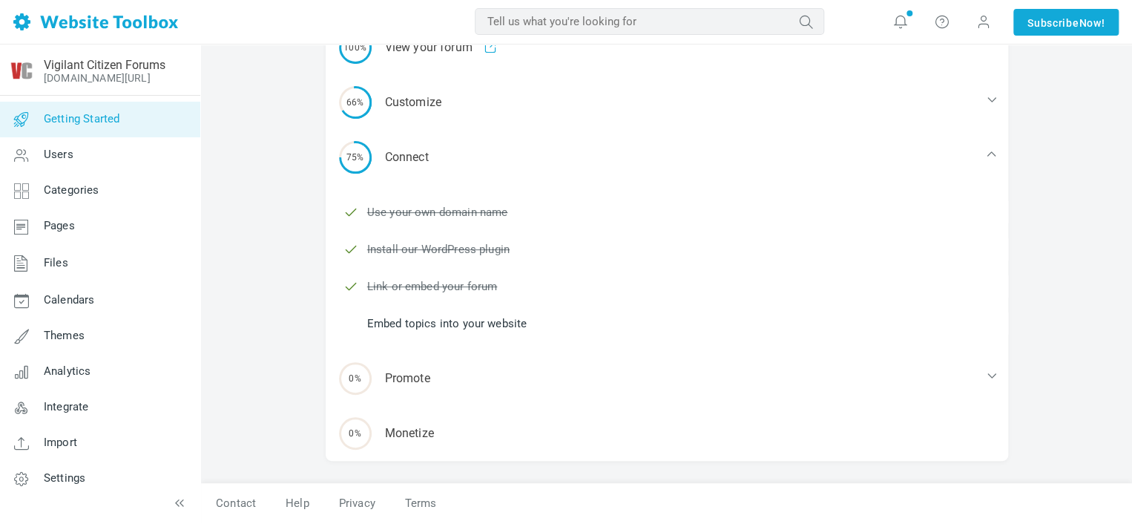
click at [467, 321] on link "Embed topics into your website" at bounding box center [447, 323] width 160 height 16
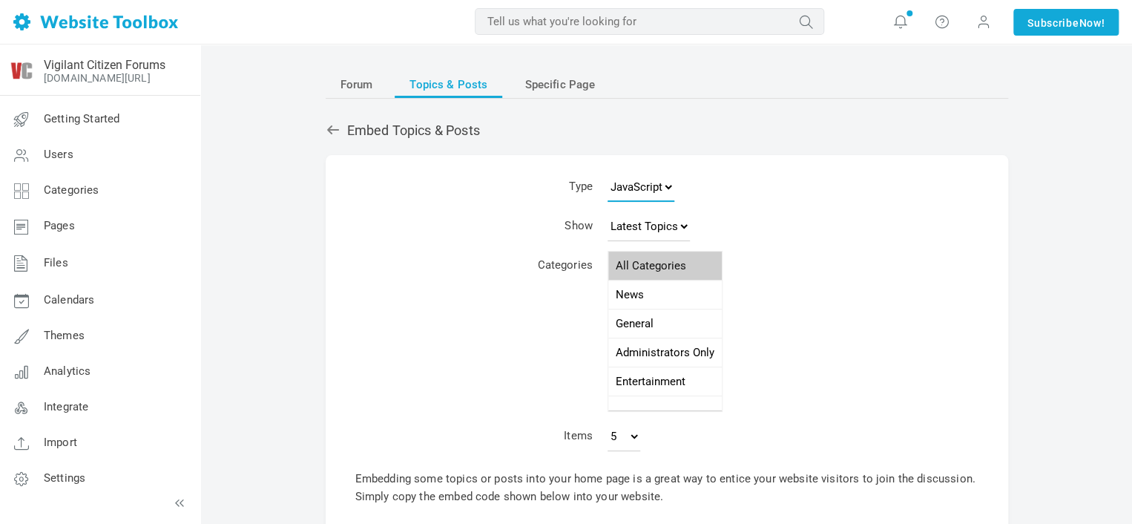
click at [644, 188] on select "JavaScript JSON RSS XML" at bounding box center [641, 187] width 67 height 30
click at [690, 186] on td "JavaScript JSON RSS XML" at bounding box center [744, 189] width 289 height 39
click at [655, 230] on select "Latest Topics Top Topics New Topics New Posts" at bounding box center [649, 226] width 82 height 30
click at [739, 203] on td "JavaScript JSON RSS XML" at bounding box center [744, 189] width 289 height 39
click at [528, 92] on span "Specific Page" at bounding box center [560, 84] width 70 height 27
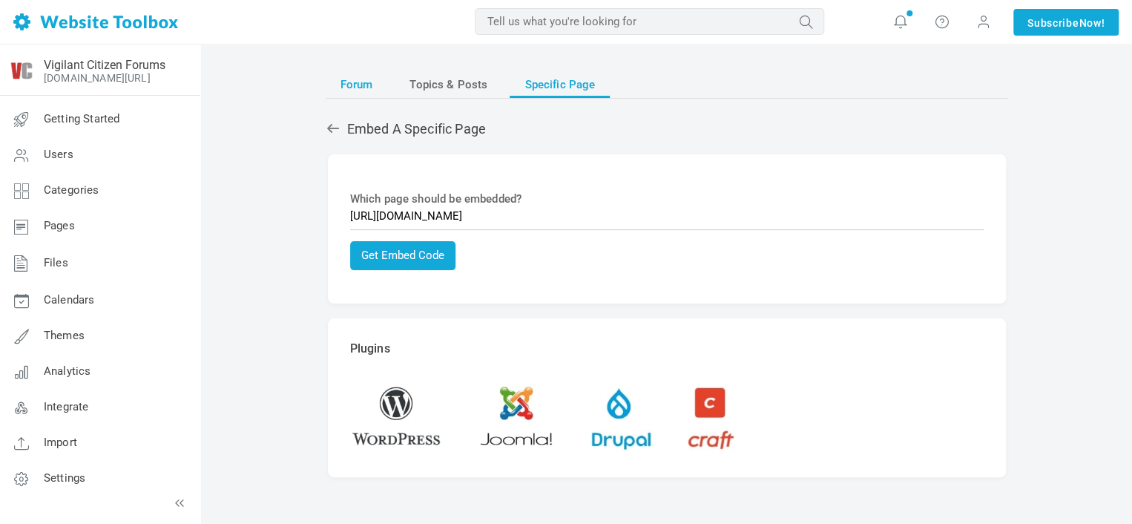
click at [370, 86] on span "Forum" at bounding box center [357, 84] width 33 height 27
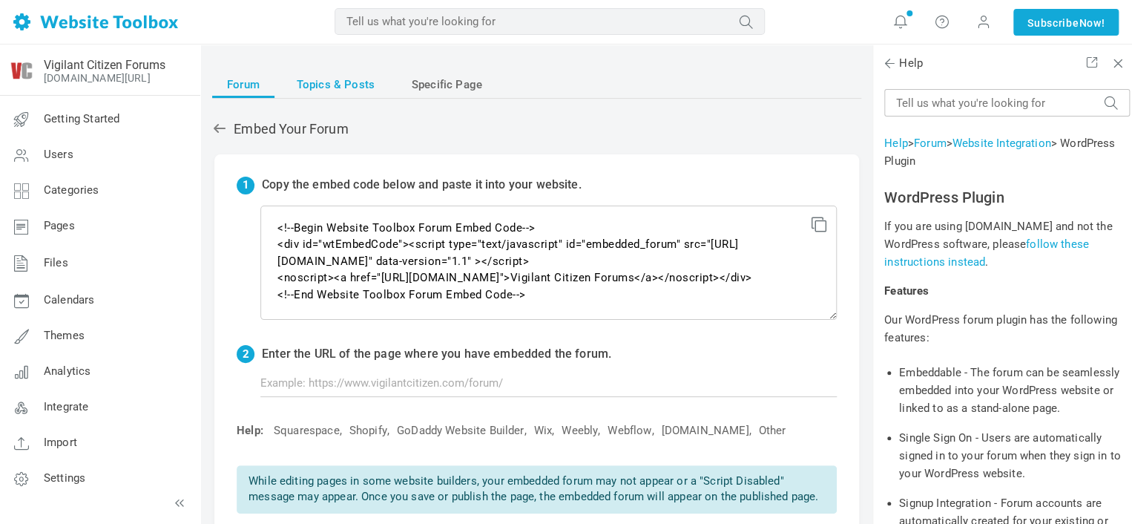
click at [329, 76] on span "Topics & Posts" at bounding box center [336, 84] width 78 height 27
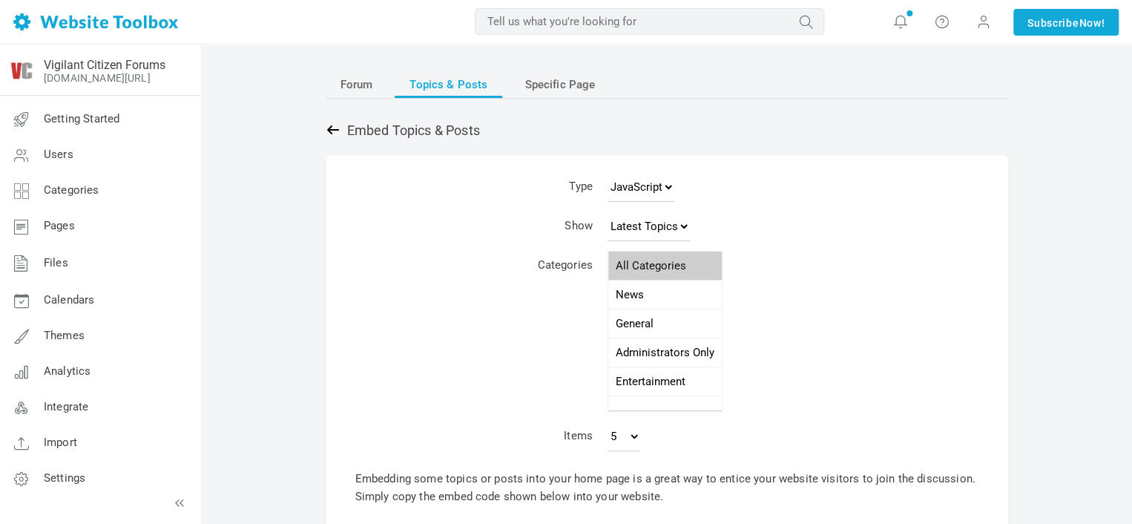
click at [345, 125] on link at bounding box center [337, 130] width 22 height 16
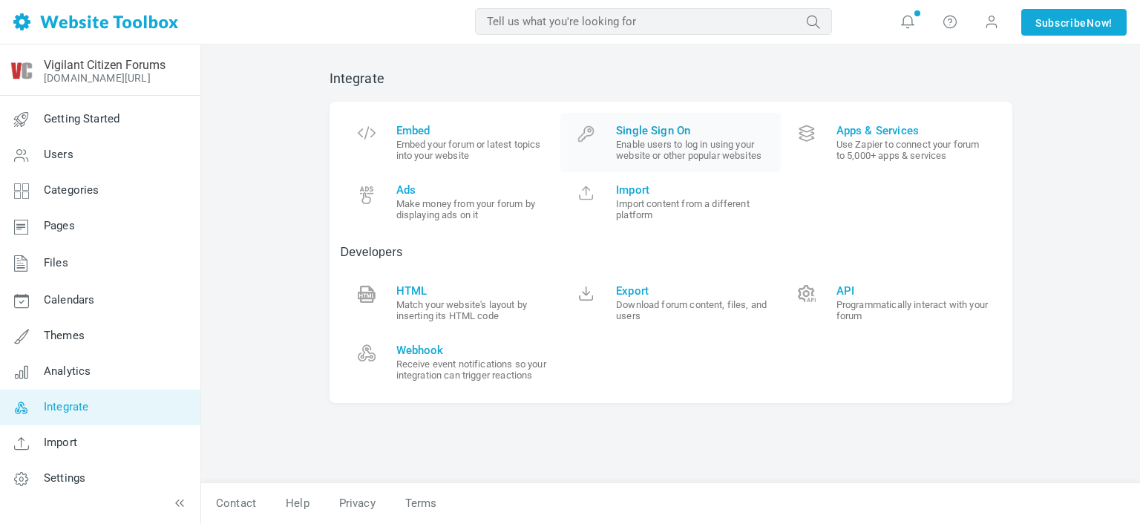
click at [724, 161] on link "Single Sign On Enable users to log in using your website or other popular websi…" at bounding box center [670, 142] width 220 height 59
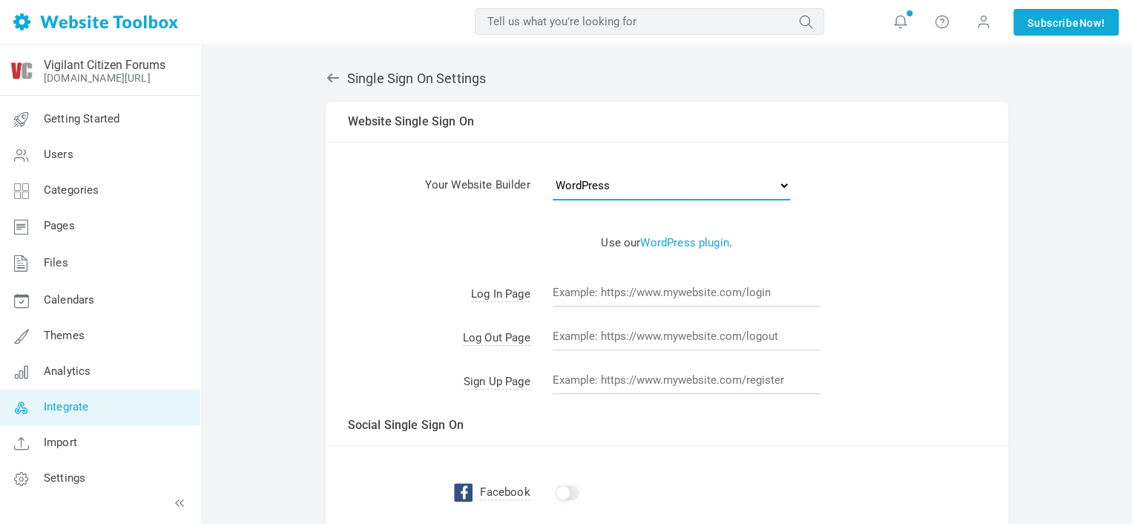
click at [695, 178] on select "- Select One - Other Brilliant Directories CraftCMS Drupal [PERSON_NAME] Dynado…" at bounding box center [671, 186] width 237 height 30
click at [692, 140] on td "Website Single Sign On" at bounding box center [667, 122] width 683 height 41
click at [324, 78] on div "Single Sign On Settings Albums Enable Calendar Enable Chat Room Enable Settings…" at bounding box center [667, 470] width 705 height 828
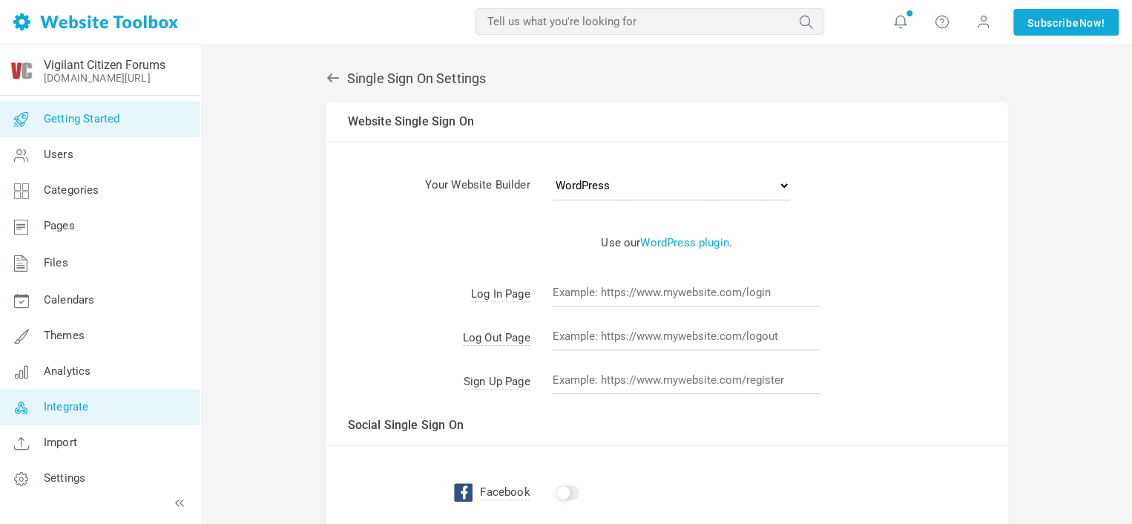
click at [163, 106] on link "Getting Started" at bounding box center [99, 120] width 201 height 36
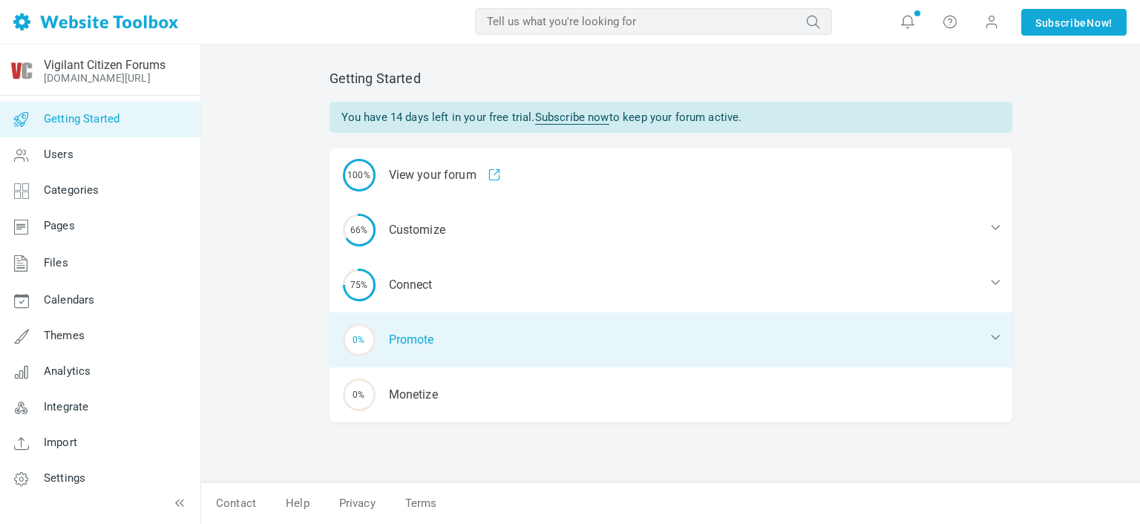
click at [427, 337] on div "0% Promote" at bounding box center [670, 339] width 683 height 55
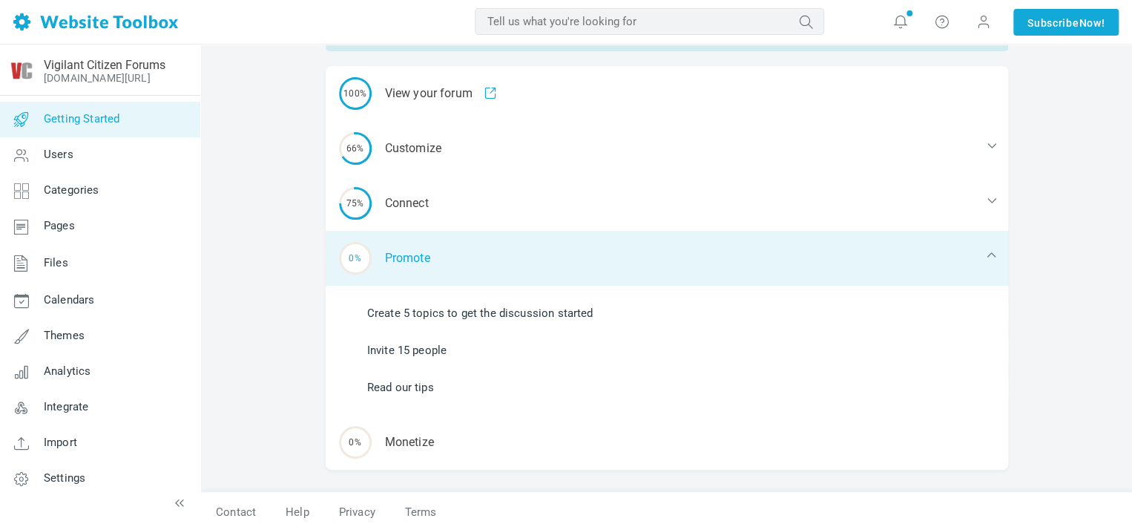
scroll to position [90, 0]
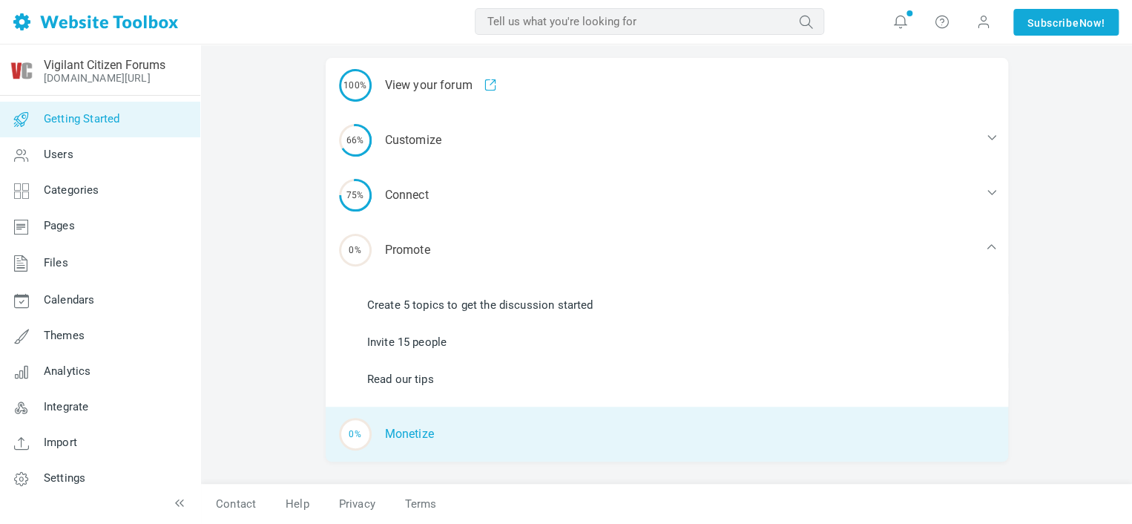
click at [423, 434] on div "0% [GEOGRAPHIC_DATA]" at bounding box center [667, 434] width 683 height 55
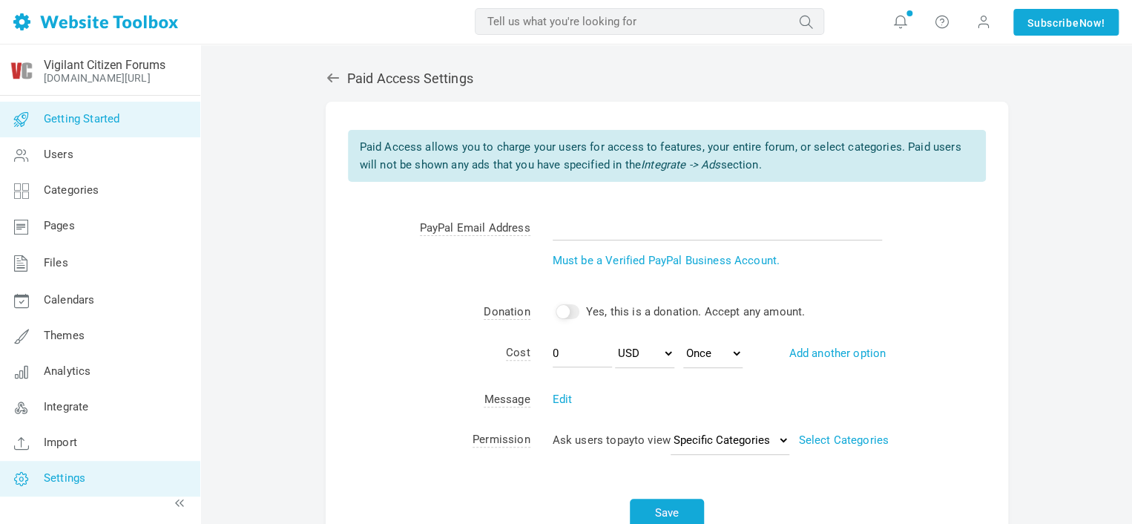
click at [77, 112] on span "Getting Started" at bounding box center [82, 118] width 76 height 13
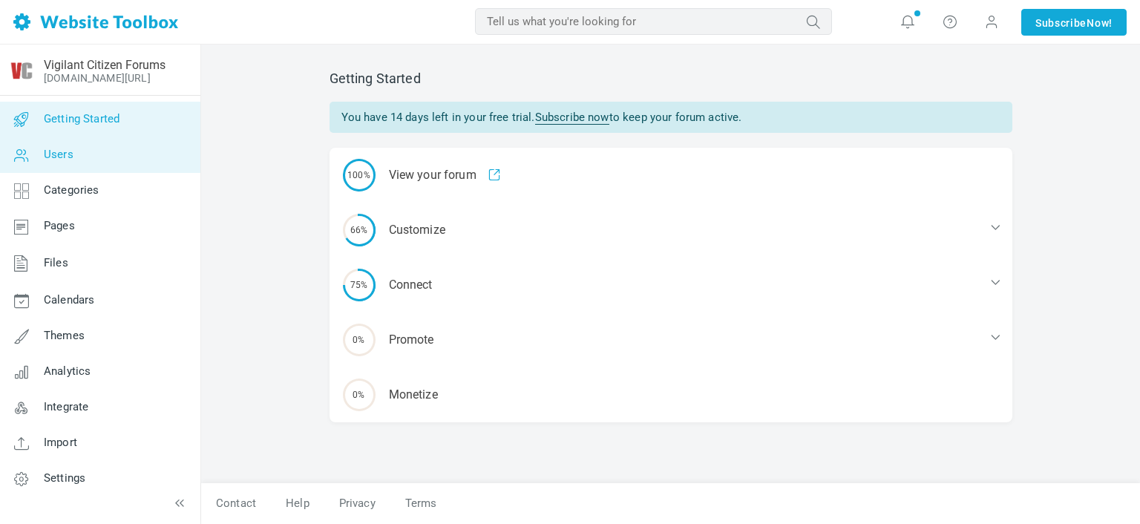
click at [94, 155] on link "Users" at bounding box center [99, 155] width 201 height 36
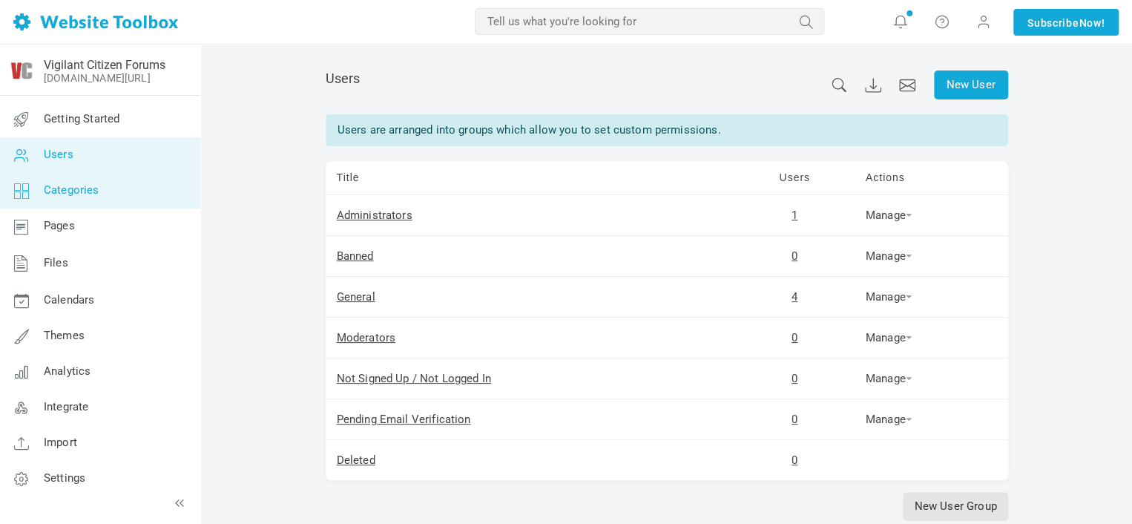
click at [94, 190] on span "Categories" at bounding box center [72, 189] width 56 height 13
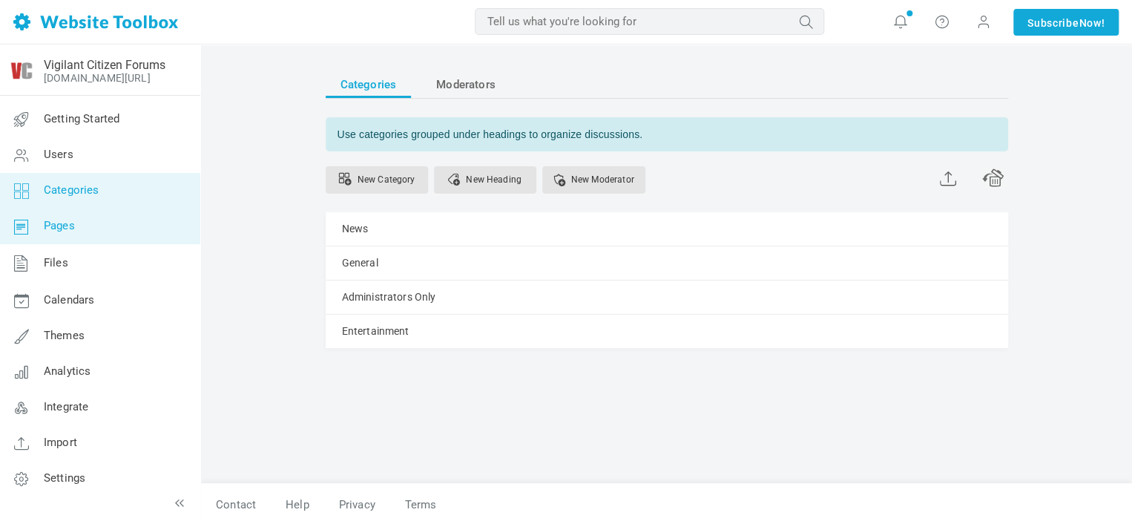
click at [98, 225] on link "Pages" at bounding box center [99, 227] width 201 height 36
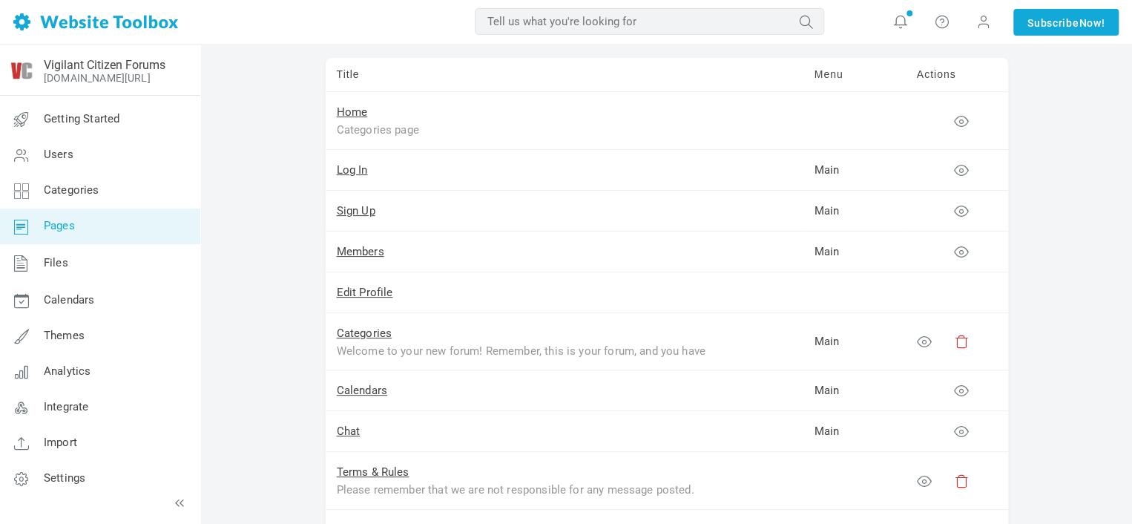
scroll to position [148, 0]
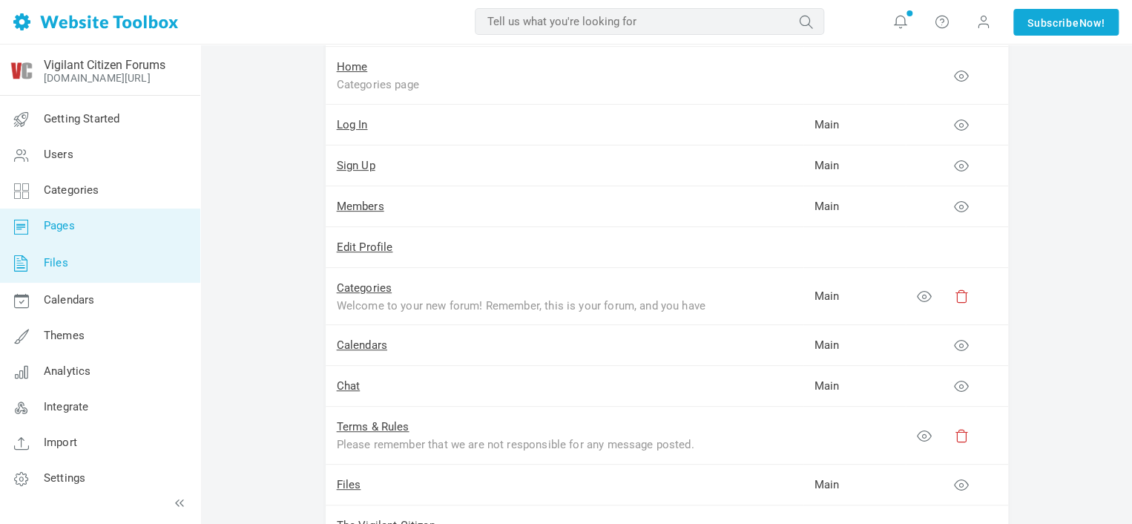
click at [99, 269] on link "Files" at bounding box center [99, 263] width 201 height 39
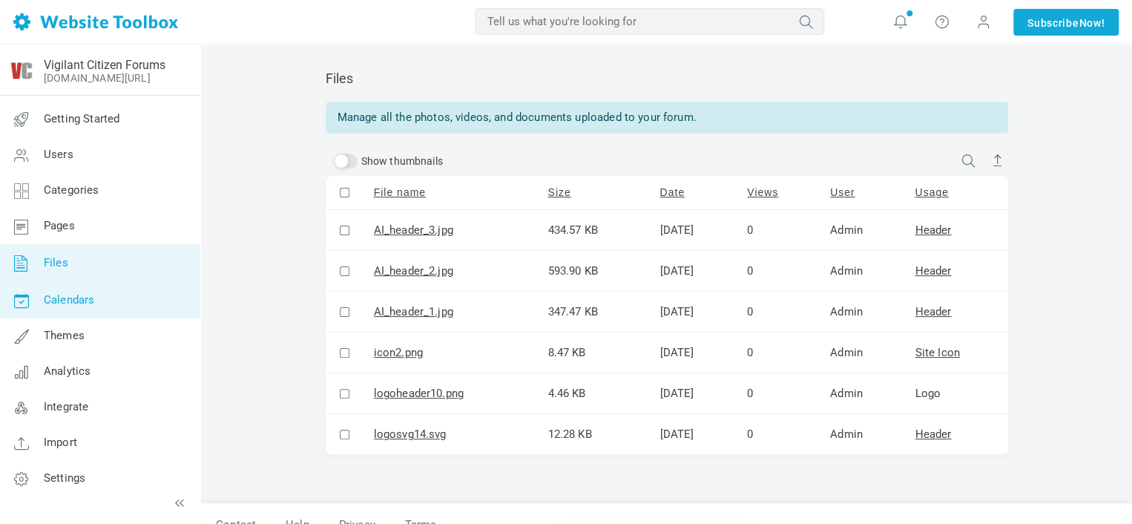
click at [106, 301] on link "Calendars" at bounding box center [99, 301] width 201 height 36
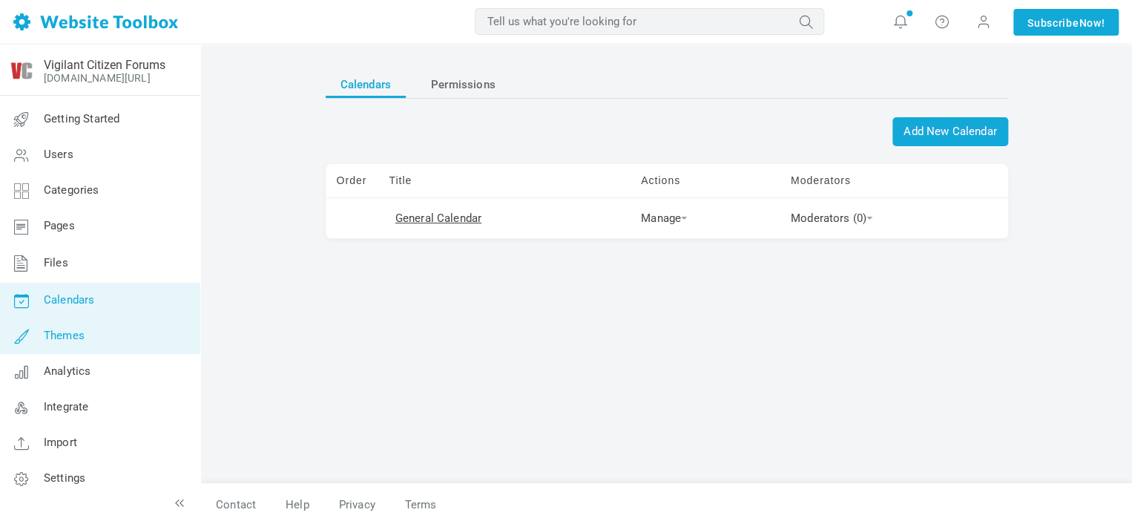
click at [103, 336] on link "Themes" at bounding box center [99, 336] width 201 height 36
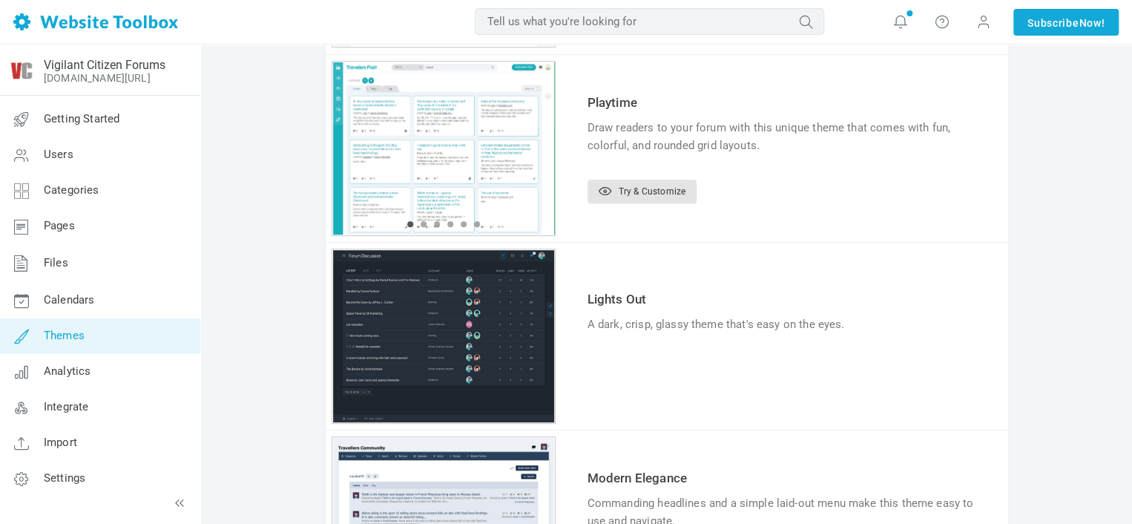
scroll to position [297, 0]
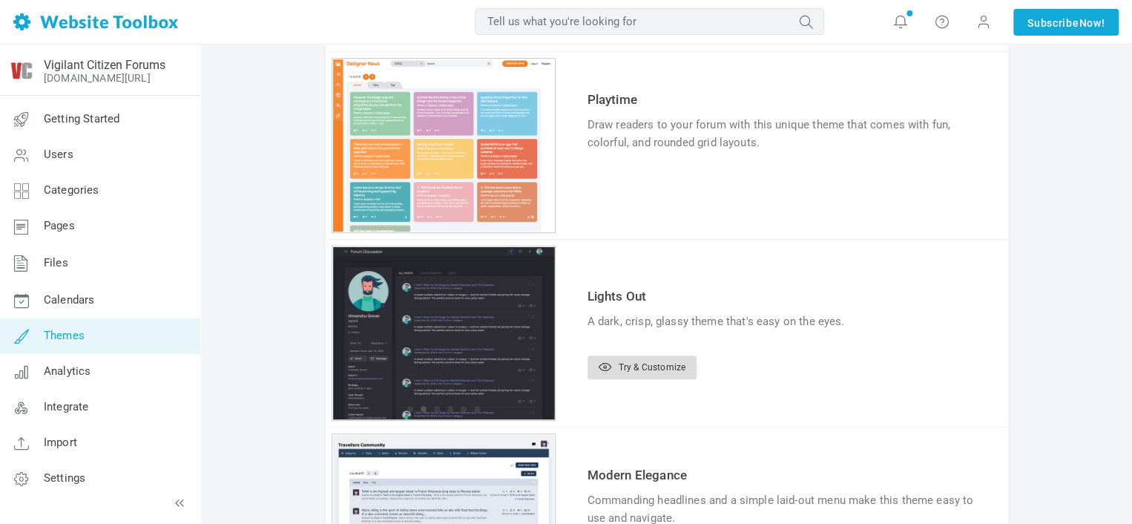
click at [645, 375] on link "Try & Customize" at bounding box center [642, 367] width 109 height 24
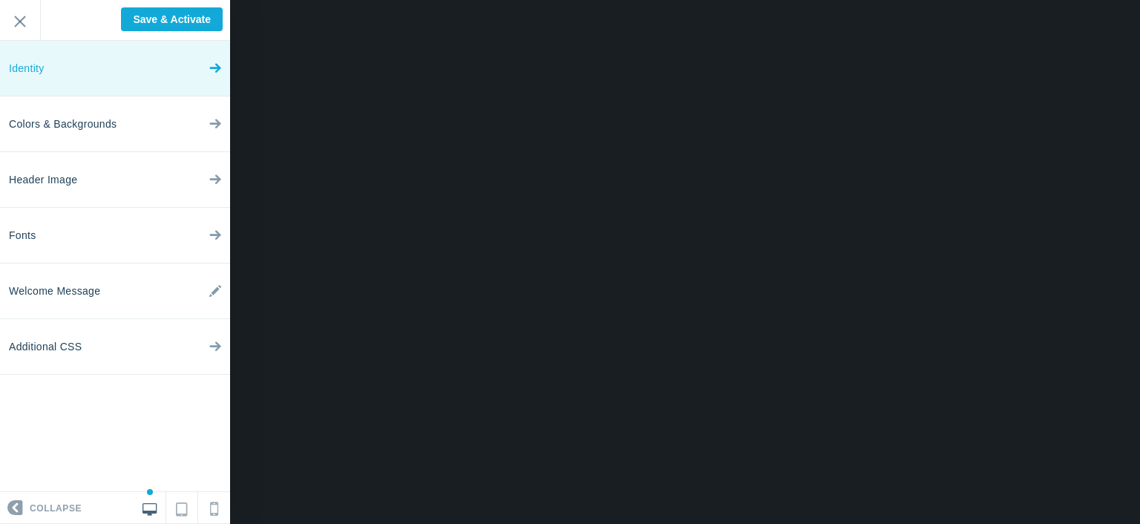
click at [199, 57] on link "Identity" at bounding box center [115, 69] width 230 height 56
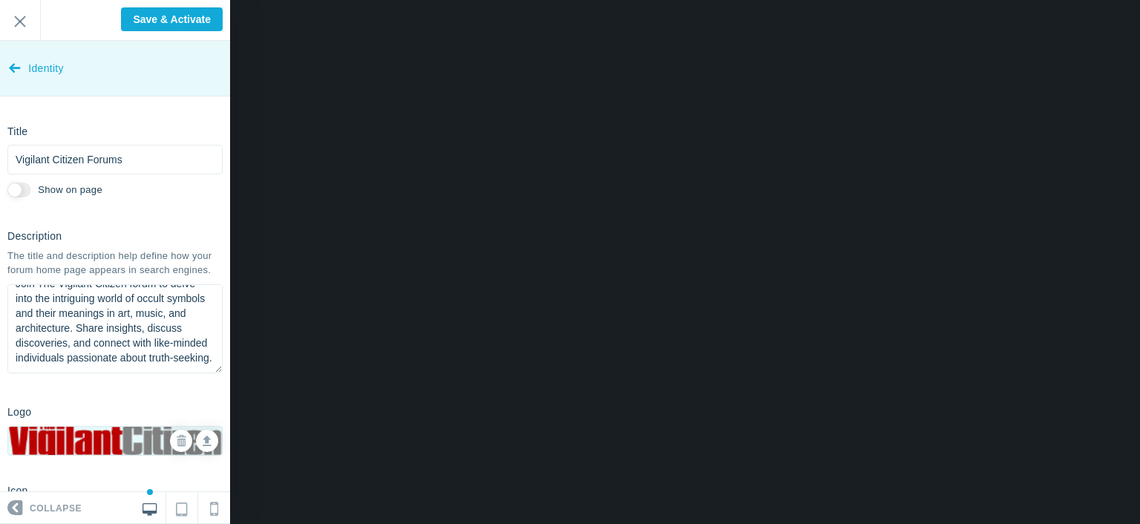
click at [65, 66] on link "Identity" at bounding box center [115, 69] width 230 height 56
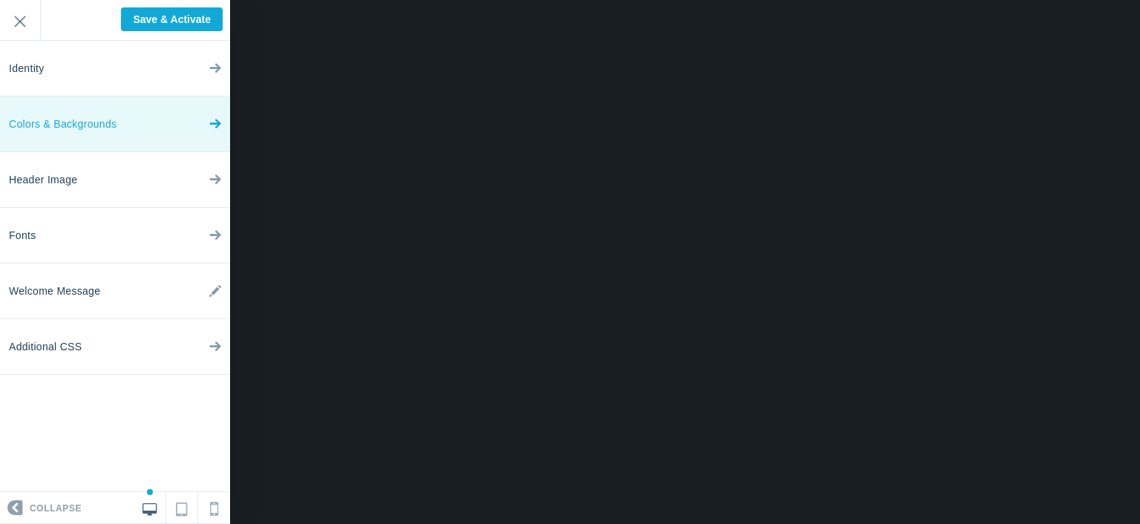
click at [81, 124] on span "Colors & Backgrounds" at bounding box center [63, 124] width 108 height 56
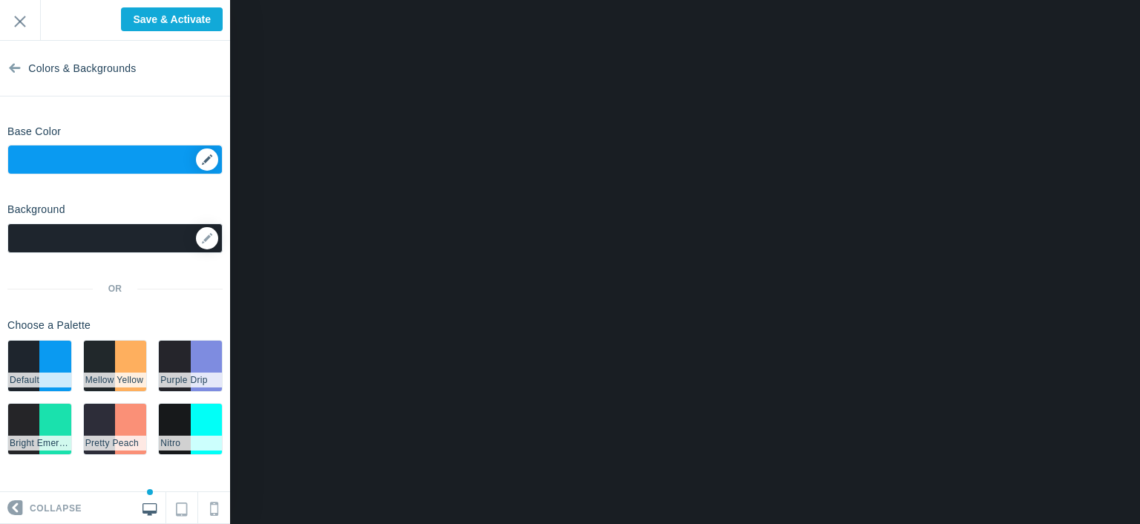
click at [93, 161] on div "▼" at bounding box center [115, 163] width 214 height 37
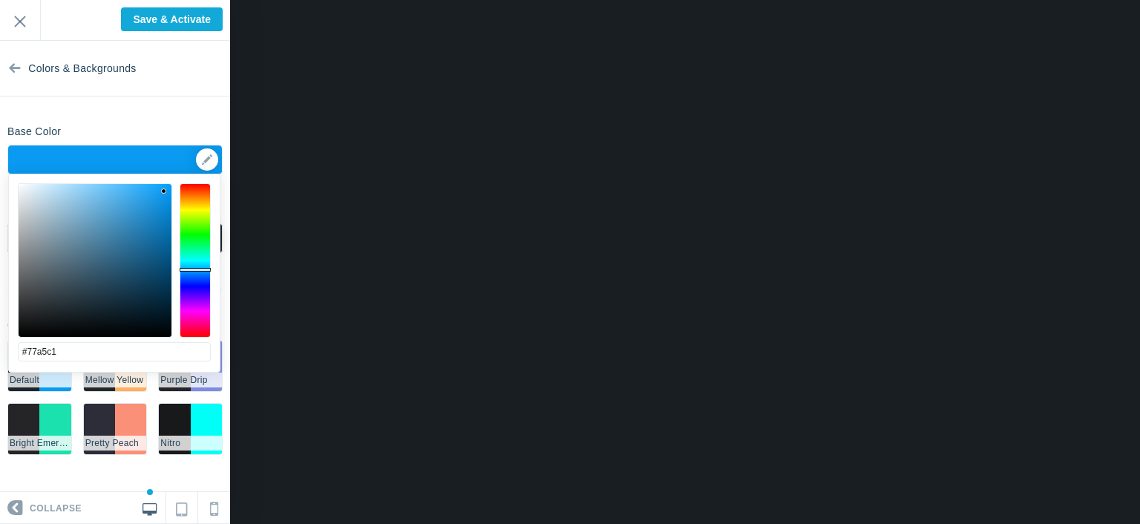
click at [76, 220] on div at bounding box center [95, 260] width 153 height 153
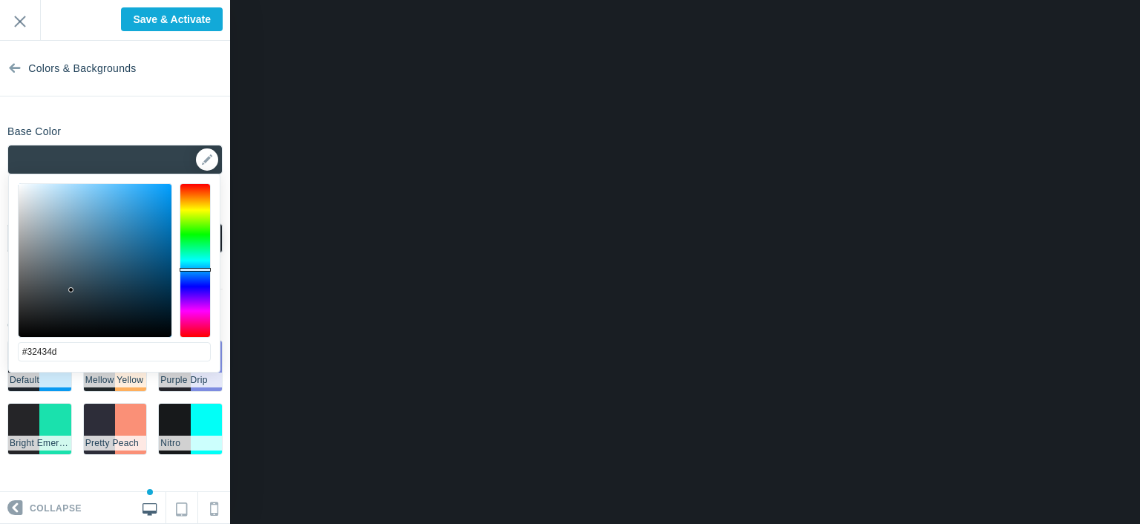
click at [71, 290] on div at bounding box center [95, 260] width 153 height 153
click at [137, 246] on div at bounding box center [95, 260] width 153 height 153
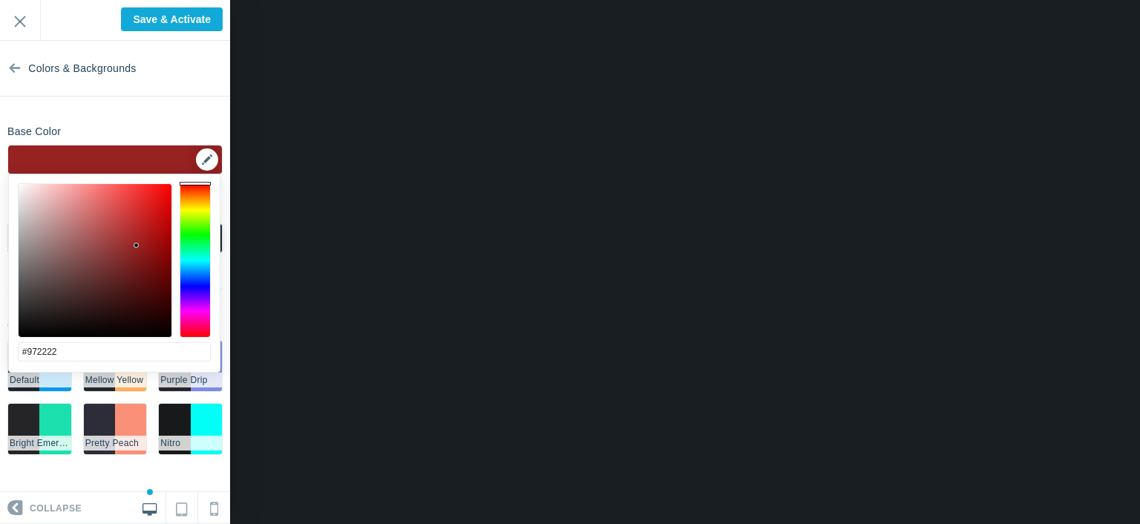
drag, startPoint x: 207, startPoint y: 204, endPoint x: 188, endPoint y: 151, distance: 56.8
click at [188, 0] on body "Loading... Loading... Collapse Identity Colors & Backgrounds Header Image Fonts…" at bounding box center [570, 0] width 1140 height 0
drag, startPoint x: 174, startPoint y: 213, endPoint x: 187, endPoint y: 167, distance: 47.7
click at [187, 0] on body "Loading... Loading... Collapse Identity Colors & Backgrounds Header Image Fonts…" at bounding box center [570, 0] width 1140 height 0
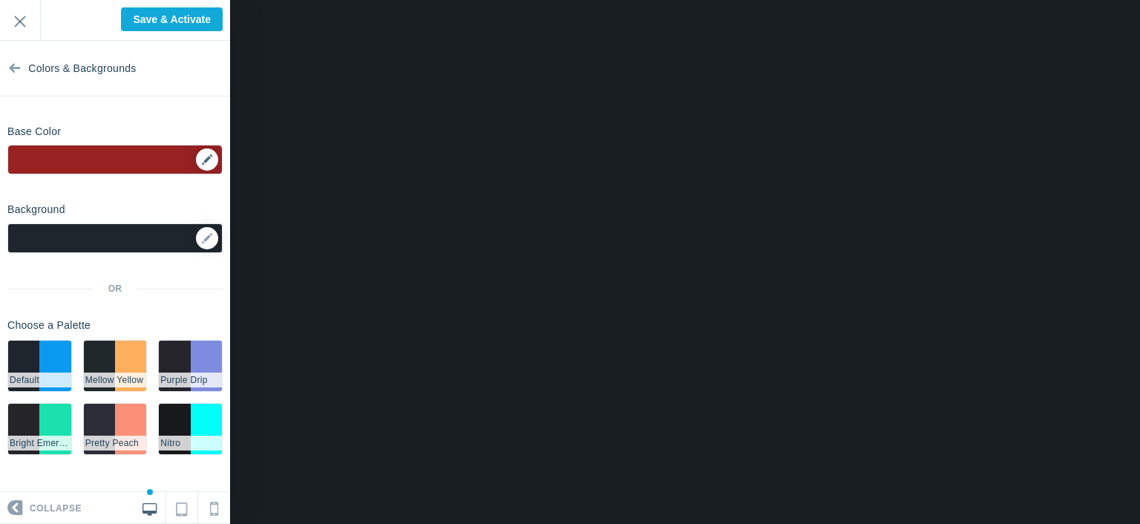
click at [204, 157] on div "▼" at bounding box center [115, 163] width 214 height 37
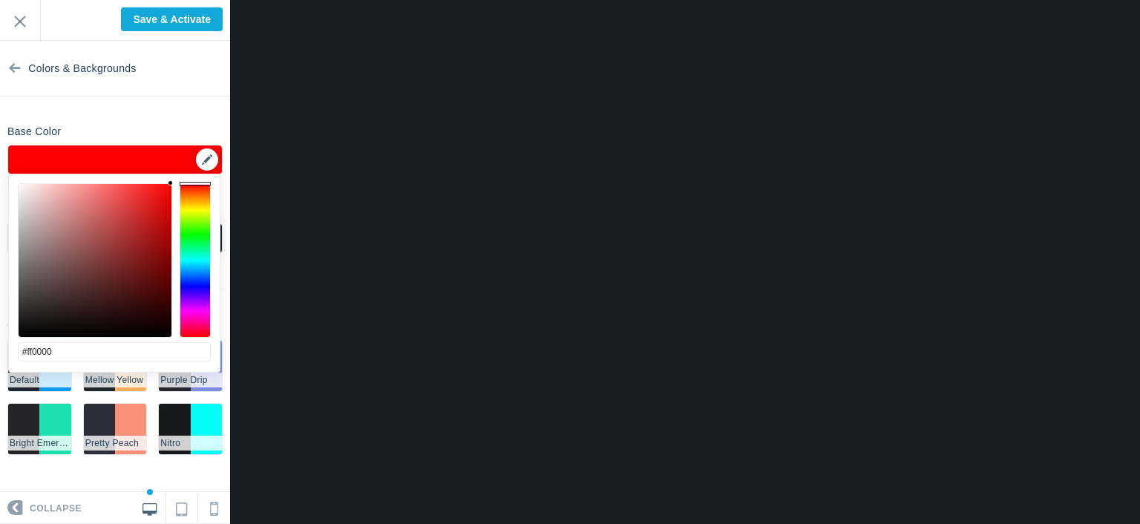
drag, startPoint x: 148, startPoint y: 229, endPoint x: 190, endPoint y: 168, distance: 73.7
click at [190, 0] on body "Loading... Loading... Collapse Identity Colors & Backgrounds Header Image Fonts…" at bounding box center [570, 0] width 1140 height 0
drag, startPoint x: 36, startPoint y: 352, endPoint x: 80, endPoint y: 355, distance: 44.6
click at [80, 355] on input "#ff0000" at bounding box center [114, 351] width 193 height 19
click at [3, 309] on div "Background Options Select Image ▼ Position Repeat Fixed Position Underlying Col…" at bounding box center [115, 331] width 230 height 269
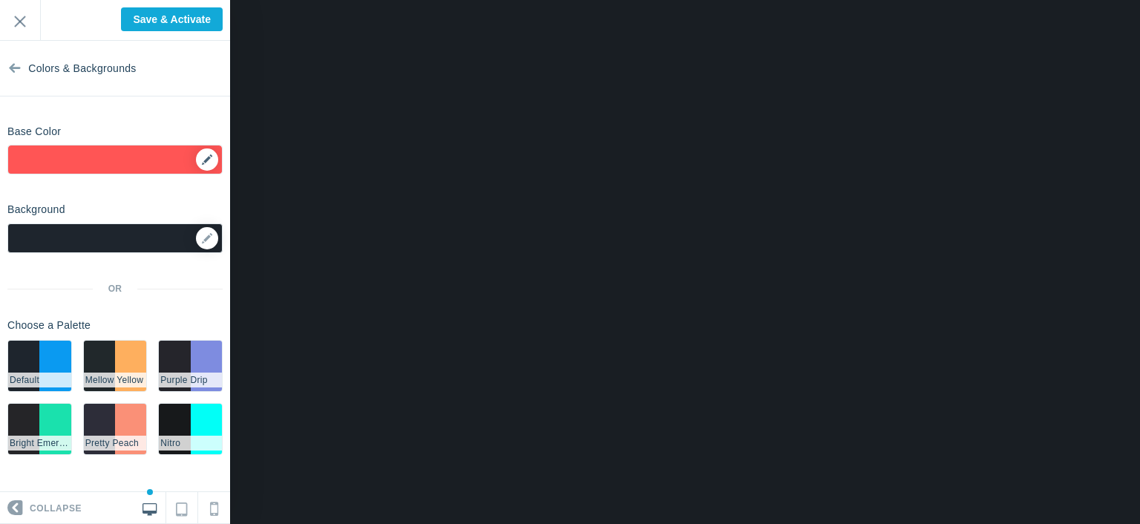
click at [146, 163] on div "▼" at bounding box center [115, 163] width 214 height 37
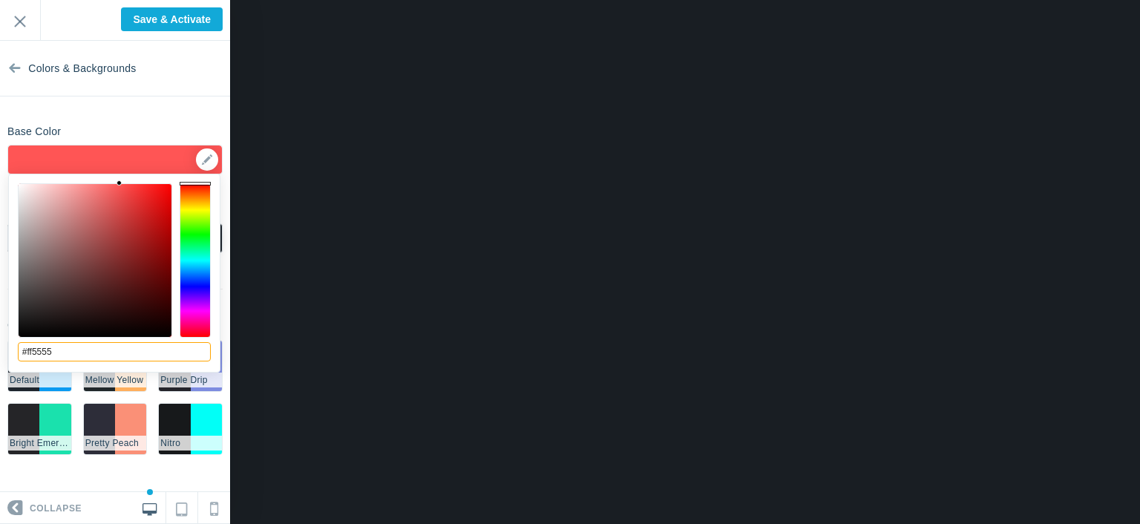
drag, startPoint x: 33, startPoint y: 355, endPoint x: 177, endPoint y: 362, distance: 144.9
click at [177, 361] on input "#ff5555" at bounding box center [114, 351] width 193 height 19
type input "#ff0000"
click at [107, 338] on div "#ff0000 cancel choose" at bounding box center [114, 380] width 211 height 413
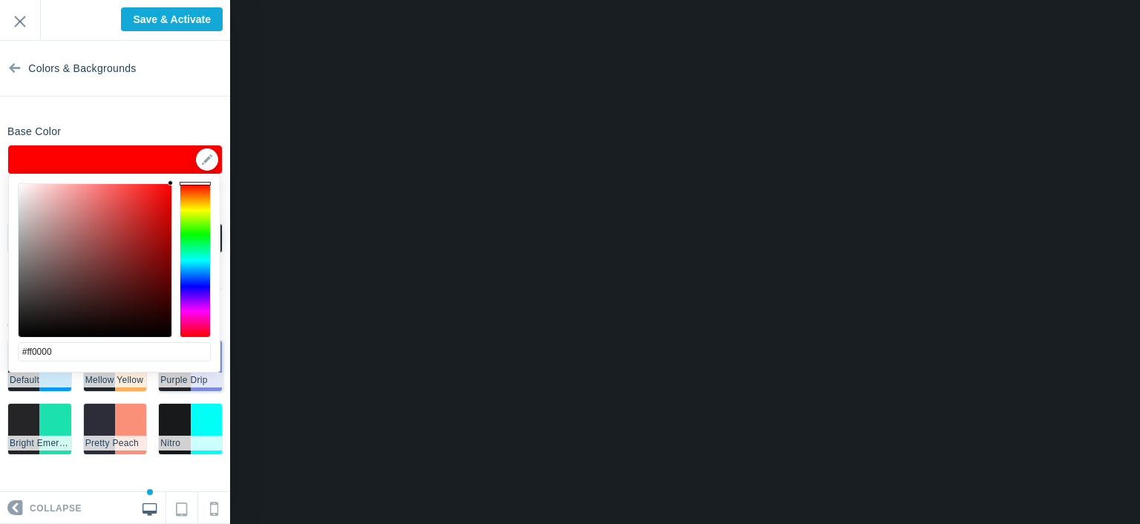
click at [178, 385] on li "Purple Drip" at bounding box center [190, 380] width 63 height 15
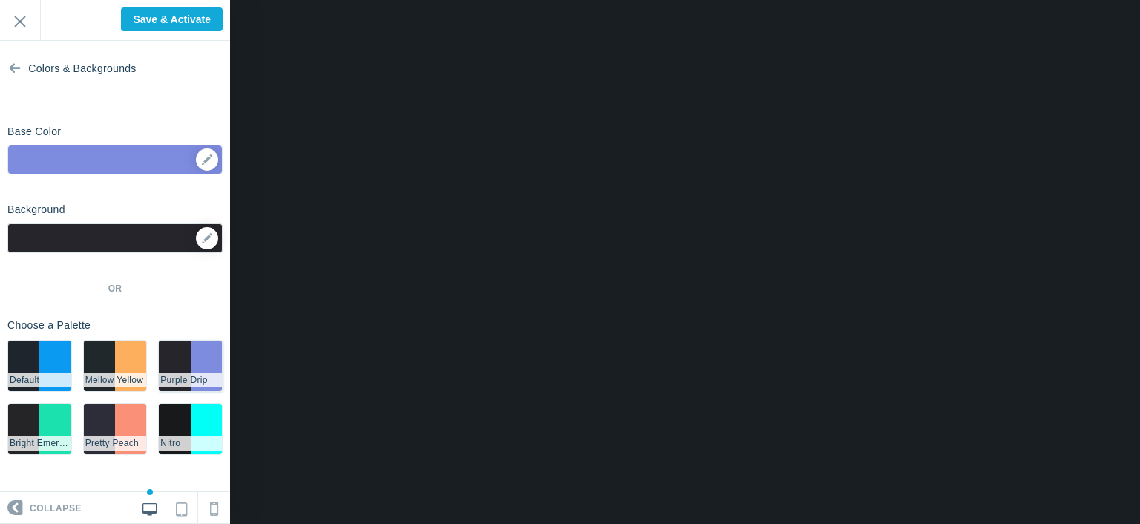
click at [178, 365] on li "#25252b" at bounding box center [174, 366] width 31 height 50
click at [156, 160] on div "▼" at bounding box center [115, 163] width 214 height 37
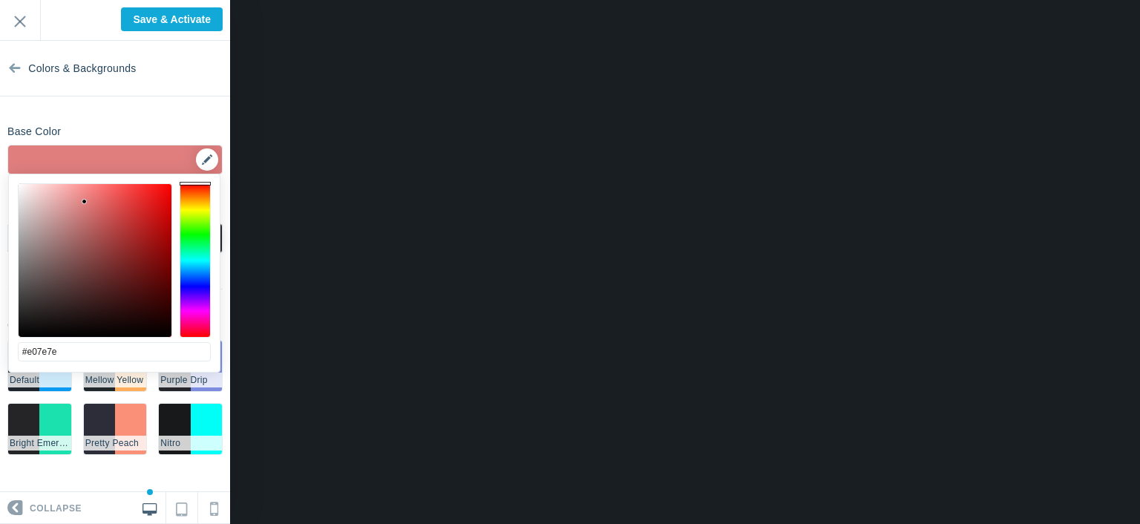
drag, startPoint x: 194, startPoint y: 211, endPoint x: 196, endPoint y: 163, distance: 49.0
click at [196, 0] on body "Loading... Loading... Collapse Identity Colors & Backgrounds Header Image Fonts…" at bounding box center [570, 0] width 1140 height 0
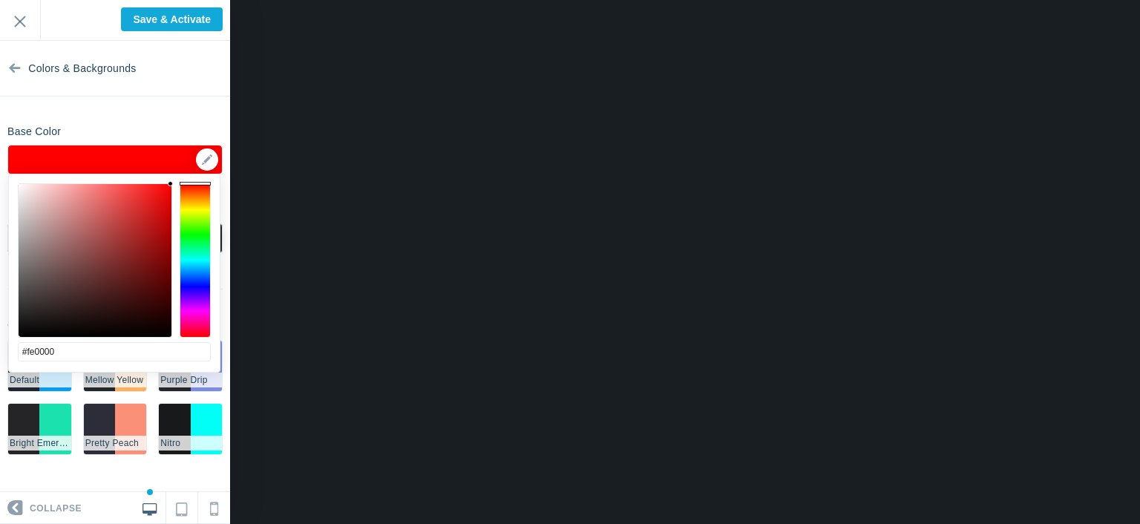
type input "#ff0000"
drag, startPoint x: 137, startPoint y: 207, endPoint x: 179, endPoint y: 183, distance: 48.9
click at [179, 183] on div at bounding box center [114, 260] width 193 height 154
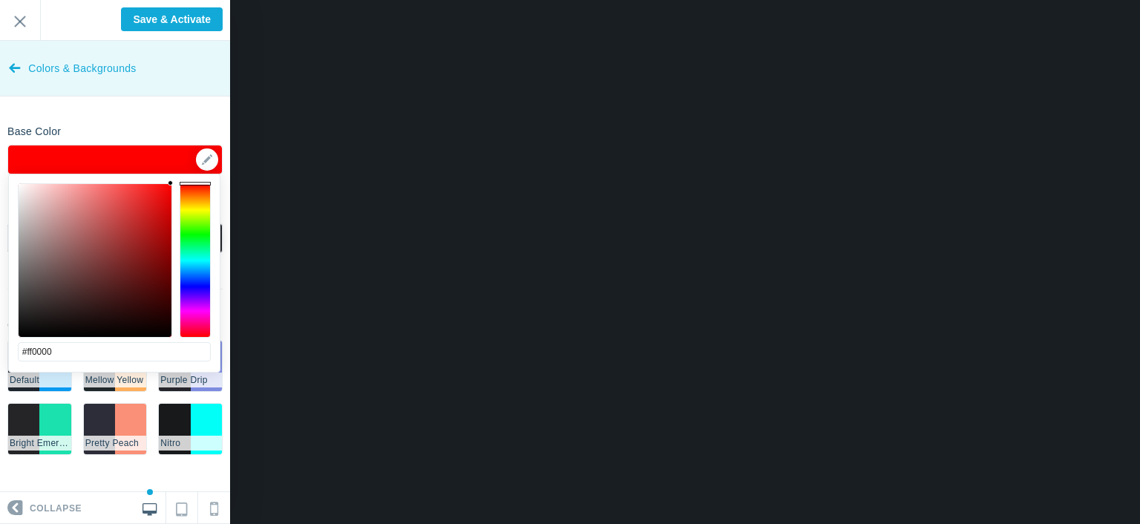
click at [30, 62] on span "Colors & Backgrounds" at bounding box center [82, 69] width 108 height 56
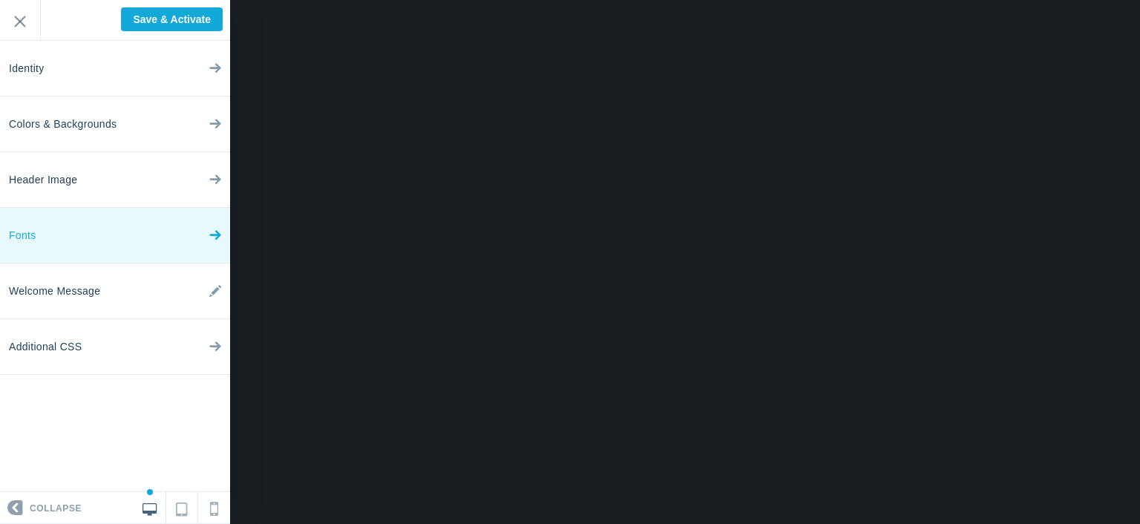
click at [76, 244] on link "Fonts" at bounding box center [115, 236] width 230 height 56
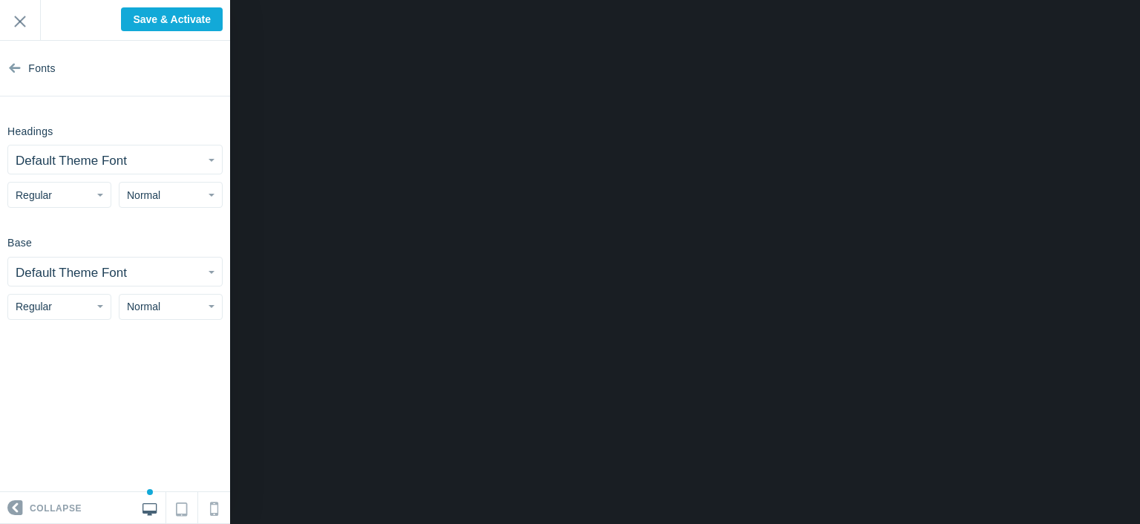
click at [114, 162] on small "Default Theme Font" at bounding box center [71, 161] width 111 height 14
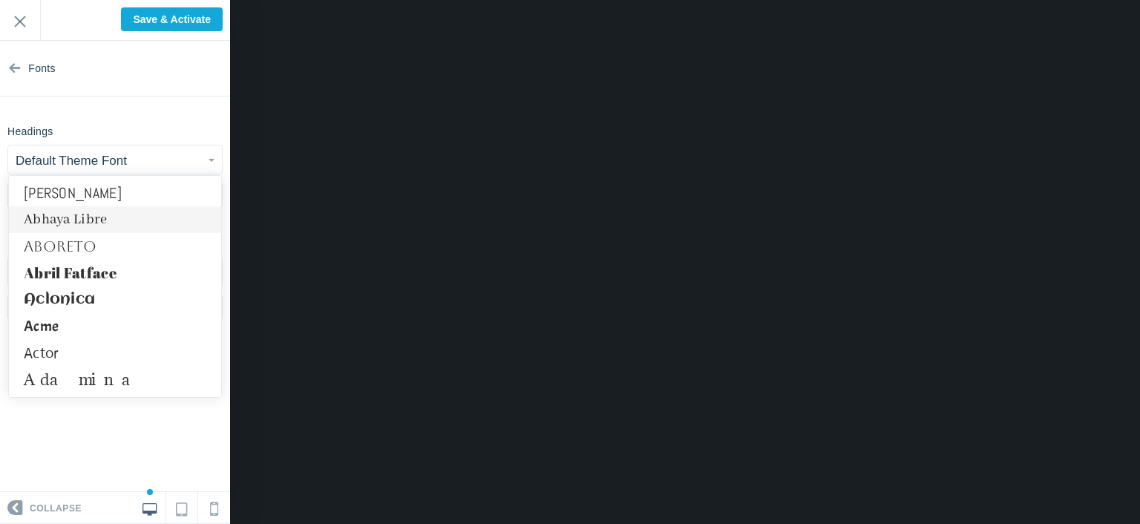
click at [105, 210] on link "Abhaya Libre" at bounding box center [115, 219] width 212 height 27
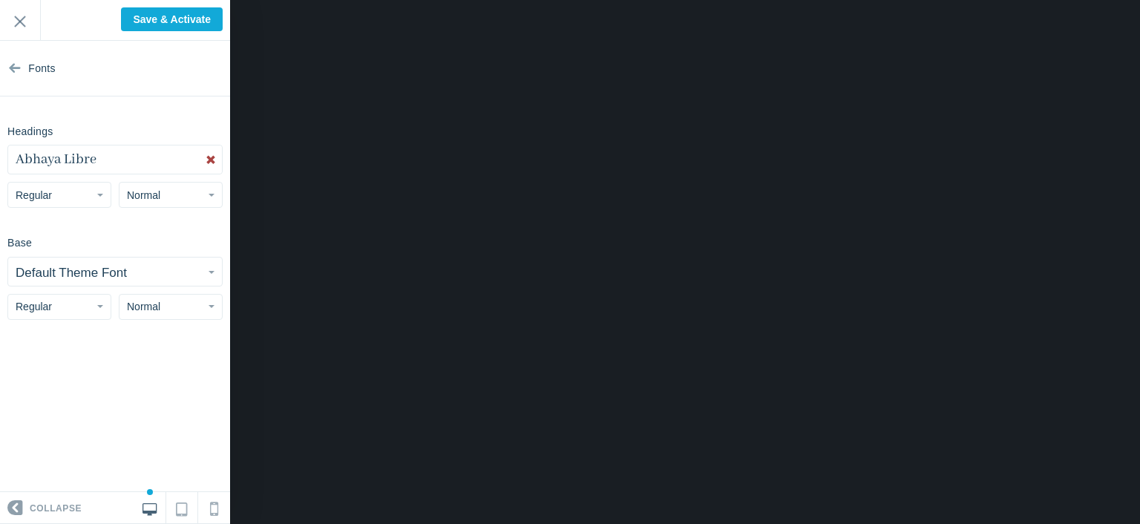
click at [107, 165] on button "Abhaya Libre" at bounding box center [115, 159] width 214 height 28
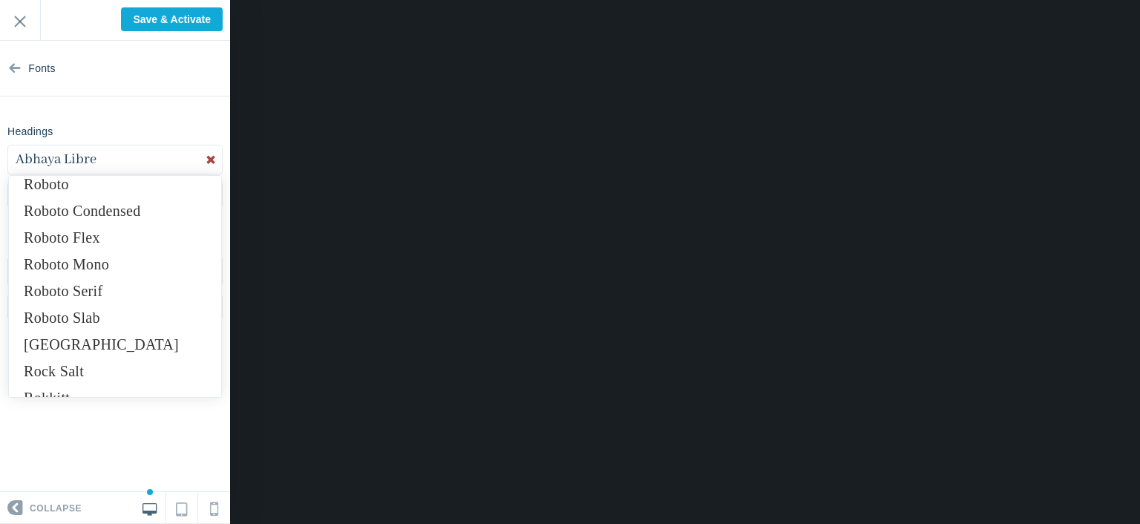
scroll to position [9677, 0]
click at [162, 221] on link "Roboto Condensed" at bounding box center [115, 213] width 212 height 27
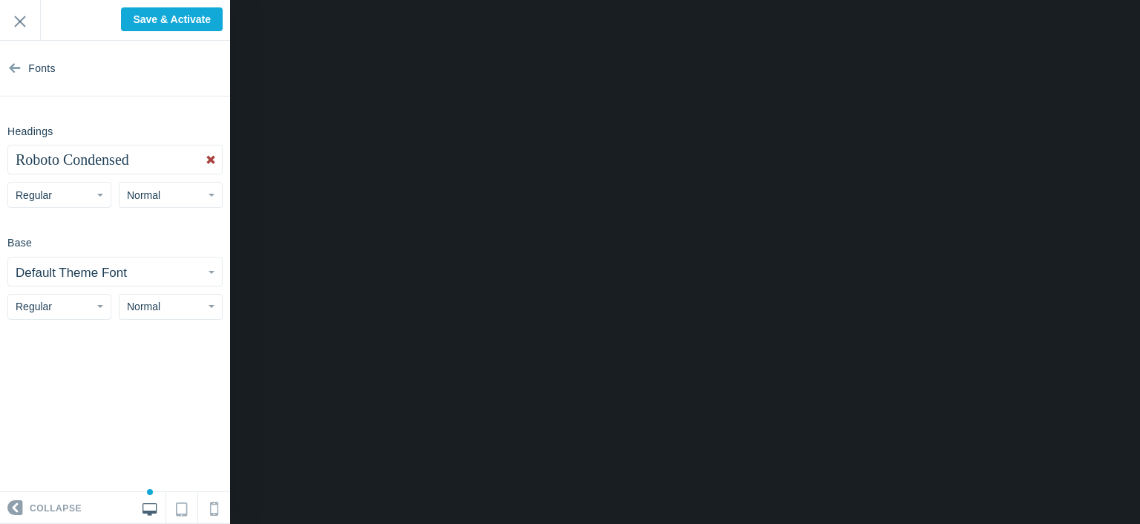
click at [154, 192] on span "Normal" at bounding box center [143, 195] width 33 height 12
click at [94, 237] on div "Base Default Theme Font Abel Abhaya Libre Aboreto Abril Fatface Aclonica Acme A…" at bounding box center [115, 274] width 230 height 89
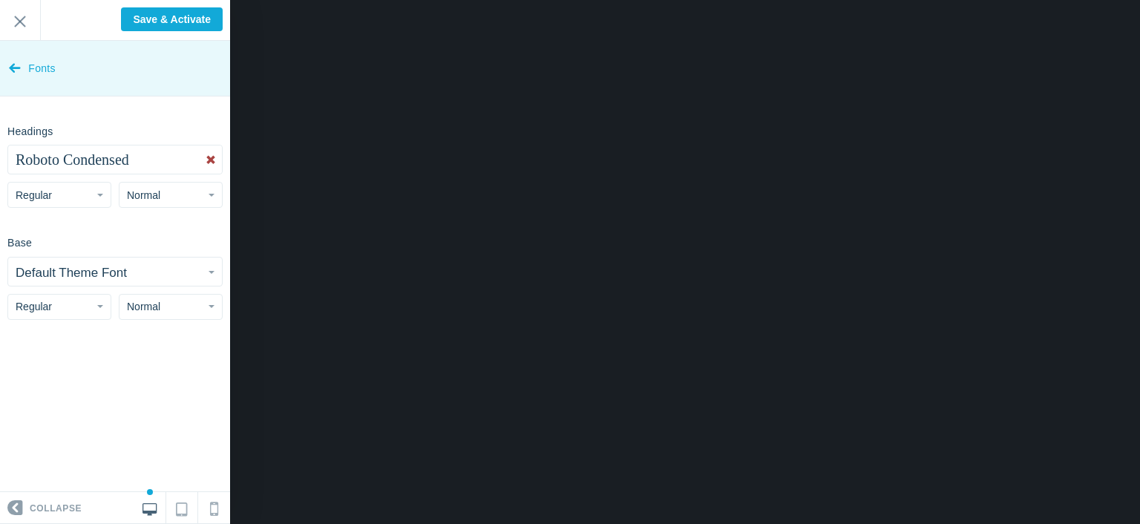
click at [10, 76] on icon at bounding box center [15, 65] width 12 height 56
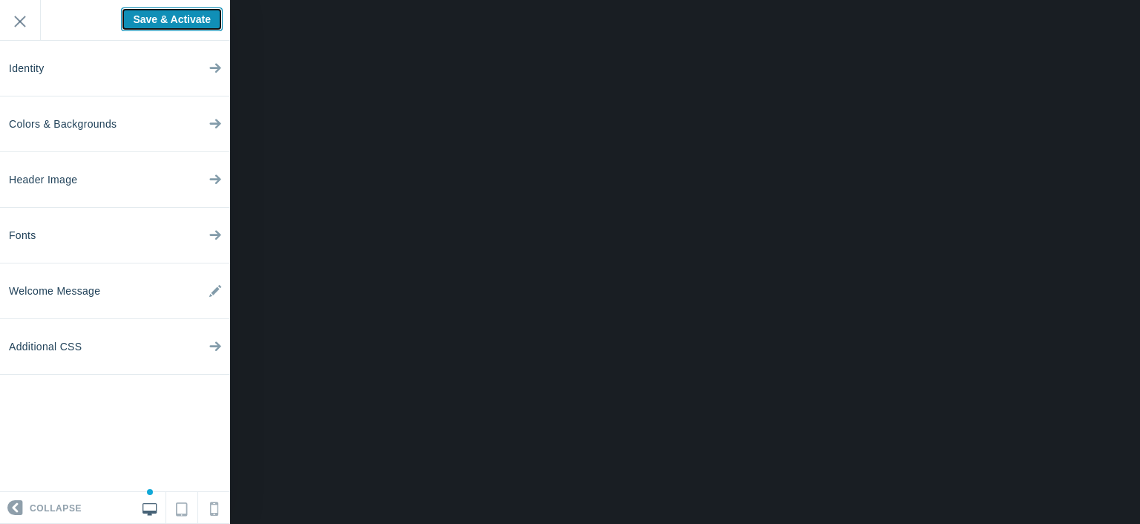
click at [174, 17] on input "Save & Activate" at bounding box center [172, 19] width 102 height 24
type input "Saving..."
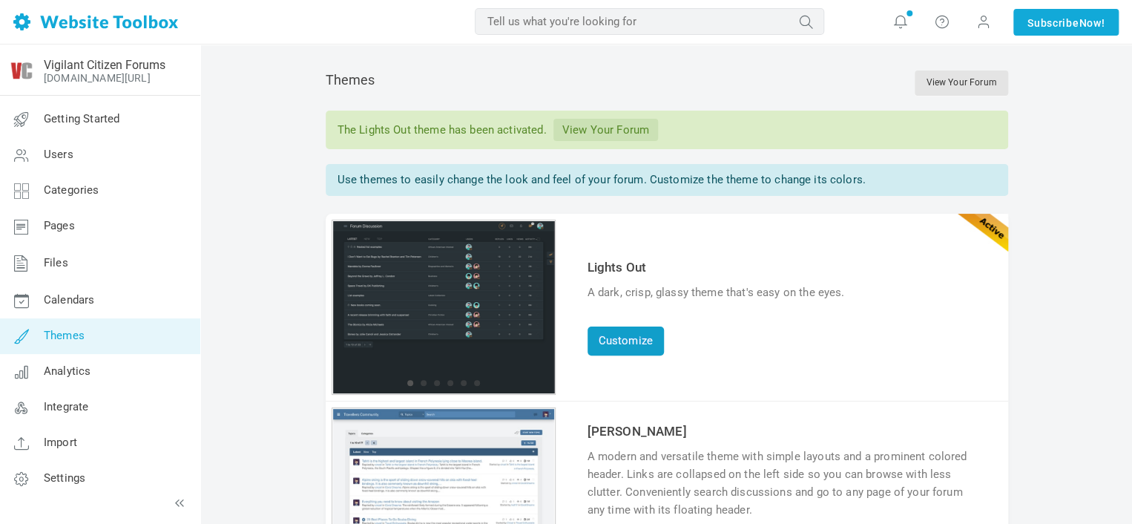
click at [627, 331] on link "Customize" at bounding box center [626, 341] width 76 height 29
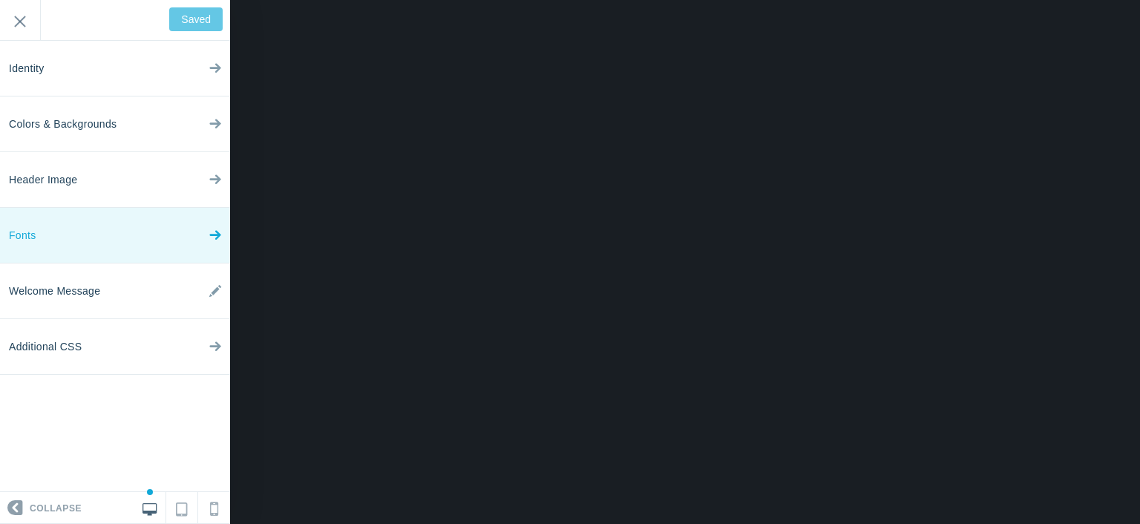
click at [81, 237] on link "Fonts" at bounding box center [115, 236] width 230 height 56
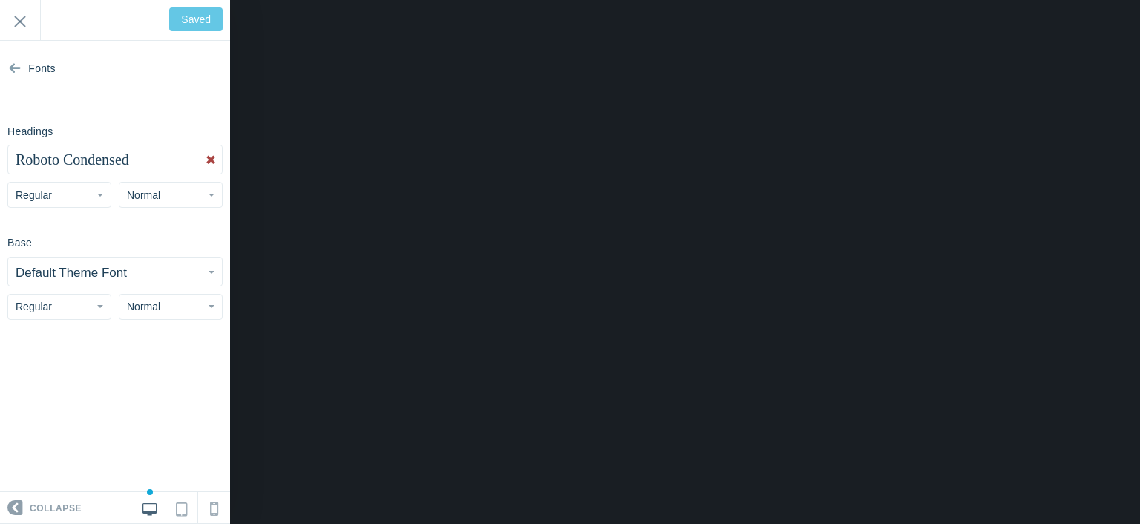
click at [105, 271] on small "Default Theme Font" at bounding box center [71, 273] width 111 height 14
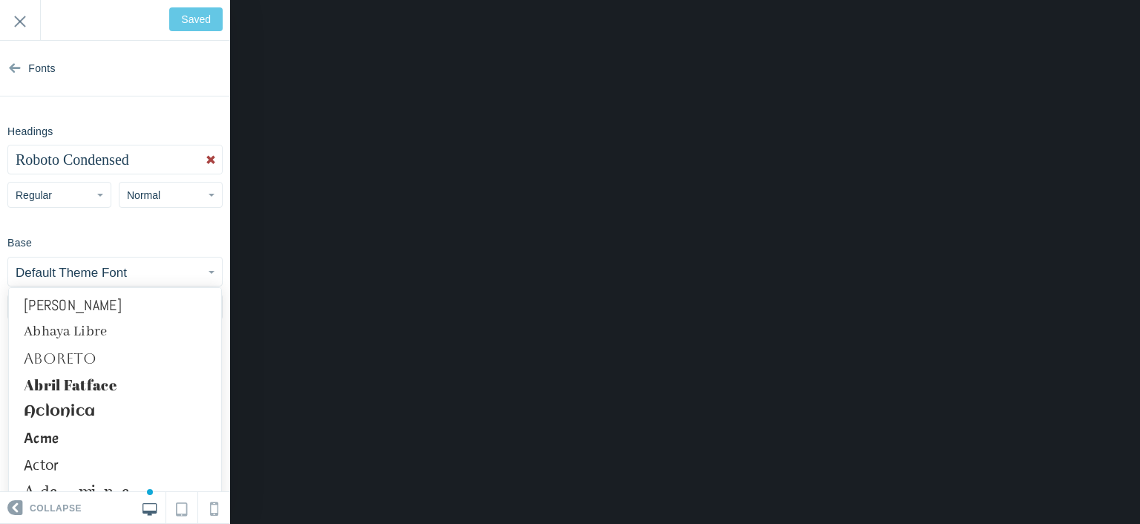
click at [105, 271] on small "Default Theme Font" at bounding box center [71, 273] width 111 height 14
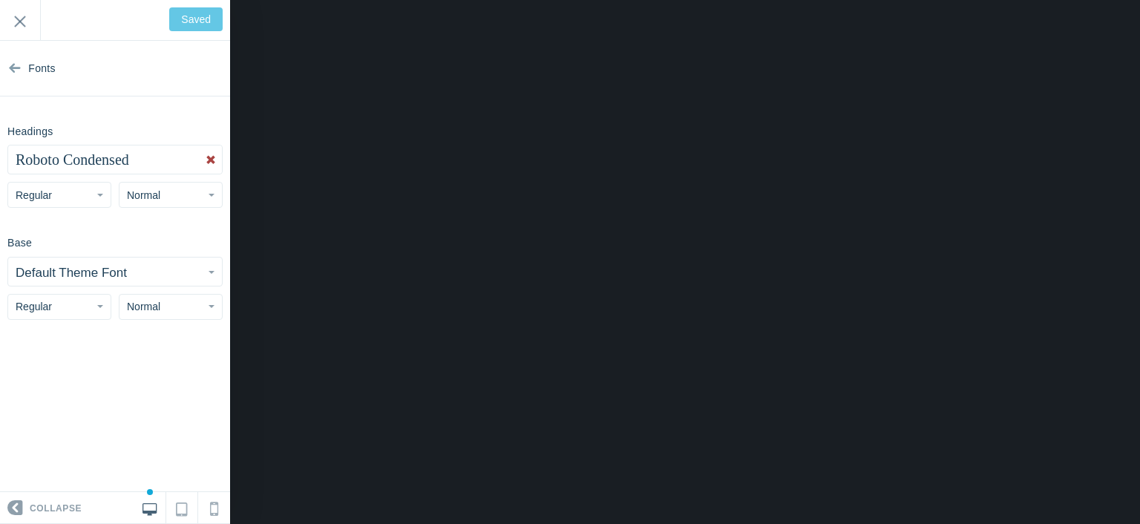
click at [105, 271] on small "Default Theme Font" at bounding box center [71, 273] width 111 height 14
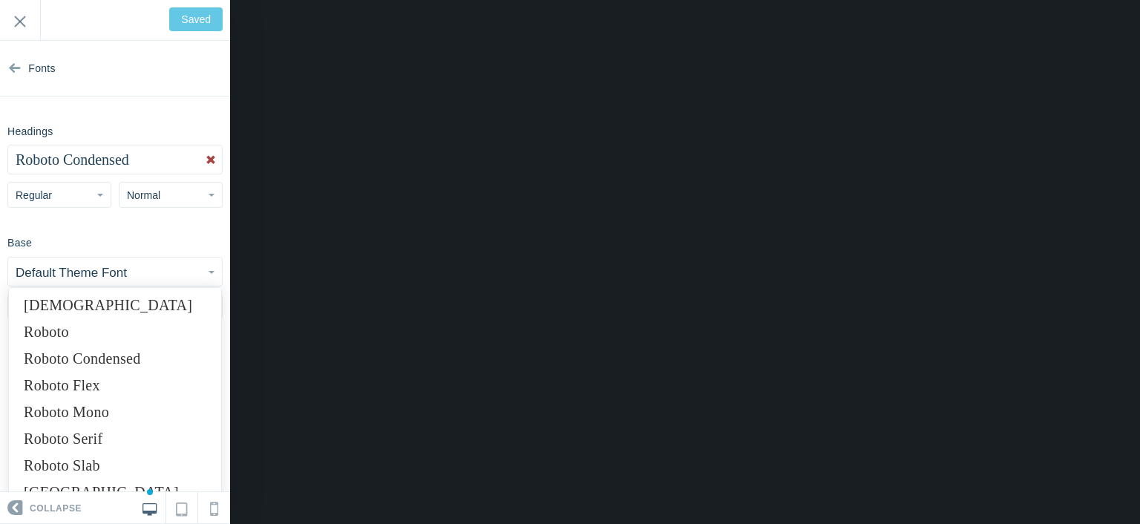
scroll to position [9647, 0]
click at [59, 318] on link "Roboto" at bounding box center [115, 328] width 212 height 27
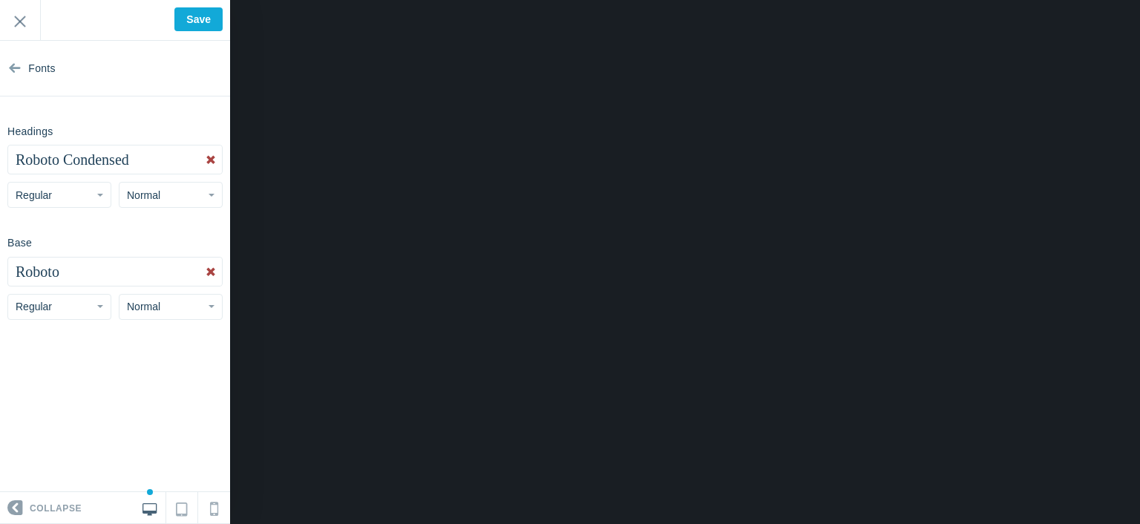
click at [145, 191] on span "Normal" at bounding box center [143, 195] width 33 height 12
click at [151, 275] on link "Large" at bounding box center [170, 280] width 102 height 27
click at [169, 194] on button "Large" at bounding box center [171, 195] width 104 height 26
click at [166, 249] on link "Normal" at bounding box center [170, 253] width 102 height 27
click at [191, 13] on input "Save" at bounding box center [198, 19] width 48 height 24
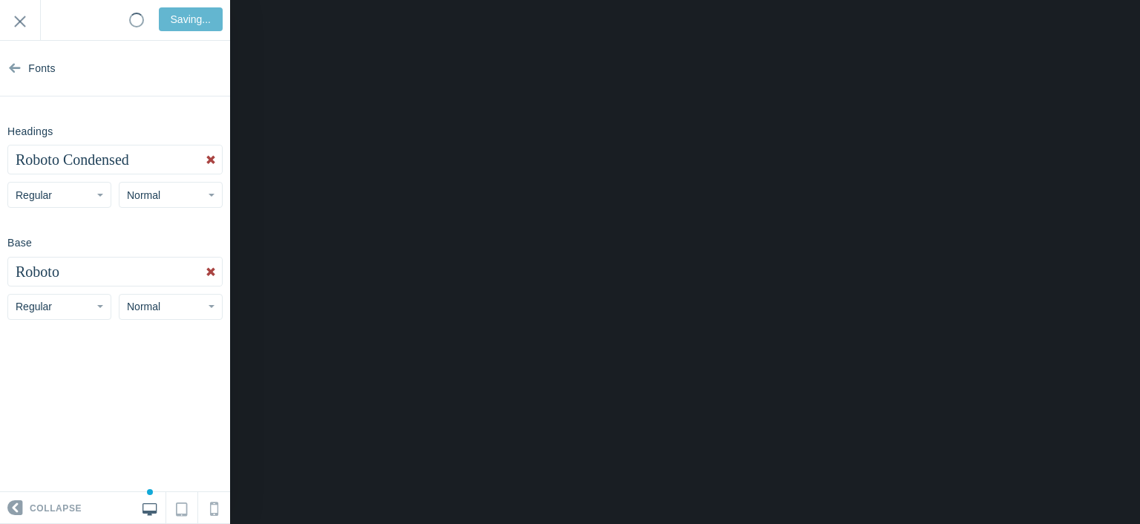
type input "Saved"
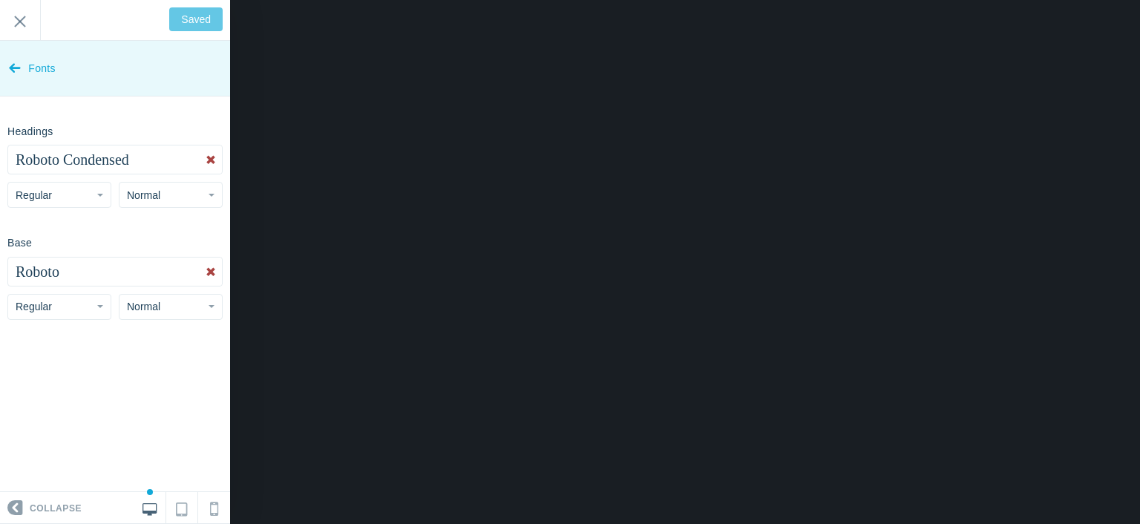
click at [4, 68] on link "Fonts" at bounding box center [115, 69] width 230 height 56
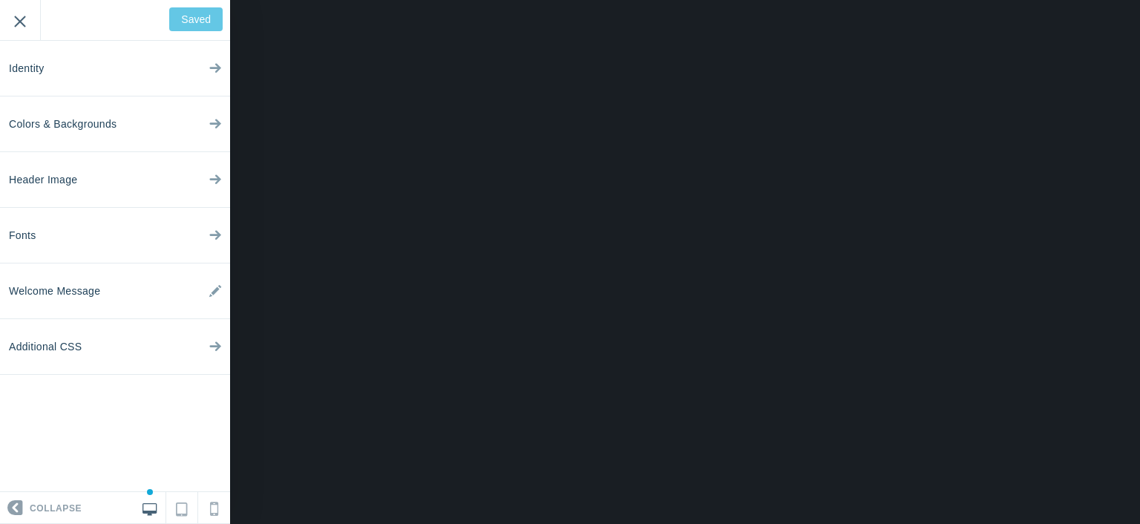
click at [17, 25] on input "Exit" at bounding box center [20, 20] width 40 height 41
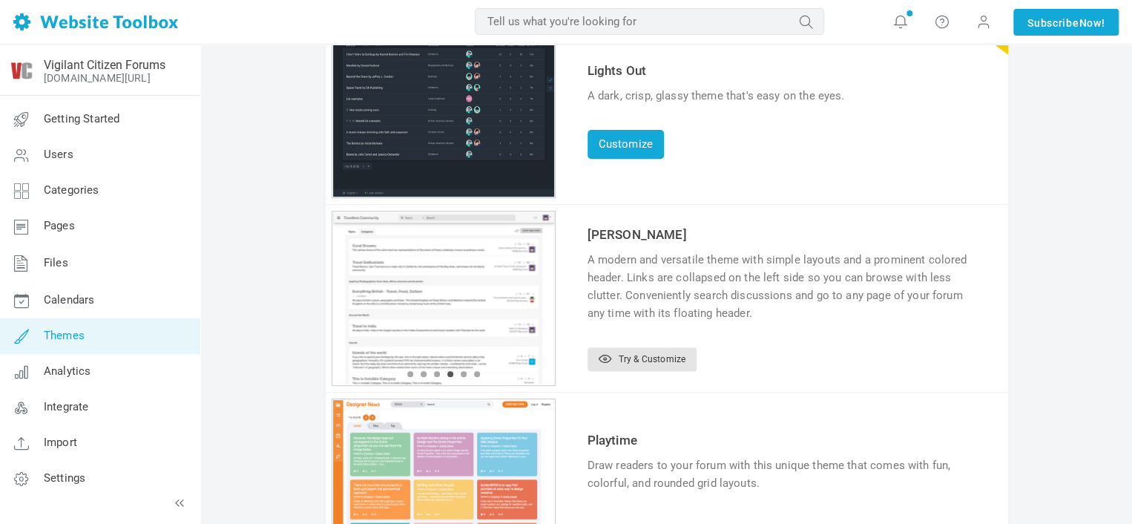
scroll to position [223, 0]
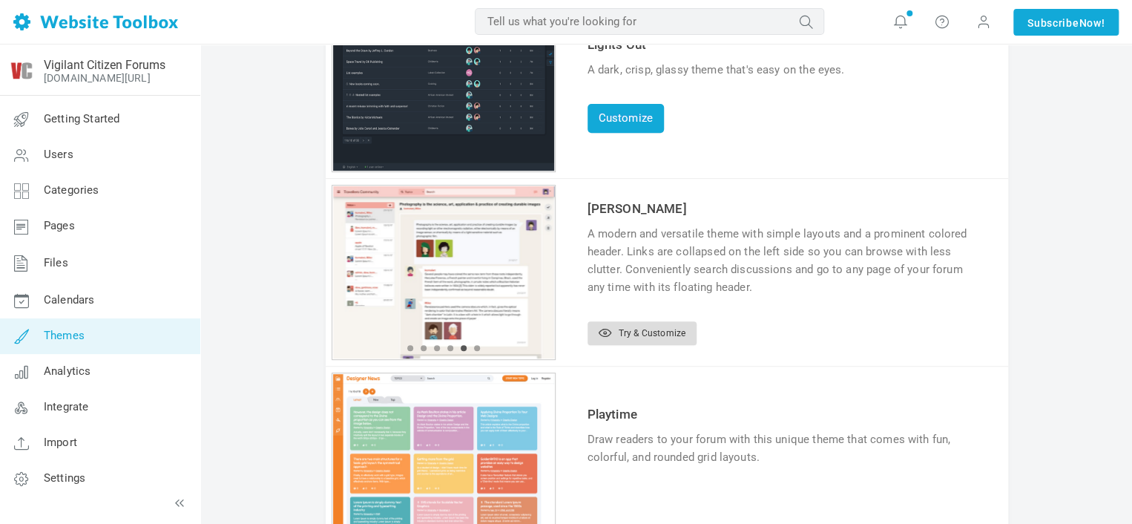
click at [643, 332] on link "Try & Customize" at bounding box center [642, 333] width 109 height 24
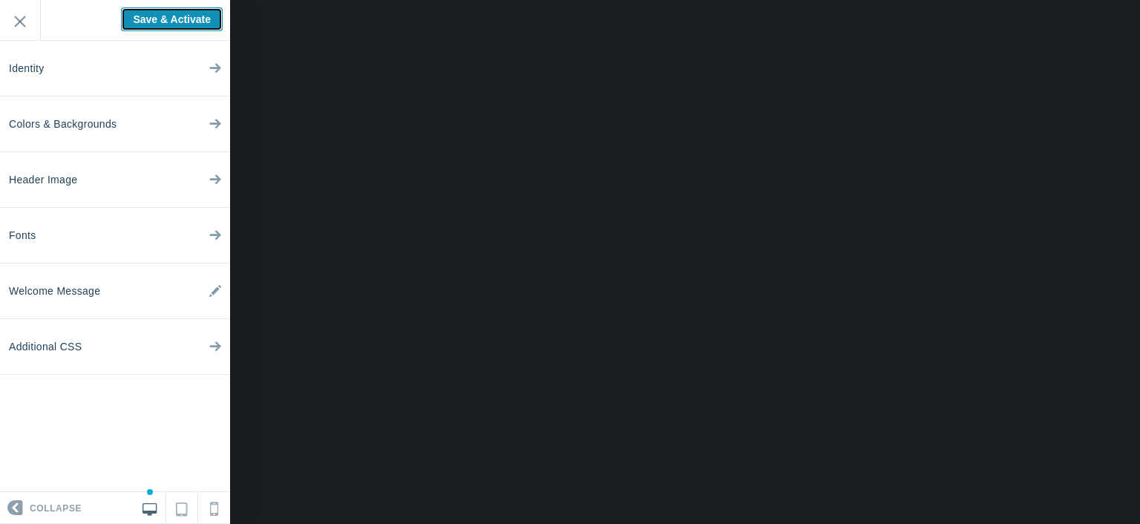
click at [141, 17] on input "Save & Activate" at bounding box center [172, 19] width 102 height 24
type input "Saving..."
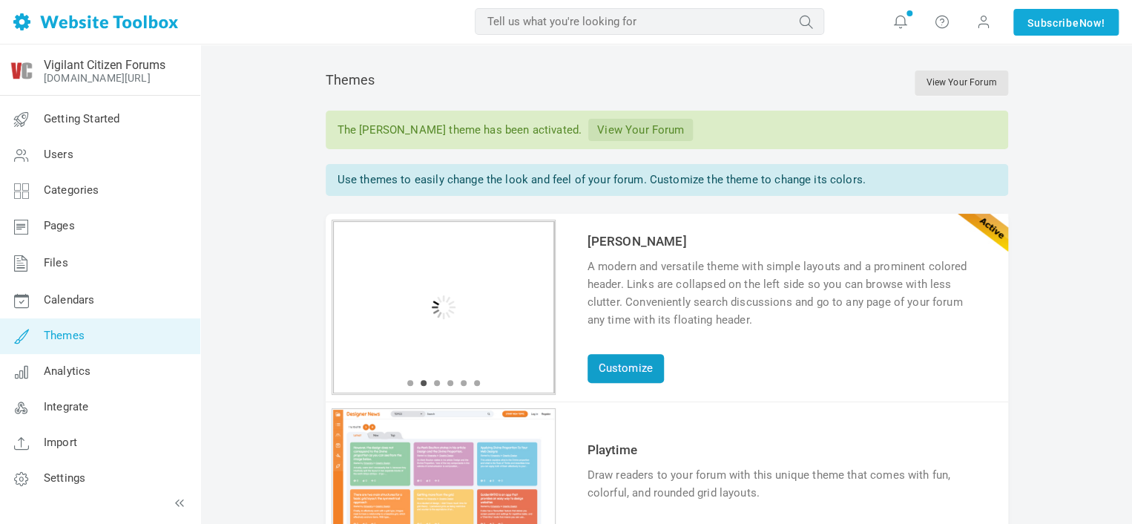
click at [649, 357] on link "Customize" at bounding box center [626, 368] width 76 height 29
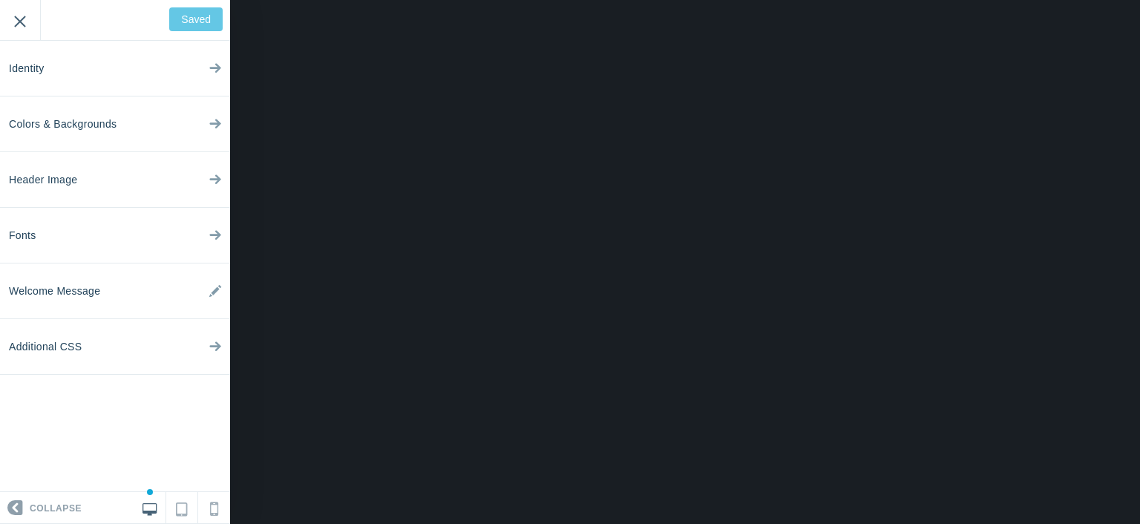
click at [25, 16] on input "Exit" at bounding box center [20, 20] width 40 height 41
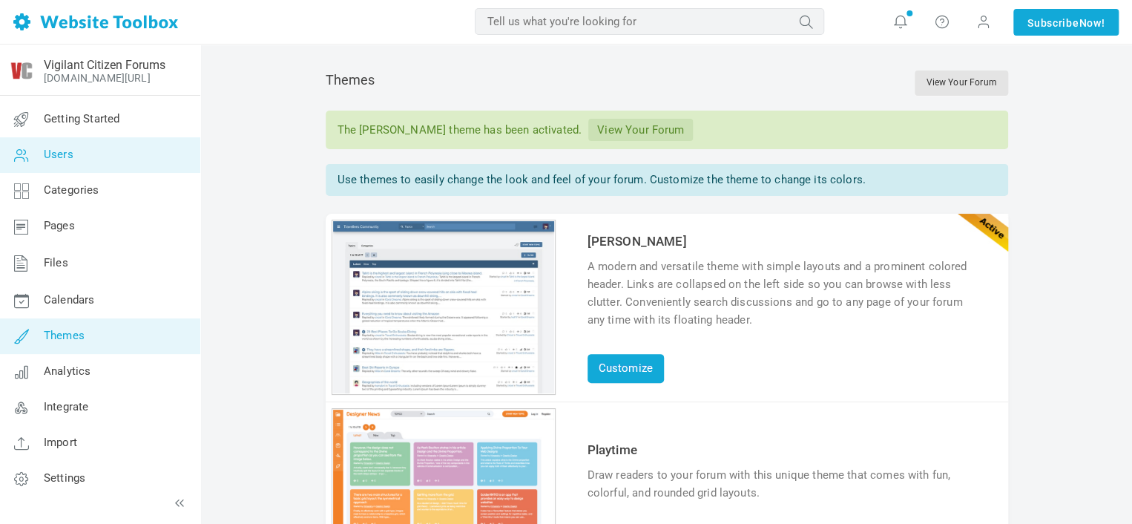
click at [119, 145] on link "Users" at bounding box center [99, 155] width 201 height 36
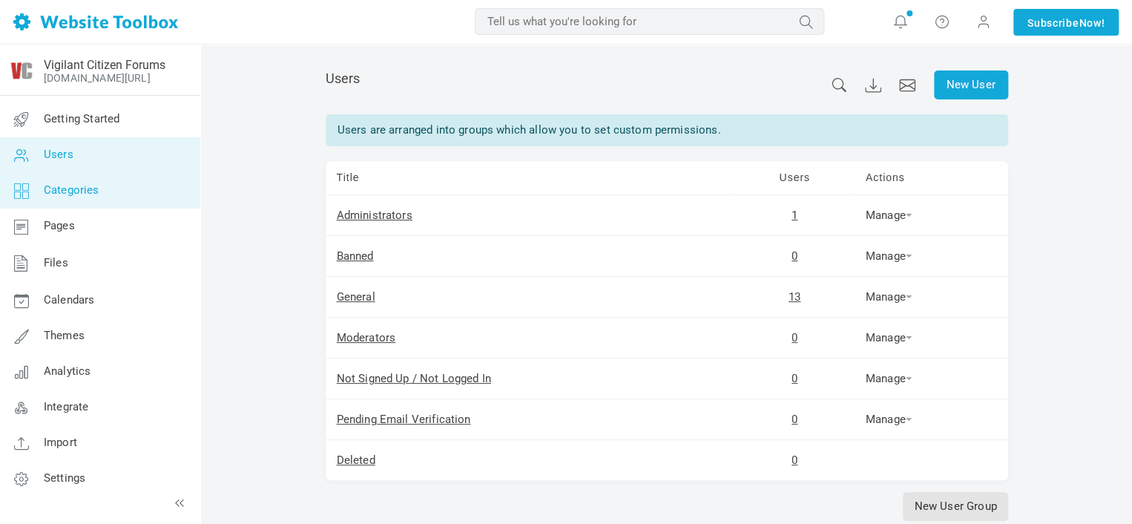
click at [124, 190] on link "Categories" at bounding box center [99, 191] width 201 height 36
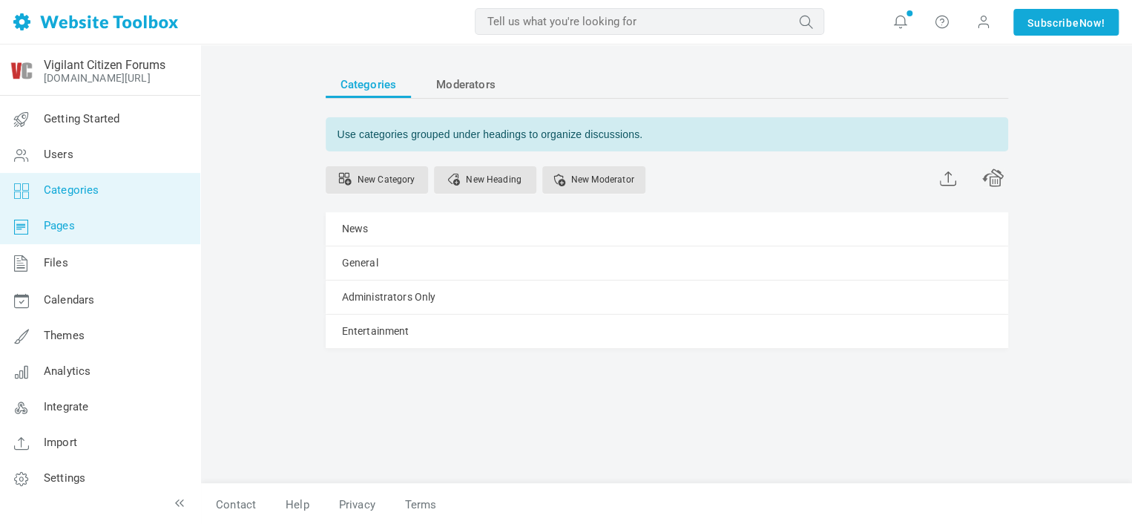
click at [119, 223] on link "Pages" at bounding box center [99, 227] width 201 height 36
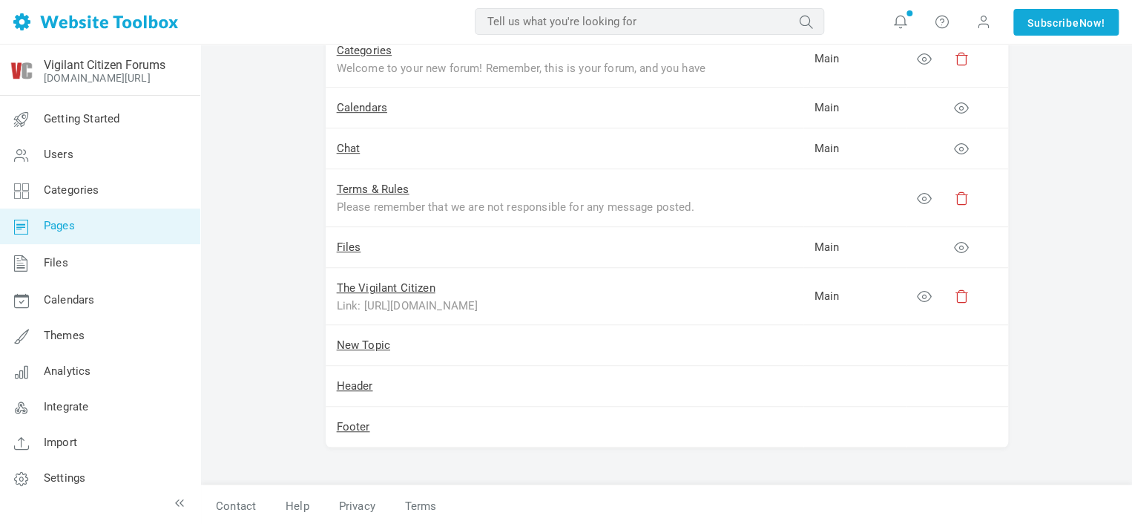
scroll to position [387, 0]
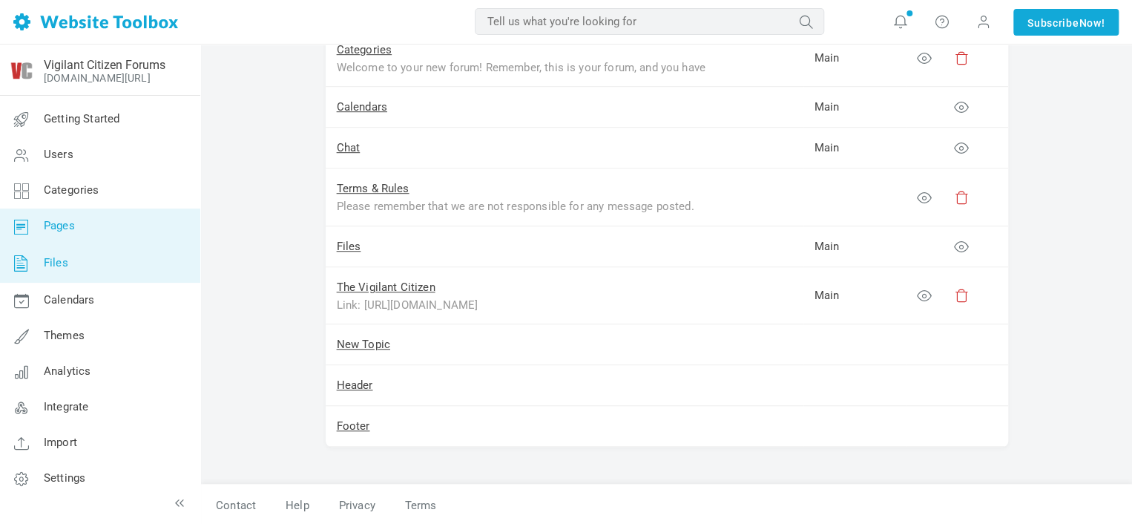
click at [145, 258] on link "Files" at bounding box center [99, 263] width 201 height 39
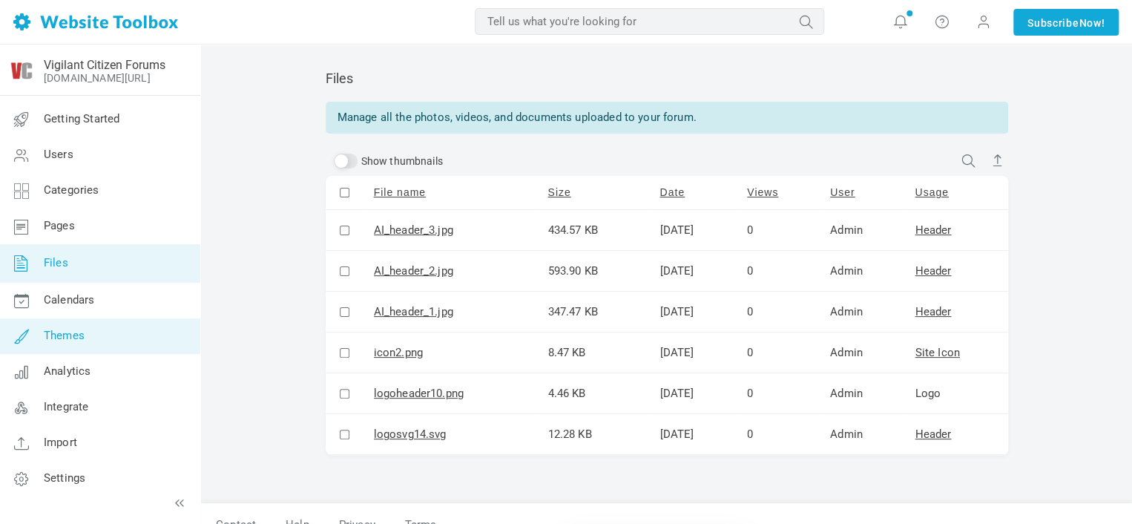
click at [126, 344] on link "Themes" at bounding box center [99, 336] width 201 height 36
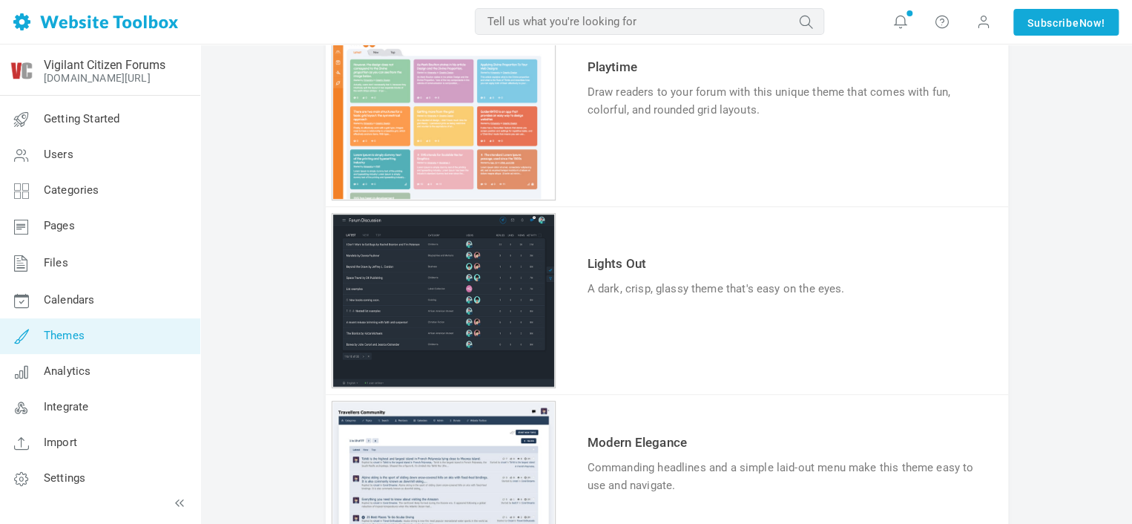
scroll to position [371, 0]
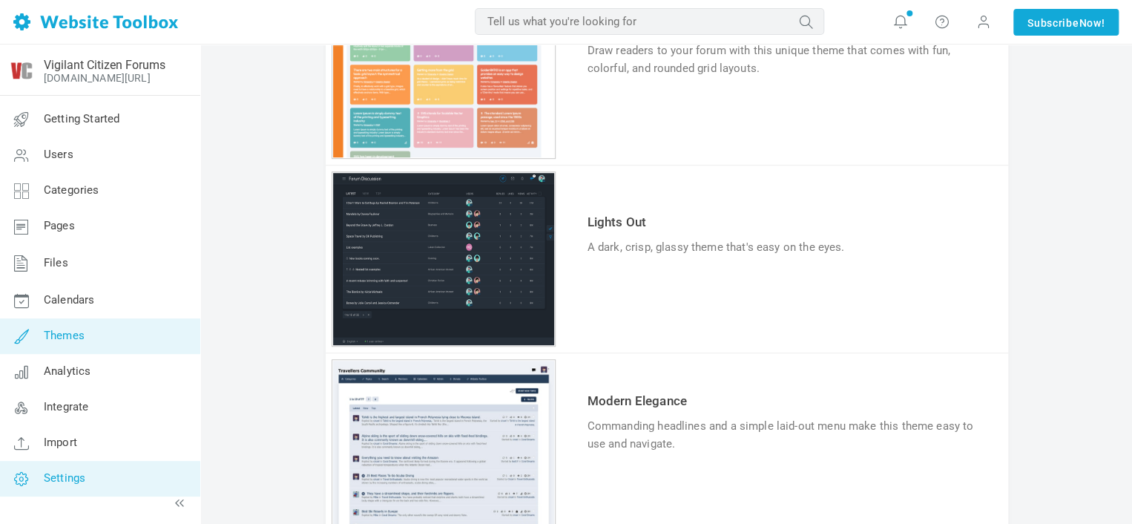
click at [135, 466] on link "Settings" at bounding box center [99, 479] width 201 height 36
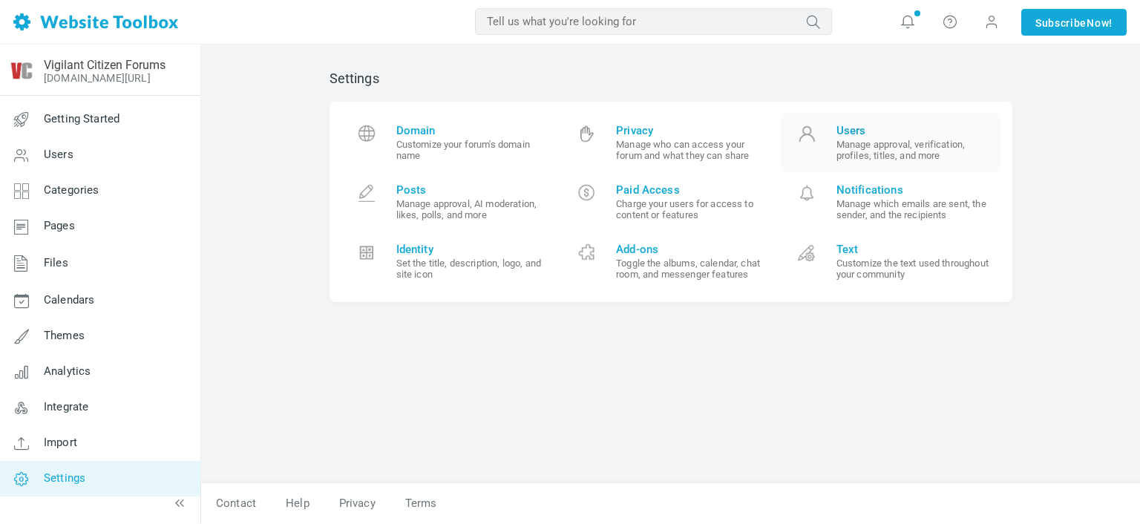
click at [858, 134] on span "Users" at bounding box center [913, 130] width 154 height 13
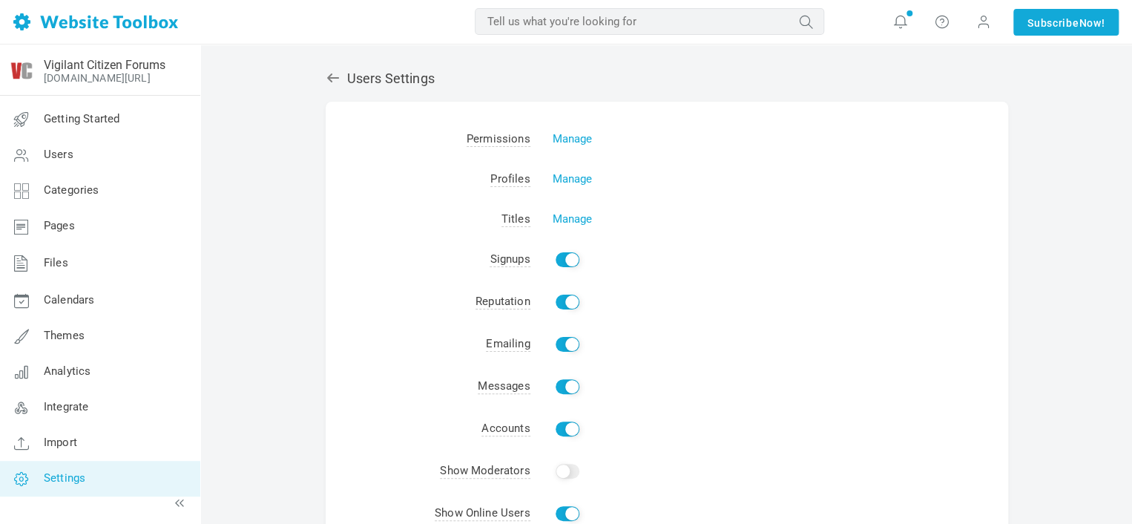
click at [360, 85] on h2 "Users Settings" at bounding box center [667, 78] width 683 height 16
click at [335, 84] on icon at bounding box center [333, 77] width 15 height 15
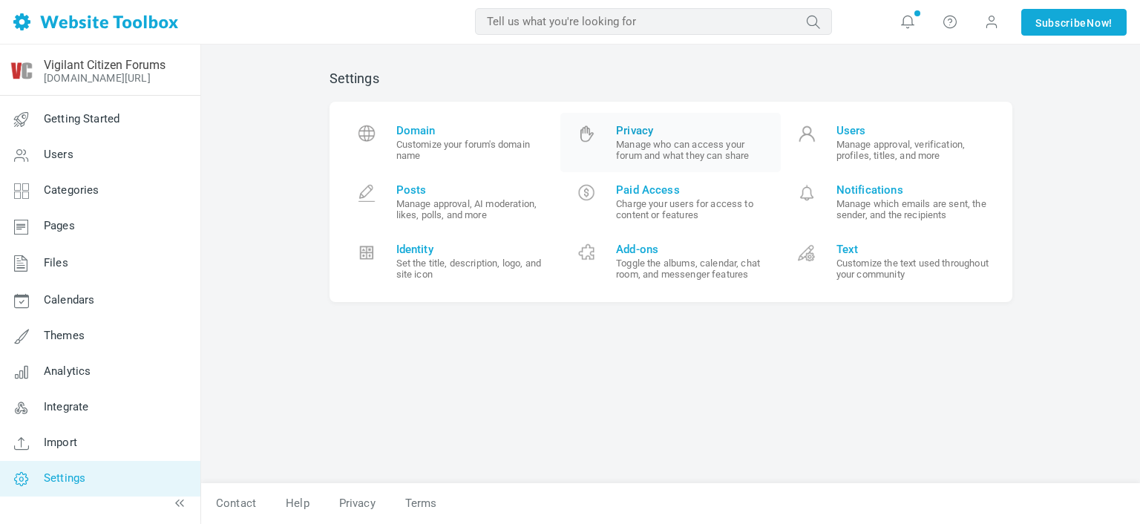
click at [652, 129] on span "Privacy" at bounding box center [693, 130] width 154 height 13
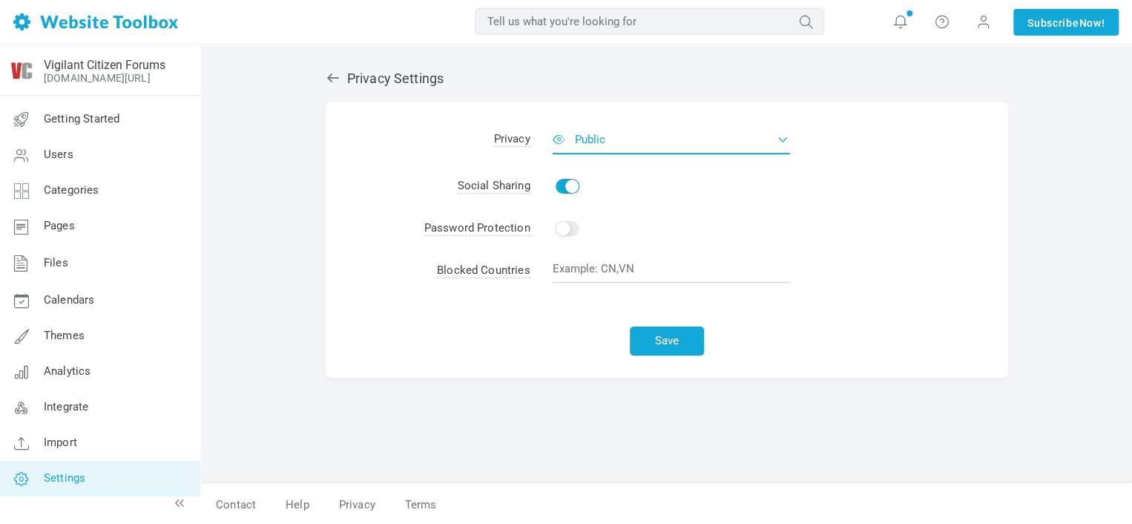
click at [664, 133] on button "Public" at bounding box center [671, 140] width 237 height 30
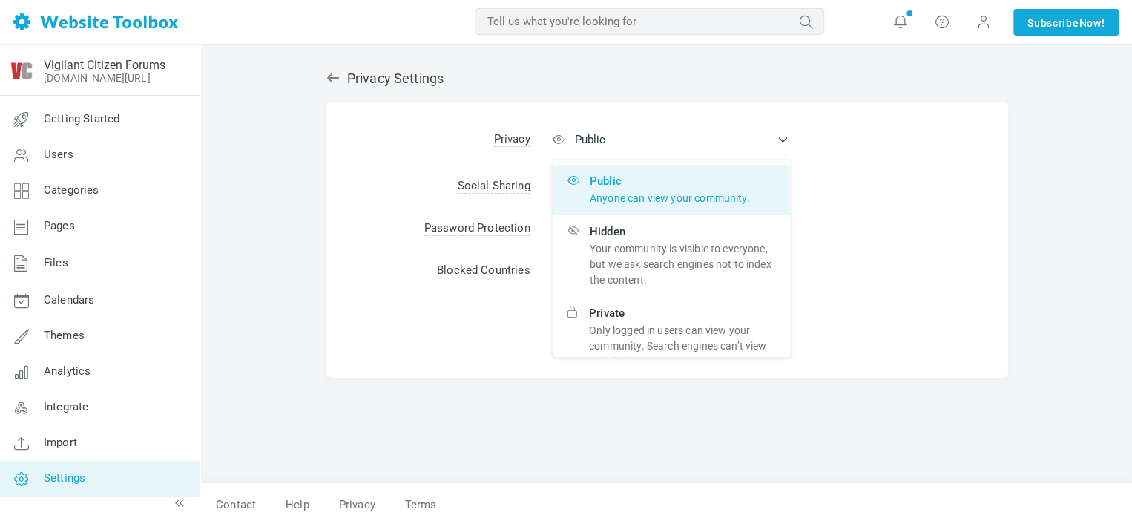
click at [623, 91] on div "Privacy Settings Albums Enable Calendar Enable Chat Room Enable Settings Messen…" at bounding box center [667, 269] width 705 height 427
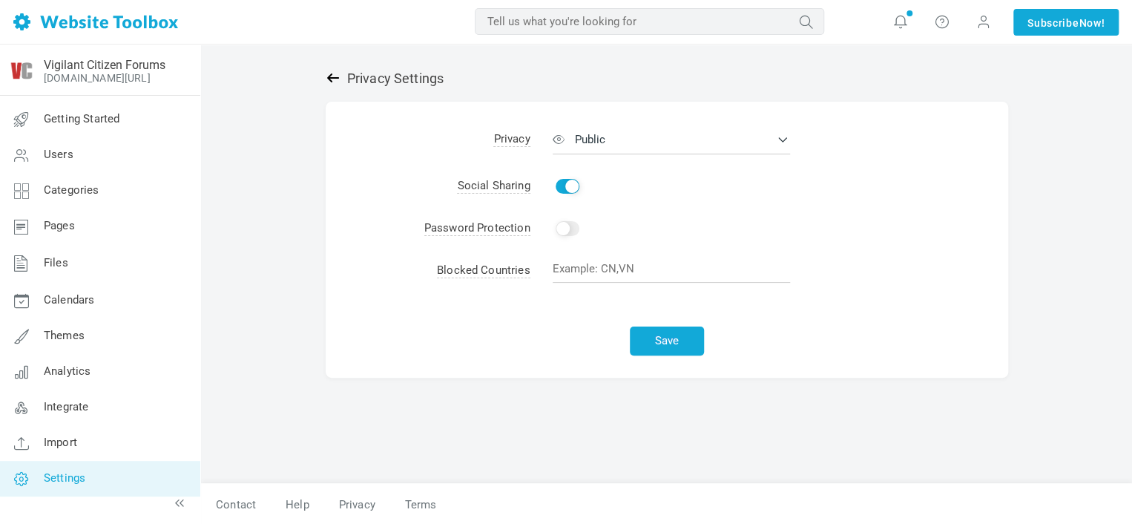
click at [332, 81] on icon at bounding box center [333, 77] width 15 height 15
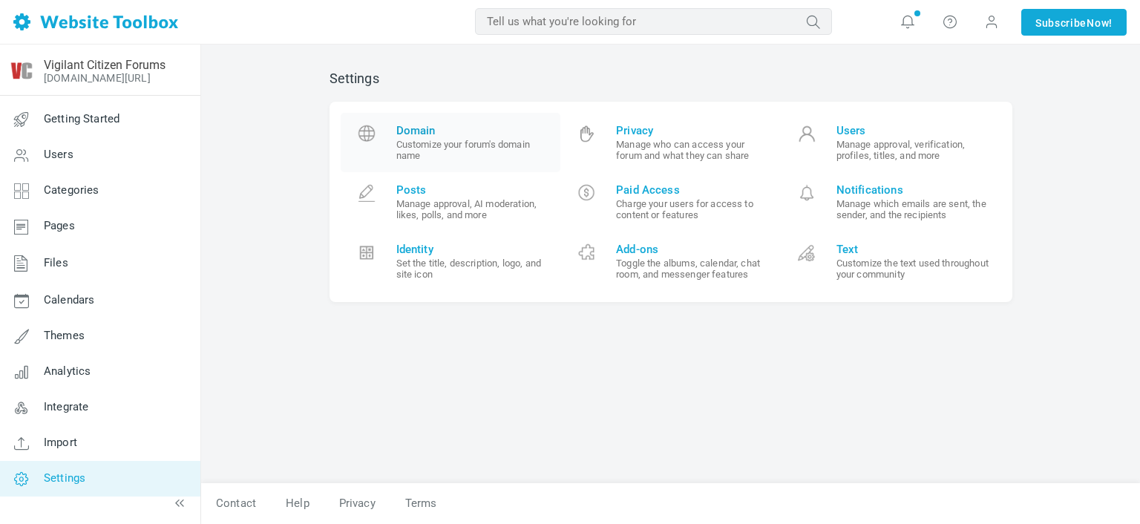
click at [413, 132] on span "Domain" at bounding box center [473, 130] width 154 height 13
click at [404, 202] on small "Manage approval, AI moderation, likes, polls, and more" at bounding box center [473, 209] width 154 height 22
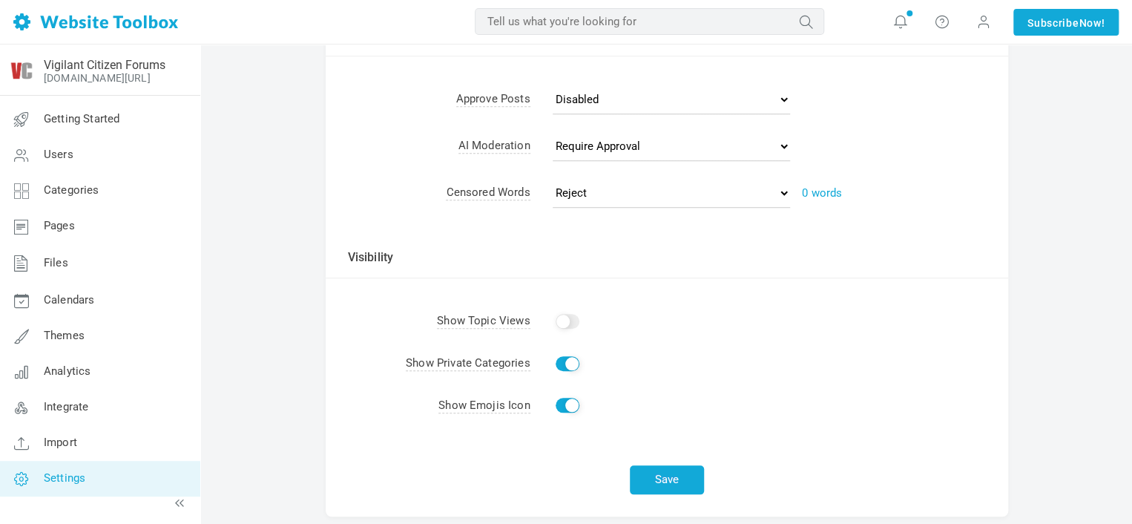
scroll to position [549, 0]
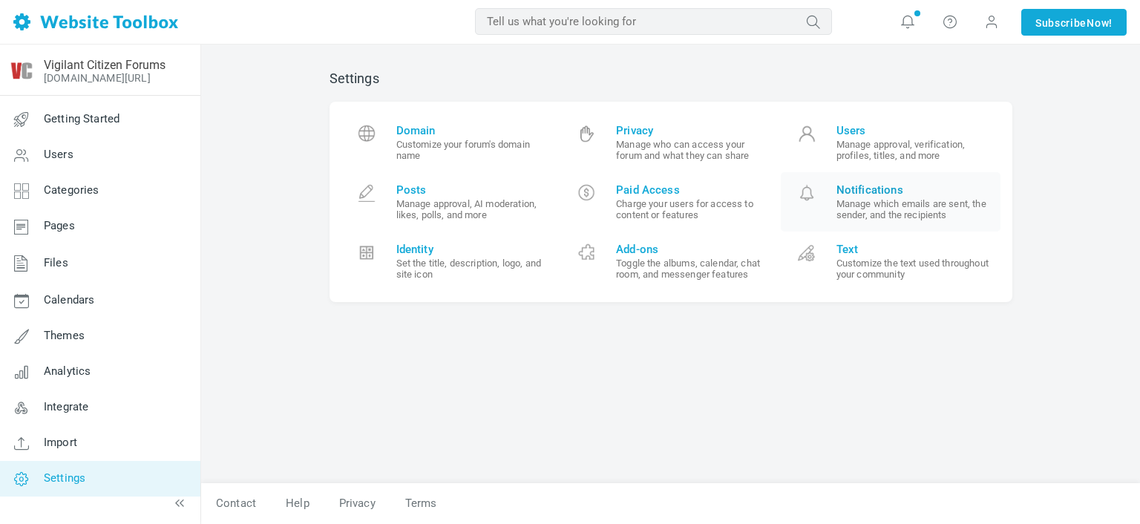
click at [869, 193] on span "Notifications" at bounding box center [913, 189] width 154 height 13
click at [410, 252] on span "Identity" at bounding box center [473, 249] width 154 height 13
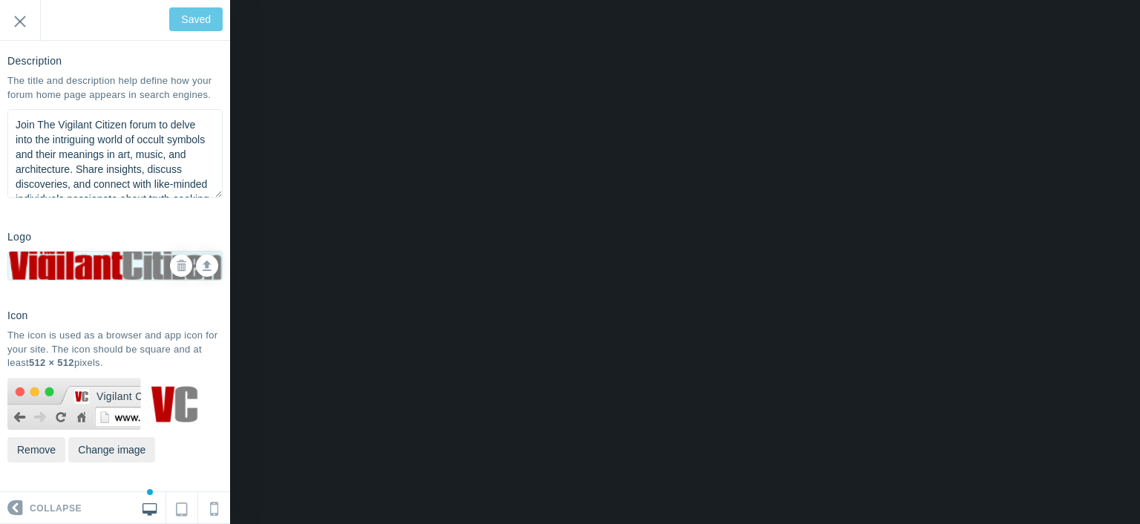
scroll to position [188, 0]
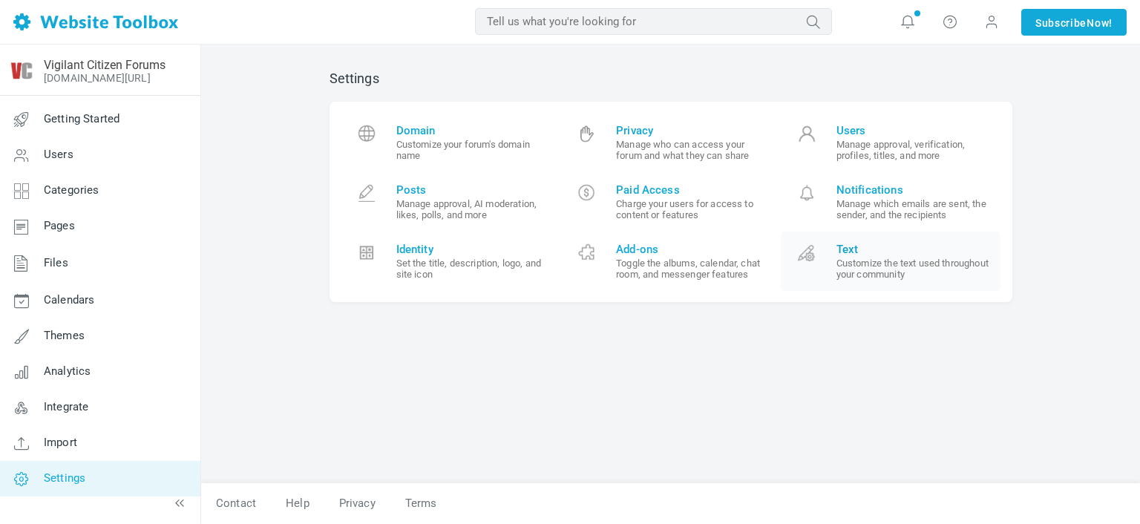
click at [841, 258] on span "Text Customize the text used throughout your community" at bounding box center [913, 261] width 154 height 37
click at [657, 419] on div "Settings Domain Customize your forum's domain name Privacy Manage who can acces…" at bounding box center [670, 269] width 705 height 427
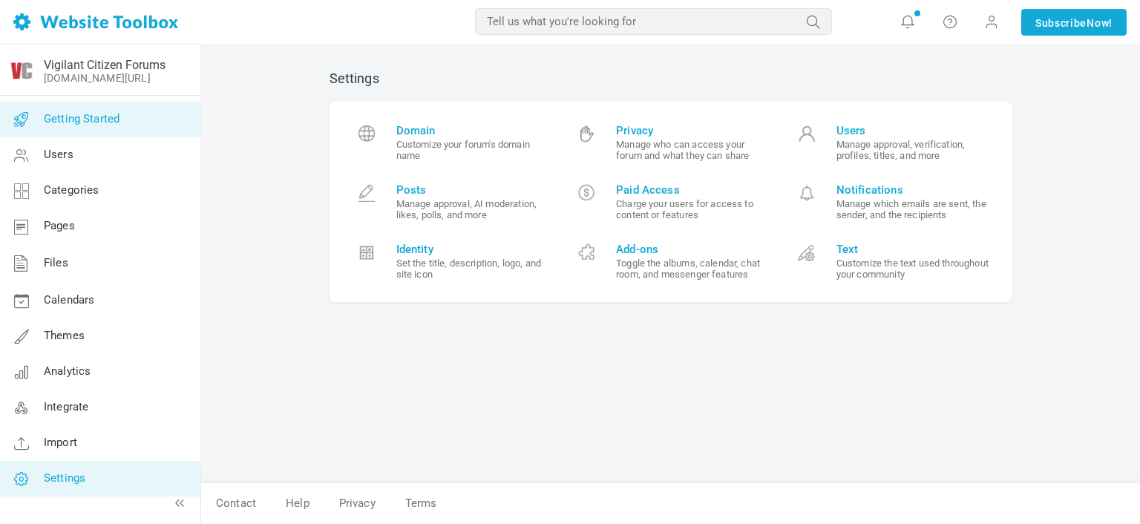
click at [103, 132] on link "Getting Started" at bounding box center [99, 120] width 201 height 36
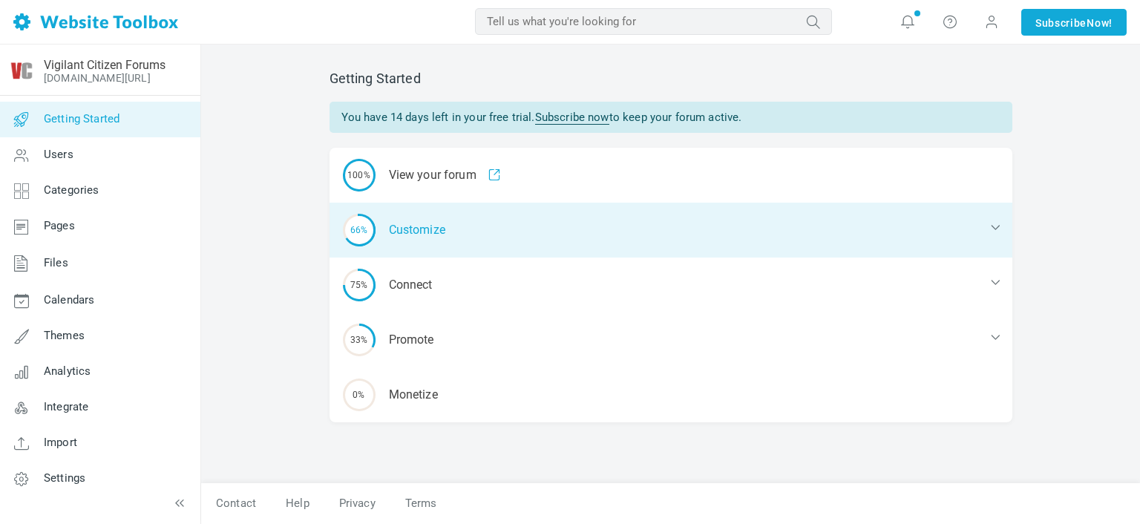
click at [436, 231] on div "66% Customize" at bounding box center [670, 230] width 683 height 55
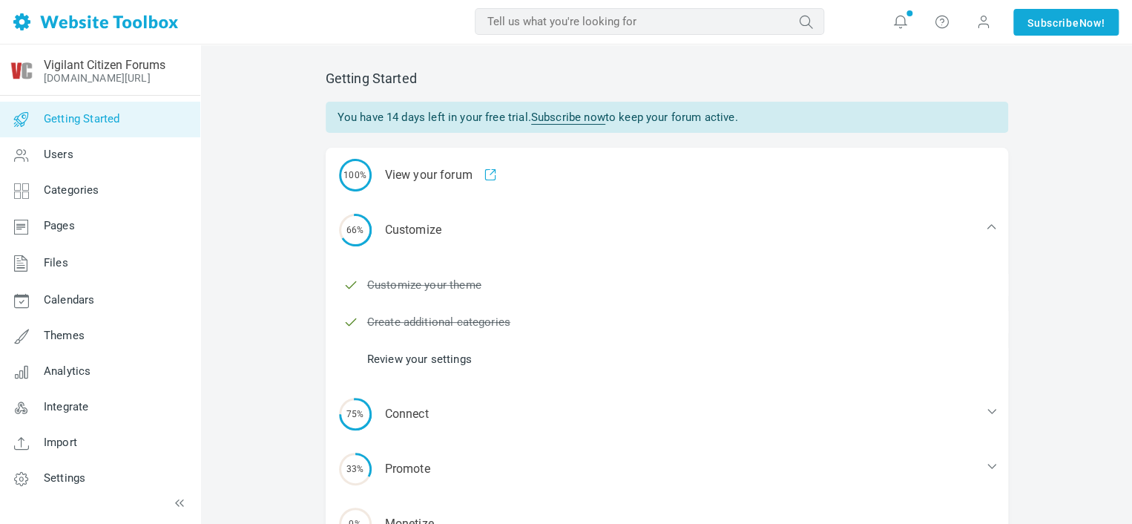
click at [439, 363] on link "Review your settings" at bounding box center [419, 359] width 105 height 16
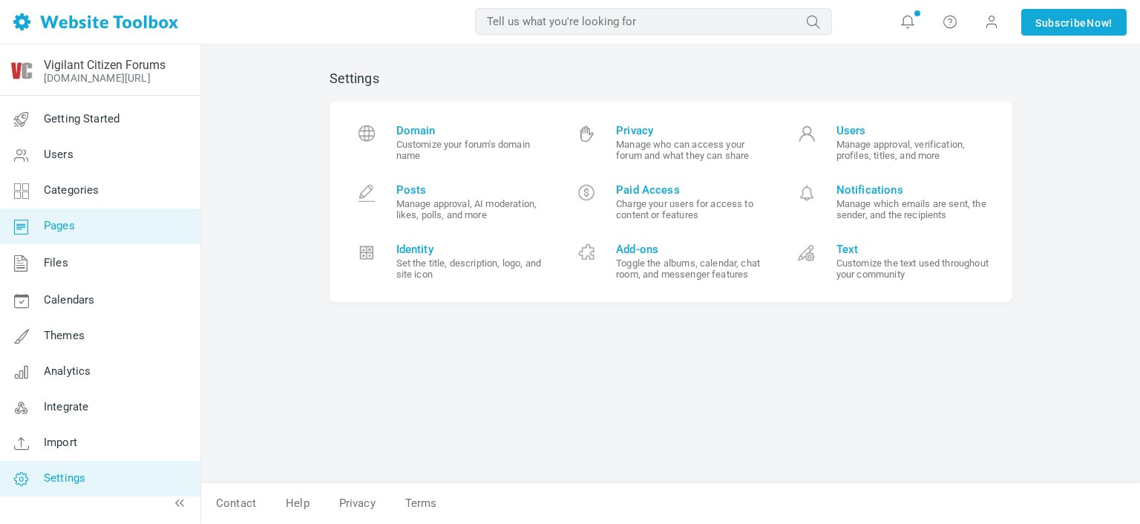
click at [94, 209] on link "Pages" at bounding box center [99, 227] width 201 height 36
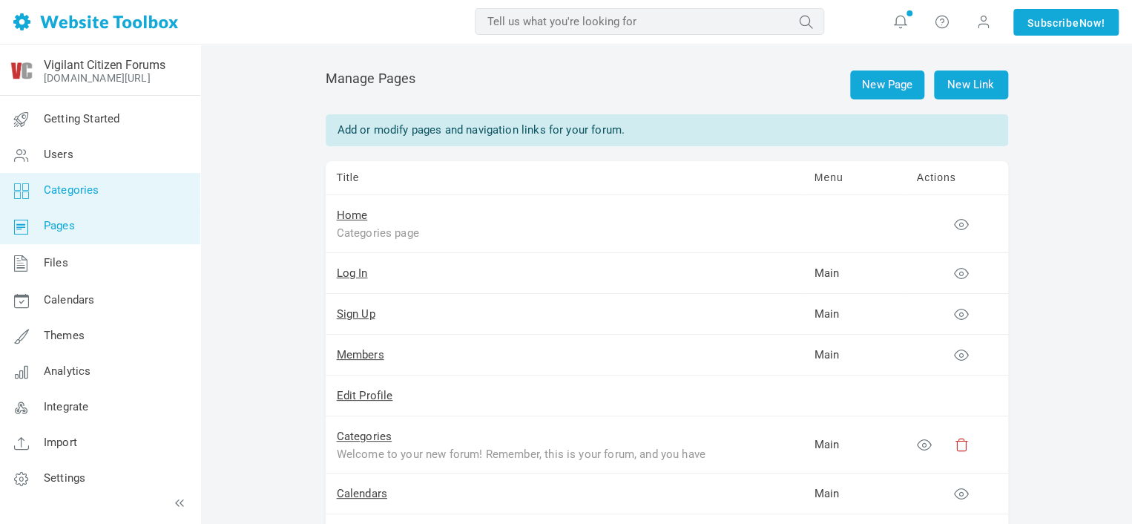
click at [94, 200] on link "Categories" at bounding box center [99, 191] width 201 height 36
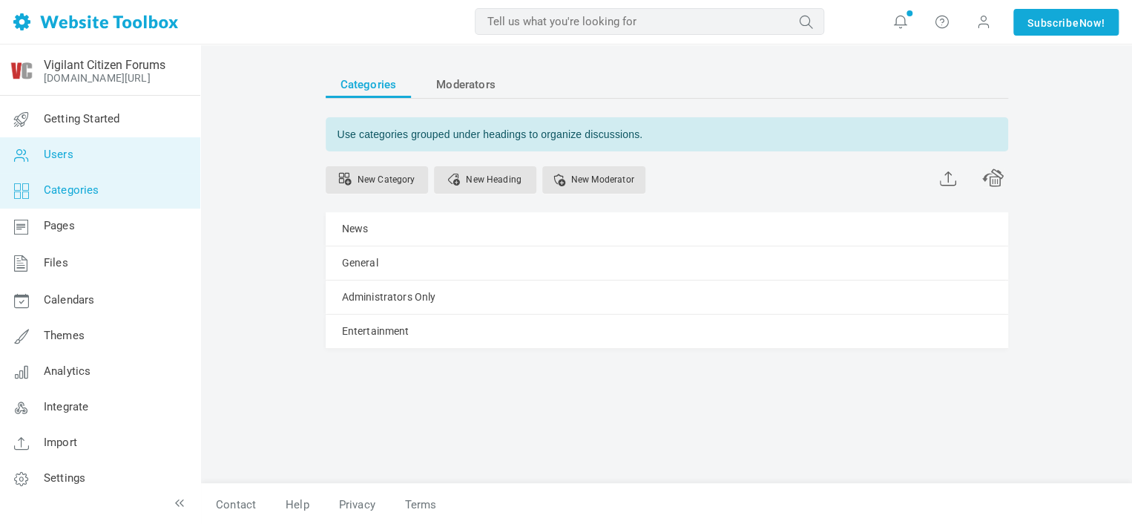
click at [98, 163] on link "Users" at bounding box center [99, 155] width 201 height 36
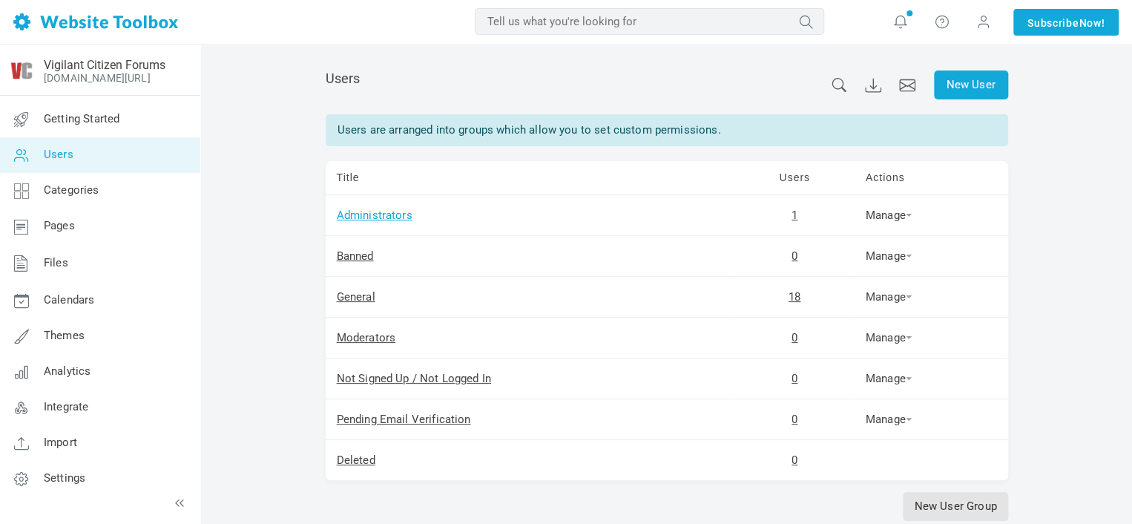
click at [366, 220] on link "Administrators" at bounding box center [375, 215] width 76 height 13
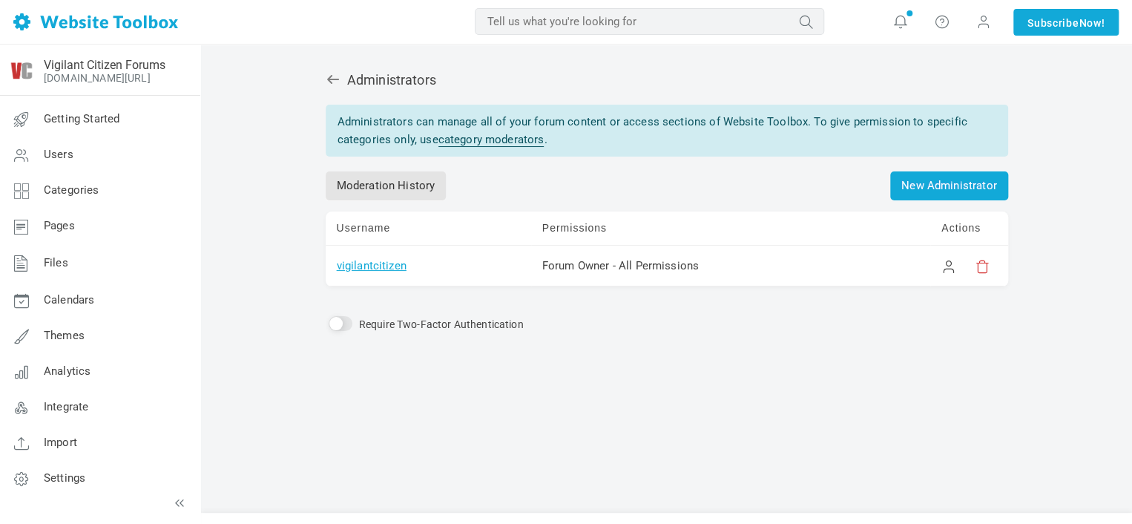
click at [357, 260] on link "vigilantcitizen" at bounding box center [372, 265] width 70 height 13
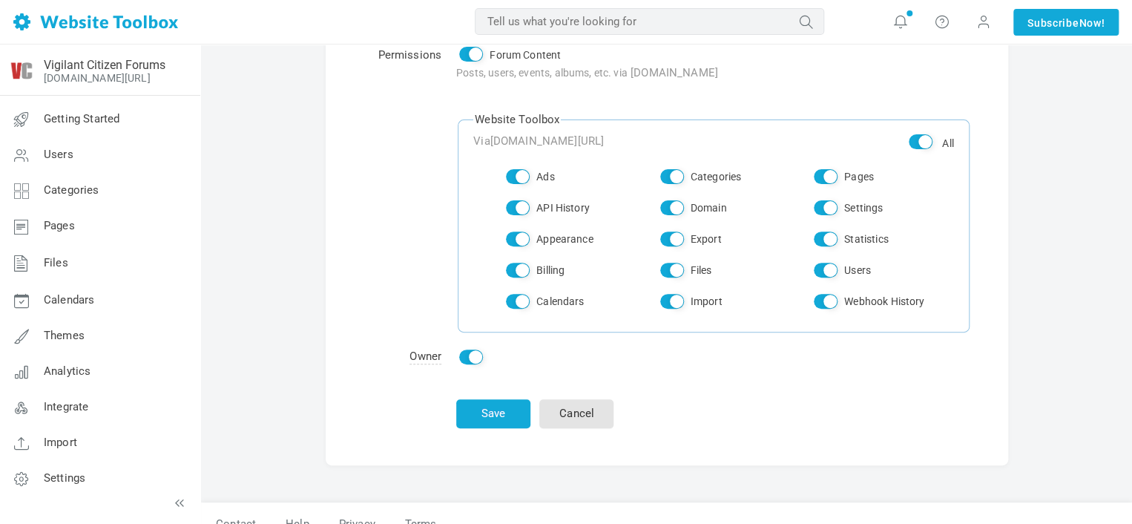
scroll to position [145, 0]
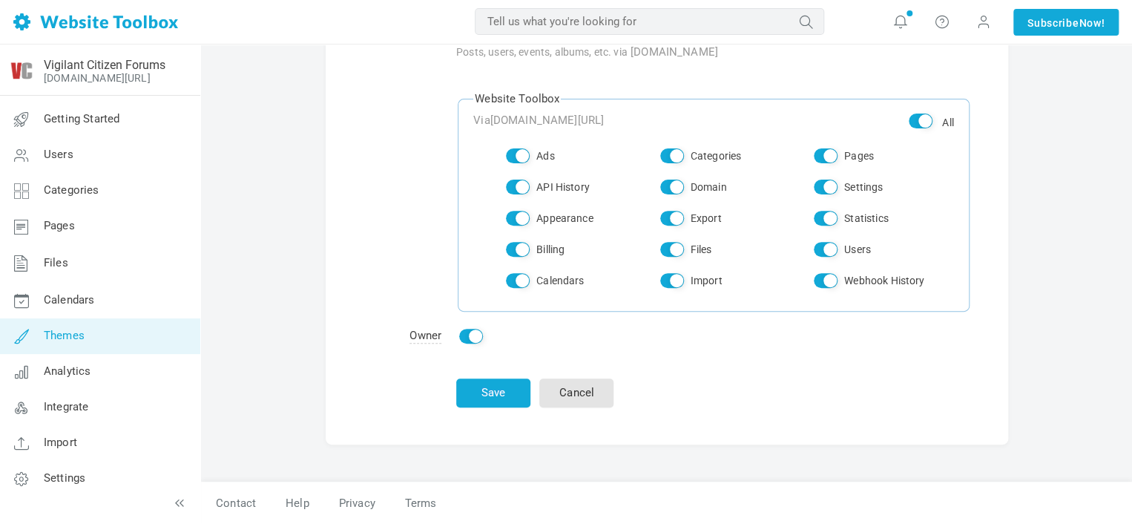
click at [104, 334] on link "Themes" at bounding box center [99, 336] width 201 height 36
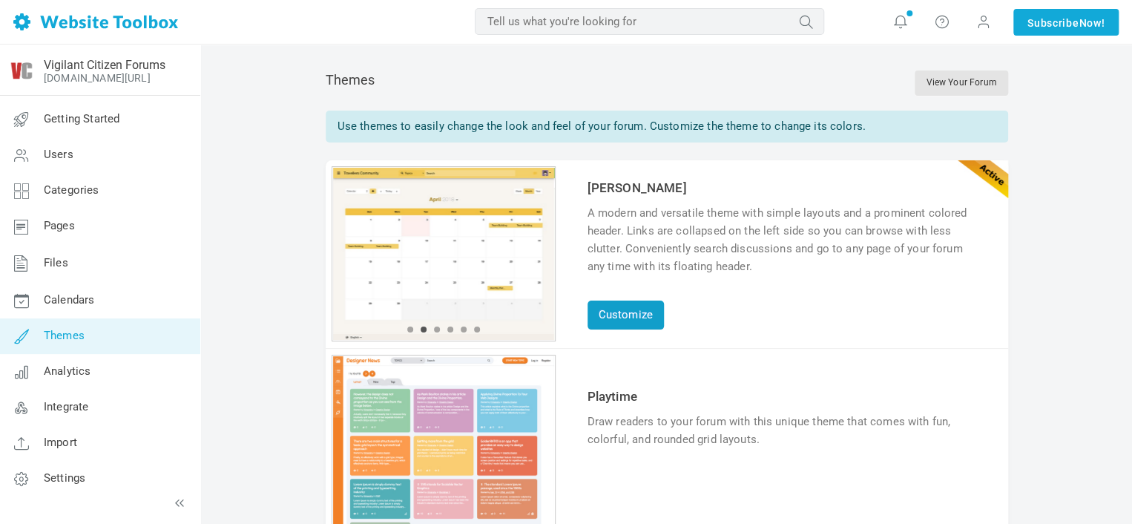
click at [659, 307] on link "Customize" at bounding box center [626, 315] width 76 height 29
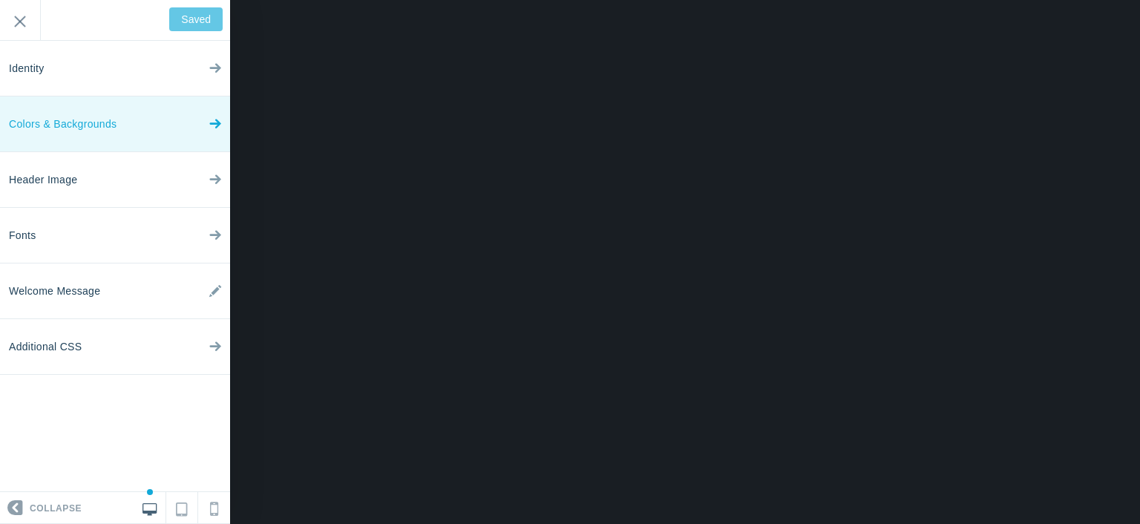
click at [171, 125] on link "Colors & Backgrounds" at bounding box center [115, 124] width 230 height 56
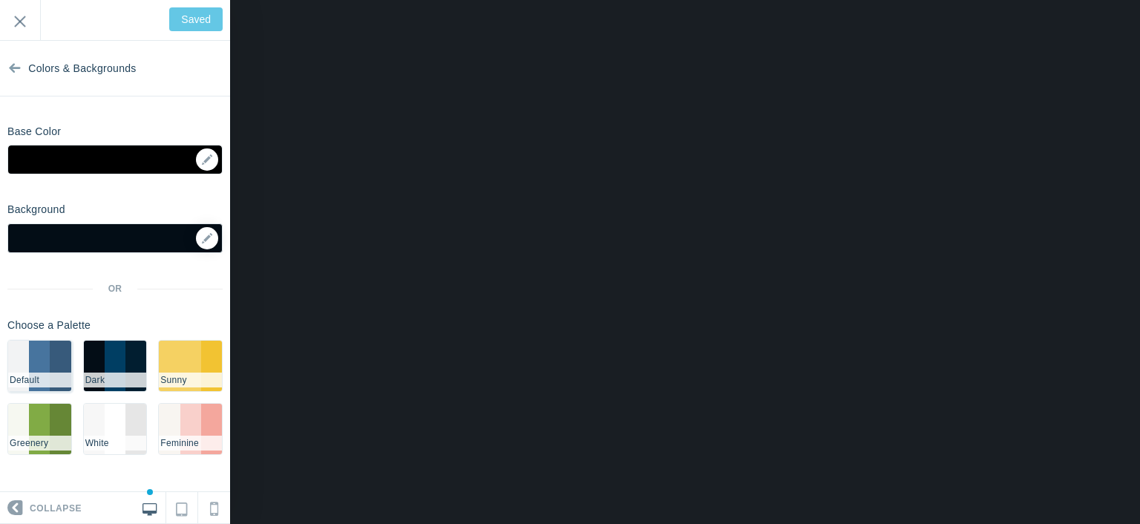
click at [41, 368] on li "#47749E" at bounding box center [39, 366] width 21 height 50
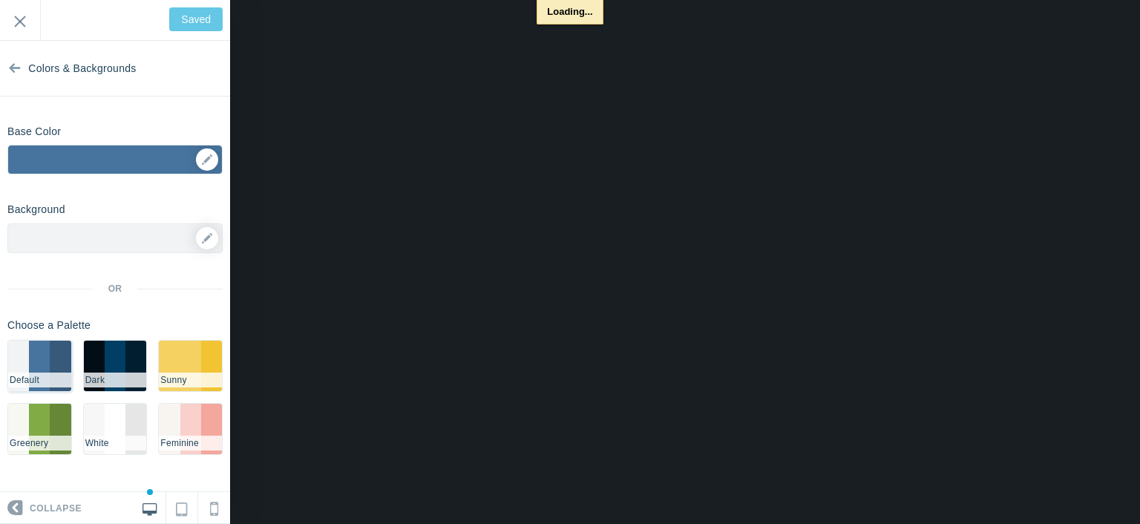
type input "Save"
click at [104, 412] on li "#F7F7F7" at bounding box center [94, 429] width 21 height 50
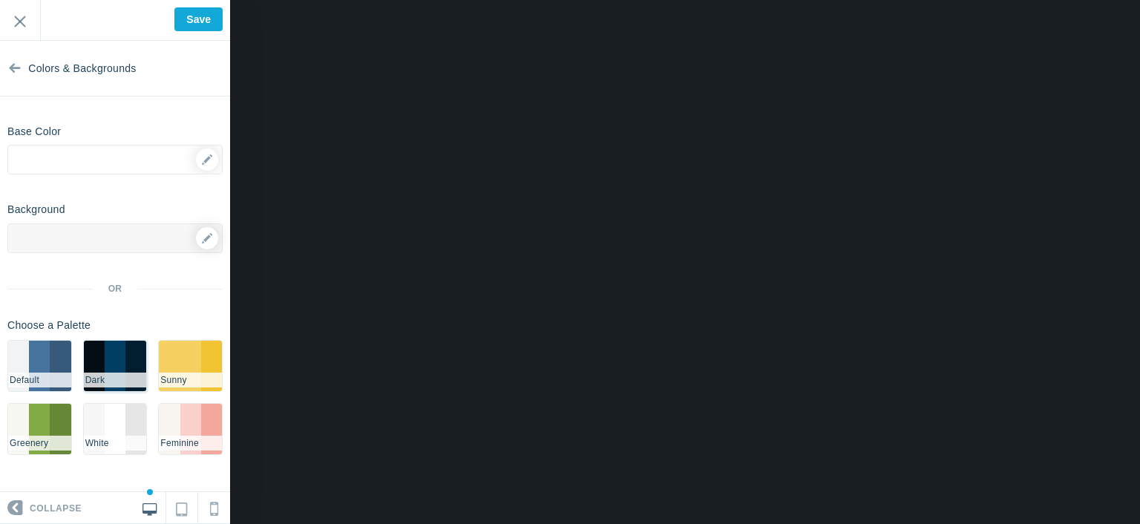
click at [110, 352] on li "#003e63" at bounding box center [115, 366] width 21 height 50
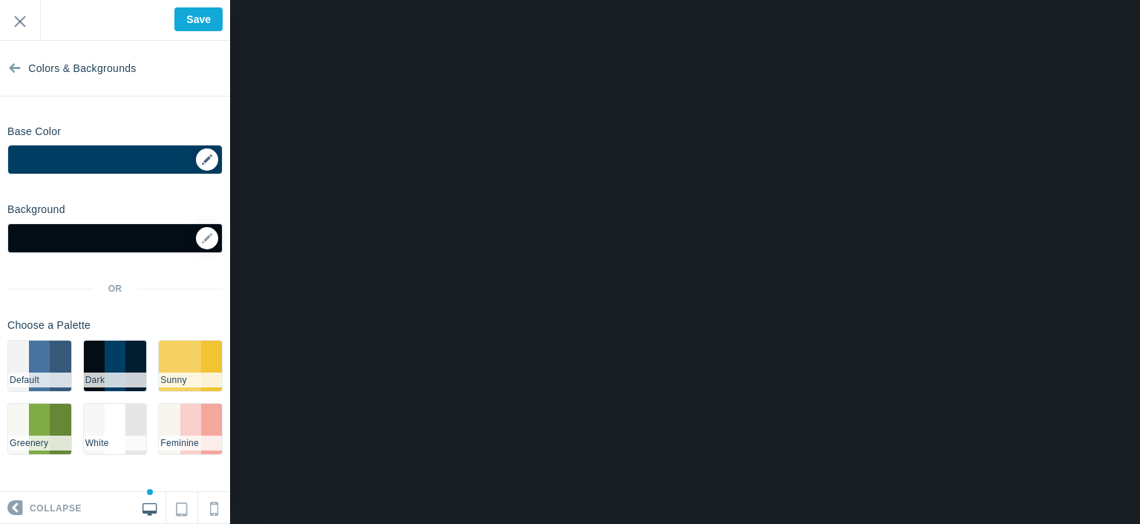
click at [122, 163] on div "▼" at bounding box center [115, 163] width 214 height 37
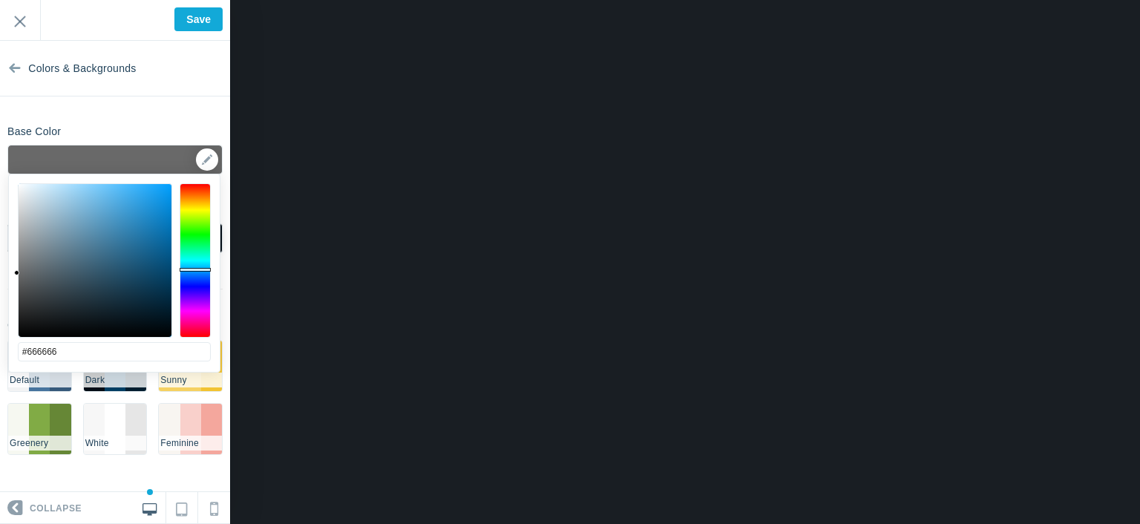
drag, startPoint x: 75, startPoint y: 252, endPoint x: 1, endPoint y: 275, distance: 77.9
click at [1, 0] on body "Loading... Loading... Collapse Identity Colors & Backgrounds Header Image Fonts…" at bounding box center [570, 0] width 1140 height 0
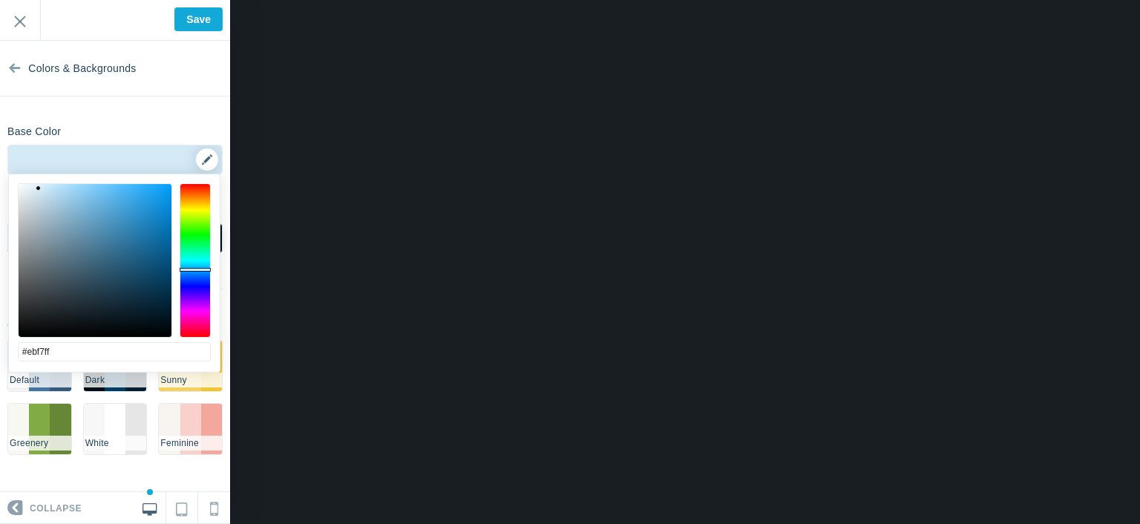
drag, startPoint x: 77, startPoint y: 229, endPoint x: 30, endPoint y: 165, distance: 79.0
click at [30, 0] on body "Loading... Loading... Collapse Identity Colors & Backgrounds Header Image Fonts…" at bounding box center [570, 0] width 1140 height 0
drag, startPoint x: 56, startPoint y: 203, endPoint x: 0, endPoint y: 164, distance: 68.3
click at [0, 0] on body "Loading... Loading... Collapse Identity Colors & Backgrounds Header Image Fonts…" at bounding box center [570, 0] width 1140 height 0
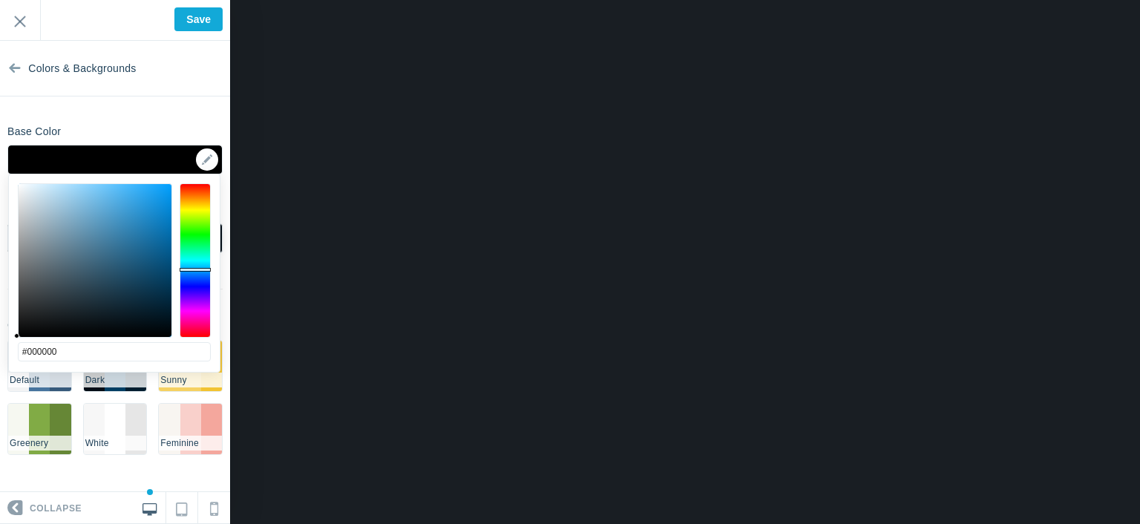
drag, startPoint x: 22, startPoint y: 329, endPoint x: 0, endPoint y: 377, distance: 53.1
click at [0, 0] on body "Loading... Loading... Collapse Identity Colors & Backgrounds Header Image Fonts…" at bounding box center [570, 0] width 1140 height 0
click at [165, 259] on div at bounding box center [95, 260] width 153 height 153
drag, startPoint x: 165, startPoint y: 259, endPoint x: 186, endPoint y: 292, distance: 39.1
click at [186, 292] on div at bounding box center [114, 260] width 193 height 154
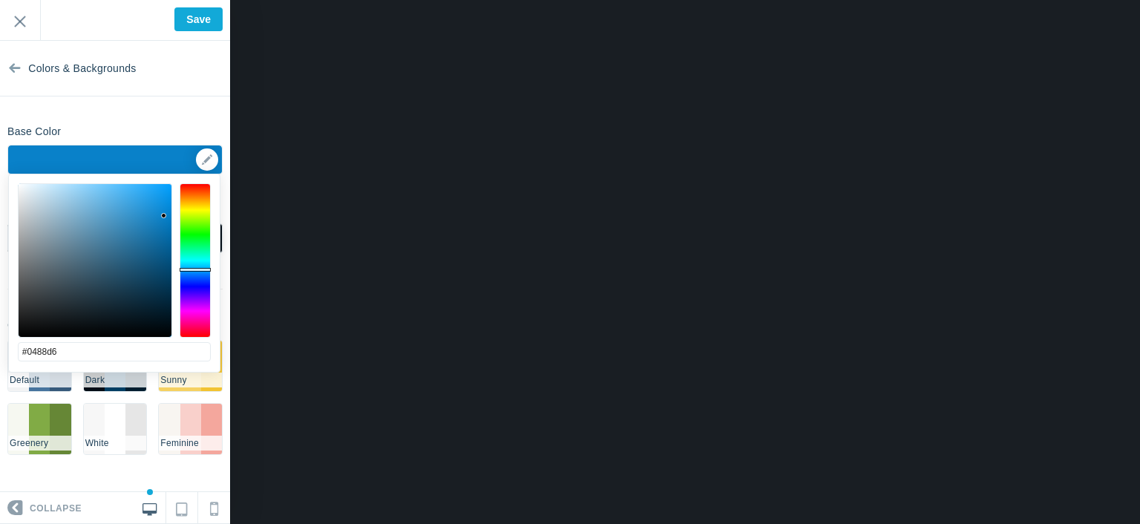
drag, startPoint x: 160, startPoint y: 246, endPoint x: 168, endPoint y: 208, distance: 39.3
click at [168, 208] on div at bounding box center [95, 260] width 153 height 153
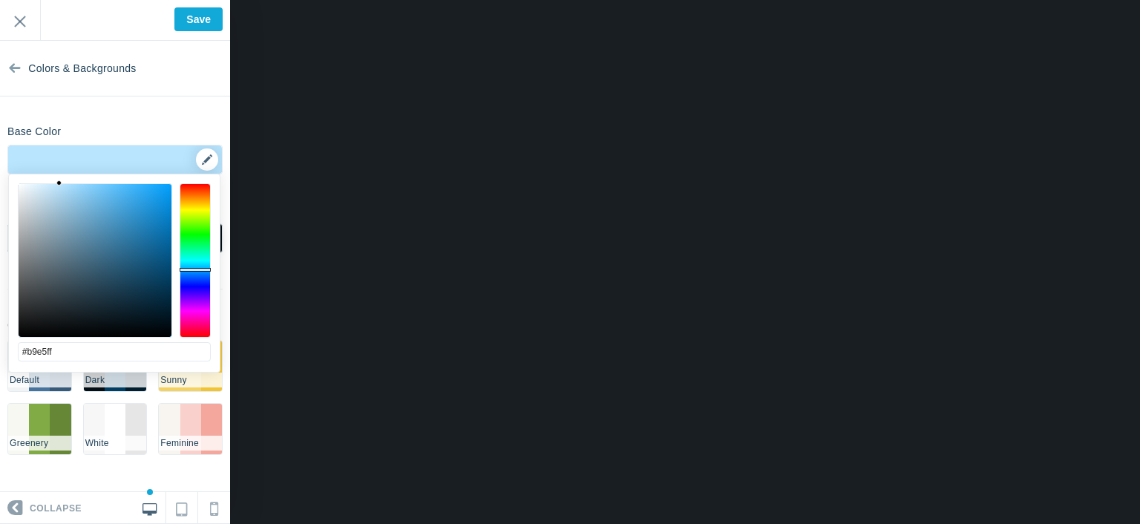
drag, startPoint x: 168, startPoint y: 208, endPoint x: 59, endPoint y: 160, distance: 118.6
click at [59, 0] on body "Loading... Loading... Collapse Identity Colors & Backgrounds Header Image Fonts…" at bounding box center [570, 0] width 1140 height 0
drag, startPoint x: 72, startPoint y: 241, endPoint x: 83, endPoint y: 270, distance: 31.0
click at [83, 270] on div at bounding box center [95, 260] width 153 height 153
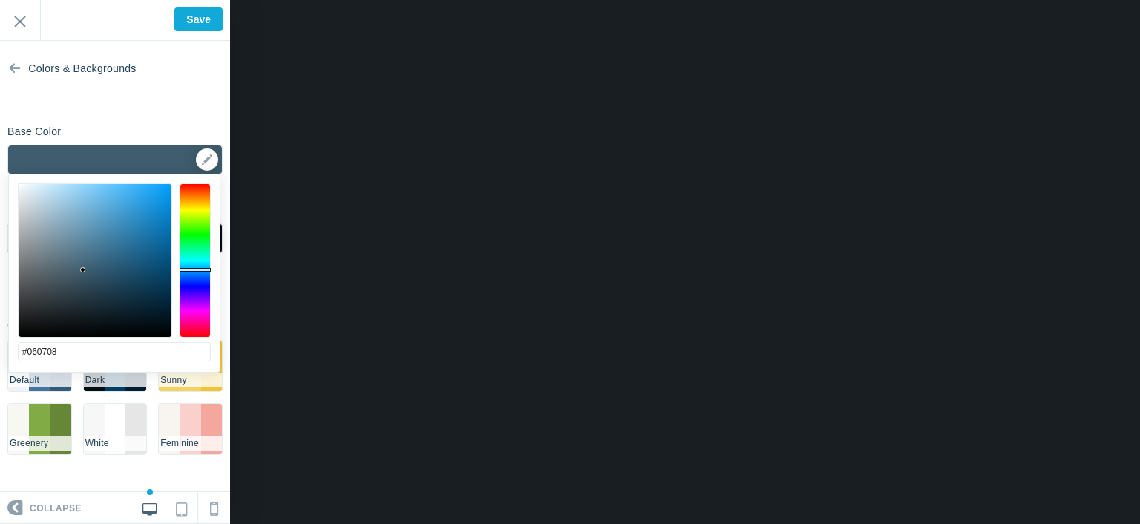
type input "#000000"
drag, startPoint x: 83, startPoint y: 270, endPoint x: 19, endPoint y: 374, distance: 122.3
click at [19, 374] on div "#000000 cancel choose" at bounding box center [114, 380] width 211 height 413
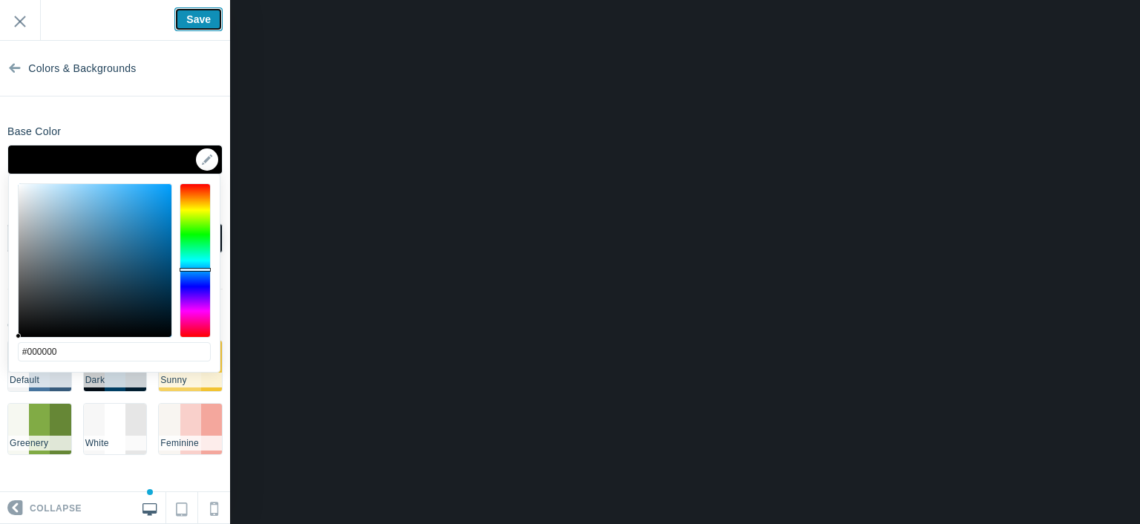
click at [203, 9] on input "Save" at bounding box center [198, 19] width 48 height 24
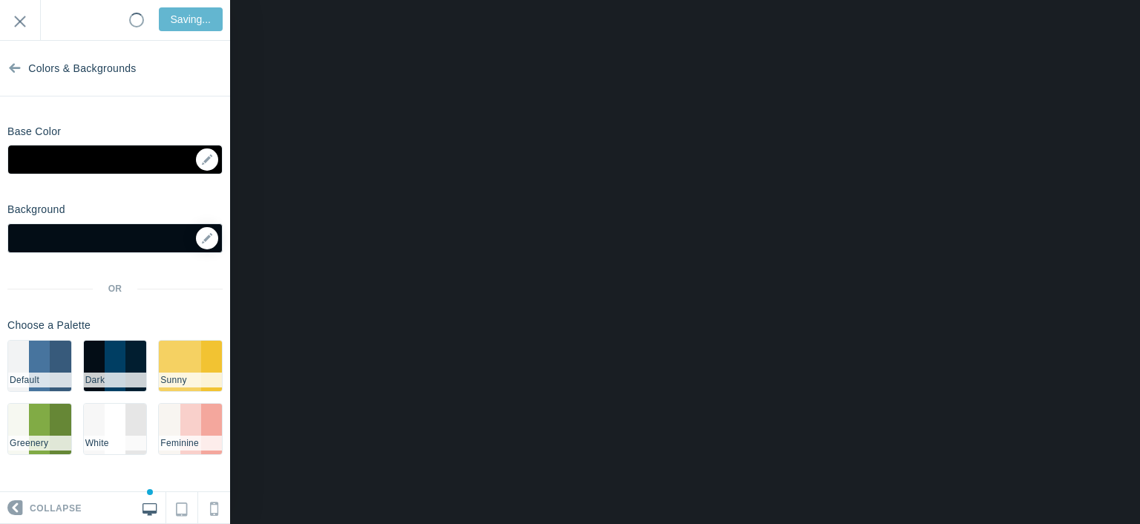
type input "Saved"
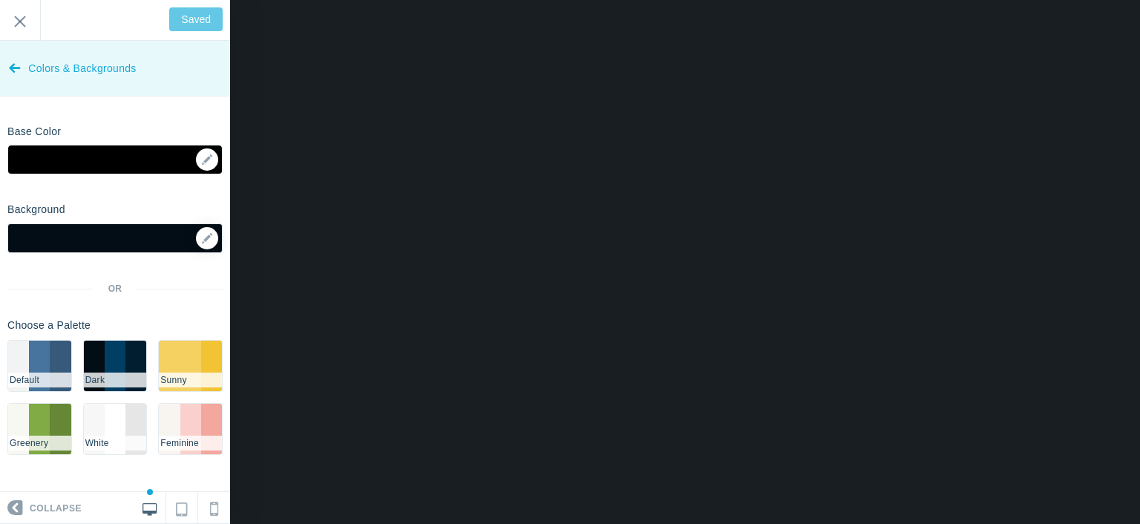
click at [1, 72] on link "Colors & Backgrounds" at bounding box center [115, 69] width 230 height 56
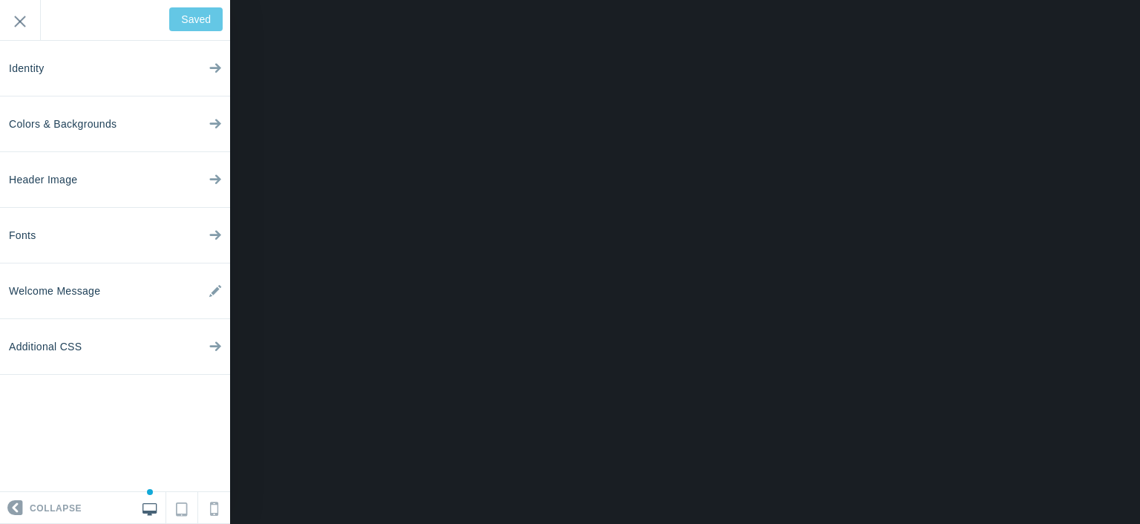
click at [177, 11] on div "Welcome to your new forum! Remember, this is your forum, and you have the freed…" at bounding box center [115, 20] width 230 height 41
click at [13, 13] on input "Exit" at bounding box center [20, 20] width 40 height 41
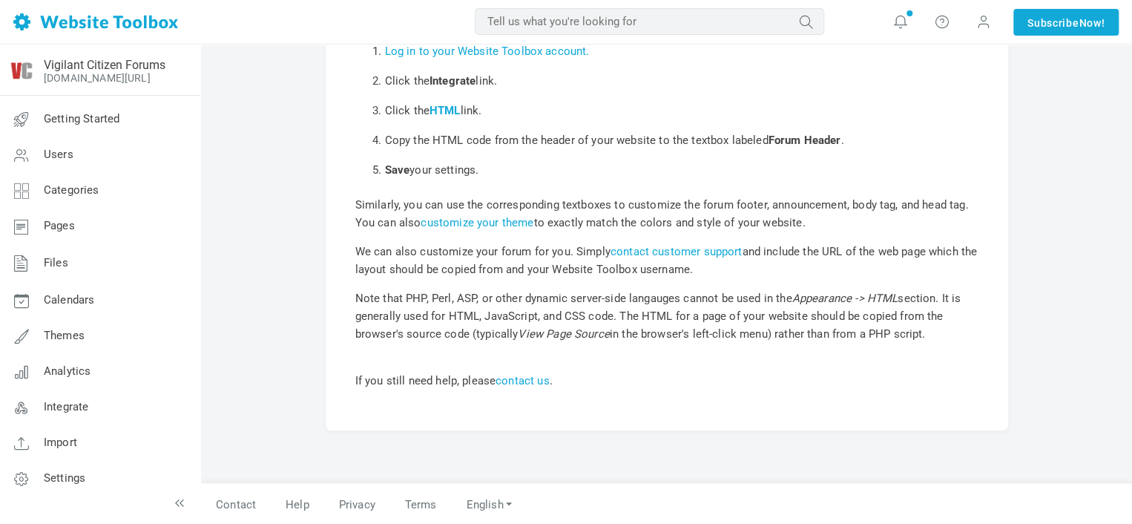
scroll to position [259, 0]
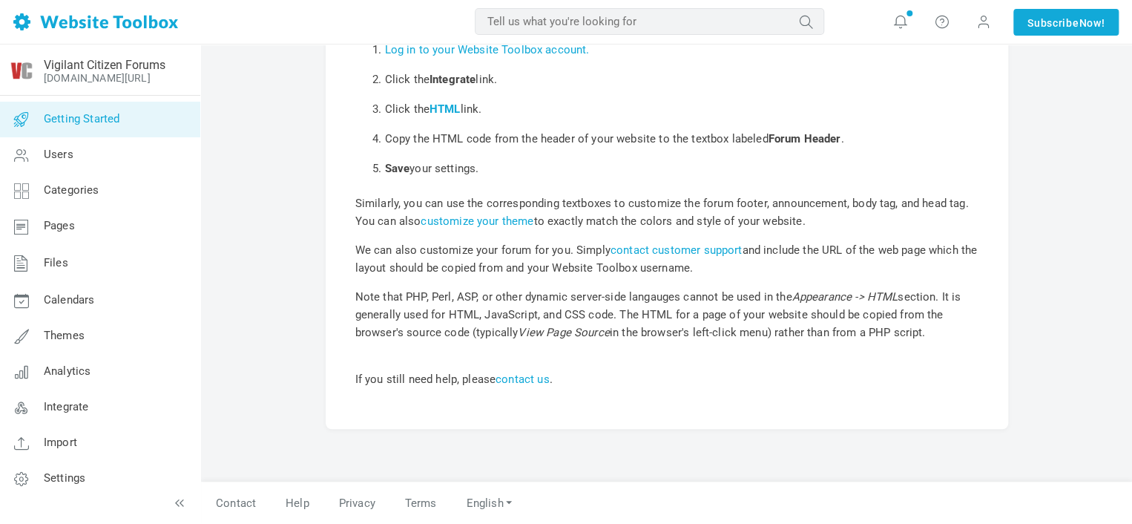
click at [70, 122] on span "Getting Started" at bounding box center [82, 118] width 76 height 13
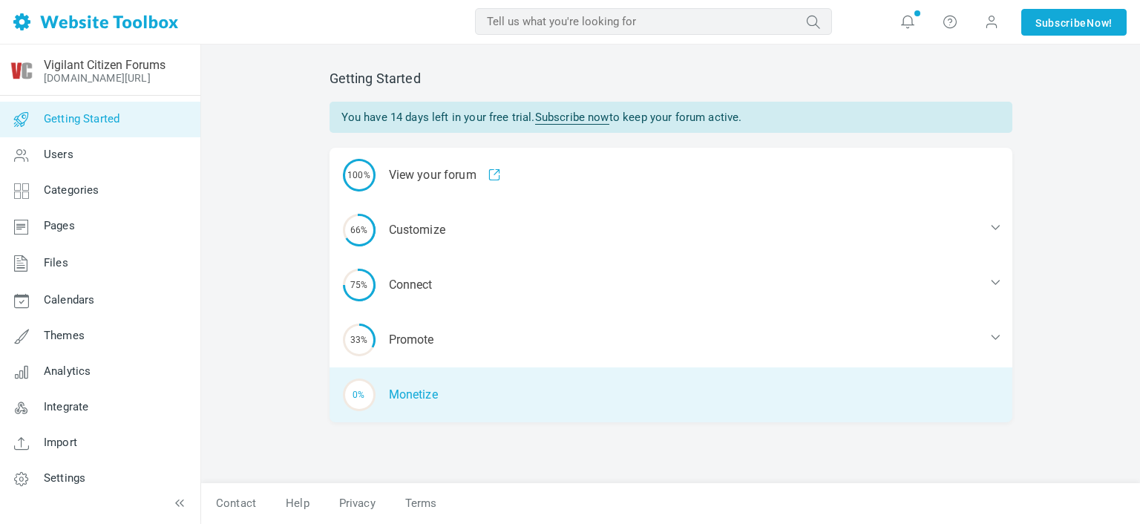
click at [404, 409] on div "0% Monetize" at bounding box center [670, 394] width 683 height 55
click at [400, 395] on div "0% Monetize" at bounding box center [670, 394] width 683 height 55
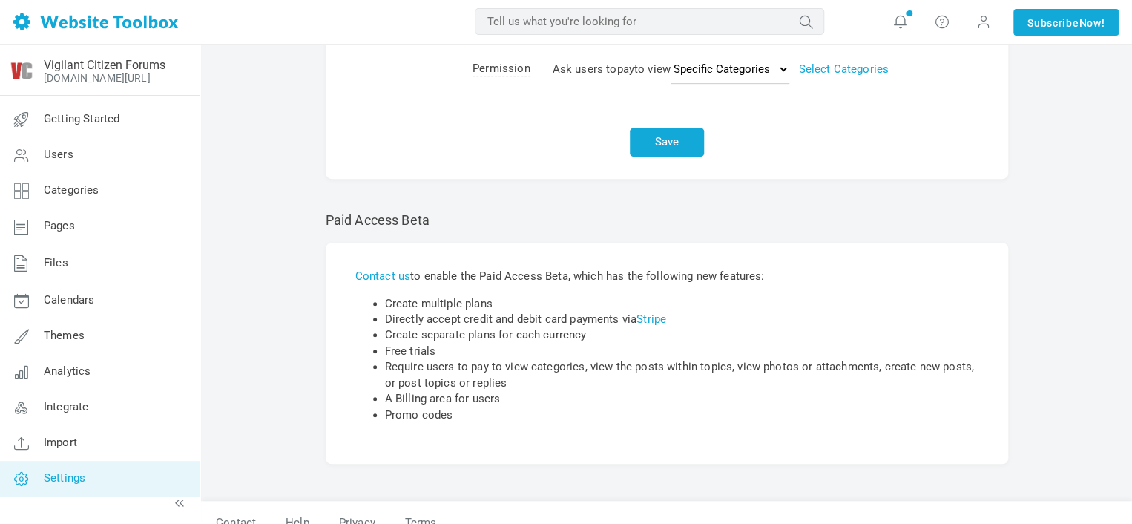
scroll to position [390, 0]
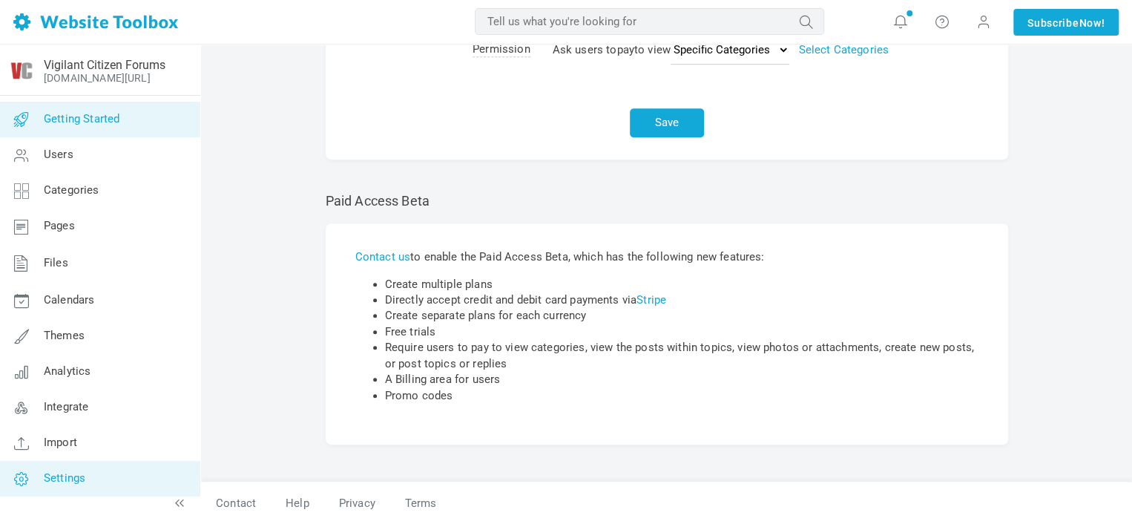
click at [127, 121] on link "Getting Started" at bounding box center [99, 120] width 201 height 36
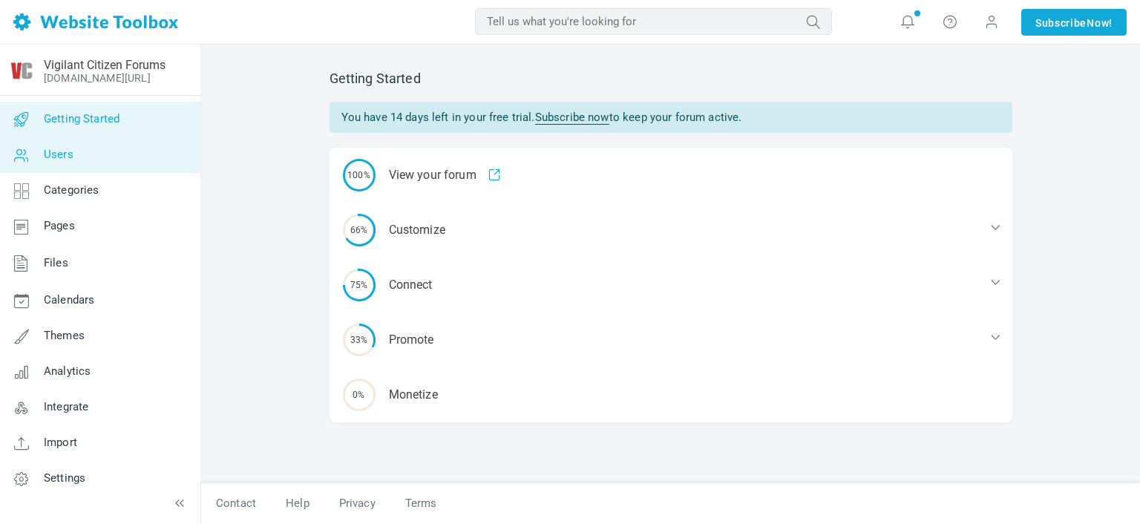
click at [98, 163] on link "Users" at bounding box center [99, 155] width 201 height 36
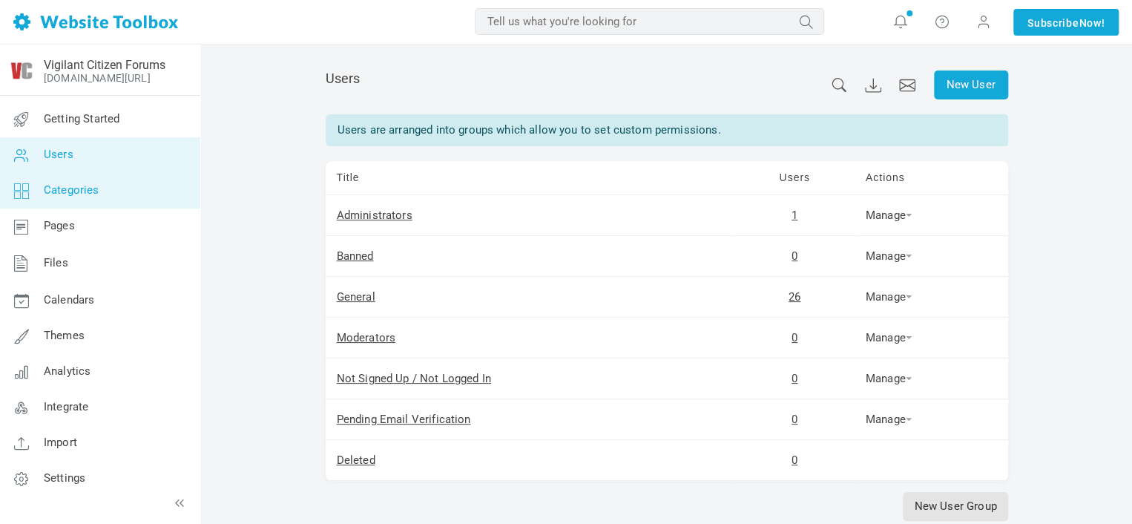
click at [99, 180] on link "Categories" at bounding box center [99, 191] width 201 height 36
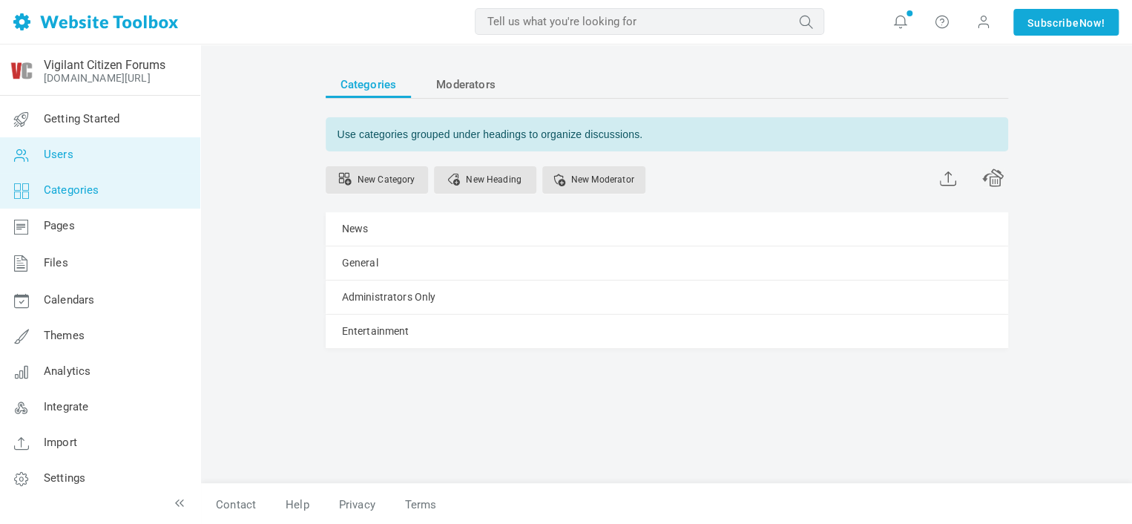
click at [94, 154] on link "Users" at bounding box center [99, 155] width 201 height 36
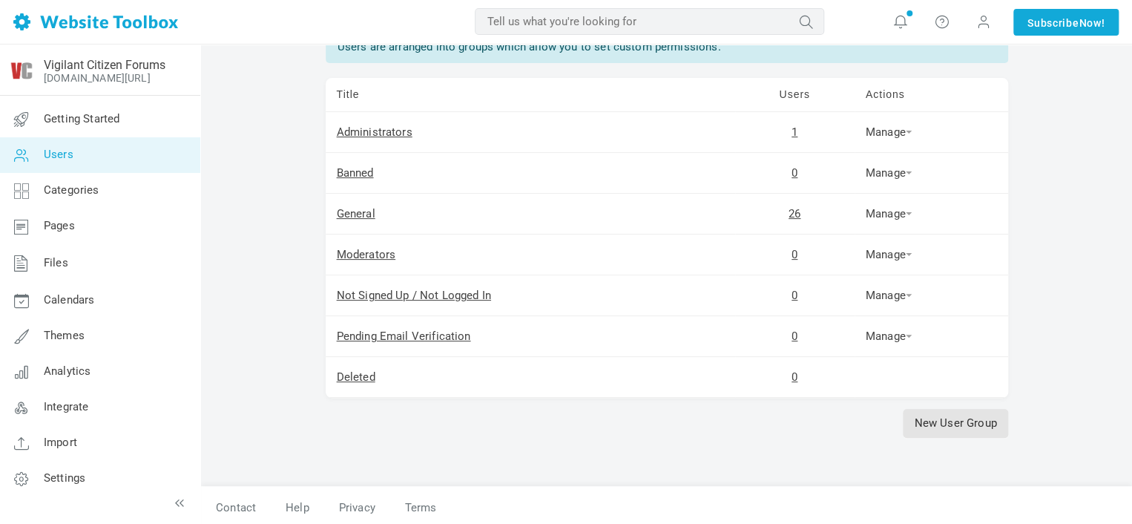
scroll to position [86, 0]
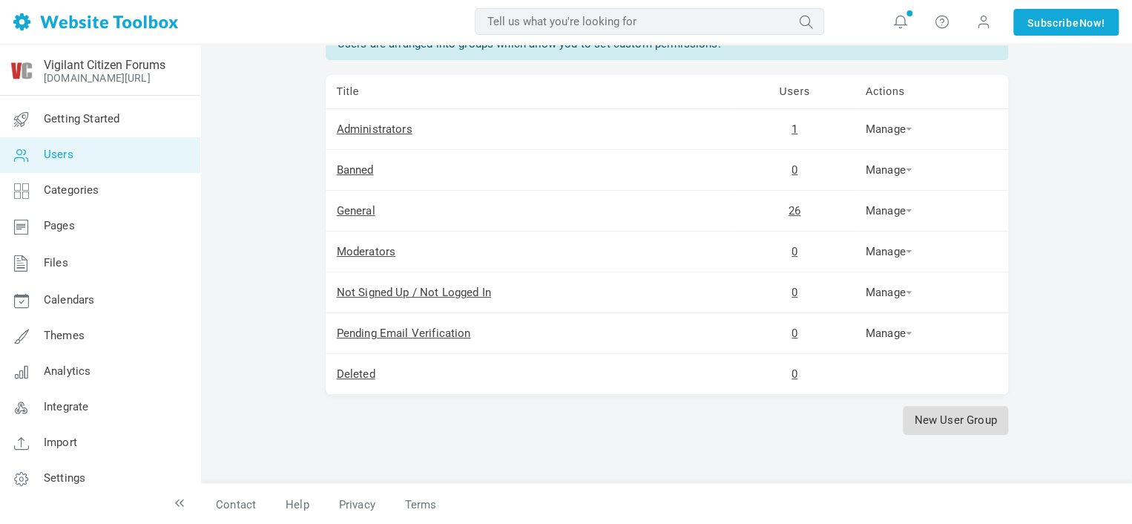
click at [945, 419] on link "New User Group" at bounding box center [955, 420] width 105 height 29
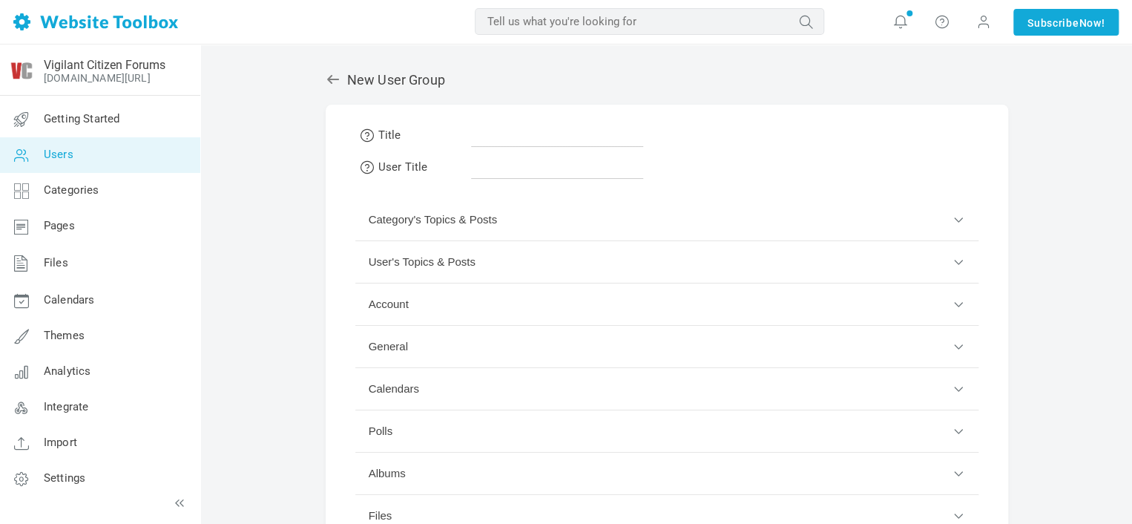
click at [633, 230] on button "Category's Topics & Posts" at bounding box center [666, 220] width 623 height 42
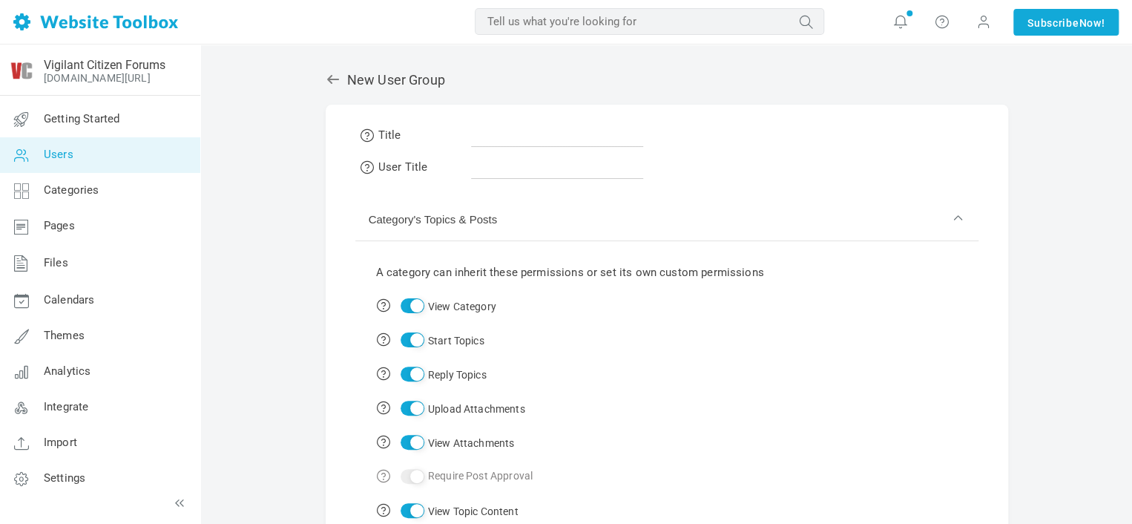
click at [633, 230] on button "Category's Topics & Posts" at bounding box center [666, 220] width 623 height 42
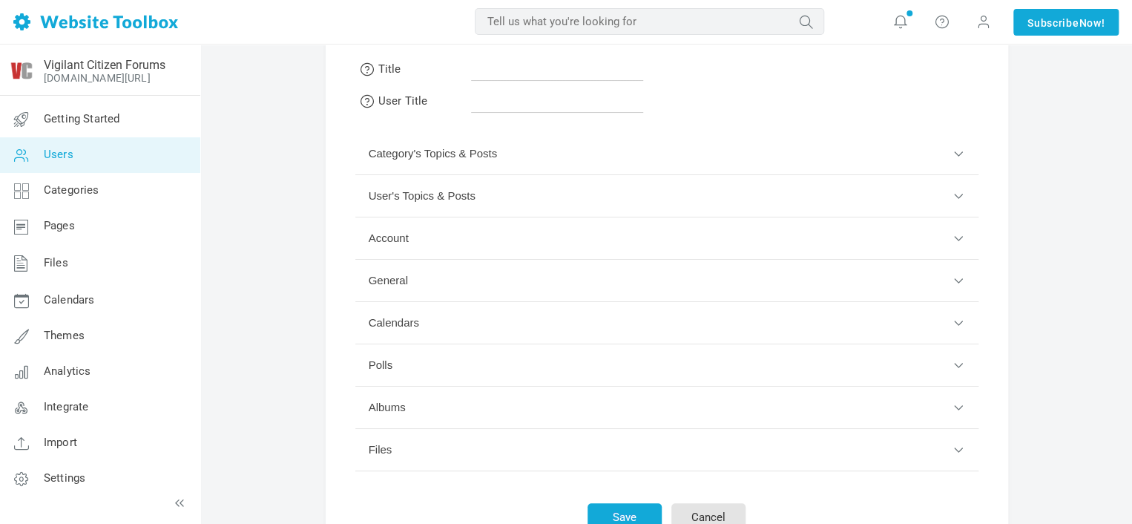
scroll to position [74, 0]
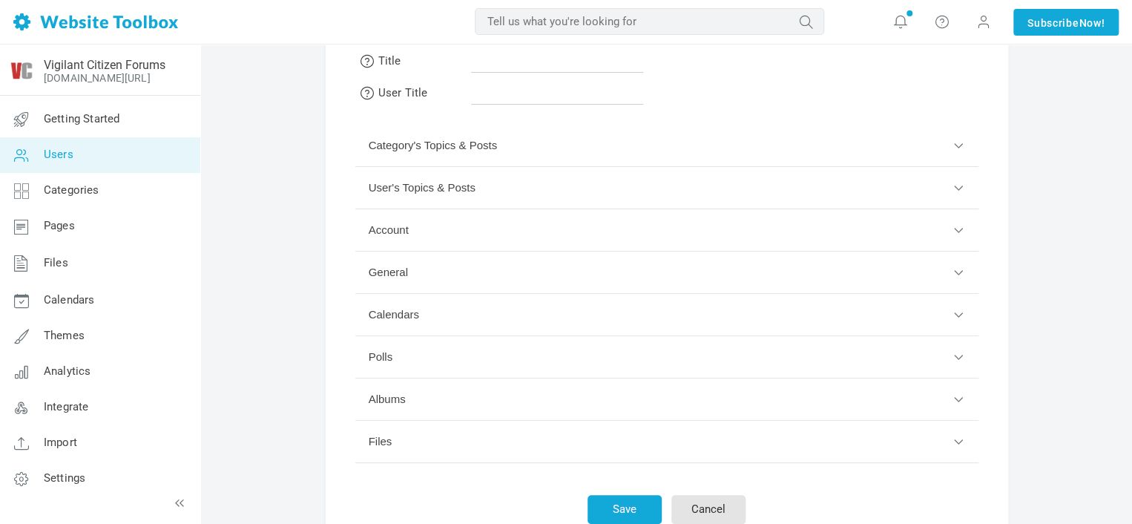
click at [597, 201] on button "User's Topics & Posts" at bounding box center [666, 188] width 623 height 42
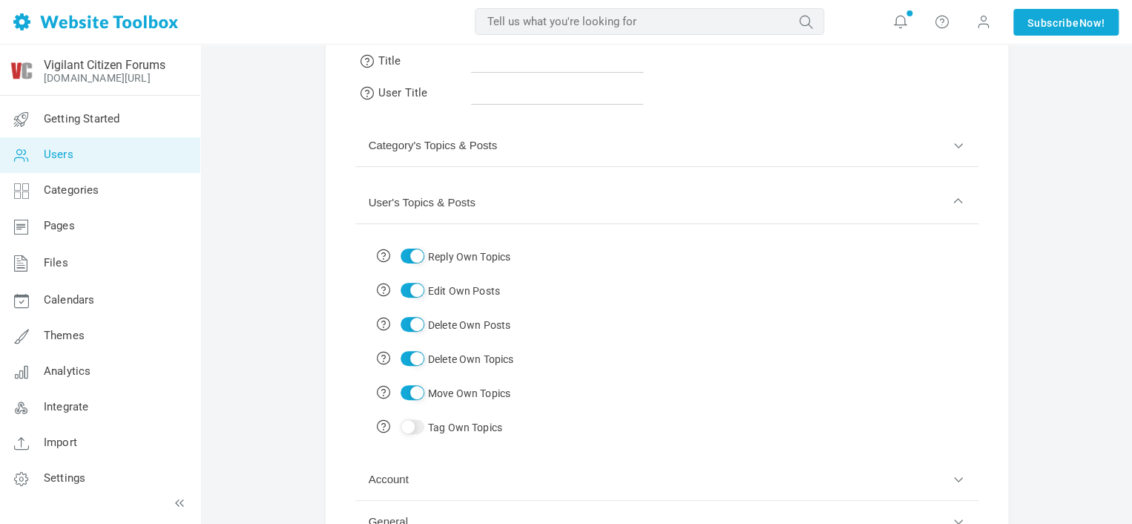
click at [597, 201] on button "User's Topics & Posts" at bounding box center [666, 203] width 623 height 42
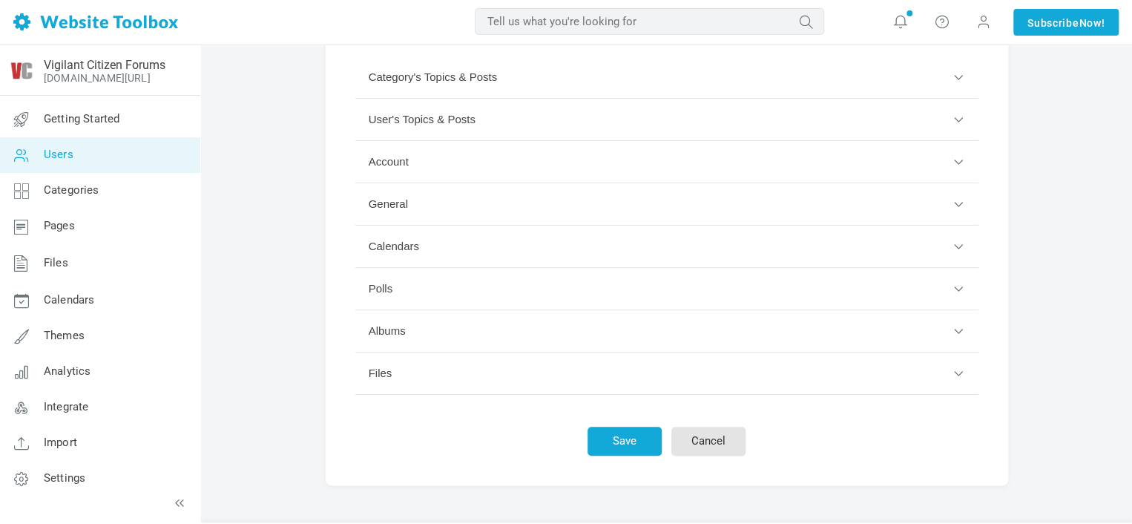
scroll to position [148, 0]
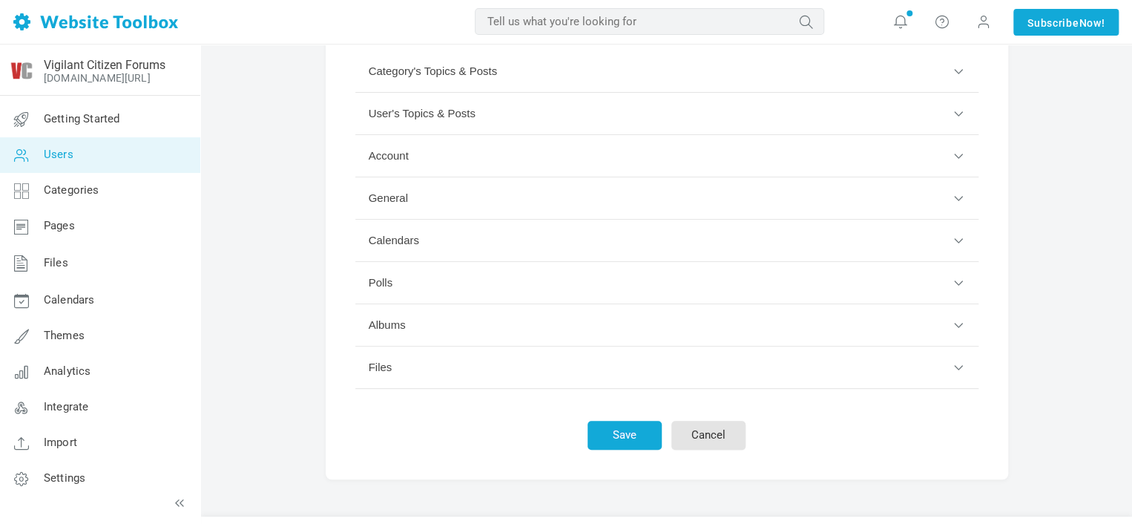
click at [519, 157] on button "Account" at bounding box center [666, 156] width 623 height 42
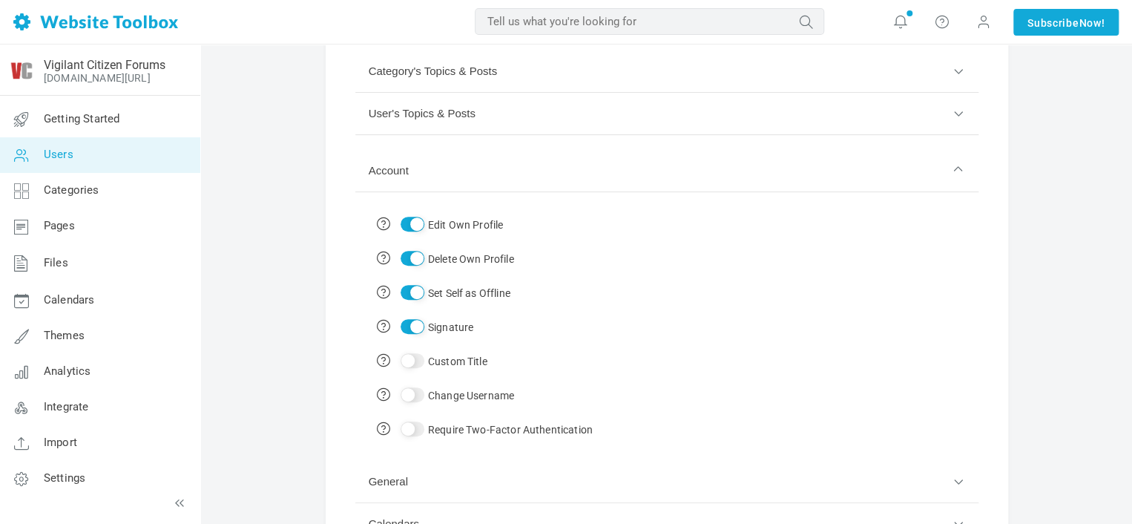
click at [516, 171] on button "Account" at bounding box center [666, 171] width 623 height 42
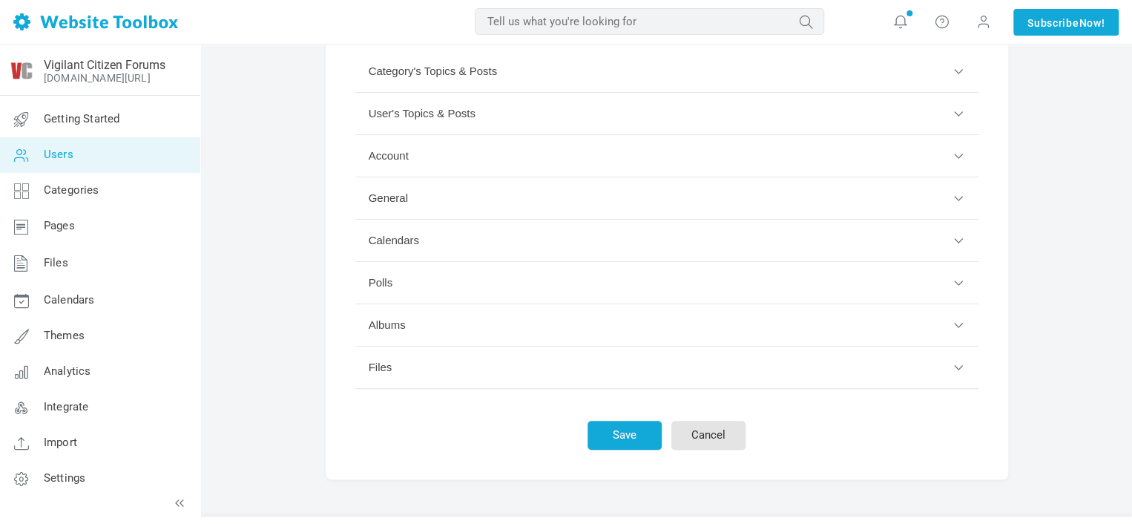
click at [516, 171] on button "Account" at bounding box center [666, 156] width 623 height 42
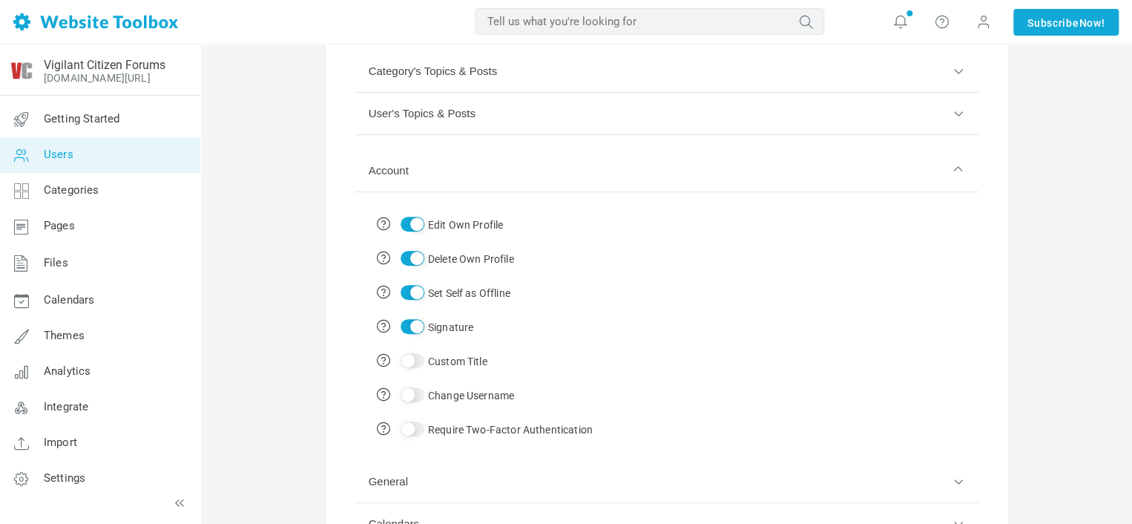
click at [516, 171] on button "Account" at bounding box center [666, 171] width 623 height 42
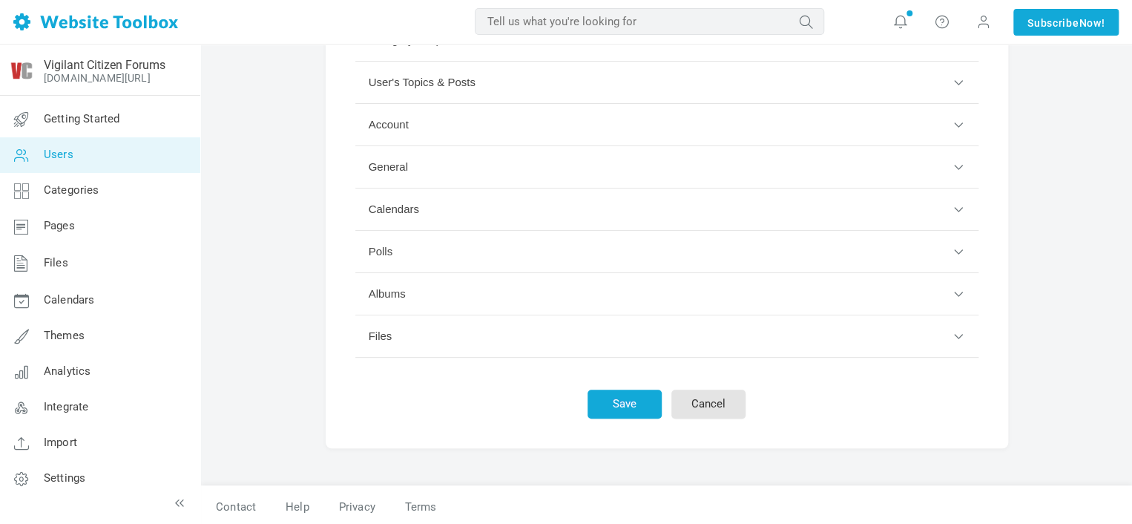
scroll to position [183, 0]
click at [516, 171] on button "General" at bounding box center [666, 164] width 623 height 42
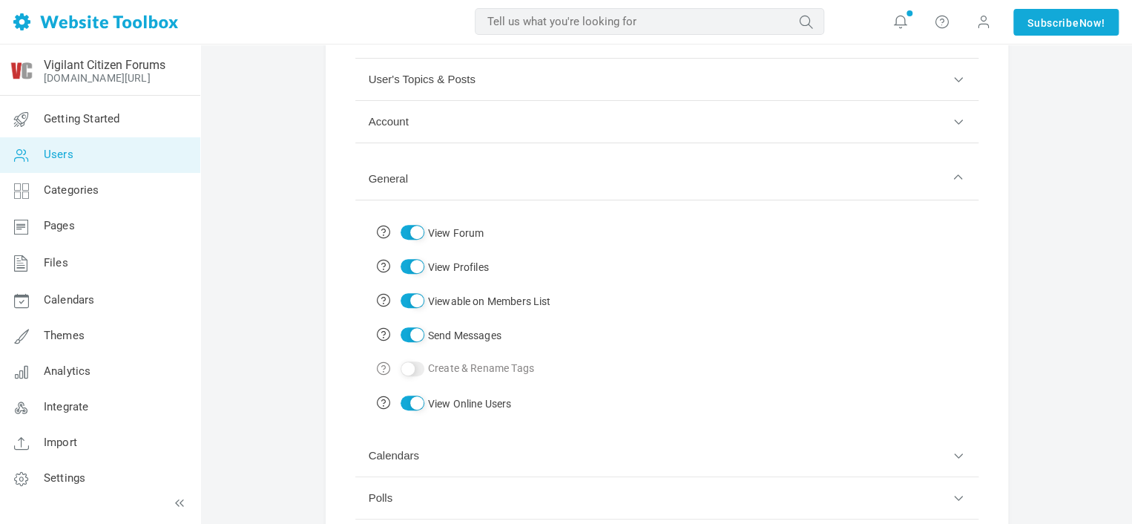
click at [488, 177] on button "General" at bounding box center [666, 179] width 623 height 42
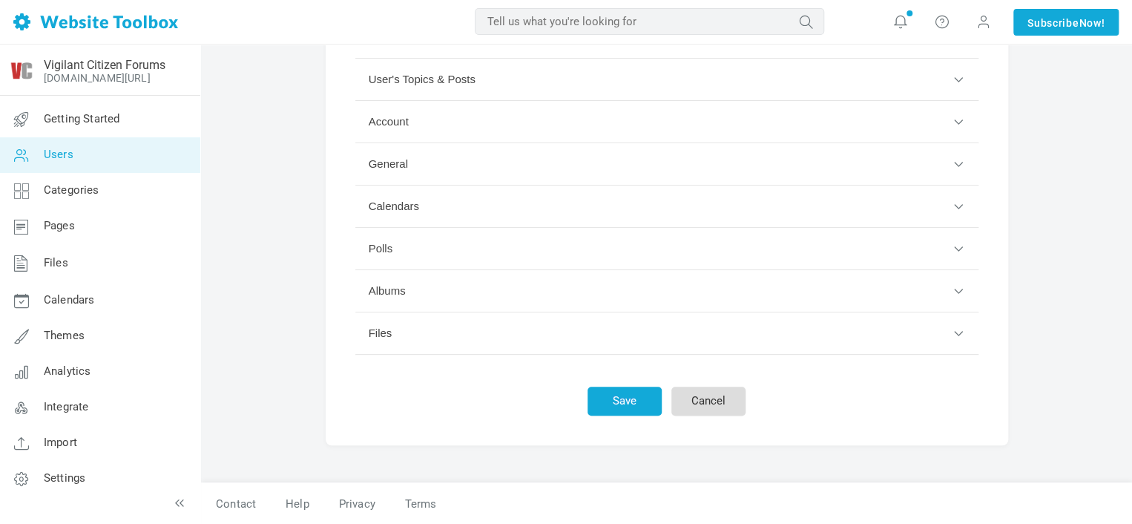
click at [727, 406] on link "Cancel" at bounding box center [709, 401] width 74 height 29
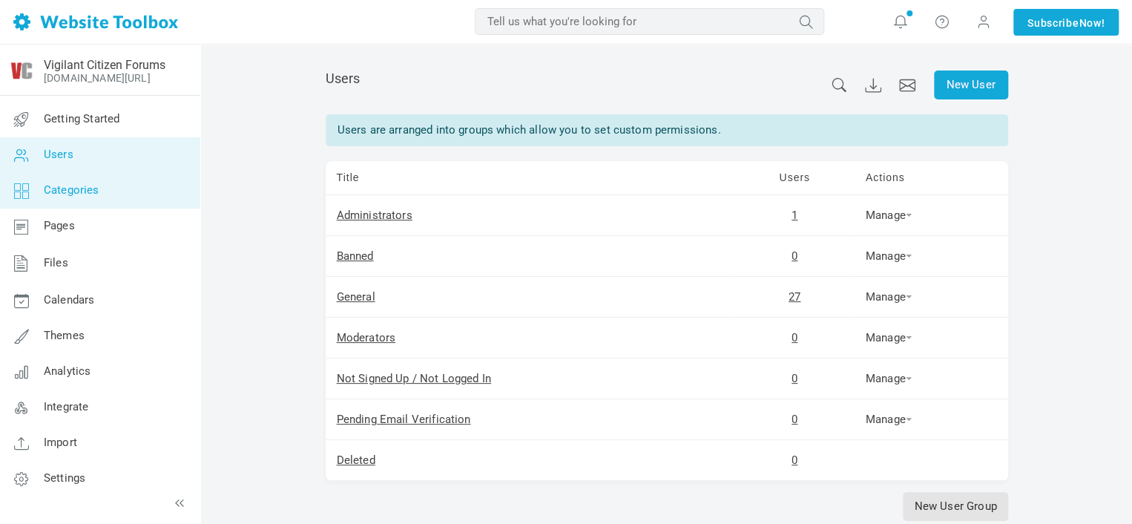
click at [147, 195] on link "Categories" at bounding box center [99, 191] width 201 height 36
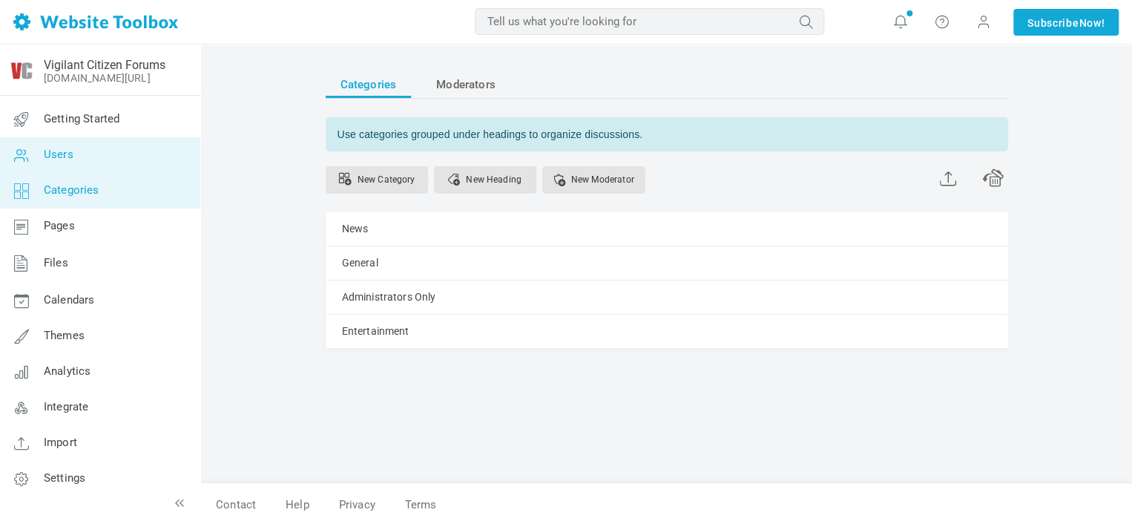
click at [150, 165] on link "Users" at bounding box center [99, 155] width 201 height 36
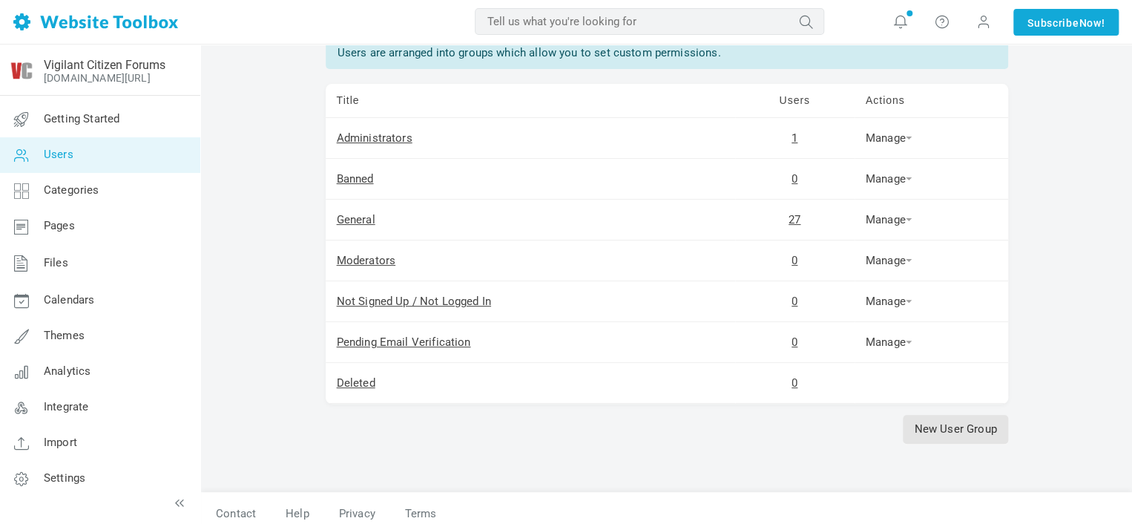
scroll to position [86, 0]
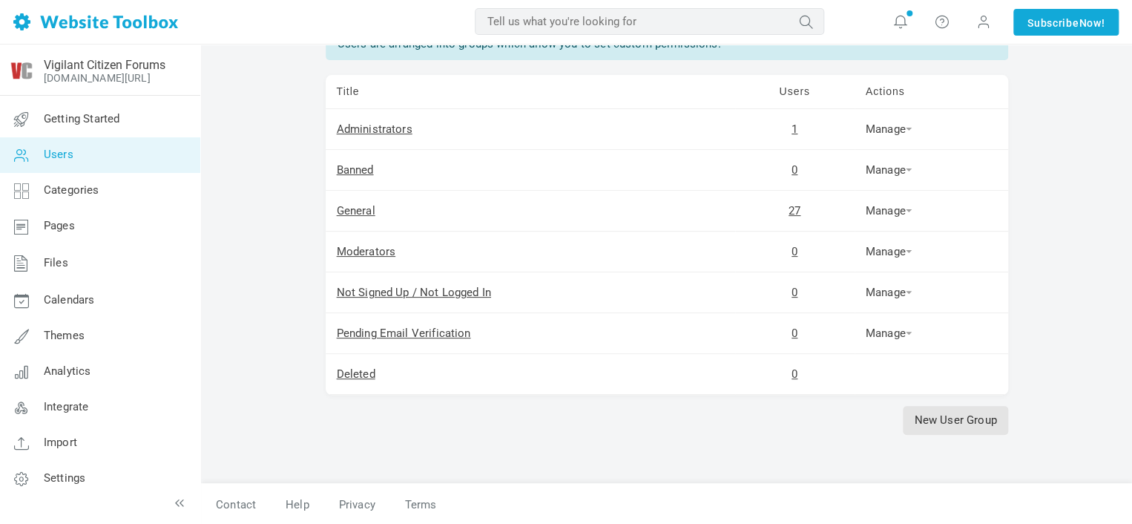
click at [465, 442] on div "New User Users Users are arranged into groups which allow you to set custom per…" at bounding box center [667, 227] width 705 height 514
click at [911, 213] on link "Manage" at bounding box center [889, 210] width 46 height 13
click at [392, 446] on div "New User Users Users are arranged into groups which allow you to set custom per…" at bounding box center [667, 227] width 705 height 514
click at [929, 413] on link "New User Group" at bounding box center [955, 420] width 105 height 29
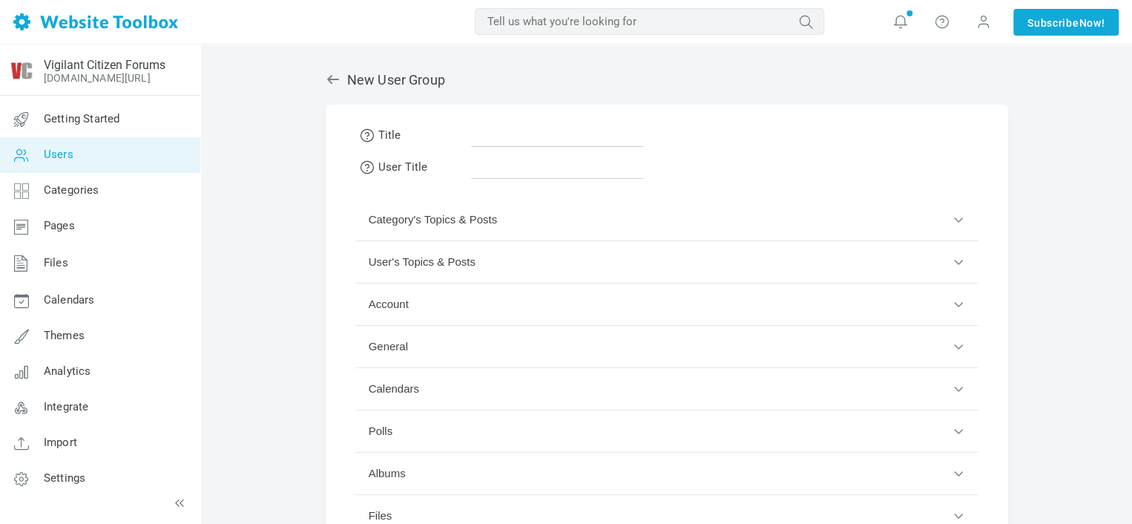
click at [419, 290] on button "Account" at bounding box center [666, 304] width 623 height 42
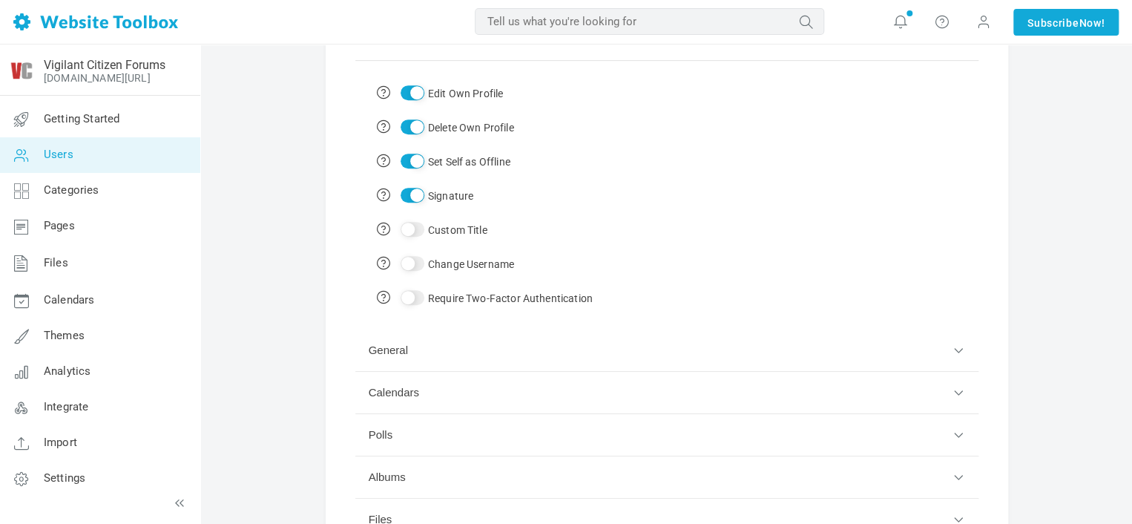
scroll to position [297, 0]
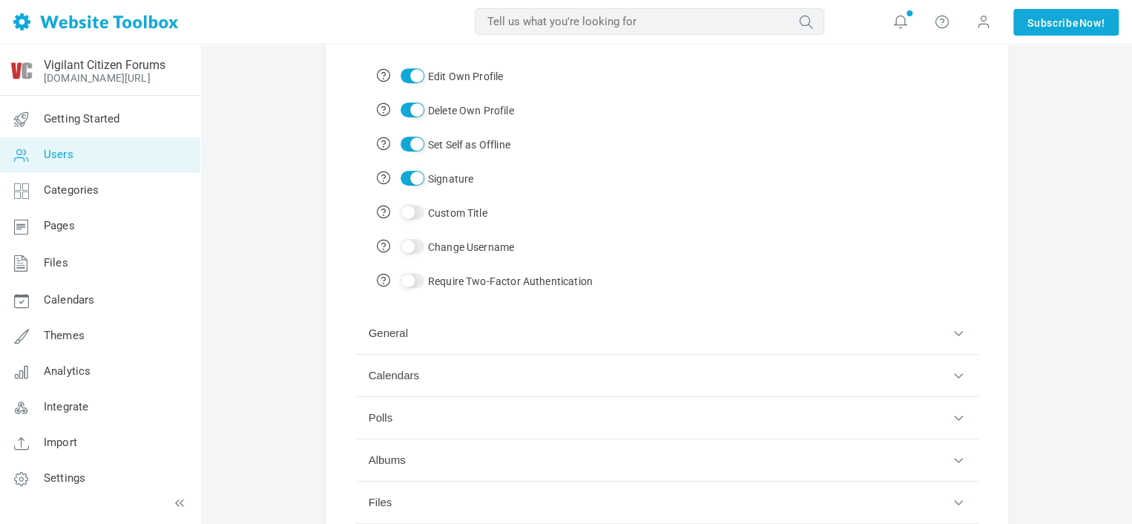
click at [404, 350] on button "General" at bounding box center [666, 333] width 623 height 42
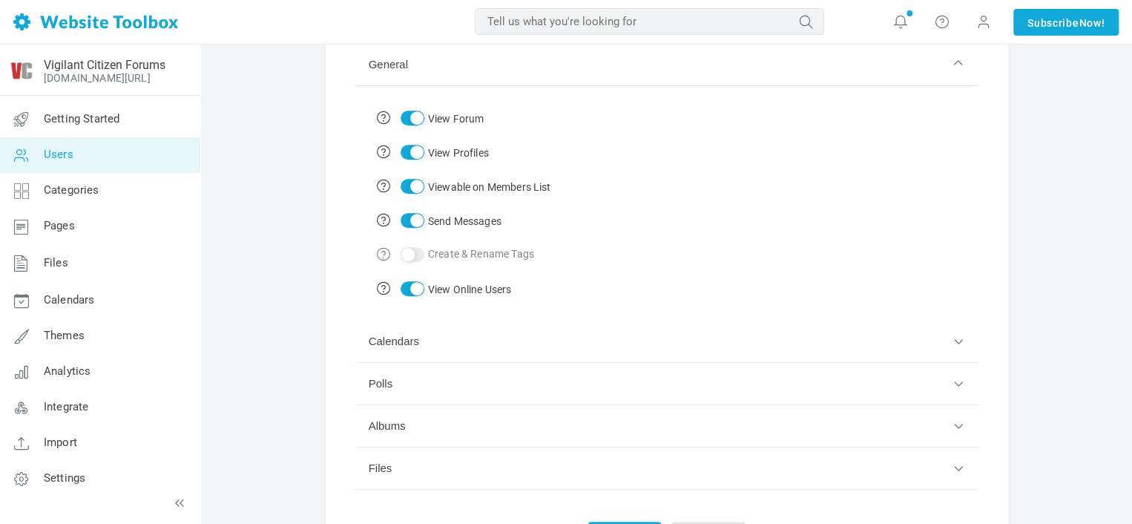
click at [404, 350] on button "Calendars" at bounding box center [666, 342] width 623 height 42
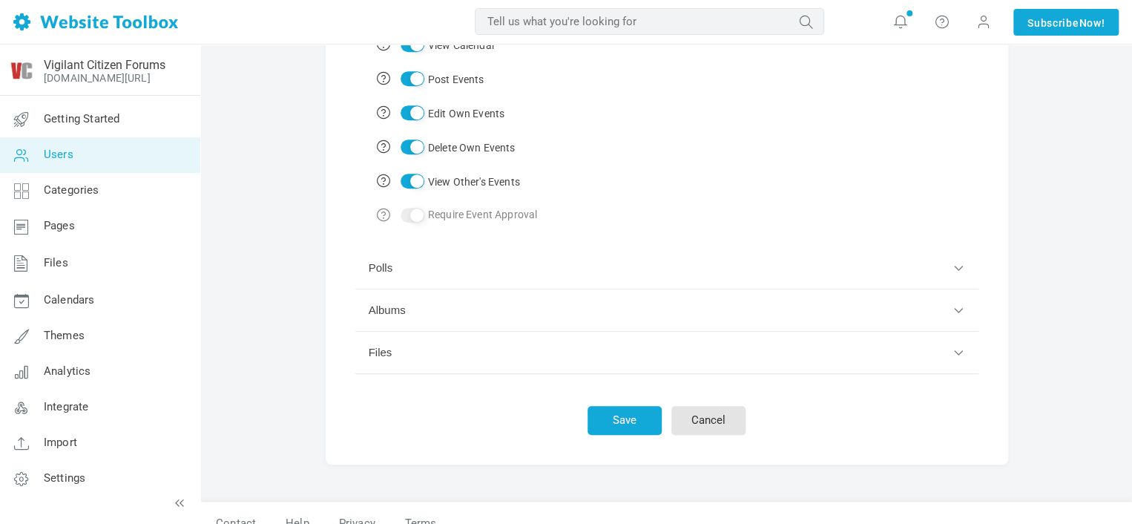
click at [395, 269] on button "Polls" at bounding box center [666, 268] width 623 height 42
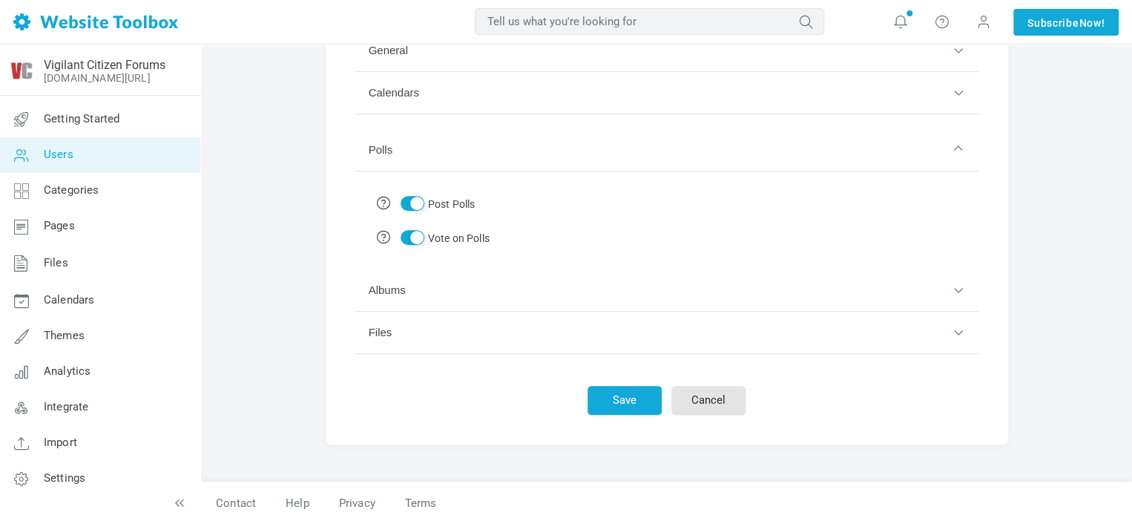
scroll to position [295, 0]
click at [397, 297] on button "Albums" at bounding box center [666, 291] width 623 height 42
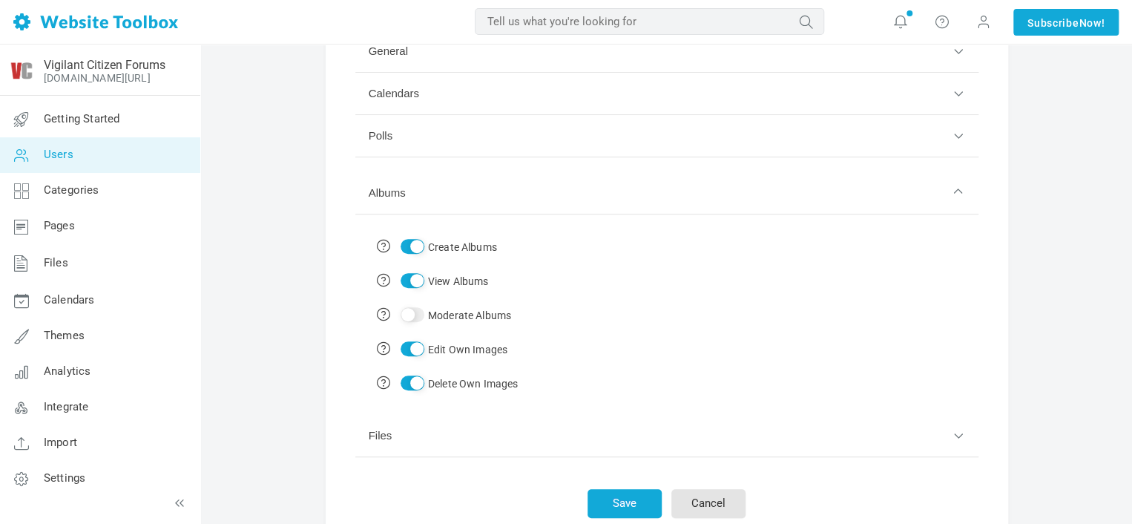
click at [380, 429] on button "Files" at bounding box center [666, 436] width 623 height 42
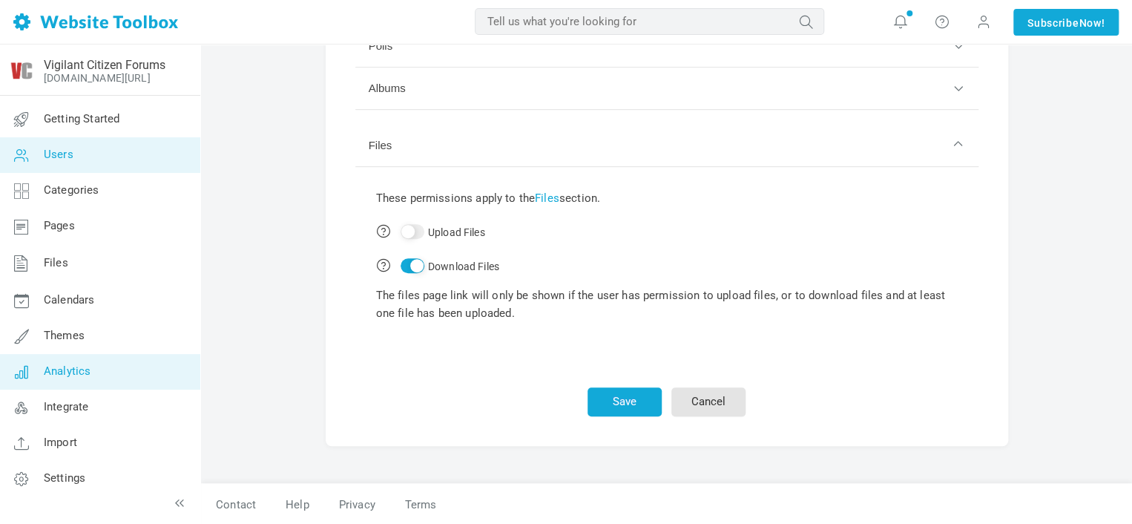
scroll to position [386, 0]
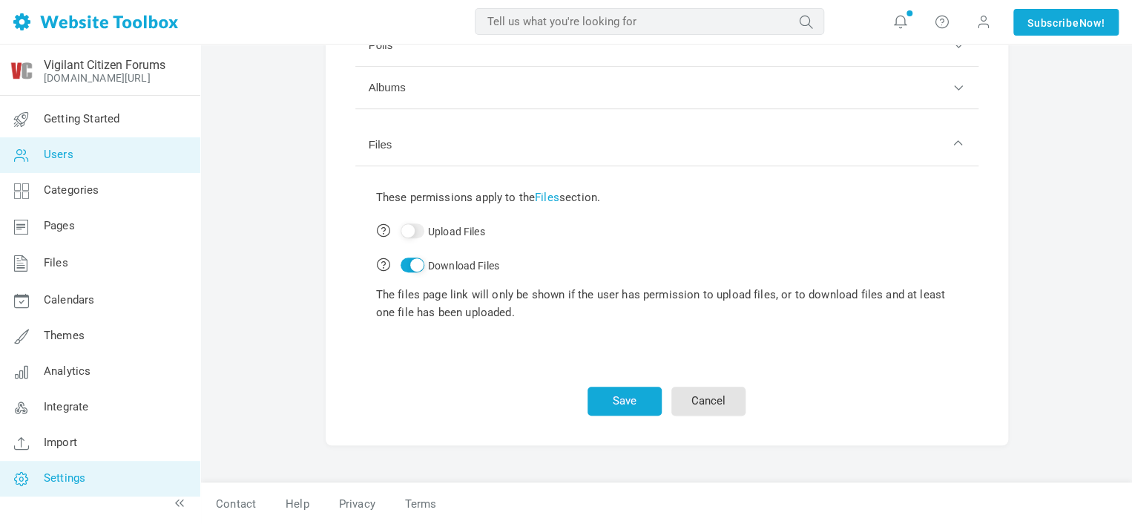
click at [157, 484] on link "Settings" at bounding box center [99, 479] width 201 height 36
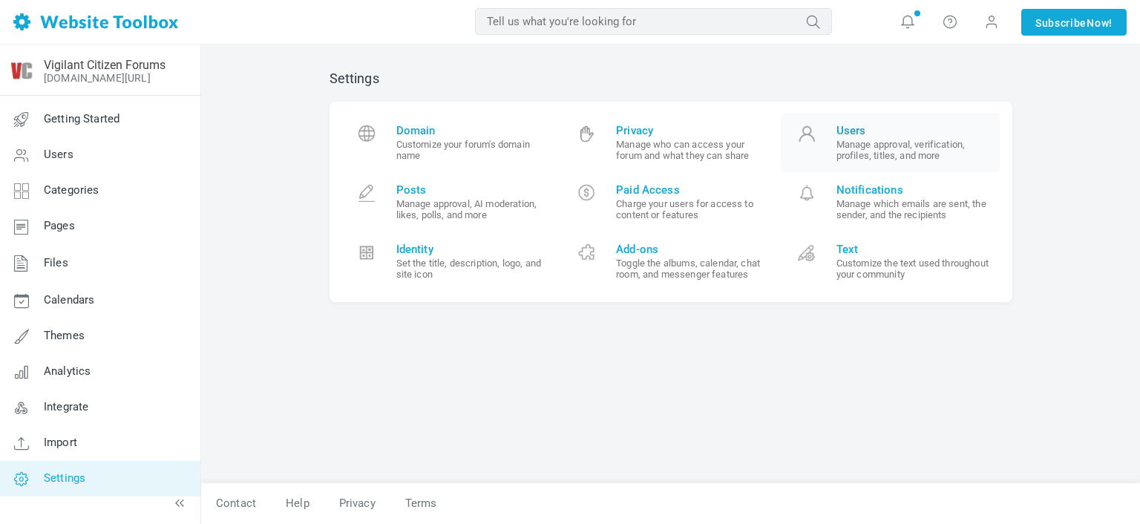
click at [893, 124] on span "Users" at bounding box center [913, 130] width 154 height 13
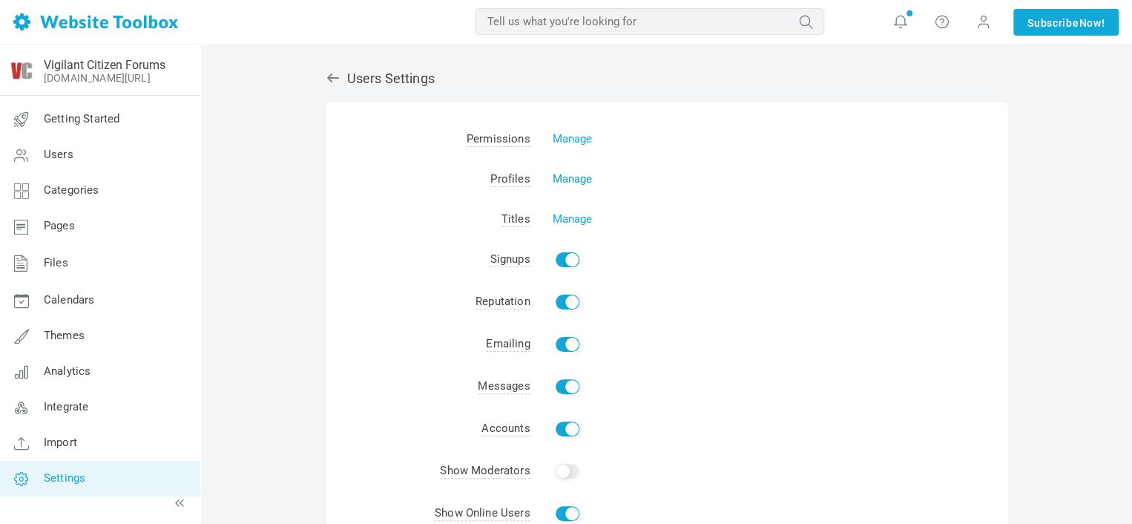
click at [564, 173] on link "Manage" at bounding box center [573, 178] width 40 height 13
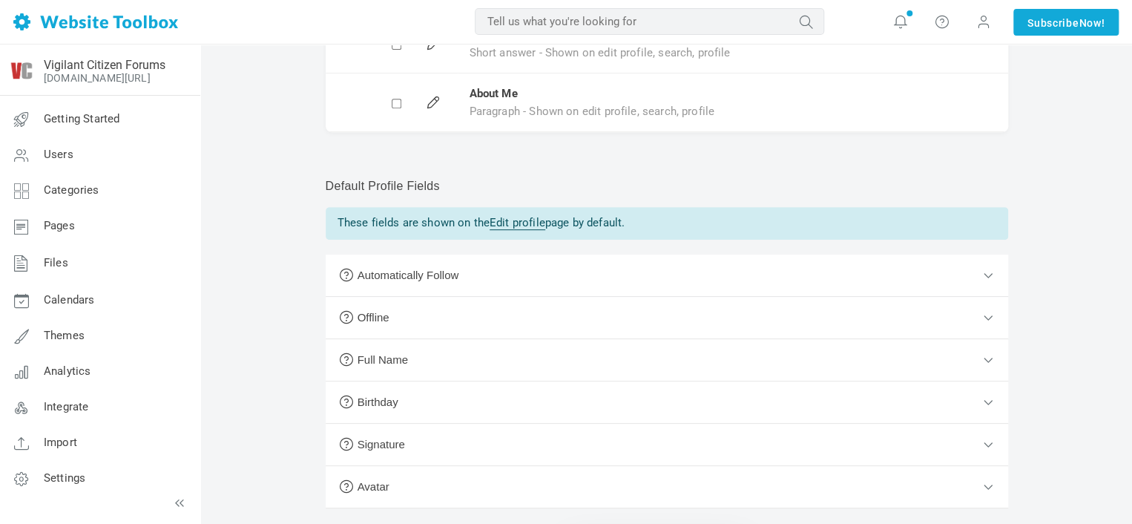
scroll to position [297, 0]
click at [858, 252] on button "Automatically Follow" at bounding box center [667, 273] width 683 height 42
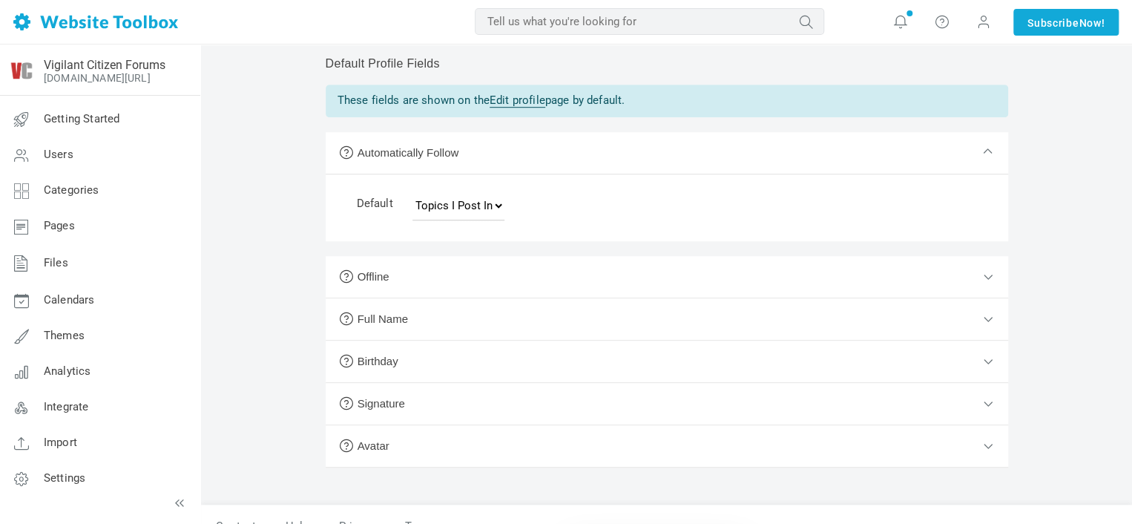
scroll to position [437, 0]
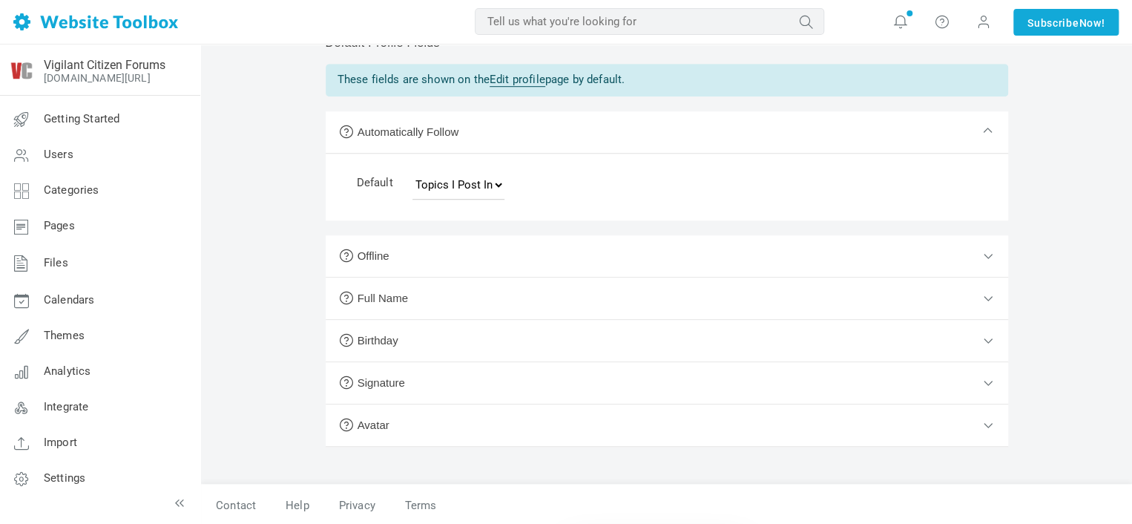
click at [573, 255] on button "Offline" at bounding box center [667, 256] width 683 height 42
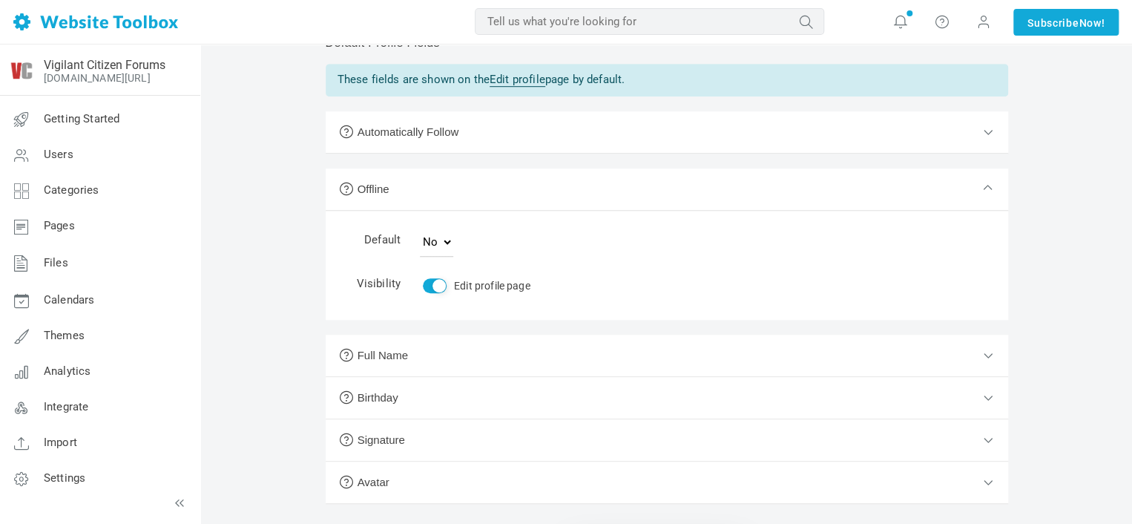
click at [508, 357] on button "Full Name" at bounding box center [667, 356] width 683 height 42
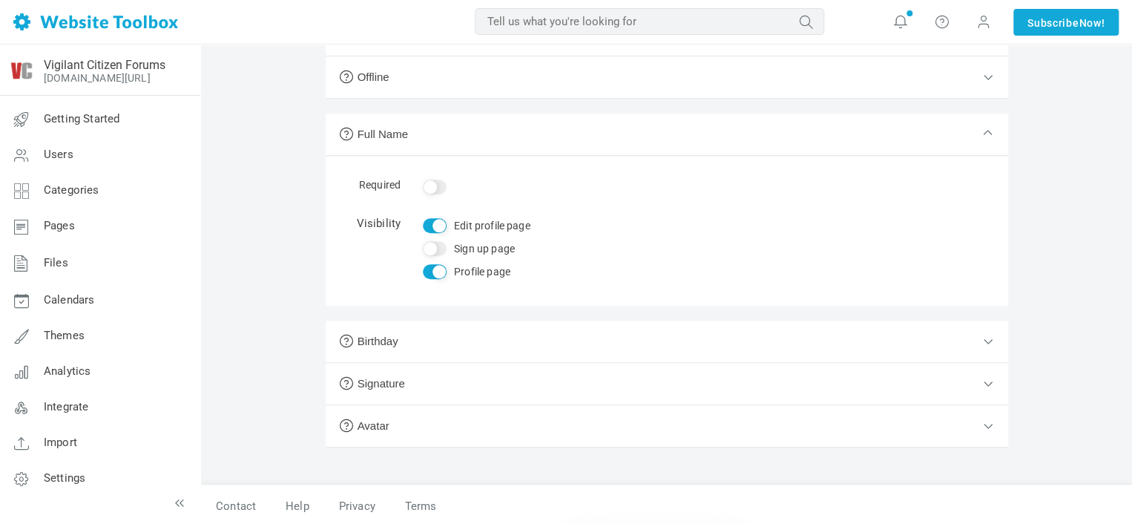
scroll to position [535, 0]
click at [535, 345] on button "Birthday" at bounding box center [667, 341] width 683 height 42
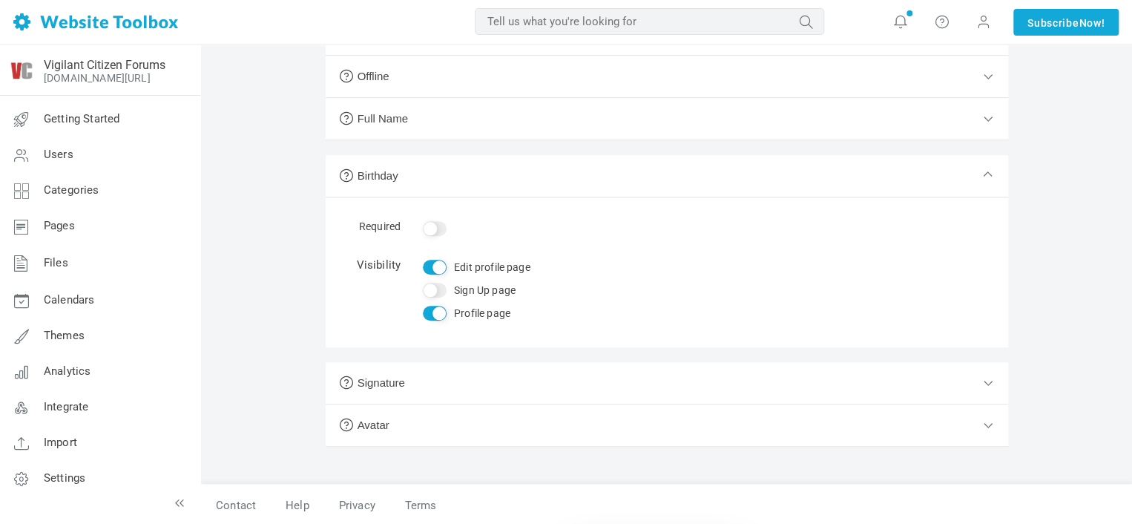
click at [534, 384] on button "Signature" at bounding box center [667, 383] width 683 height 42
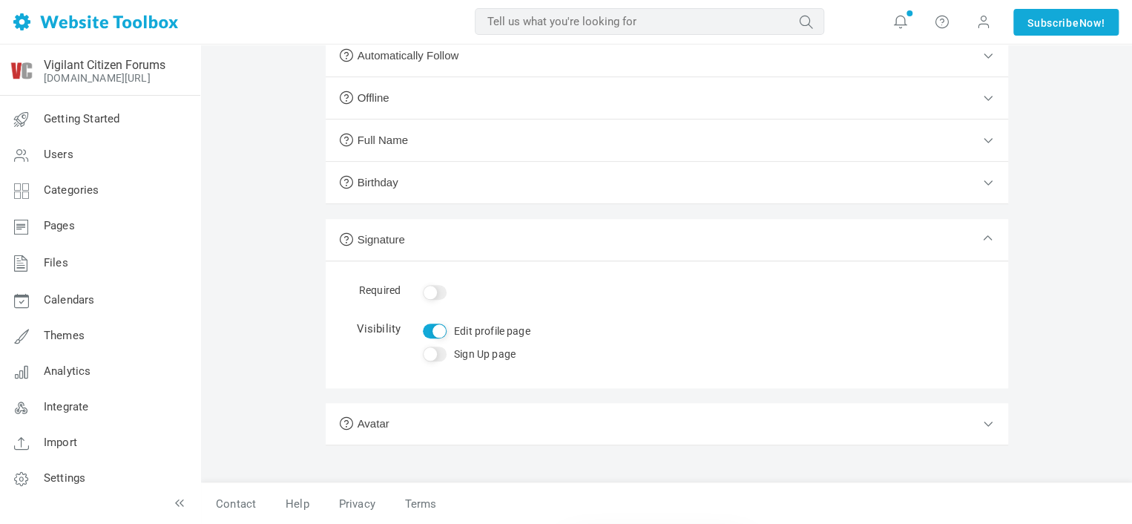
scroll to position [512, 0]
click at [536, 421] on button "Avatar" at bounding box center [667, 425] width 683 height 42
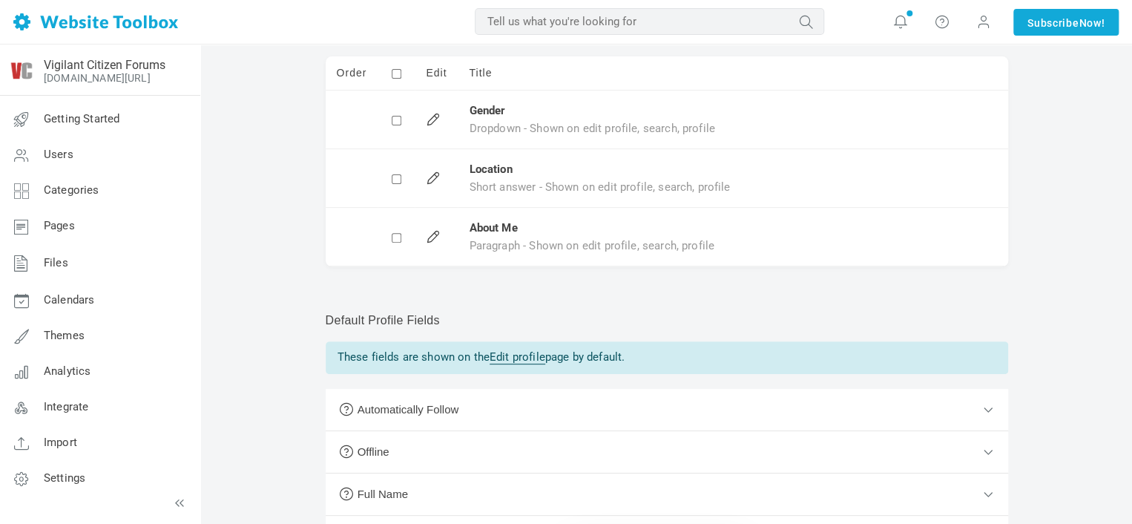
scroll to position [0, 0]
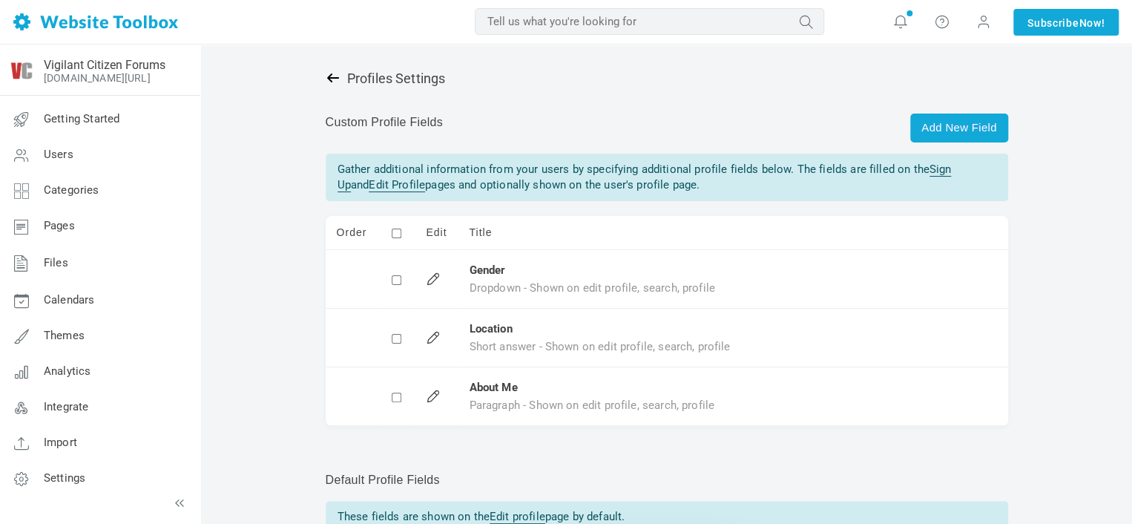
click at [327, 80] on icon at bounding box center [333, 77] width 15 height 15
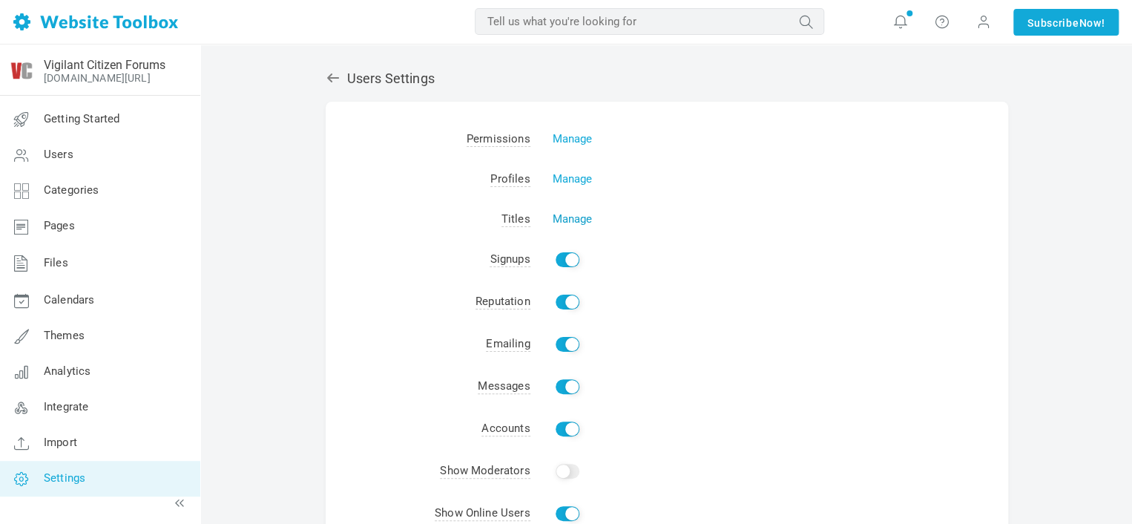
click at [565, 216] on link "Manage" at bounding box center [573, 218] width 40 height 13
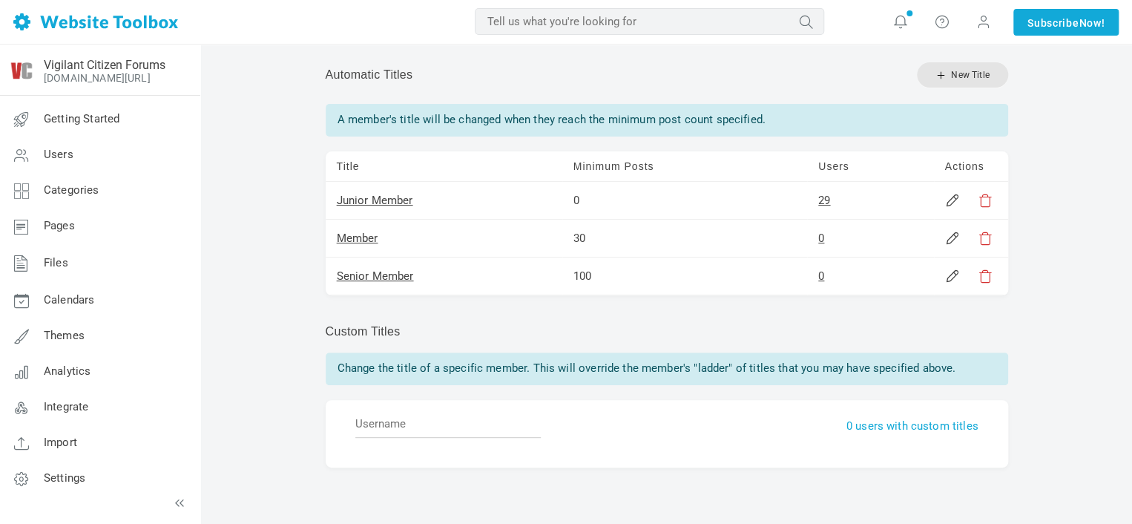
scroll to position [101, 0]
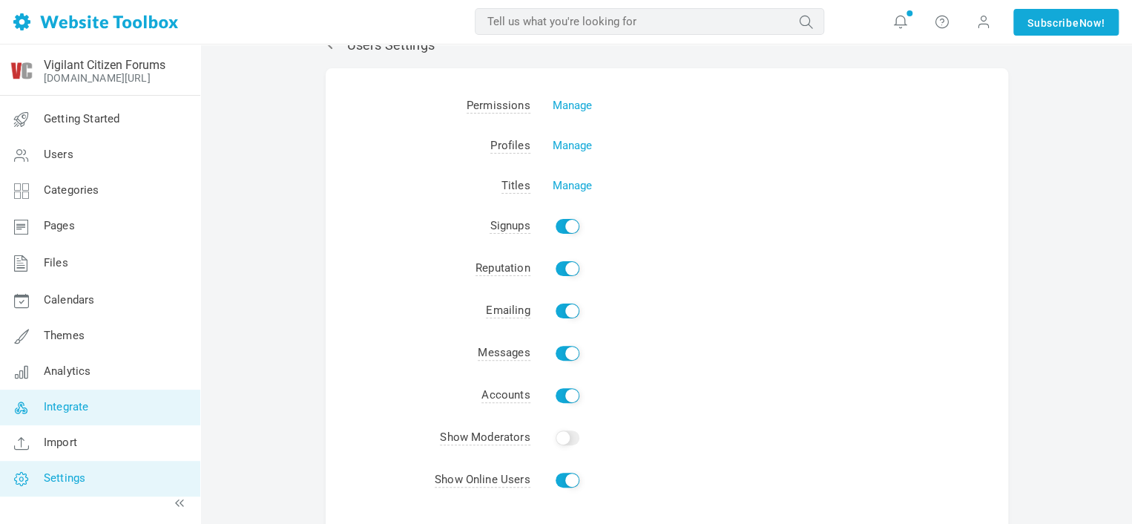
scroll to position [148, 0]
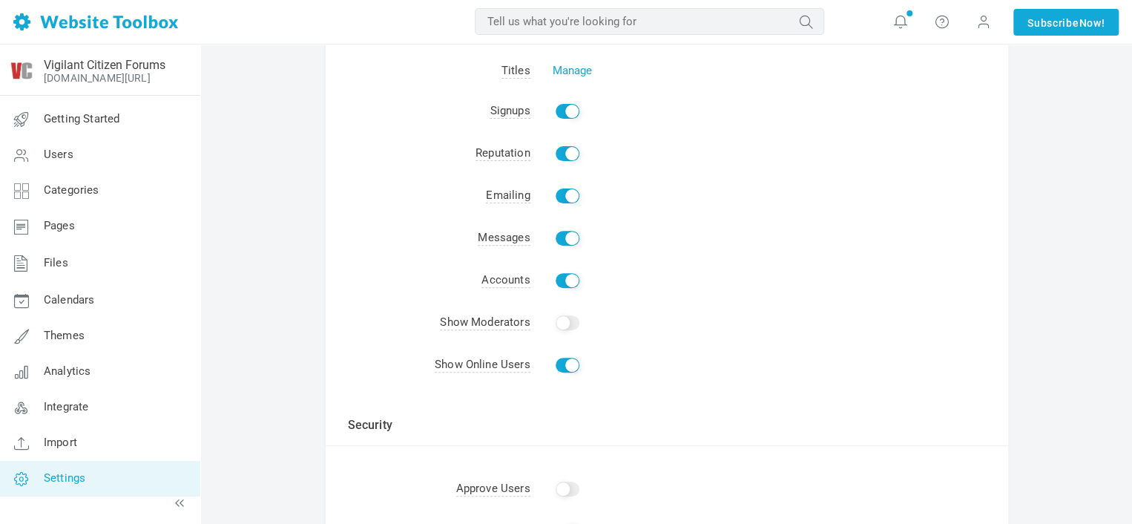
click at [142, 462] on link "Settings" at bounding box center [99, 479] width 201 height 36
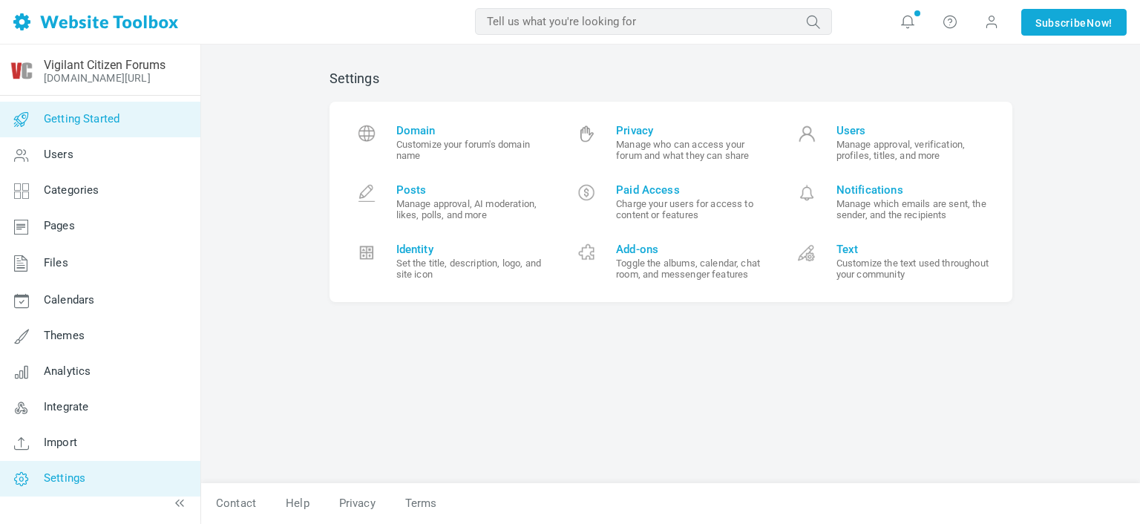
click at [148, 125] on link "Getting Started" at bounding box center [99, 120] width 201 height 36
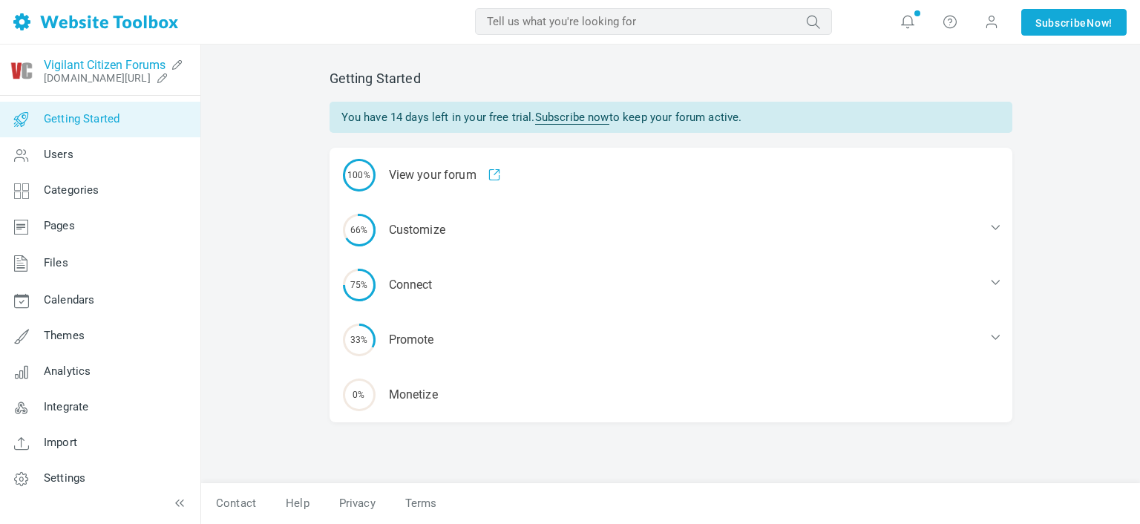
click at [160, 62] on link "Vigilant Citizen Forums" at bounding box center [105, 65] width 122 height 14
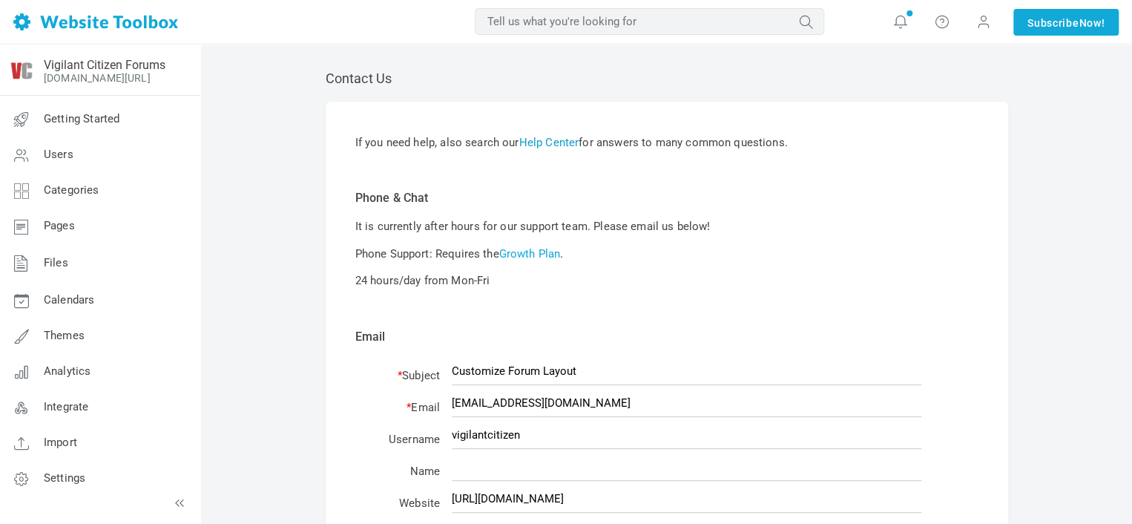
click at [540, 136] on link "Help Center" at bounding box center [549, 142] width 60 height 13
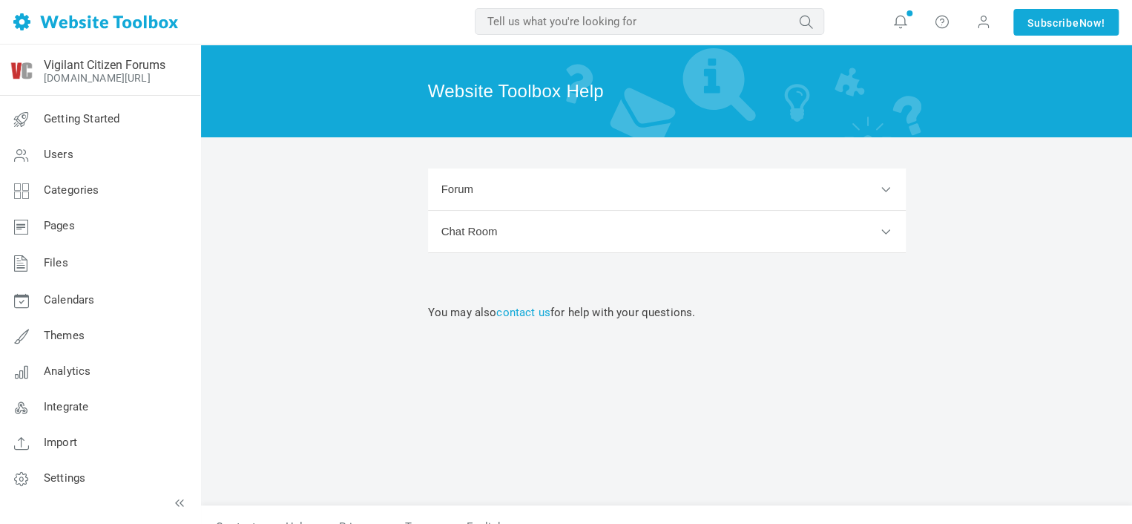
click at [519, 174] on button "Forum" at bounding box center [667, 189] width 478 height 42
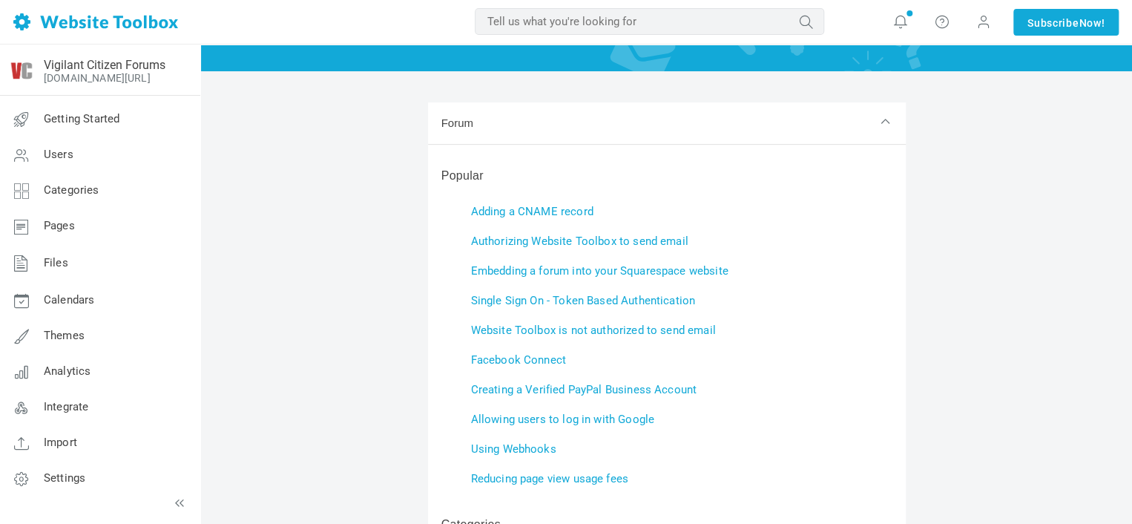
scroll to position [74, 0]
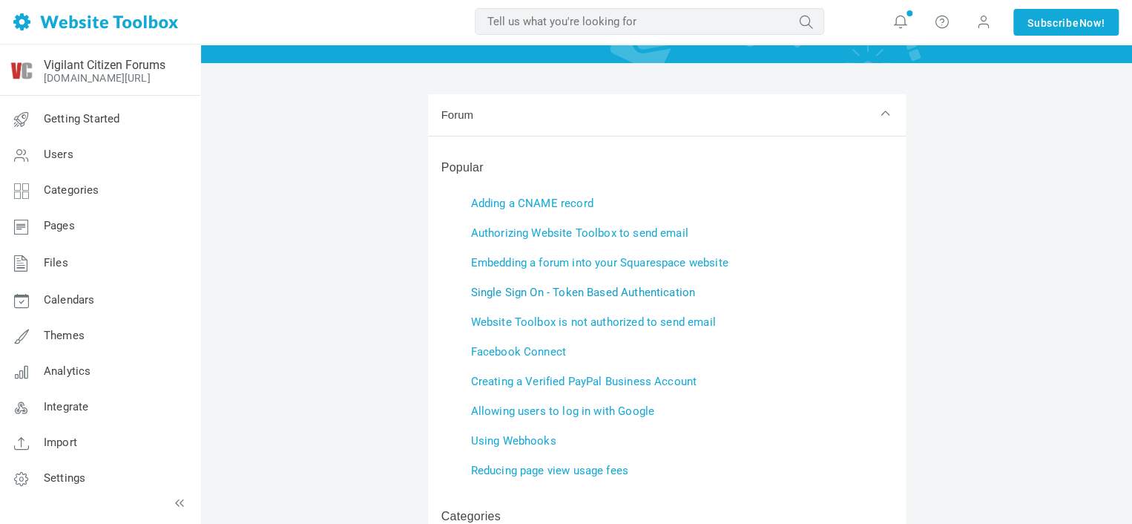
click at [485, 292] on link "Single Sign On - Token Based Authentication" at bounding box center [583, 292] width 224 height 13
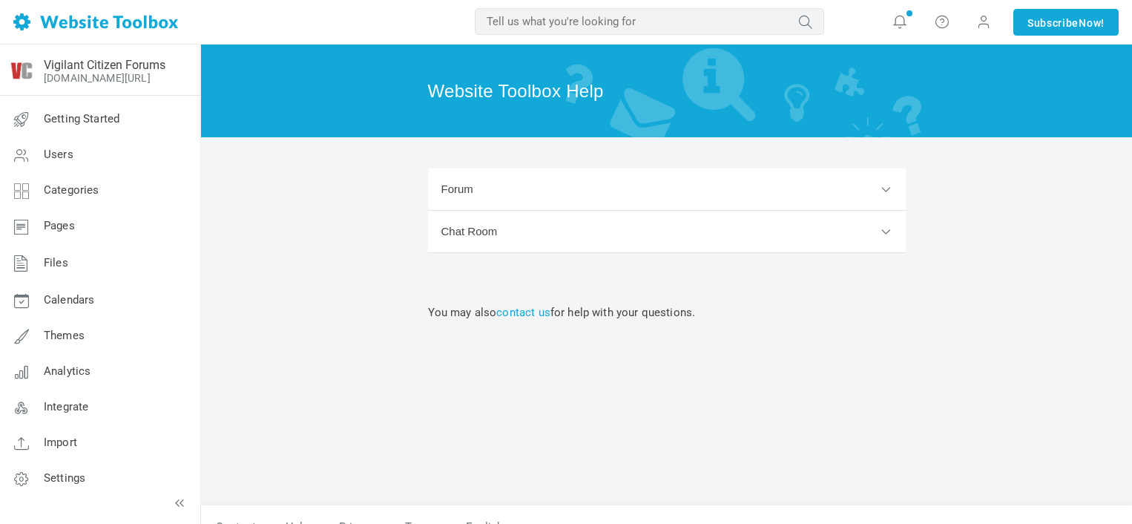
scroll to position [24, 0]
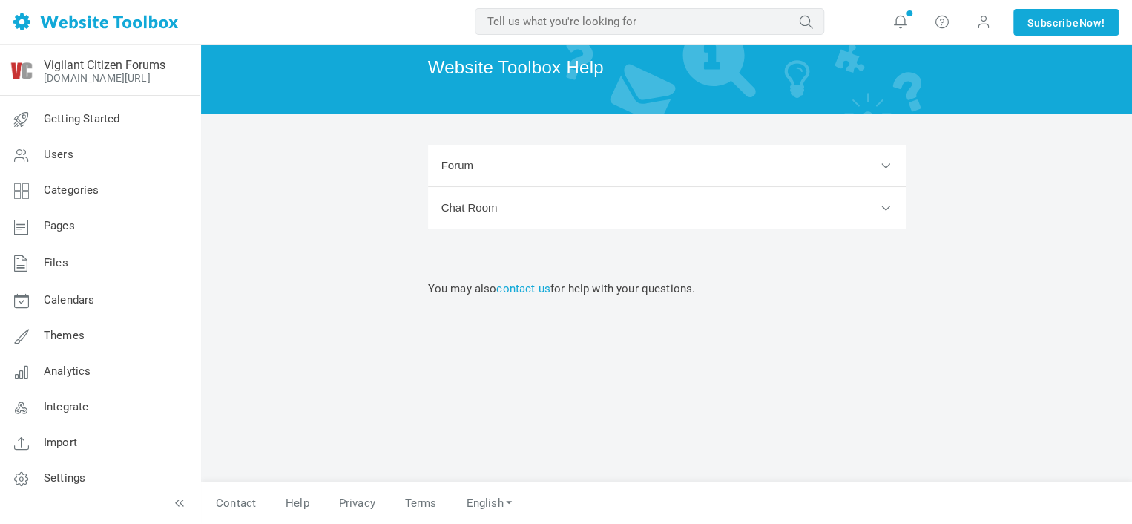
click at [450, 166] on button "Forum" at bounding box center [667, 166] width 478 height 42
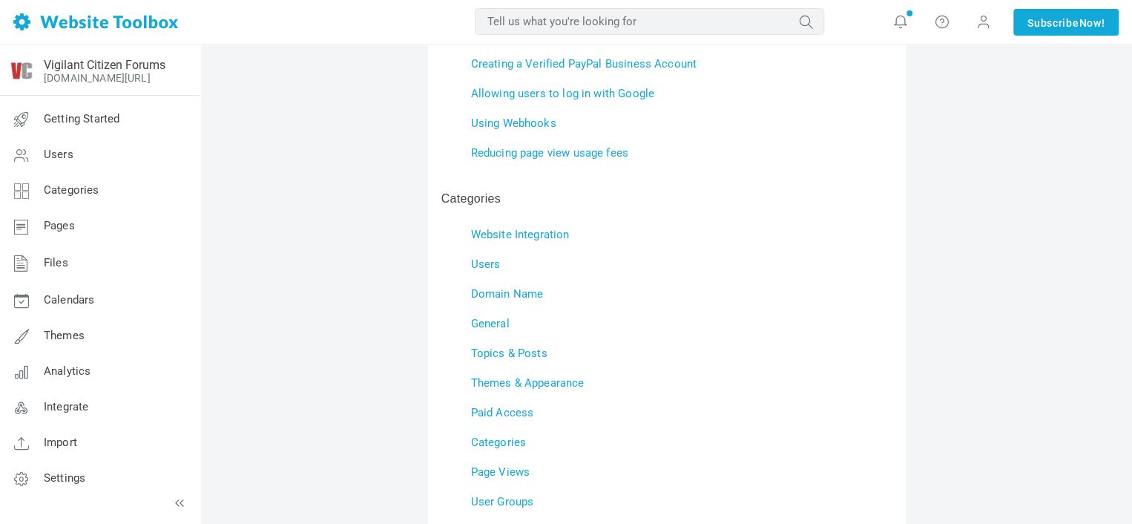
scroll to position [395, 0]
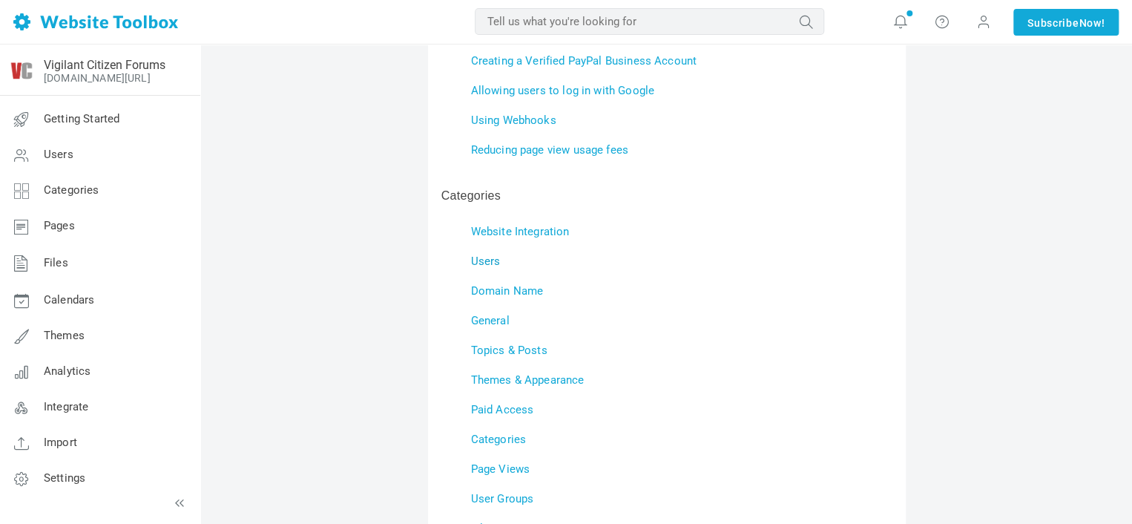
click at [474, 263] on link "Users" at bounding box center [486, 261] width 30 height 13
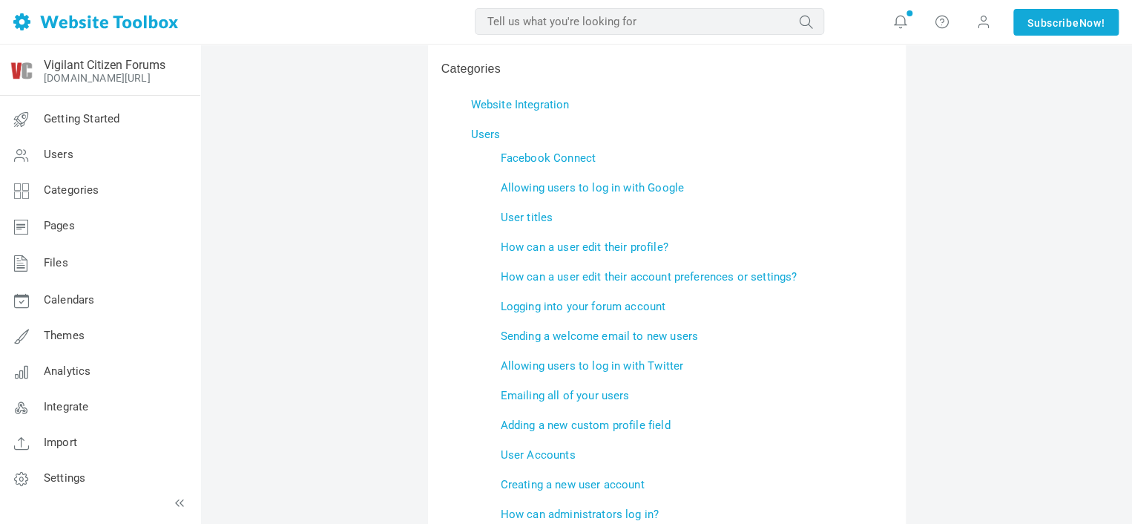
scroll to position [543, 0]
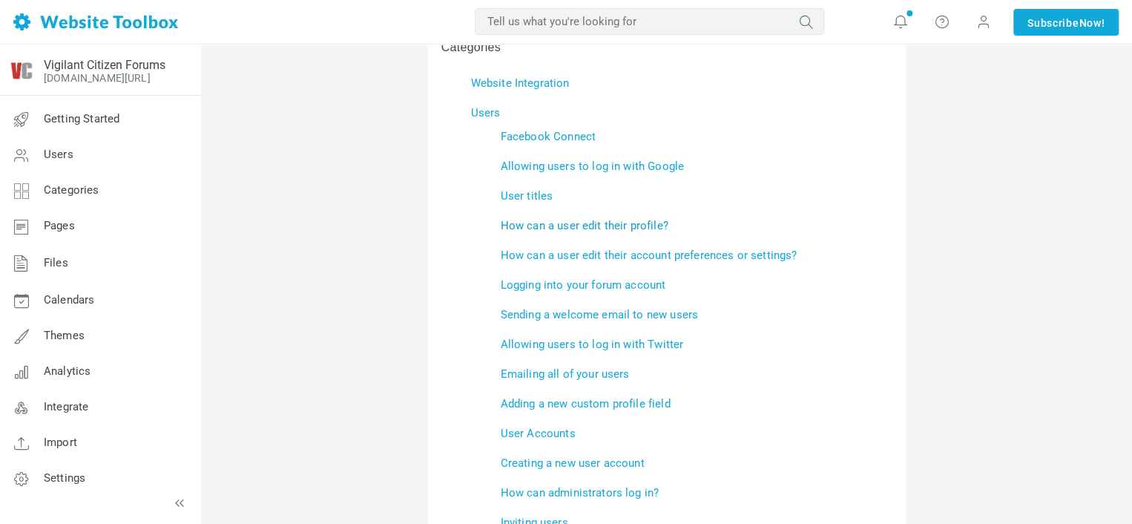
click at [526, 226] on link "How can a user edit their profile?" at bounding box center [585, 225] width 168 height 13
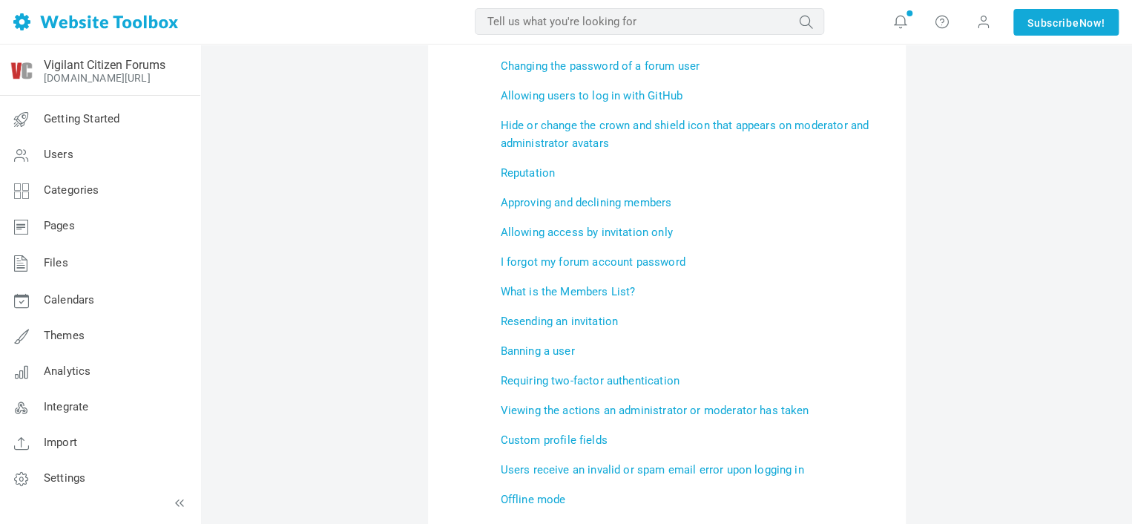
scroll to position [1805, 0]
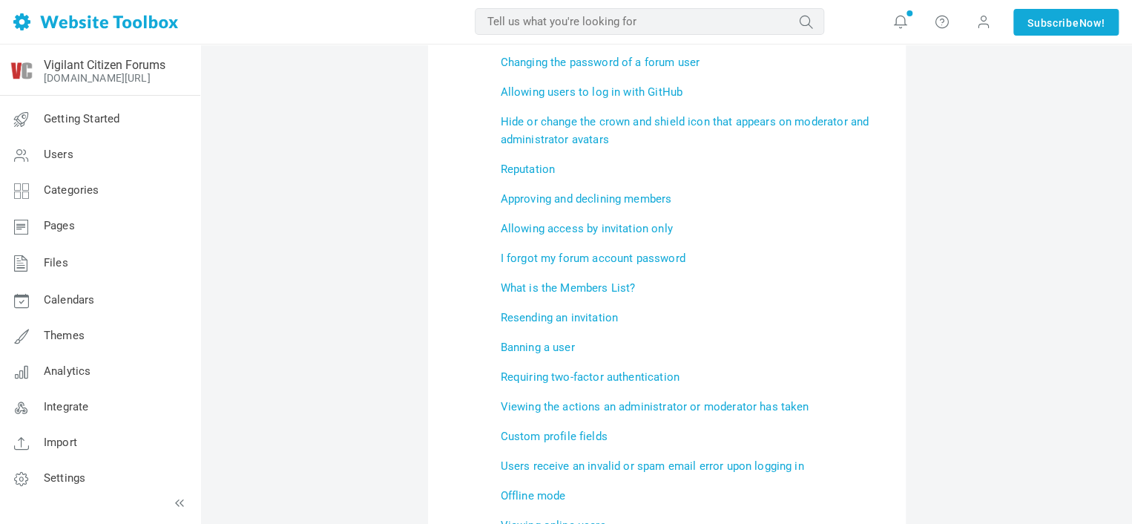
drag, startPoint x: 509, startPoint y: 249, endPoint x: 297, endPoint y: 266, distance: 212.9
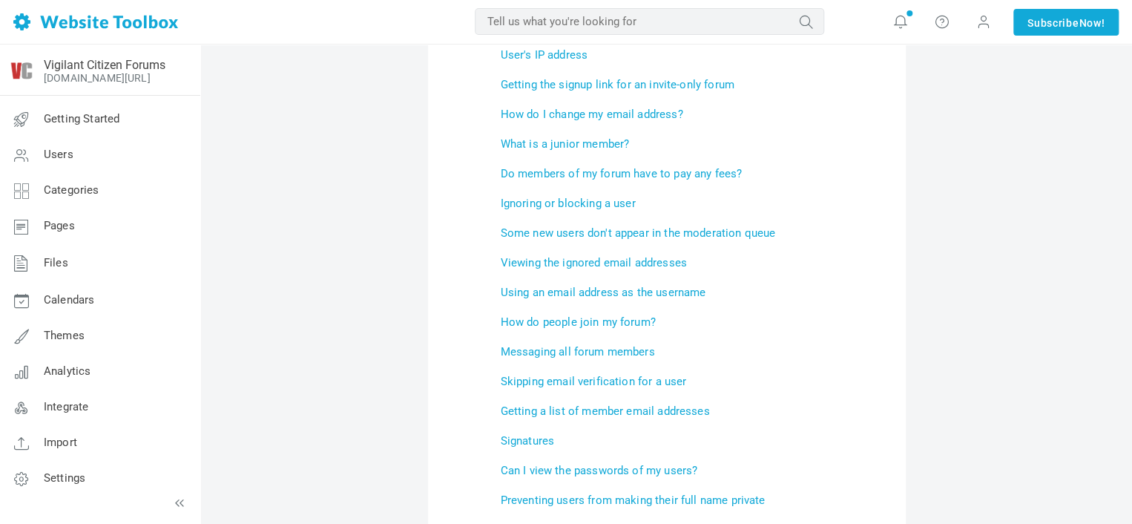
scroll to position [3017, 0]
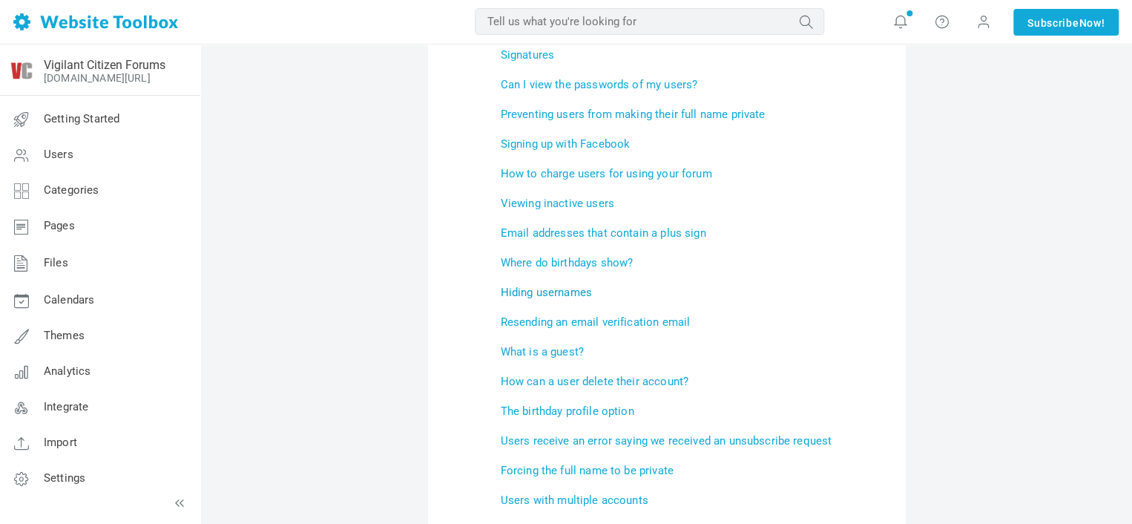
click at [574, 293] on link "Hiding usernames" at bounding box center [546, 292] width 91 height 13
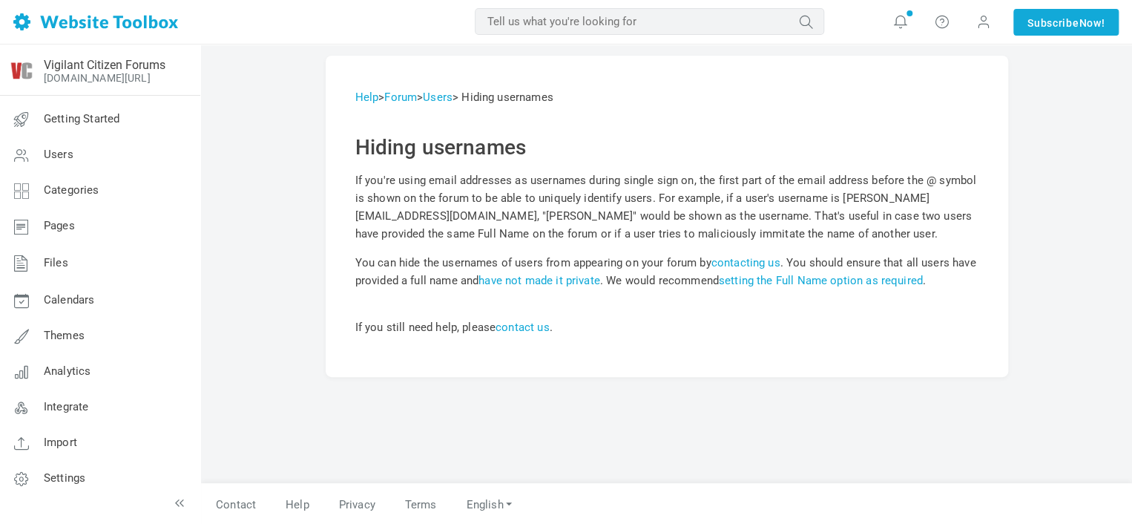
click at [375, 404] on div "Help > Forum > Users > Hiding usernames Hiding usernames If you're using email …" at bounding box center [667, 269] width 705 height 427
click at [853, 281] on link "setting the Full Name option as required" at bounding box center [821, 280] width 204 height 13
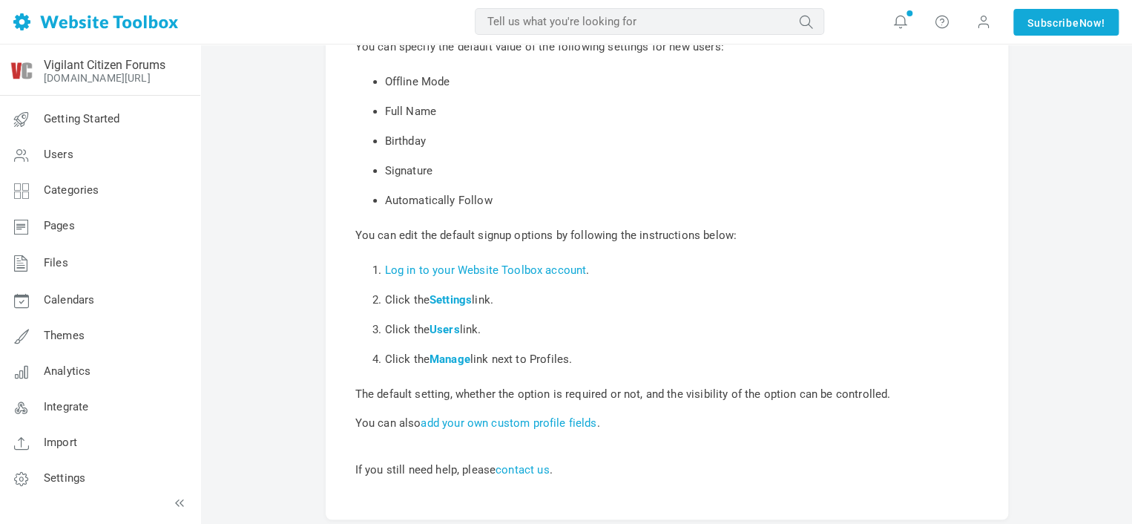
scroll to position [148, 0]
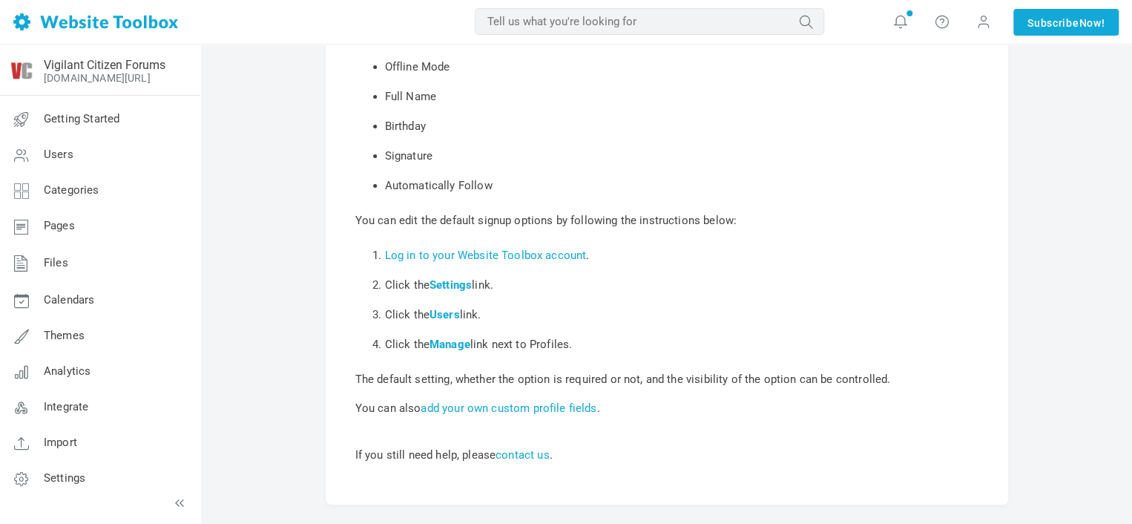
click at [497, 415] on div "Help > Forum > Users > Default signup options Default signup options You can sp…" at bounding box center [667, 205] width 683 height 597
click at [474, 401] on link "add your own custom profile fields" at bounding box center [509, 407] width 176 height 13
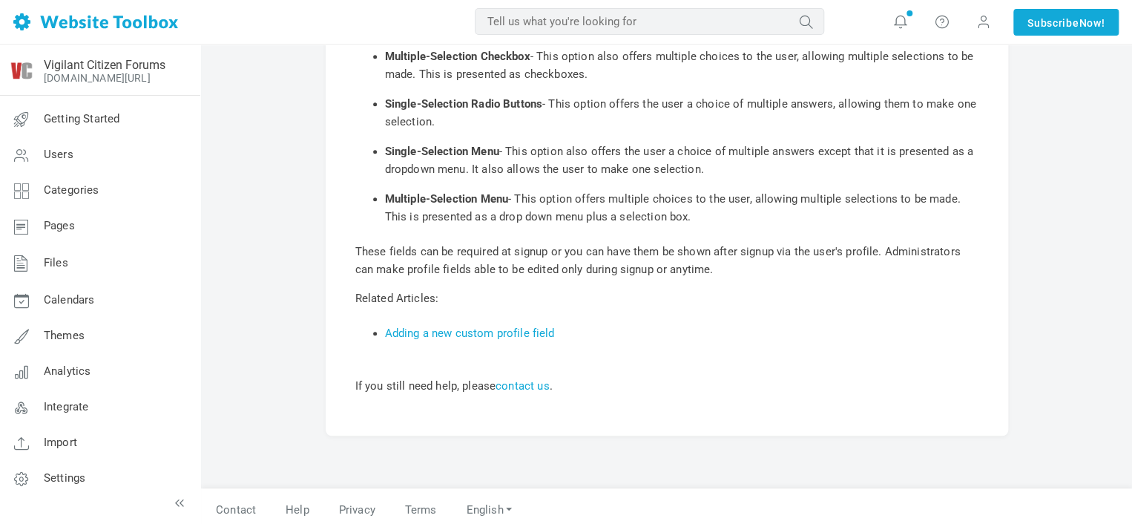
scroll to position [354, 0]
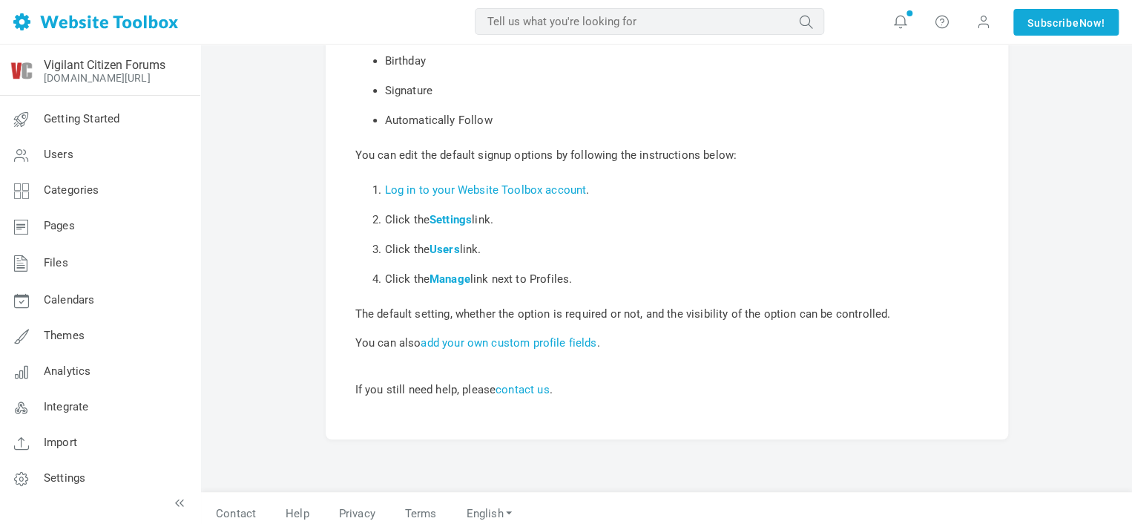
scroll to position [224, 0]
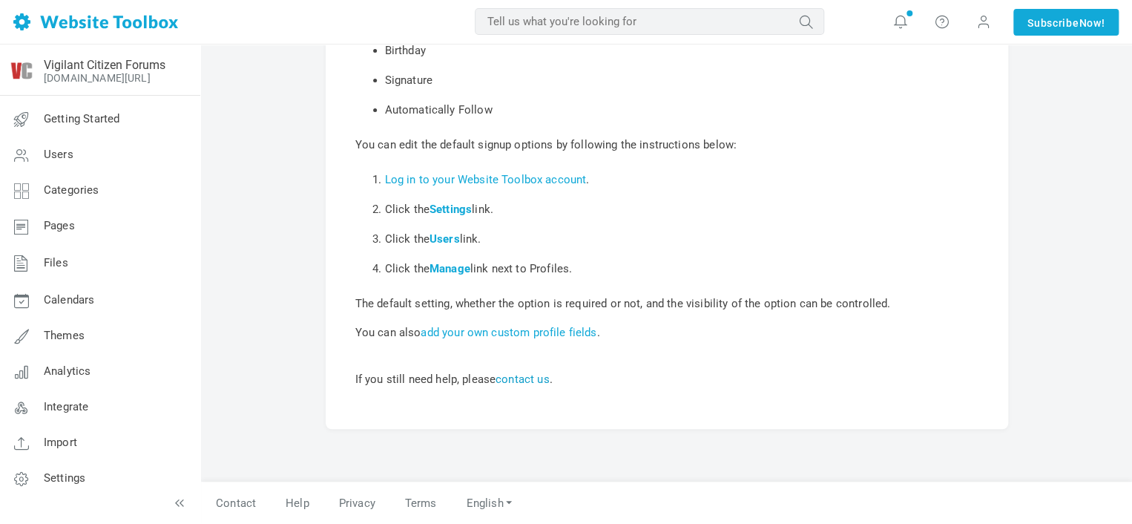
click at [519, 373] on link "contact us" at bounding box center [523, 379] width 54 height 13
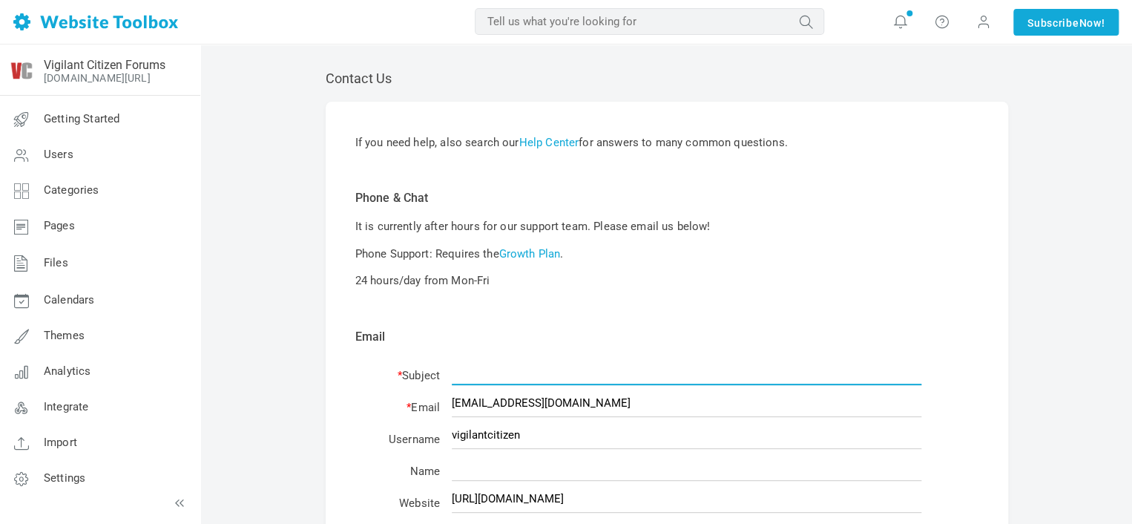
drag, startPoint x: 0, startPoint y: 0, endPoint x: 519, endPoint y: 373, distance: 639.7
click at [519, 373] on input "text" at bounding box center [687, 371] width 470 height 28
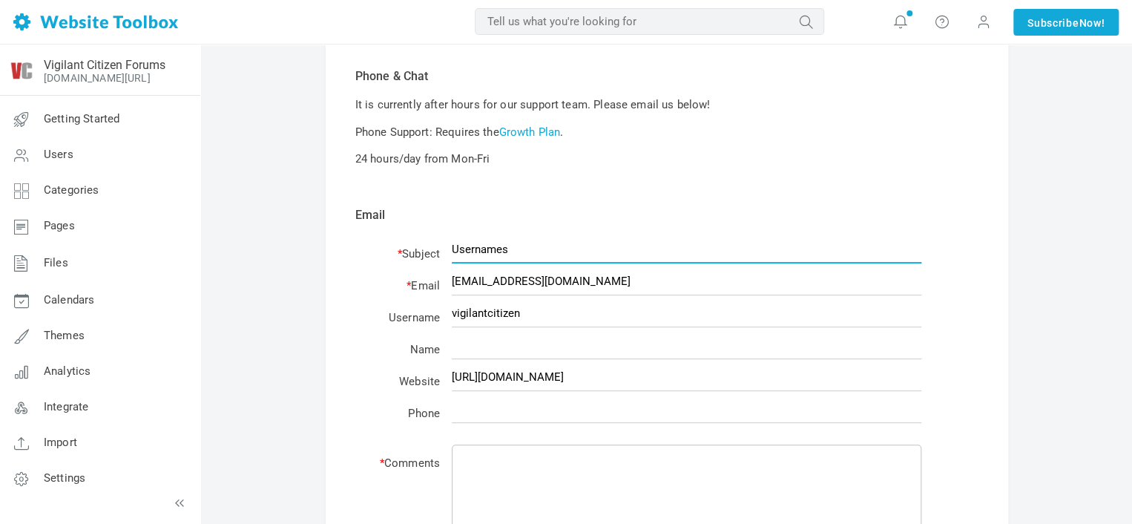
scroll to position [148, 0]
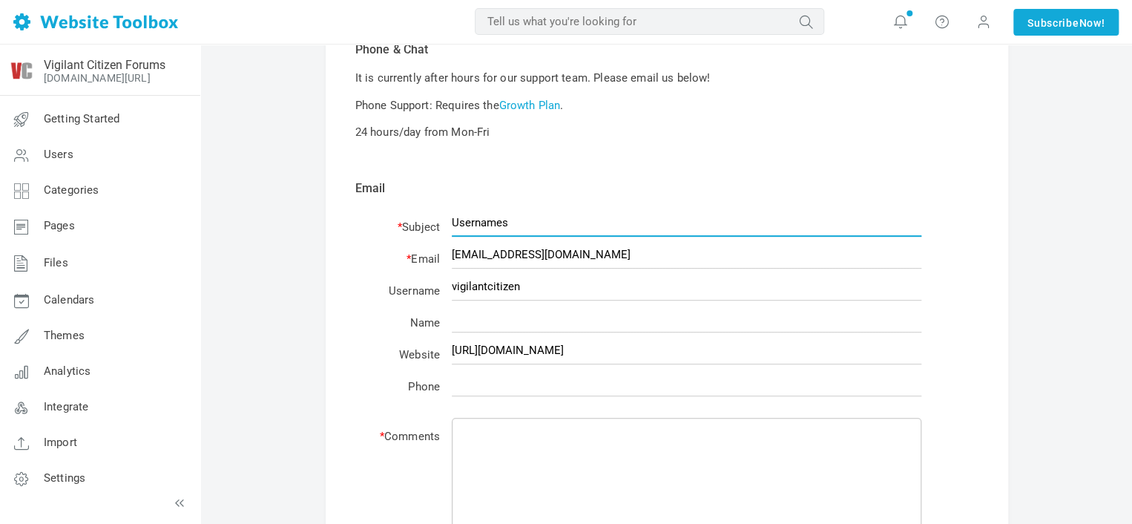
type input "Usernames"
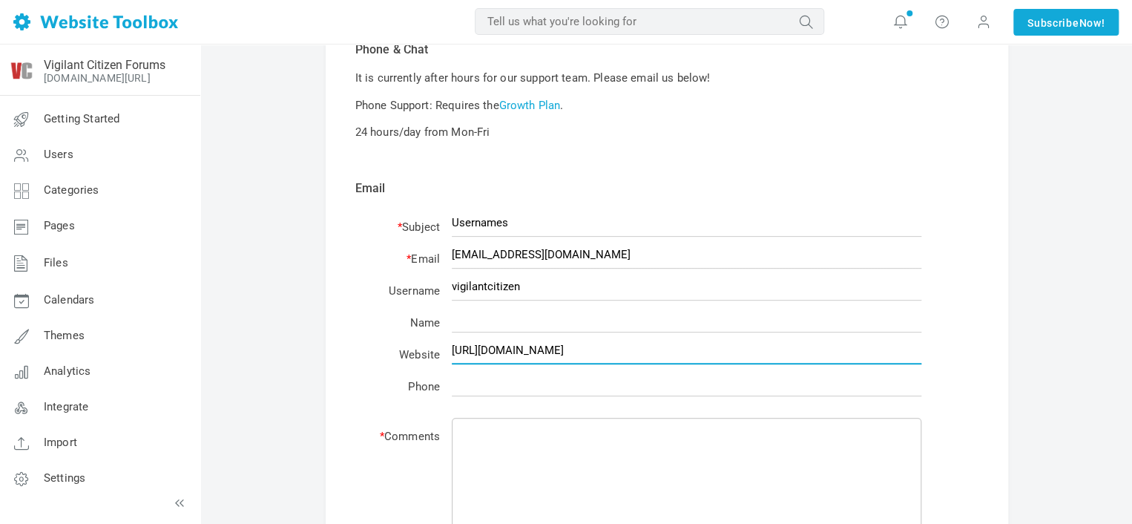
click at [482, 352] on input "[URL][DOMAIN_NAME]" at bounding box center [687, 350] width 470 height 28
type input "[URL][DOMAIN_NAME]"
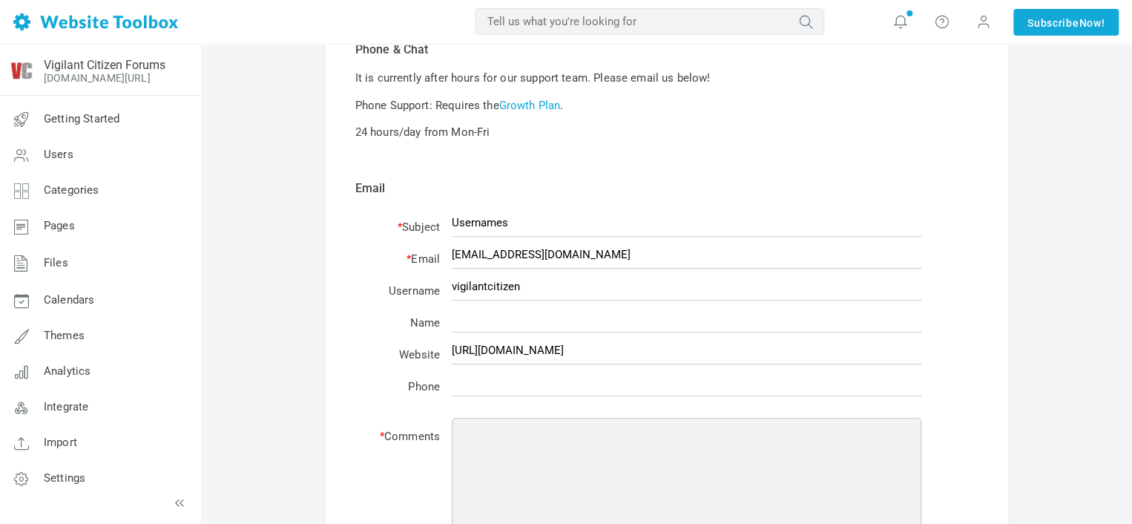
click at [522, 465] on textarea at bounding box center [687, 526] width 470 height 217
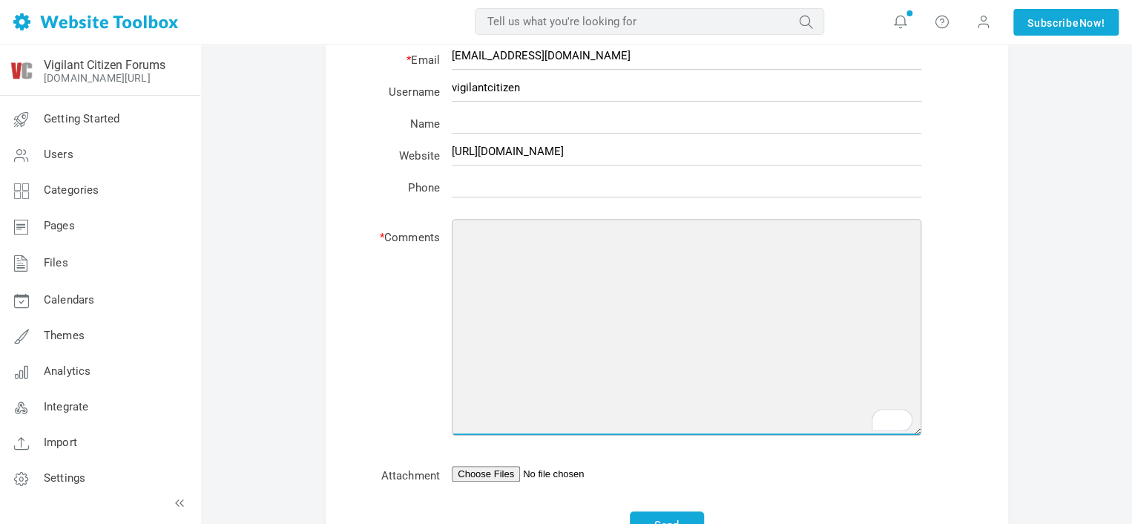
scroll to position [335, 0]
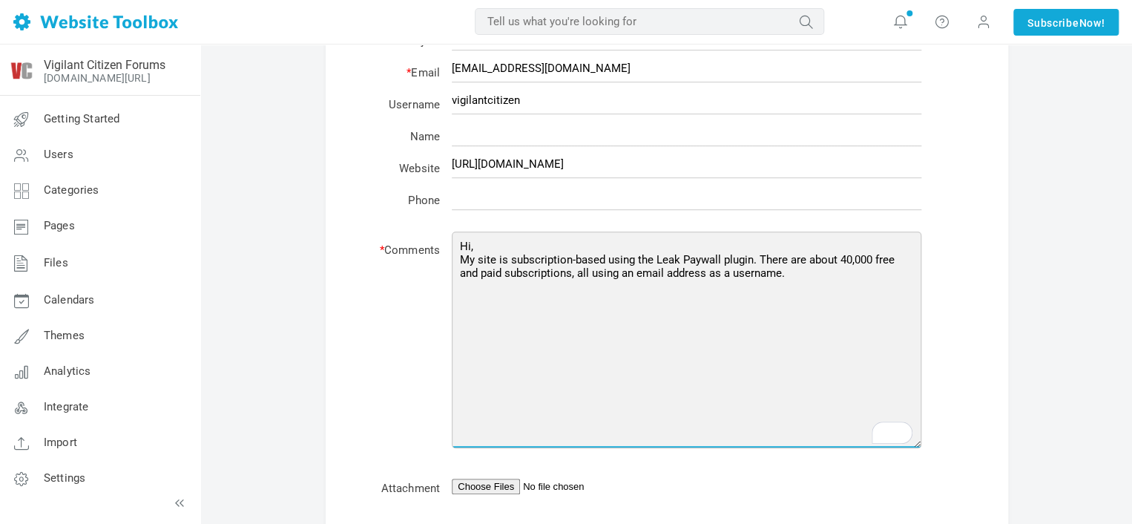
type textarea "Hi, My site is subscription-based using the Leak Paywall plugin. There are abou…"
